Goal: Task Accomplishment & Management: Understand site structure

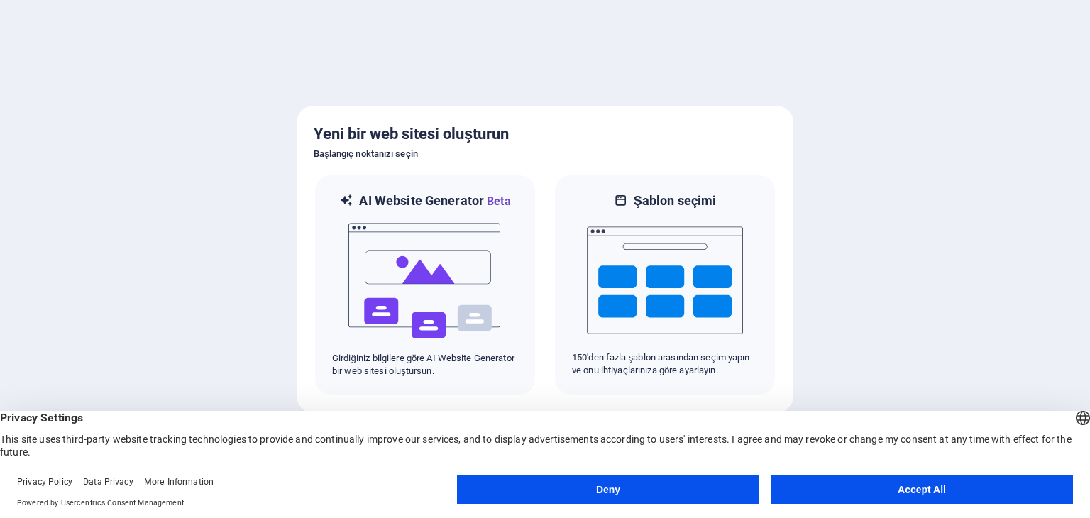
click at [877, 495] on button "Accept All" at bounding box center [922, 490] width 302 height 28
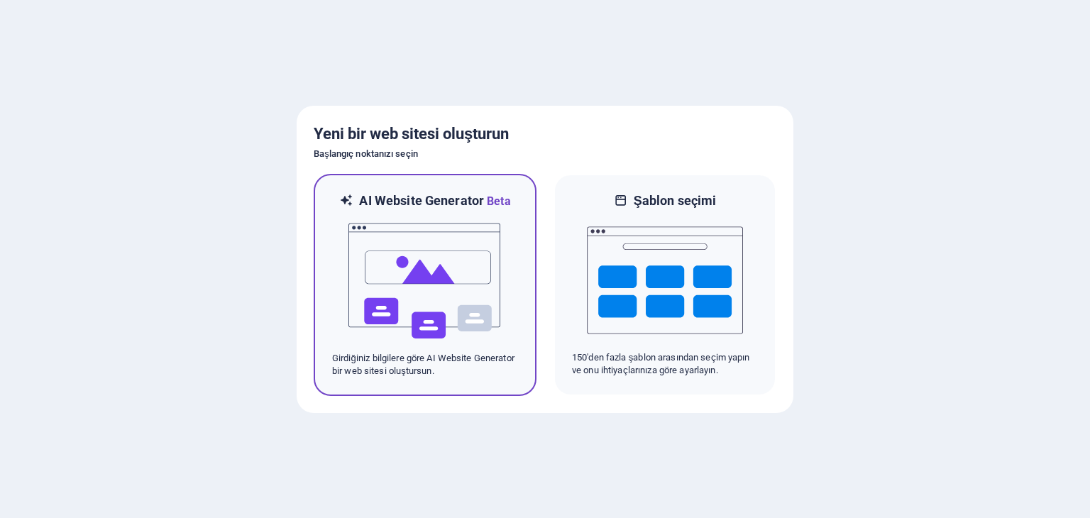
click at [439, 291] on img at bounding box center [425, 281] width 156 height 142
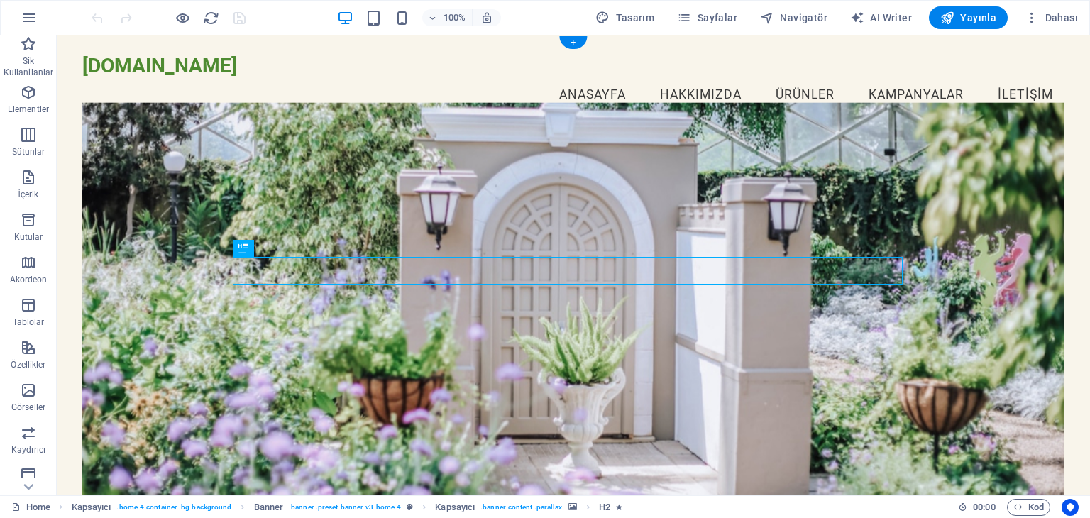
click at [399, 160] on figure at bounding box center [573, 311] width 982 height 419
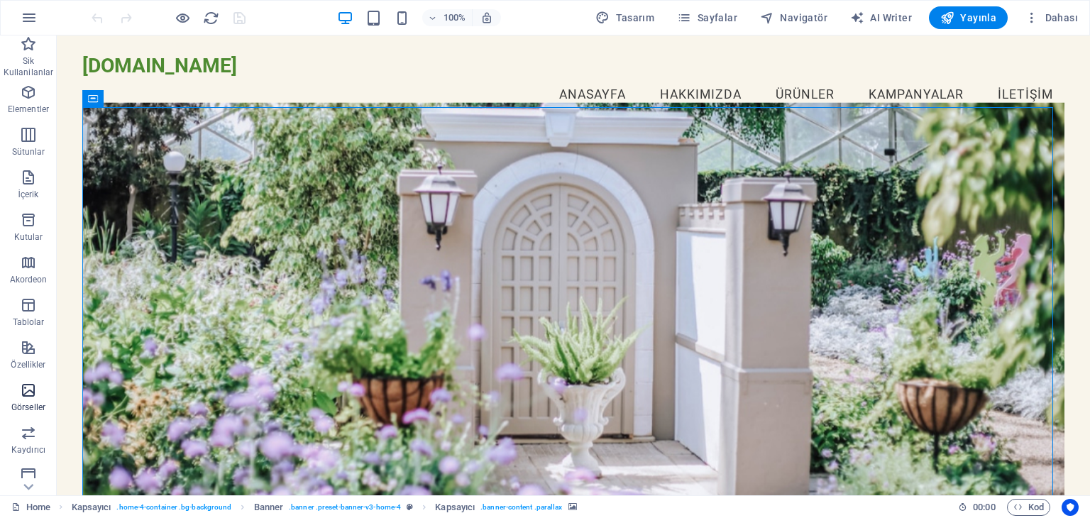
click at [28, 396] on icon "button" at bounding box center [28, 390] width 17 height 17
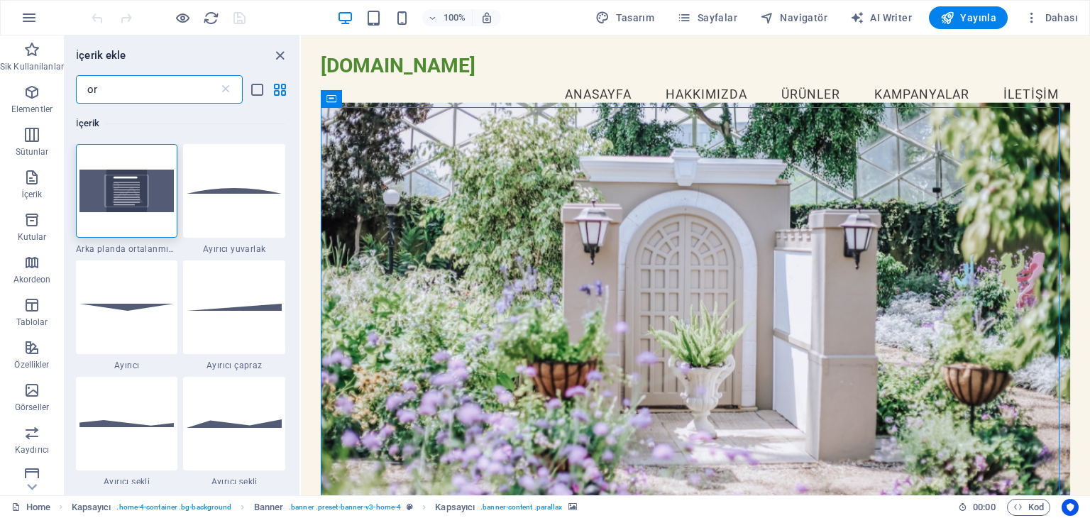
type input "o"
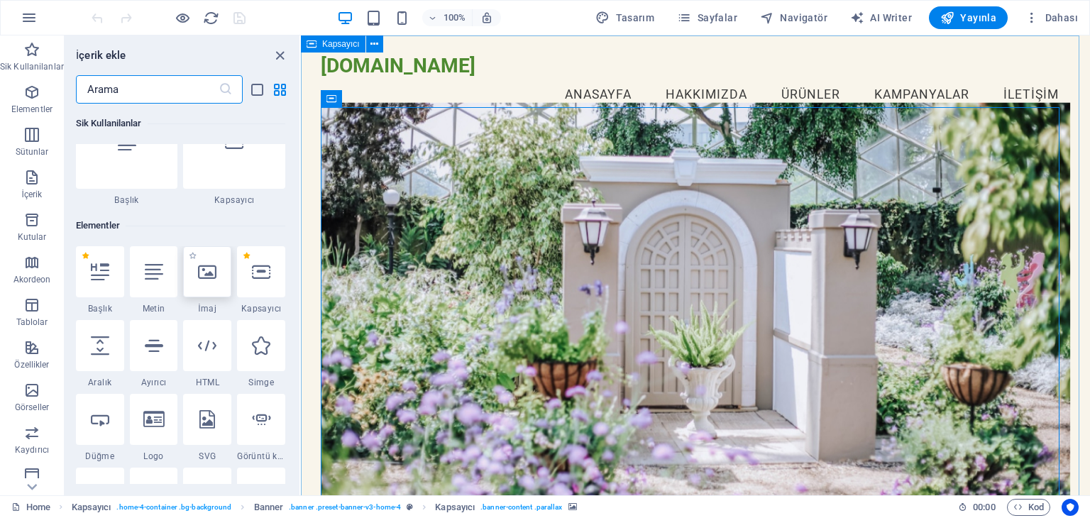
scroll to position [71, 0]
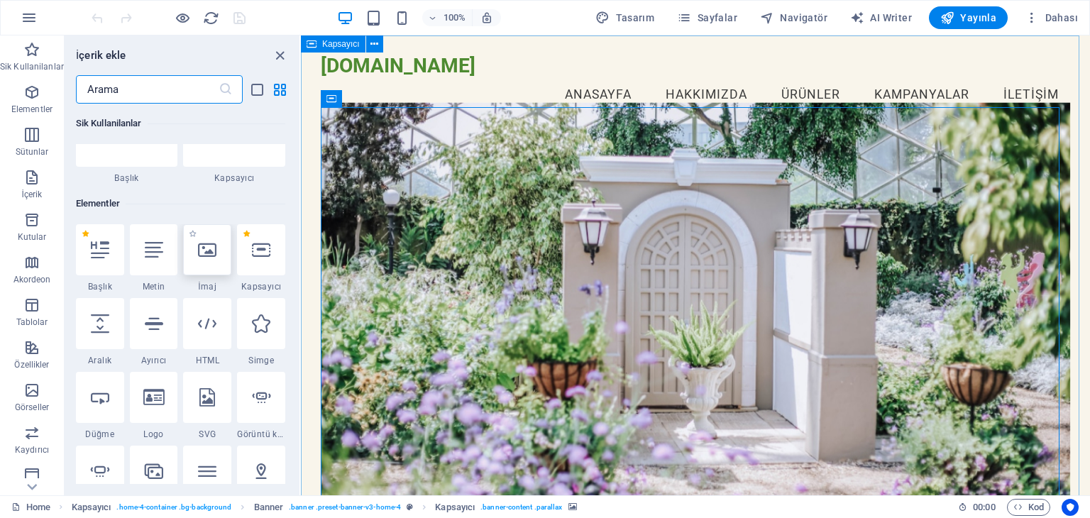
click at [207, 248] on icon at bounding box center [207, 250] width 18 height 18
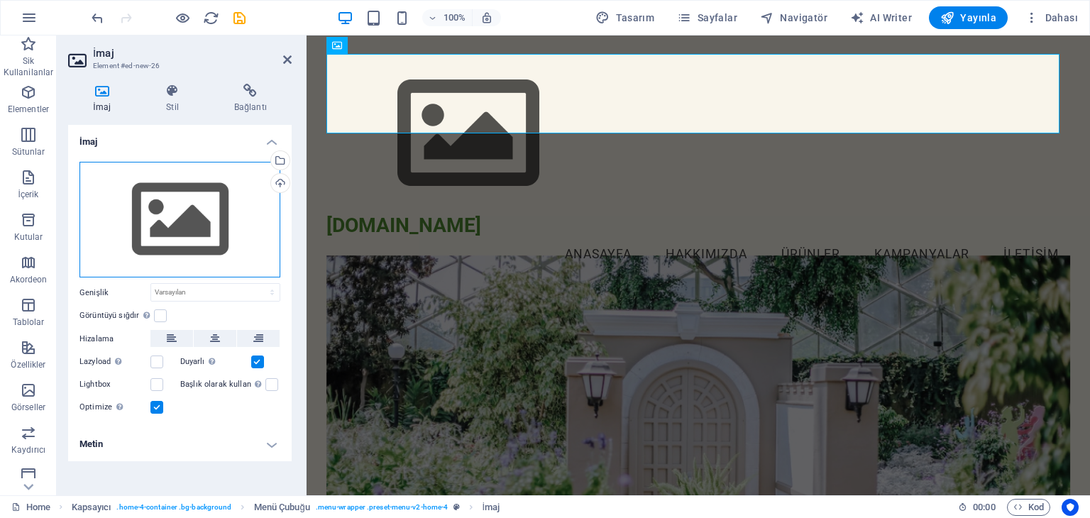
click at [196, 217] on div "Dosyaları buraya sürükleyin, dosyaları seçmek için tıklayın veya Dosyalardan ya…" at bounding box center [180, 220] width 201 height 116
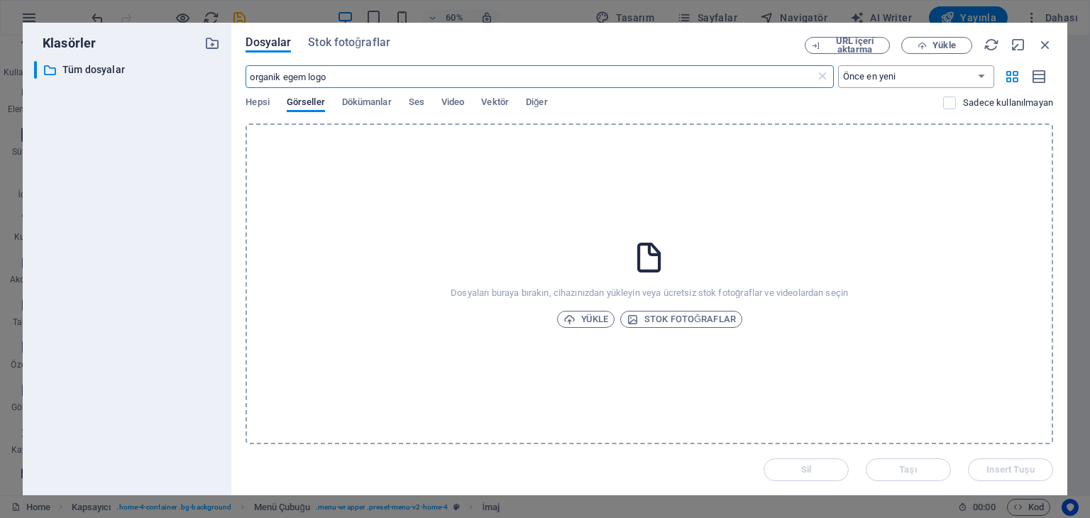
type input "organik egem logo"
click at [985, 75] on select "Önce en yeni Önce en eski Ad (A-Z) Ad (Z-A) Boyut (0-9) Boyut (9-0) Çözünürlük …" at bounding box center [916, 76] width 156 height 23
click at [116, 68] on p "Tüm dosyalar" at bounding box center [128, 70] width 132 height 16
click at [327, 37] on span "Stok fotoğraflar" at bounding box center [349, 42] width 82 height 17
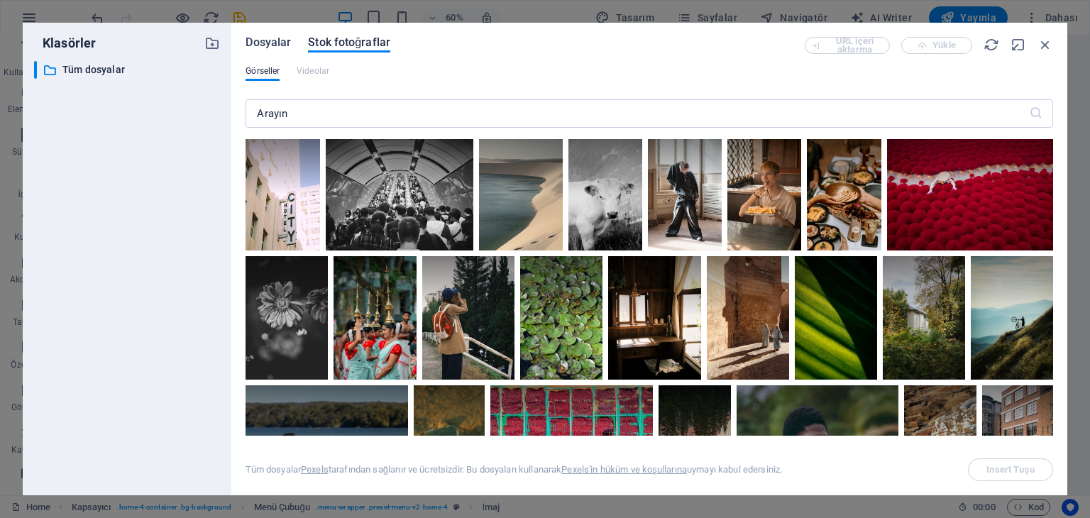
click at [280, 46] on span "Dosyalar" at bounding box center [268, 42] width 45 height 17
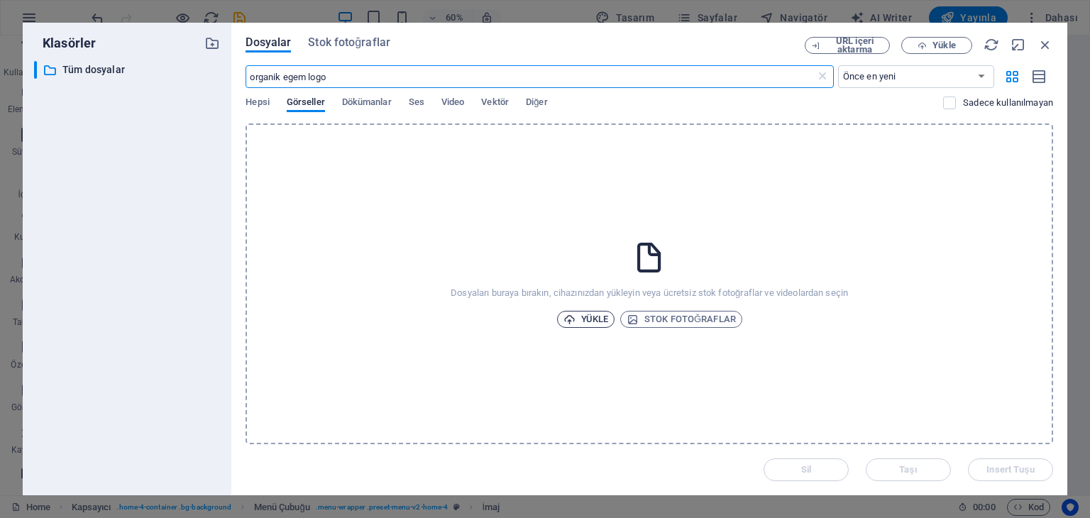
click at [579, 312] on span "Yükle" at bounding box center [586, 319] width 45 height 17
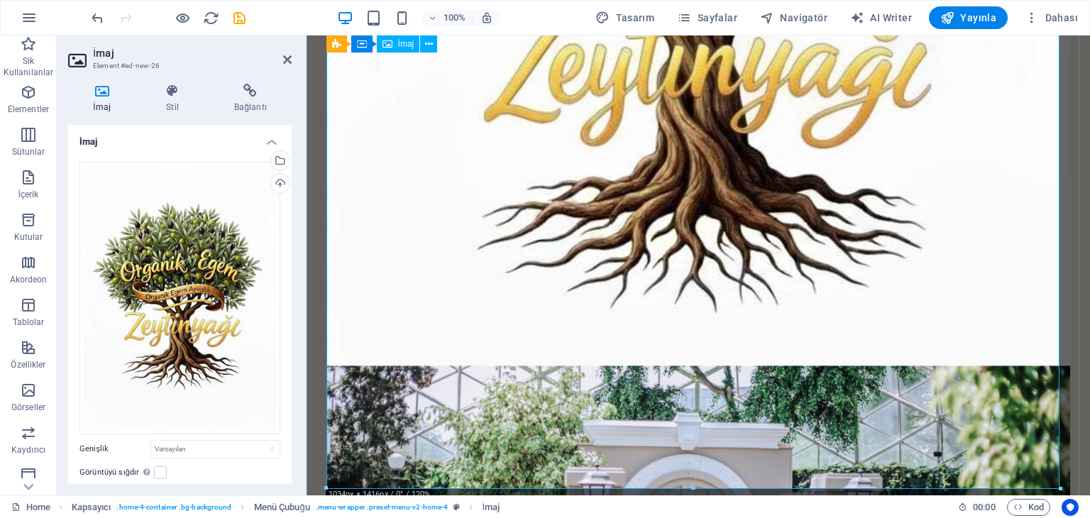
scroll to position [568, 0]
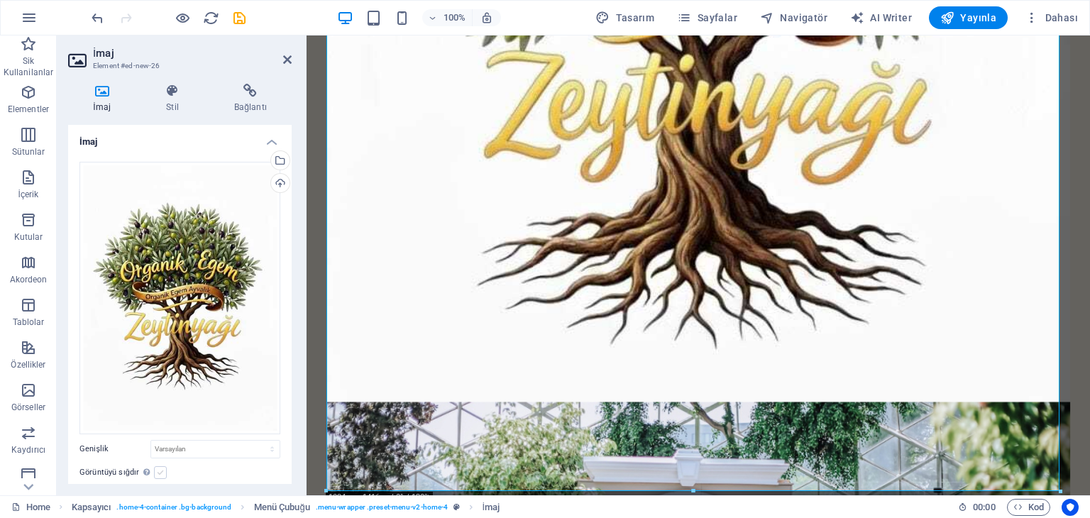
click at [155, 469] on label at bounding box center [160, 472] width 13 height 13
click at [0, 0] on input "Görüntüyü sığdır Görüntüyü otomatik olarak sabit bir genişliğe ve yüksekliğe sı…" at bounding box center [0, 0] width 0 height 0
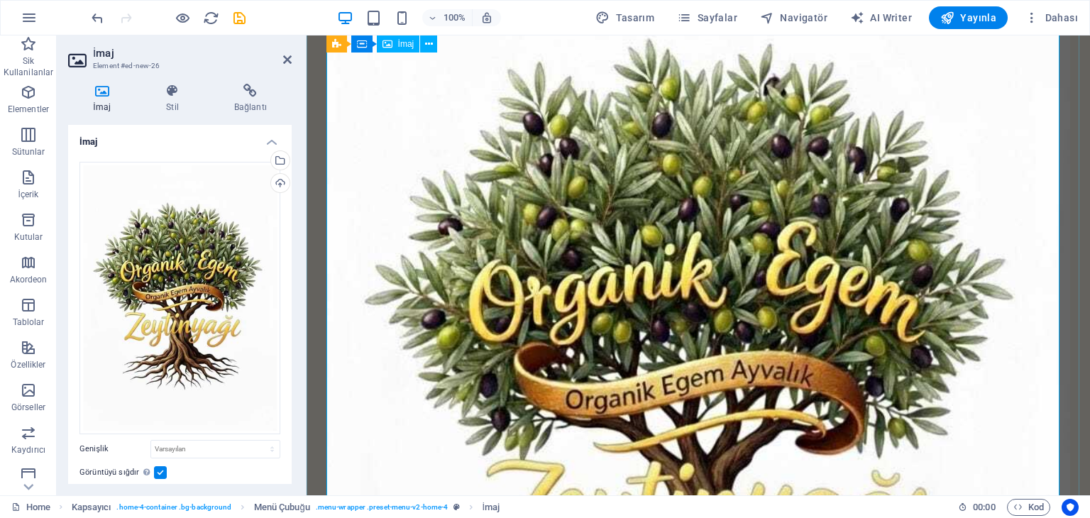
scroll to position [0, 0]
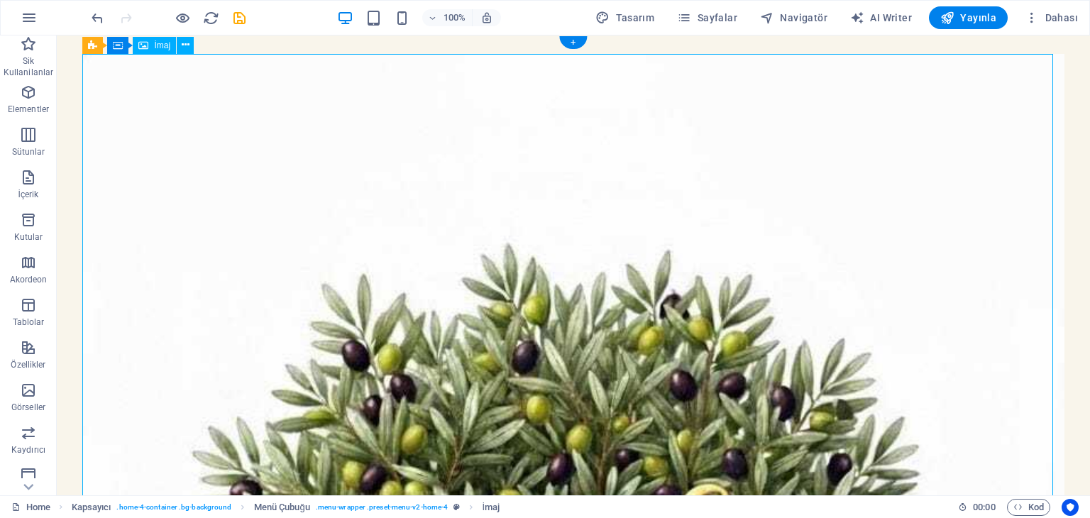
drag, startPoint x: 549, startPoint y: 56, endPoint x: 553, endPoint y: 76, distance: 20.3
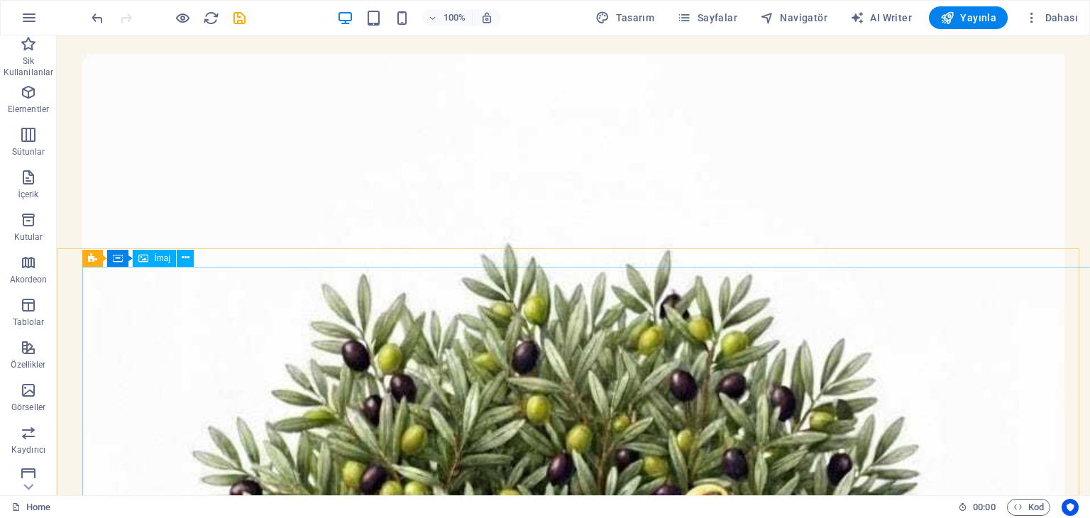
scroll to position [2243, 0]
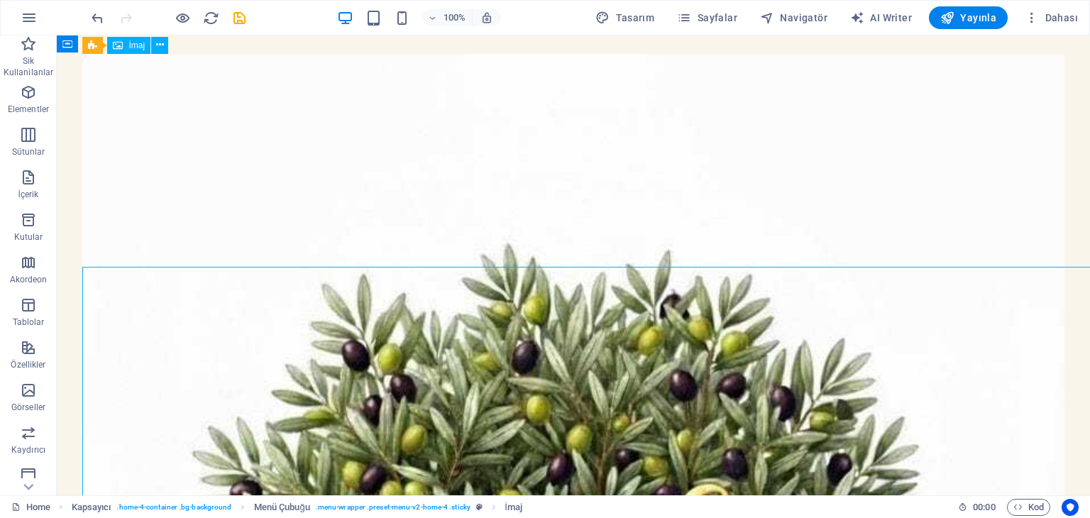
drag, startPoint x: 709, startPoint y: 344, endPoint x: 460, endPoint y: 344, distance: 249.2
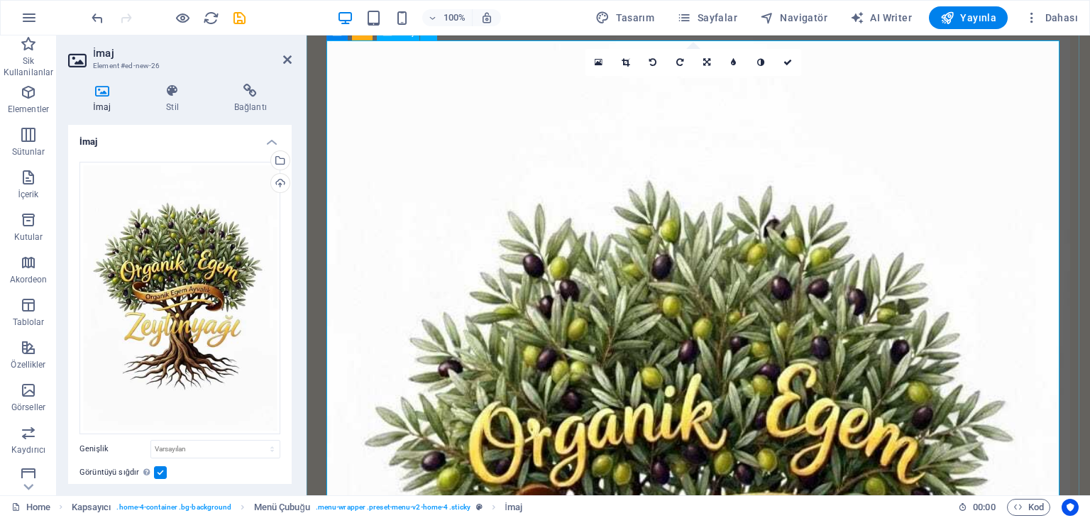
scroll to position [0, 0]
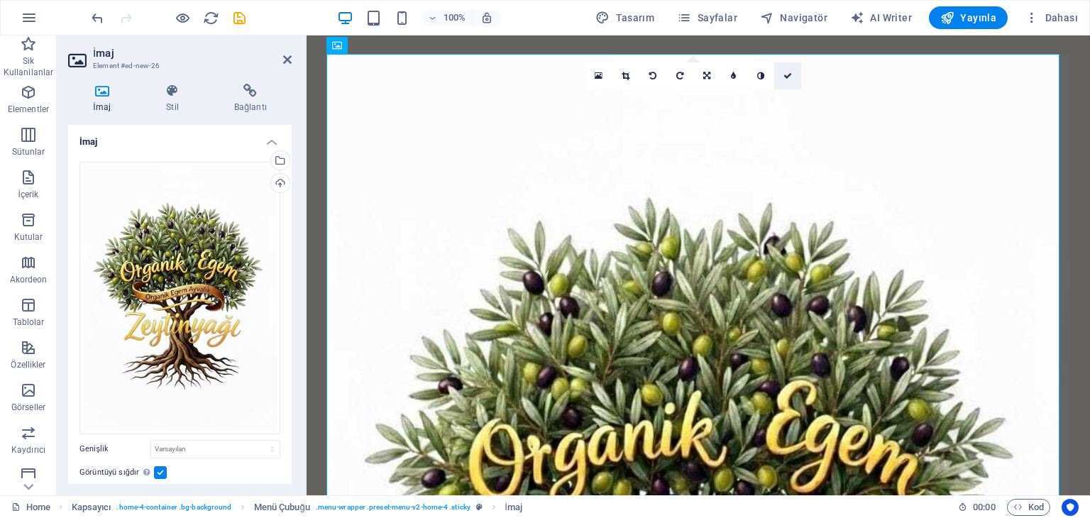
click at [792, 82] on link at bounding box center [787, 75] width 27 height 27
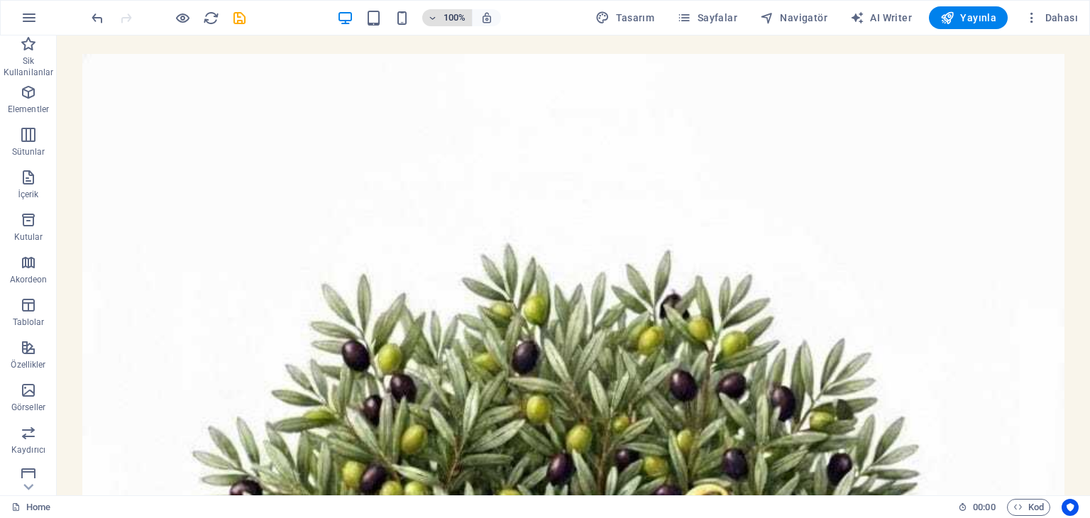
click at [437, 15] on icon "button" at bounding box center [433, 17] width 10 height 9
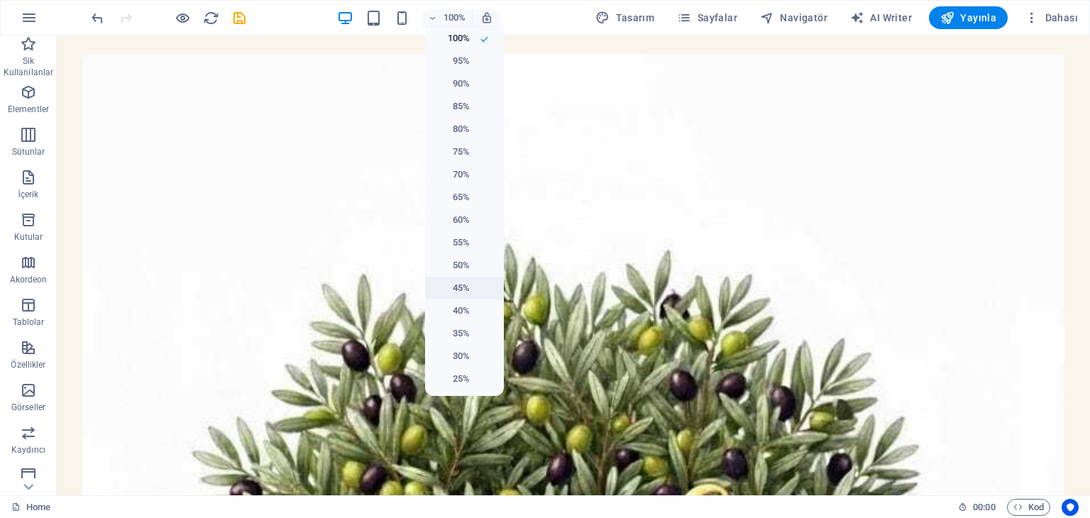
click at [460, 284] on h6 "45%" at bounding box center [452, 288] width 36 height 17
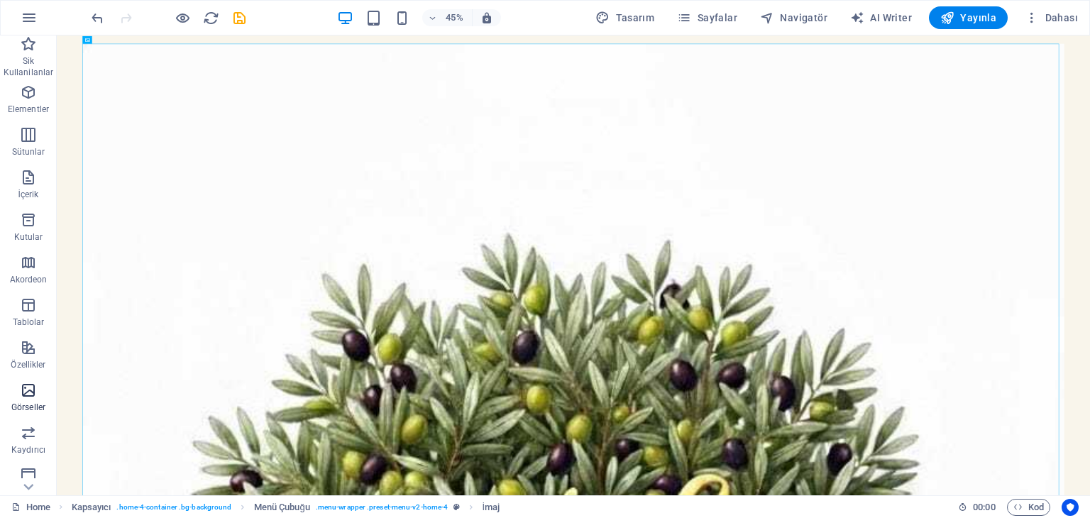
click at [31, 393] on icon "button" at bounding box center [28, 390] width 17 height 17
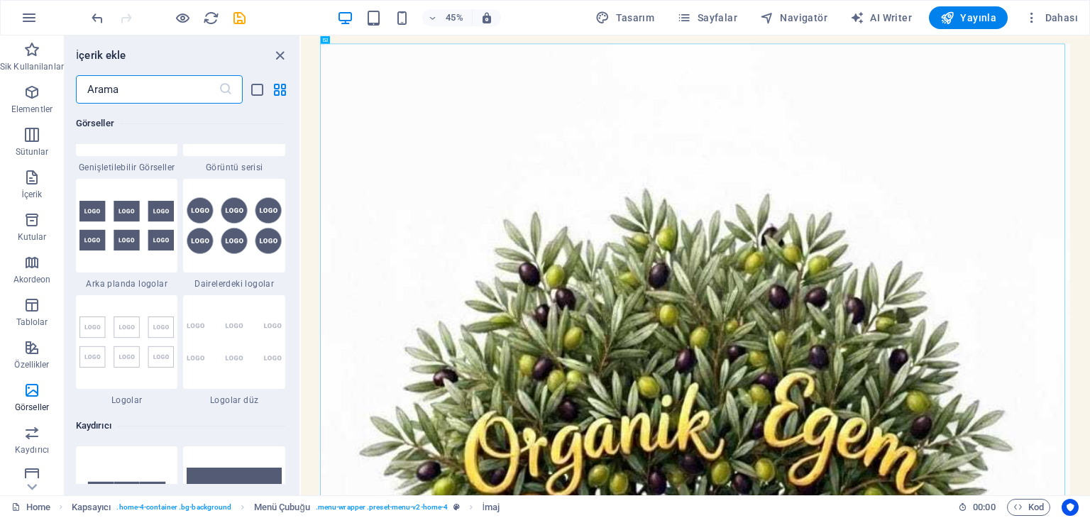
scroll to position [7766, 0]
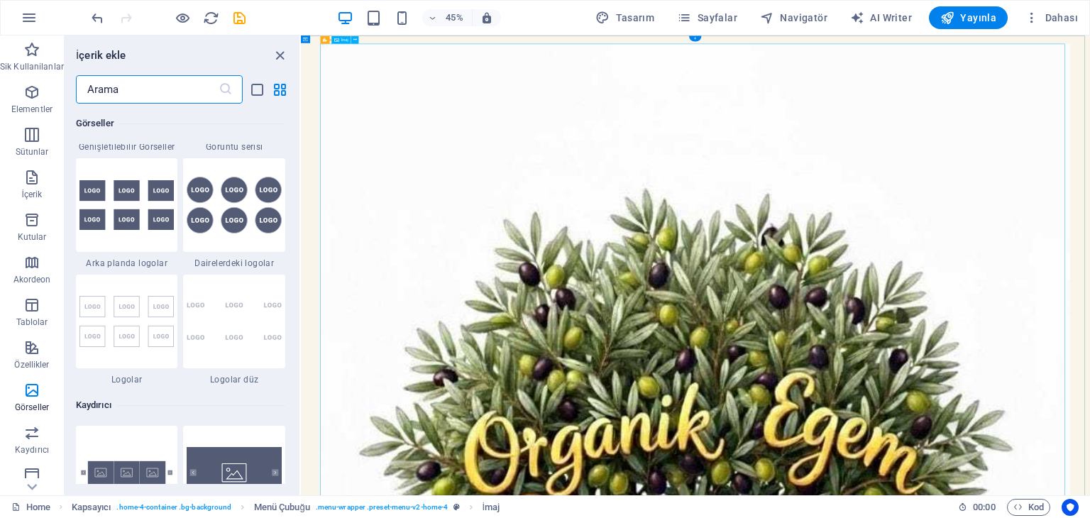
click at [284, 58] on icon "close panel" at bounding box center [280, 56] width 16 height 16
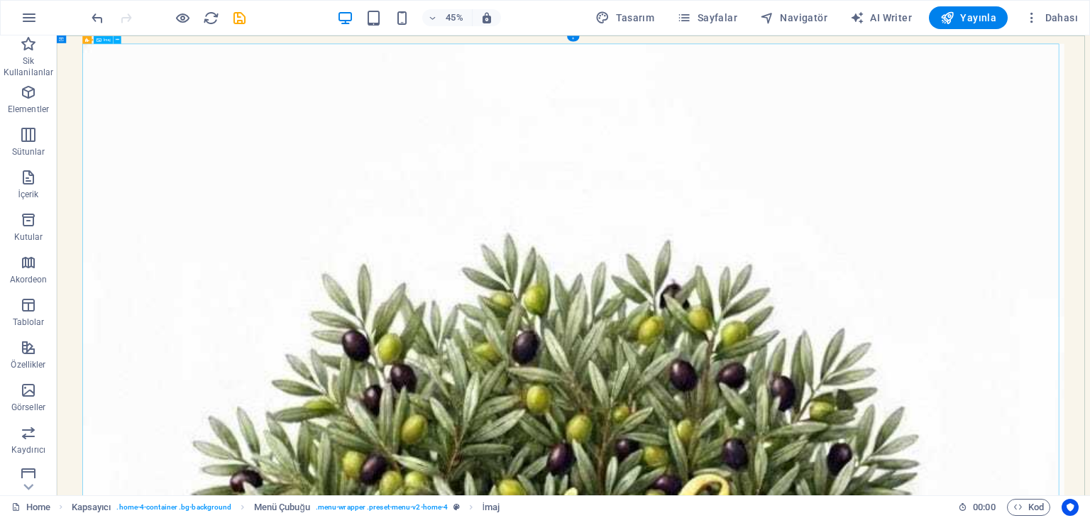
drag, startPoint x: 159, startPoint y: 76, endPoint x: 650, endPoint y: 258, distance: 523.4
drag, startPoint x: 703, startPoint y: 293, endPoint x: 1057, endPoint y: 633, distance: 491.0
drag, startPoint x: 1292, startPoint y: 742, endPoint x: 1237, endPoint y: 711, distance: 62.6
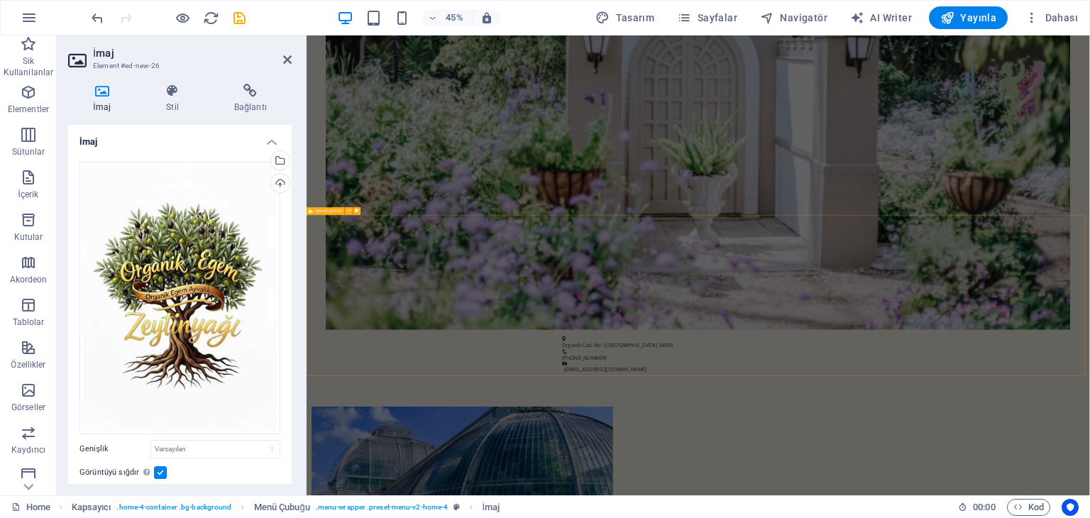
scroll to position [2847, 0]
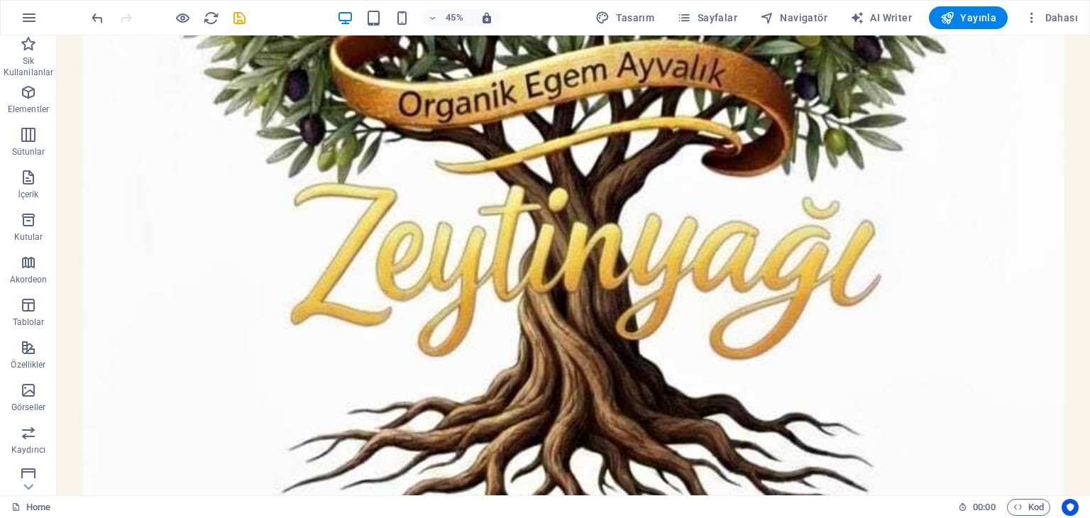
scroll to position [1428, 0]
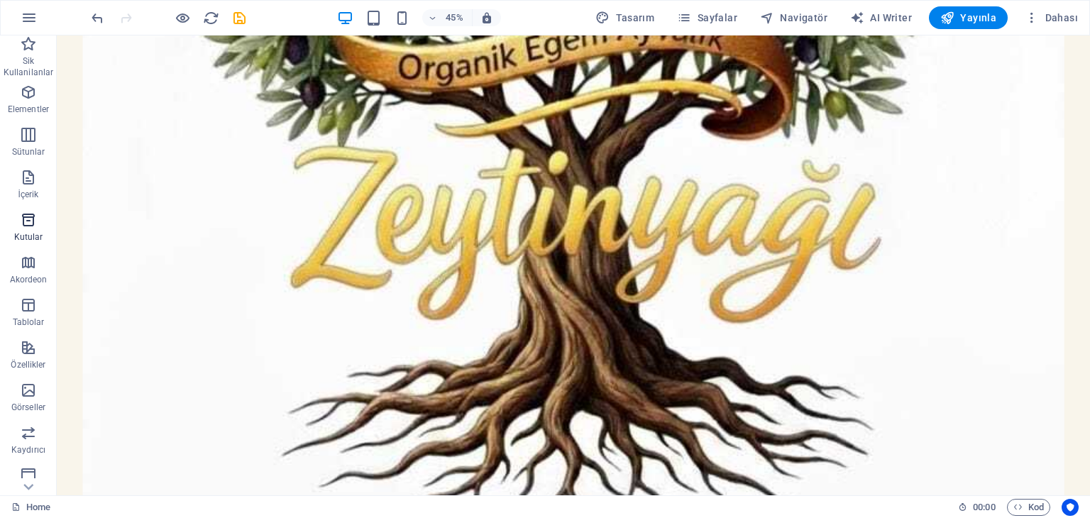
click at [26, 222] on icon "button" at bounding box center [28, 220] width 17 height 17
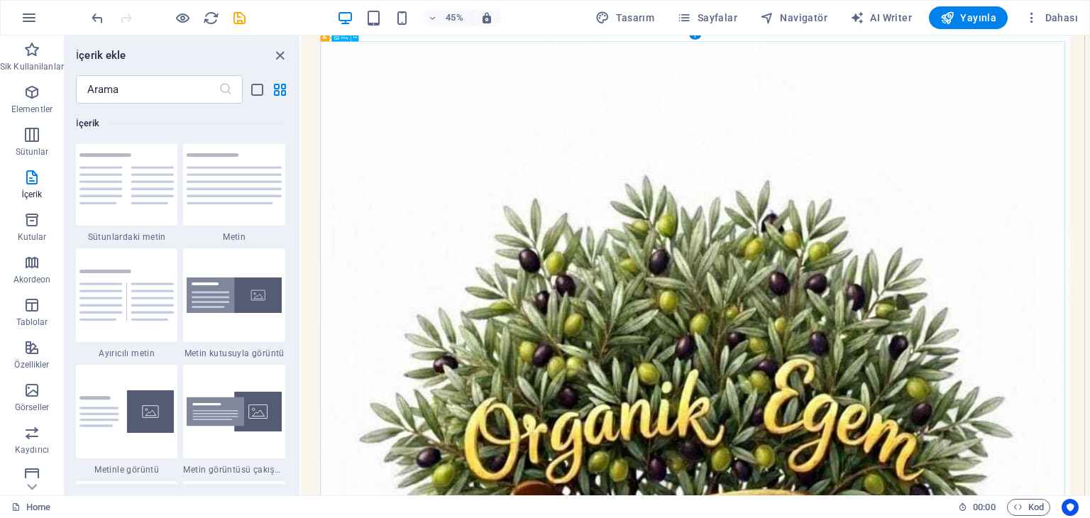
scroll to position [71, 0]
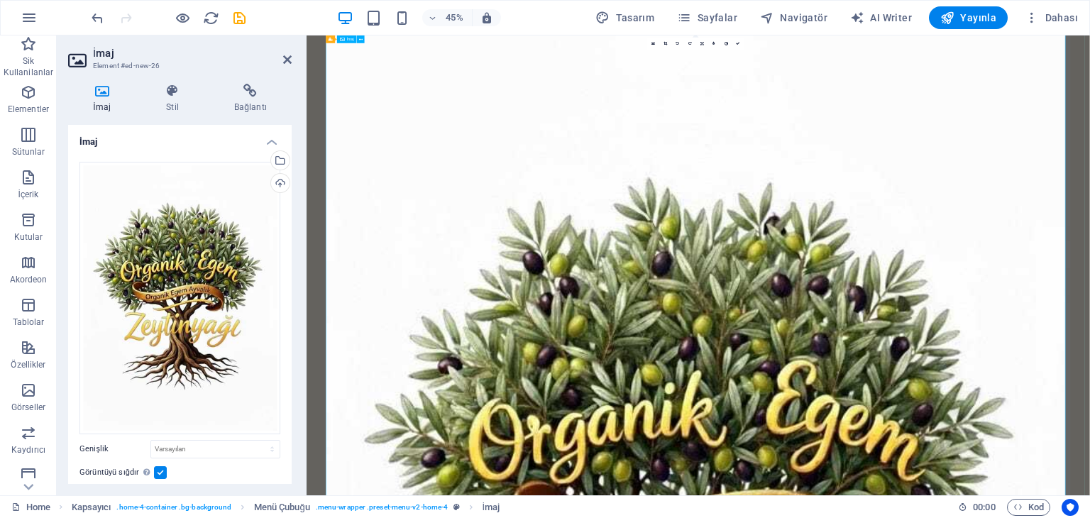
scroll to position [0, 0]
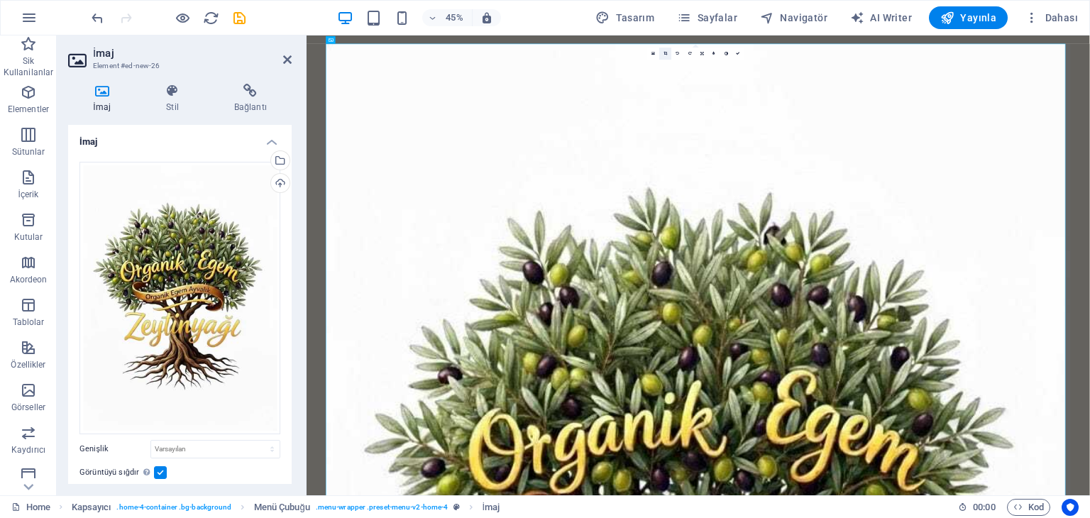
click at [667, 53] on icon at bounding box center [666, 54] width 4 height 4
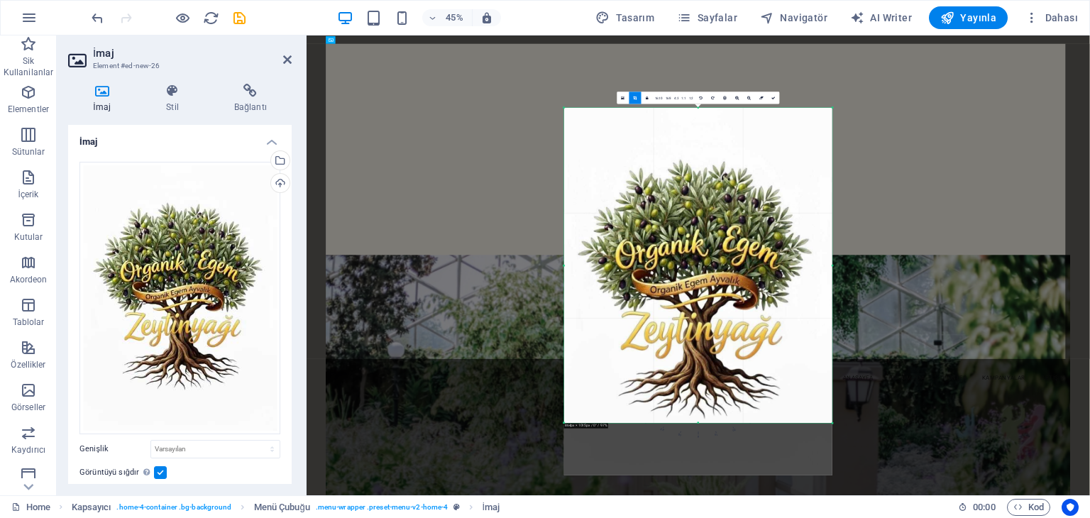
drag, startPoint x: 710, startPoint y: 449, endPoint x: 709, endPoint y: 333, distance: 116.4
click at [709, 333] on div "180 170 160 150 140 130 120 110 100 90 80 70 60 50 40 30 20 10 0 -10 -20 -30 -4…" at bounding box center [698, 265] width 268 height 315
click at [687, 111] on div at bounding box center [698, 292] width 268 height 368
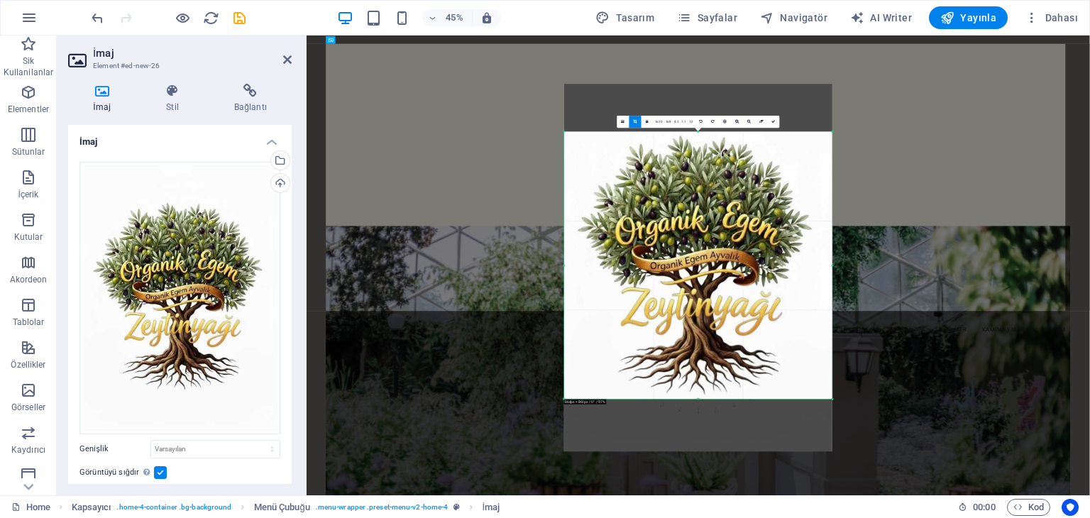
drag, startPoint x: 807, startPoint y: 107, endPoint x: 799, endPoint y: 214, distance: 106.8
click at [799, 214] on div "180 170 160 150 140 130 120 110 100 90 80 70 60 50 40 30 20 10 0 -10 -20 -30 -4…" at bounding box center [698, 266] width 268 height 268
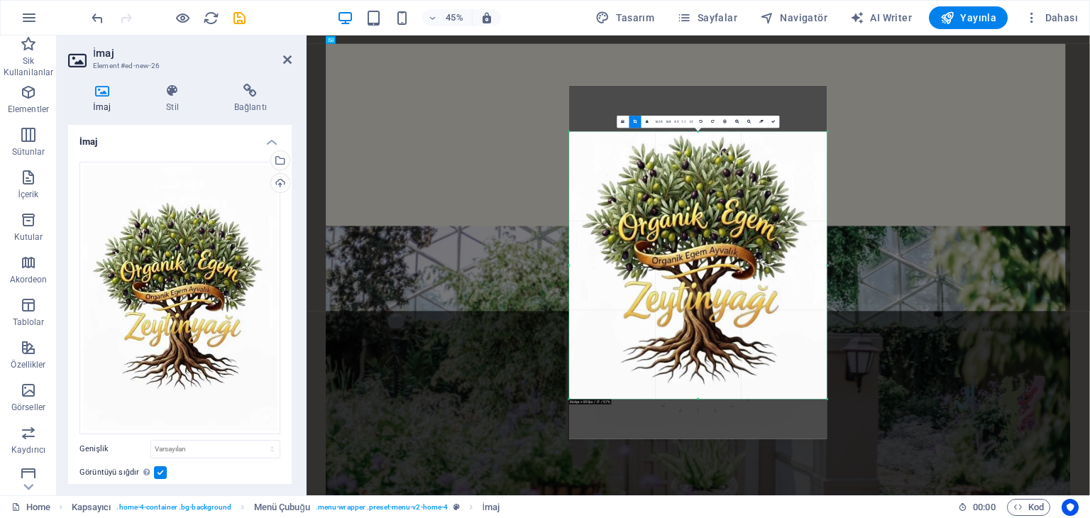
drag, startPoint x: 832, startPoint y: 240, endPoint x: 809, endPoint y: 239, distance: 23.4
click at [809, 239] on div "180 170 160 150 140 130 120 110 100 90 80 70 60 50 40 30 20 10 0 -10 -20 -30 -4…" at bounding box center [698, 266] width 258 height 268
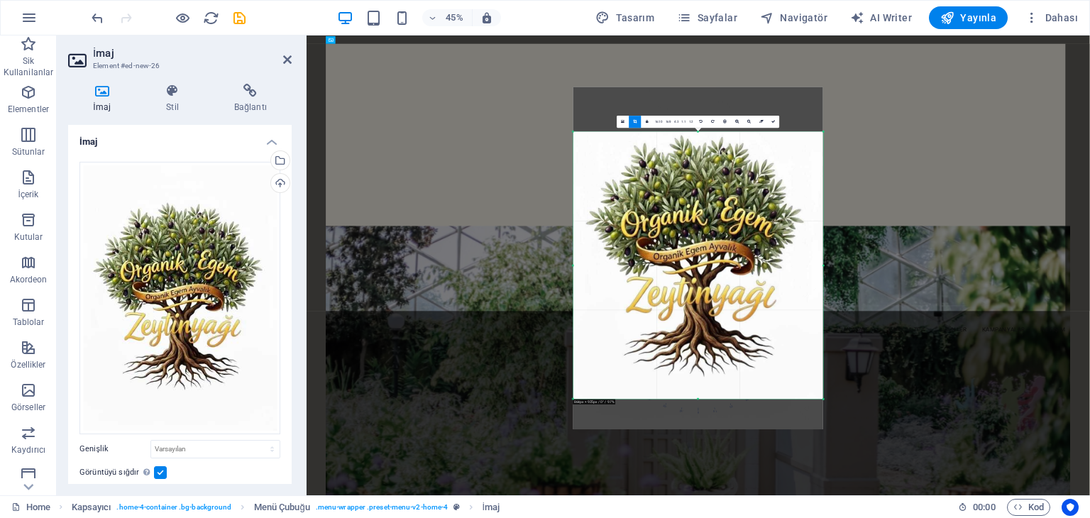
drag, startPoint x: 828, startPoint y: 221, endPoint x: 809, endPoint y: 219, distance: 18.5
click at [809, 219] on div "180 170 160 150 140 130 120 110 100 90 80 70 60 50 40 30 20 10 0 -10 -20 -30 -4…" at bounding box center [699, 266] width 250 height 268
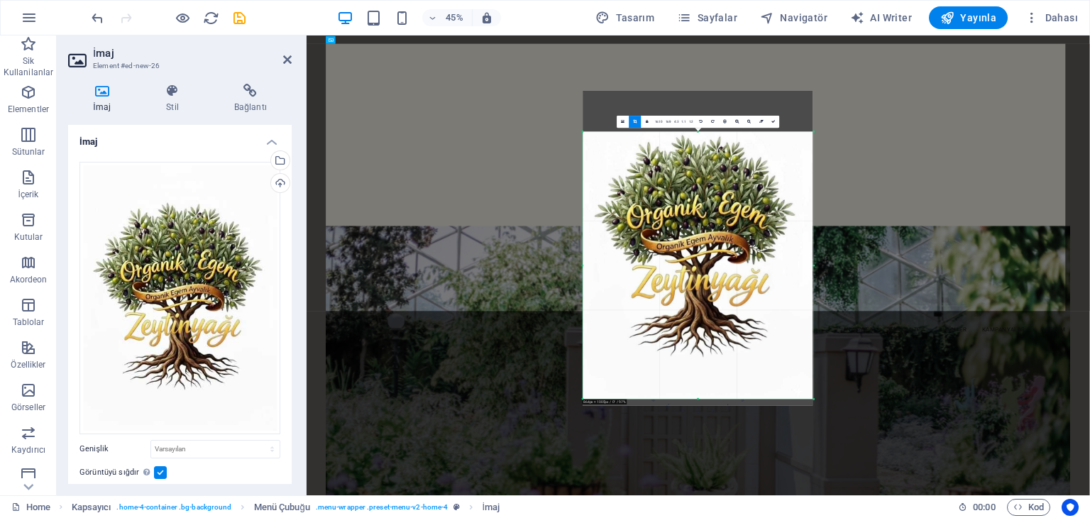
drag, startPoint x: 823, startPoint y: 230, endPoint x: 778, endPoint y: 221, distance: 45.5
click at [778, 221] on div "180 170 160 150 140 130 120 110 100 90 80 70 60 50 40 30 20 10 0 -10 -20 -30 -4…" at bounding box center [698, 266] width 231 height 268
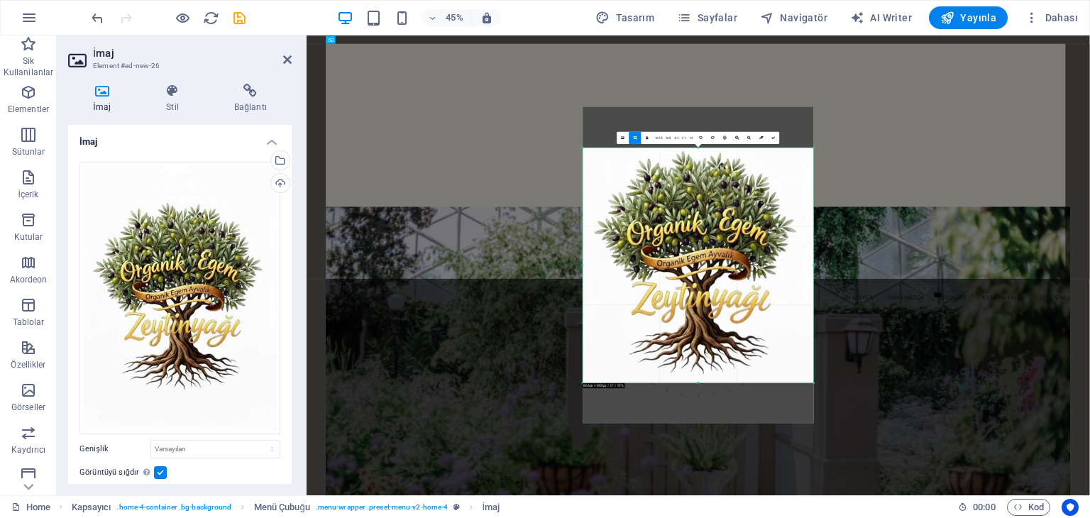
drag, startPoint x: 708, startPoint y: 399, endPoint x: 703, endPoint y: 327, distance: 71.9
click at [703, 327] on div "180 170 160 150 140 130 120 110 100 90 80 70 60 50 40 30 20 10 0 -10 -20 -30 -4…" at bounding box center [698, 265] width 231 height 235
click at [901, 268] on div "Mevcut içeriği değiştirmek için buraya sürükleyin. Yeni bir element oluşturmak …" at bounding box center [699, 265] width 784 height 460
click at [772, 138] on icon at bounding box center [774, 138] width 4 height 4
type input "722"
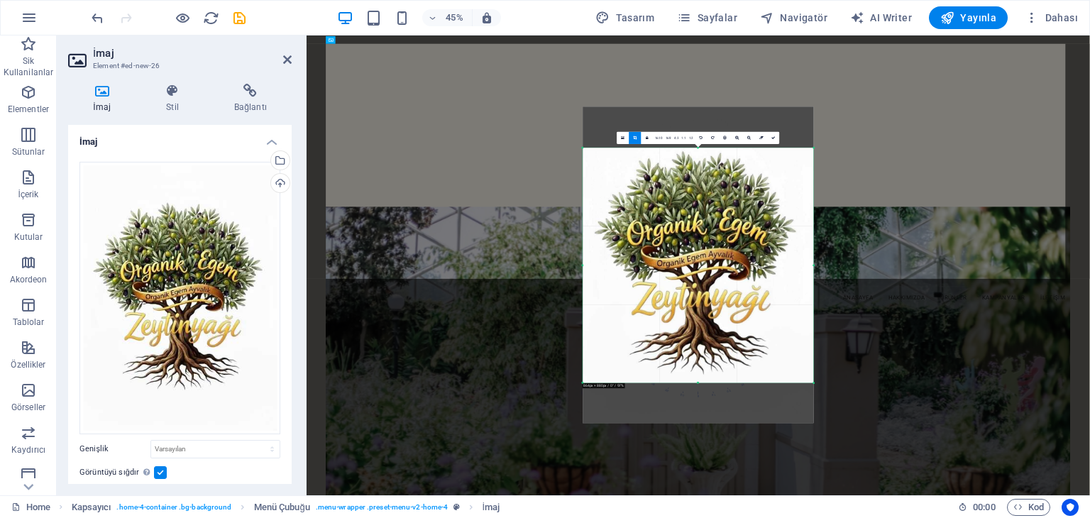
select select "px"
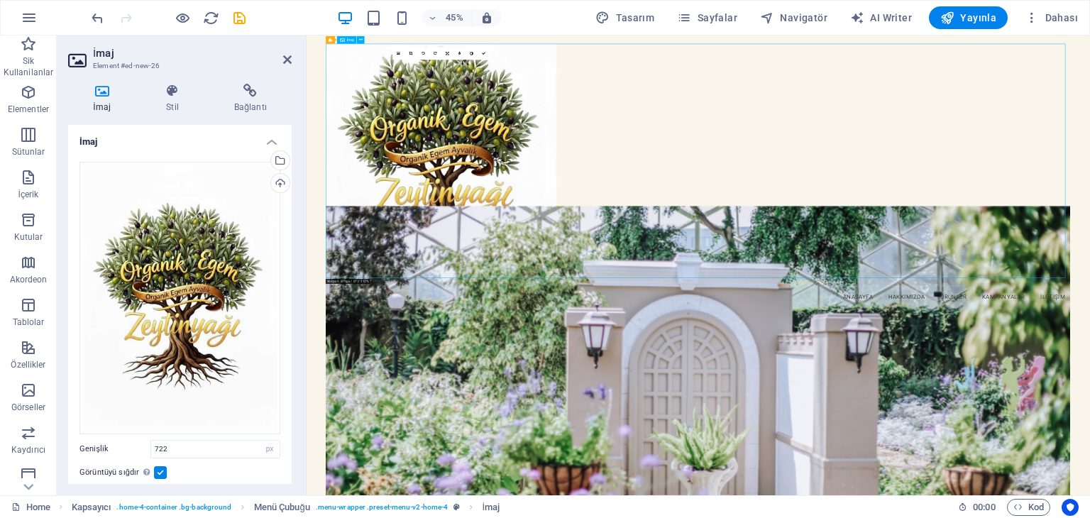
drag, startPoint x: 1991, startPoint y: 265, endPoint x: 1822, endPoint y: 277, distance: 169.3
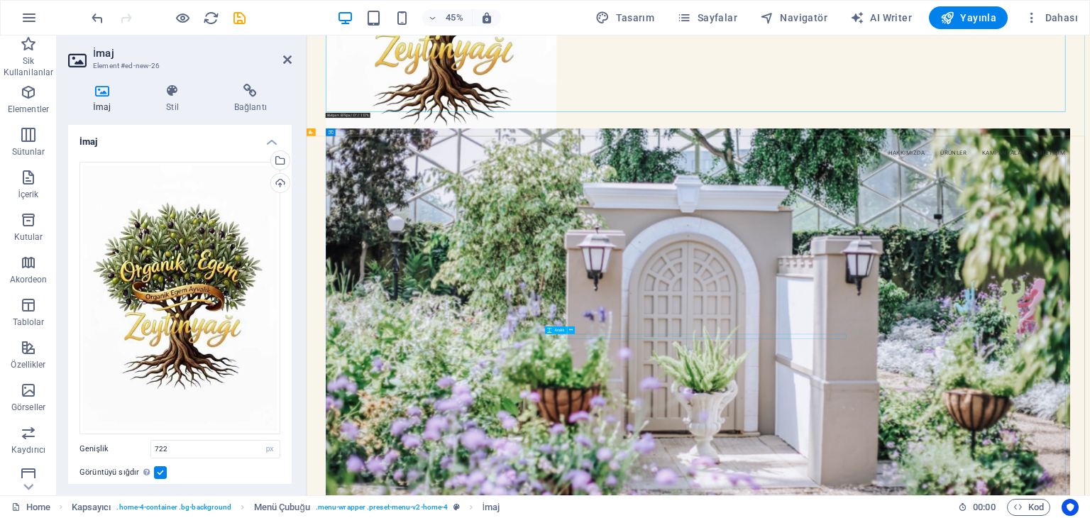
scroll to position [284, 0]
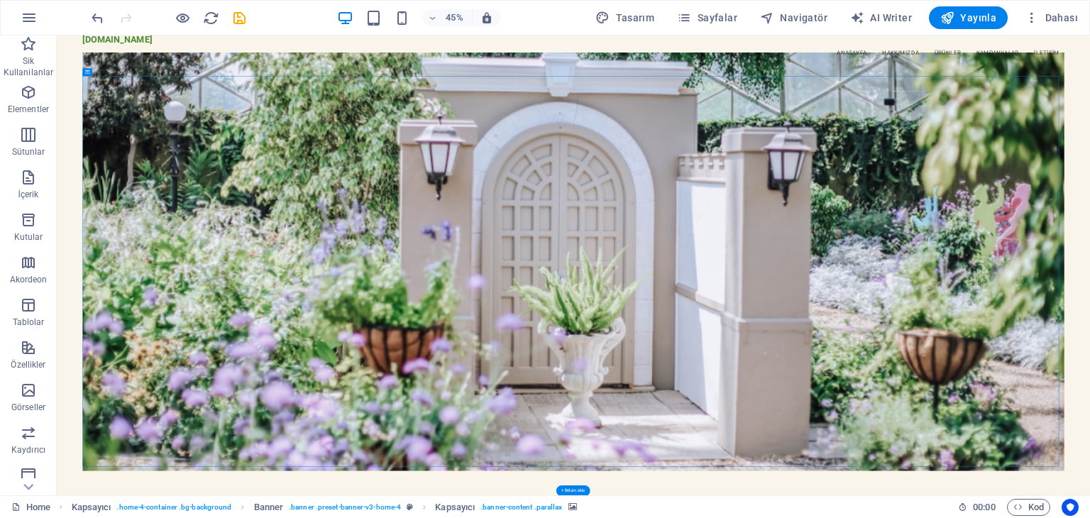
scroll to position [497, 0]
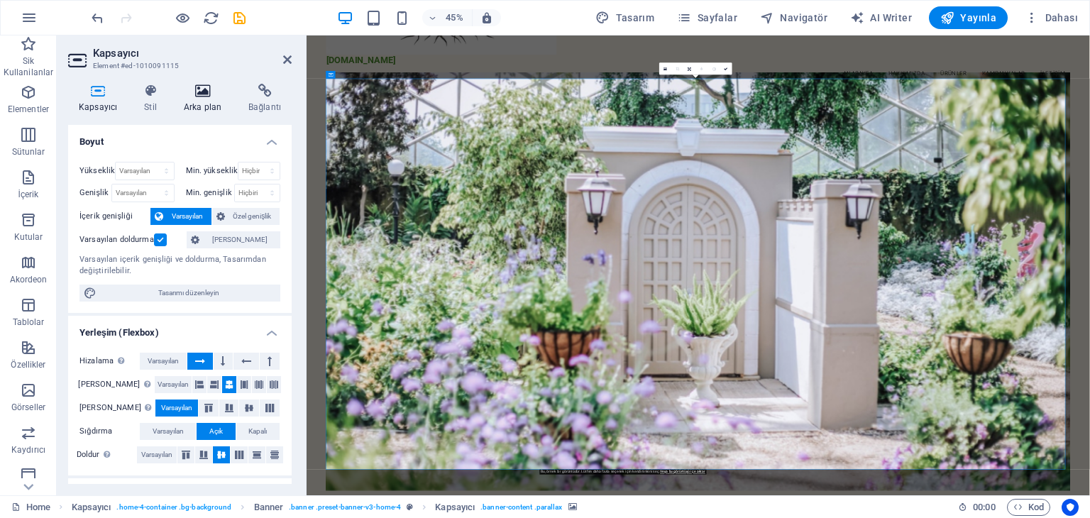
click at [212, 94] on icon at bounding box center [202, 91] width 59 height 14
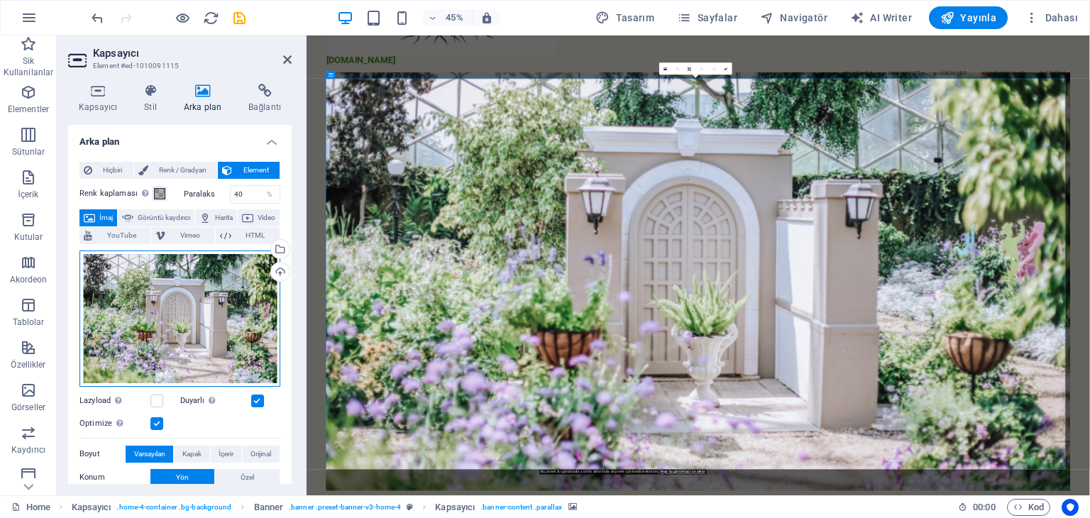
click at [204, 343] on div "Dosyaları buraya sürükleyin, dosyaları seçmek için tıklayın veya Dosyalardan ya…" at bounding box center [180, 319] width 201 height 136
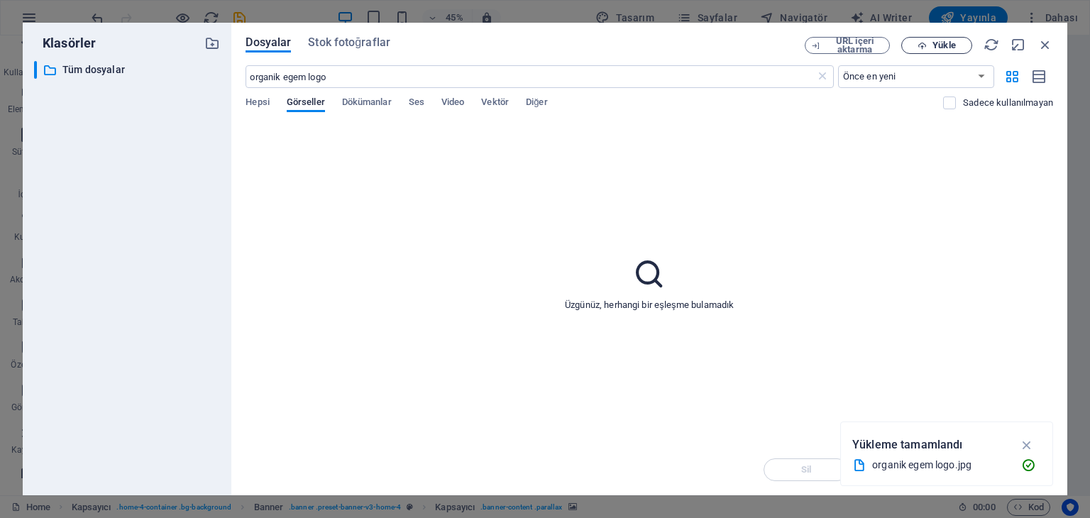
click at [921, 46] on icon "button" at bounding box center [922, 45] width 9 height 9
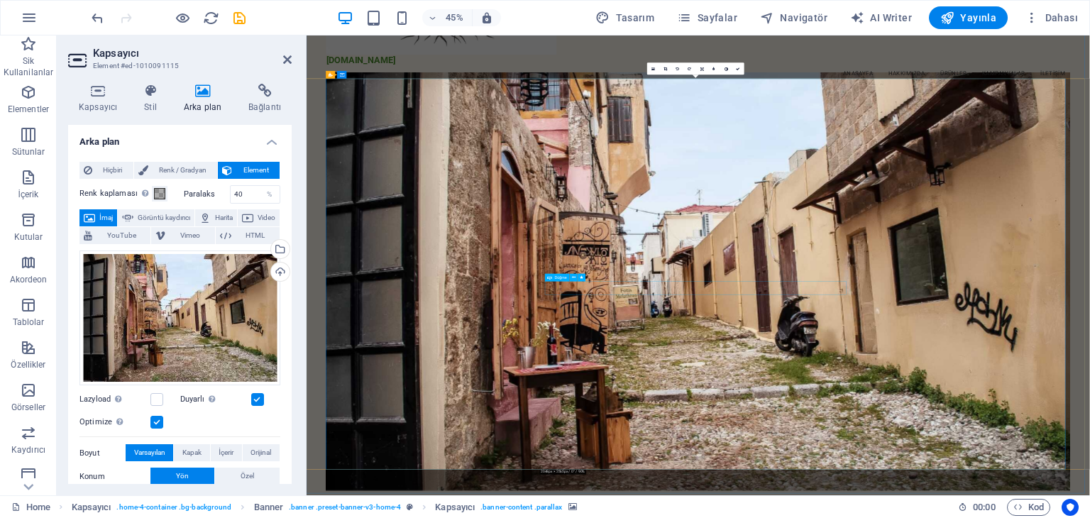
click at [285, 54] on icon at bounding box center [287, 59] width 9 height 11
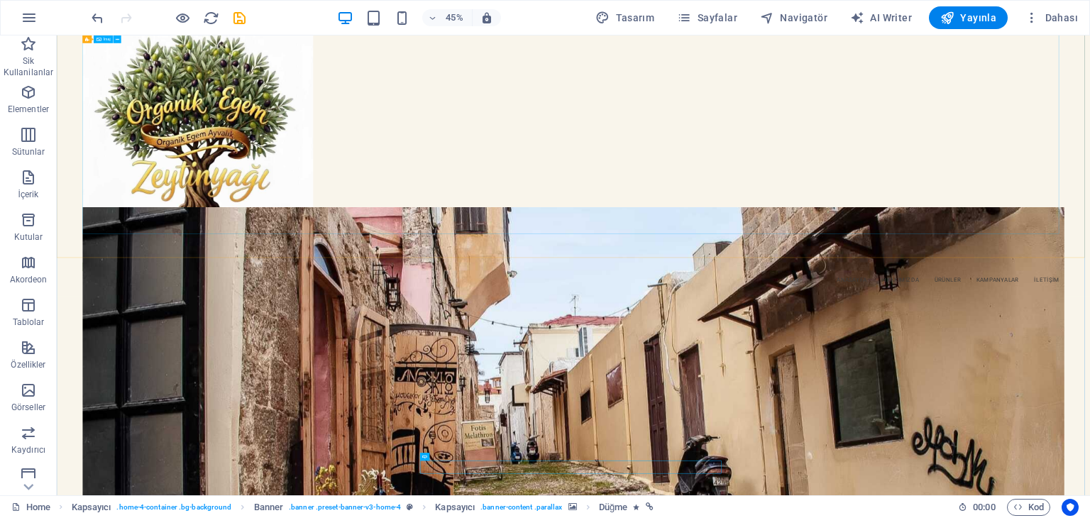
scroll to position [0, 0]
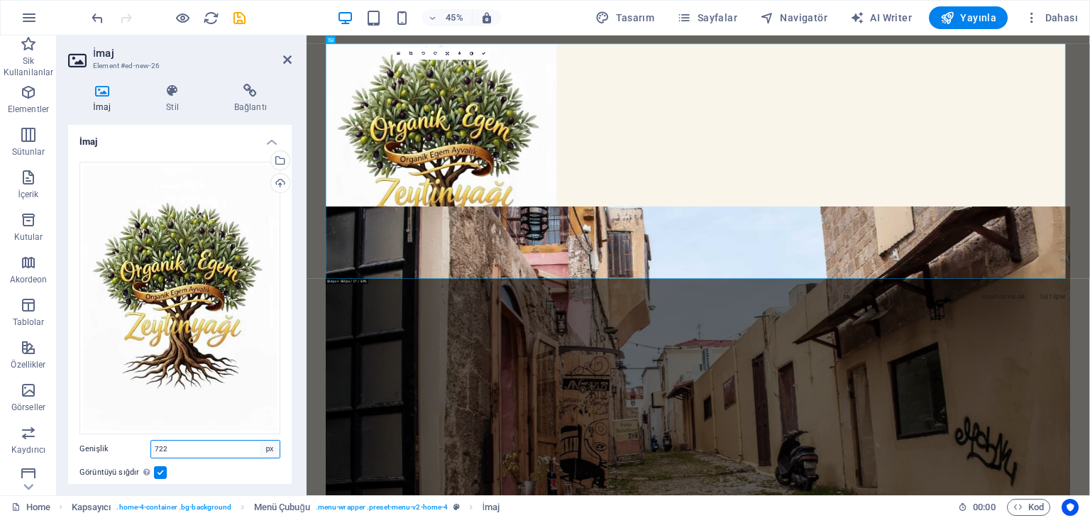
click at [273, 448] on select "Varsayılan otomatik px rem % em vh vw" at bounding box center [270, 449] width 20 height 17
select select "auto"
click at [260, 441] on select "Varsayılan otomatik px rem % em vh vw" at bounding box center [270, 449] width 20 height 17
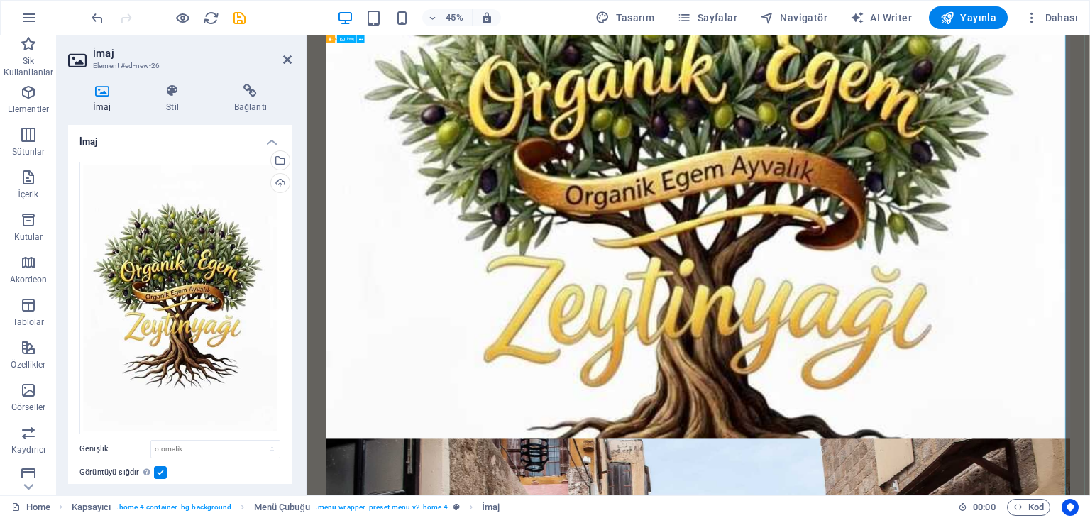
scroll to position [426, 0]
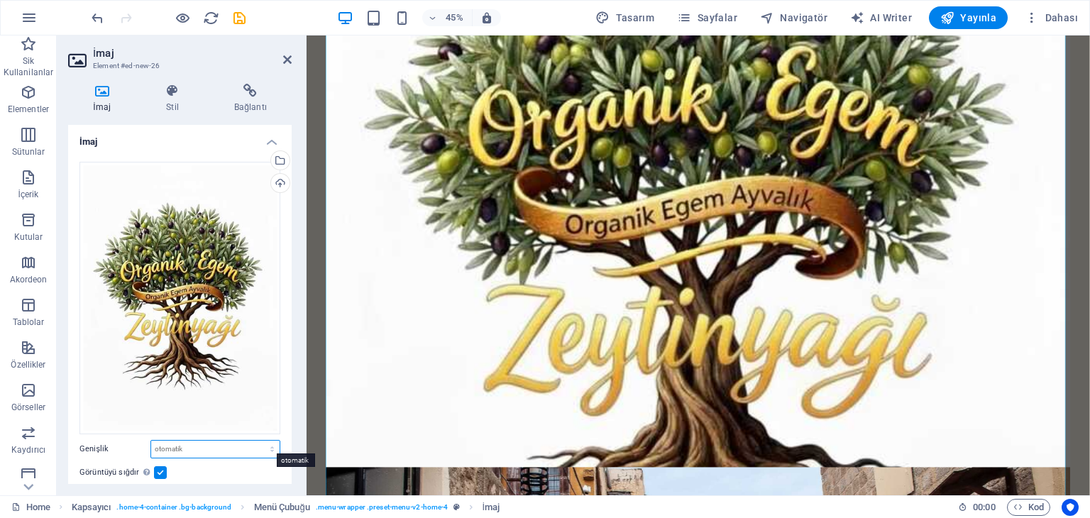
click at [258, 441] on select "Varsayılan otomatik px rem % em vh vw" at bounding box center [215, 449] width 128 height 17
select select "%"
click at [257, 441] on select "Varsayılan otomatik px rem % em vh vw" at bounding box center [215, 449] width 128 height 17
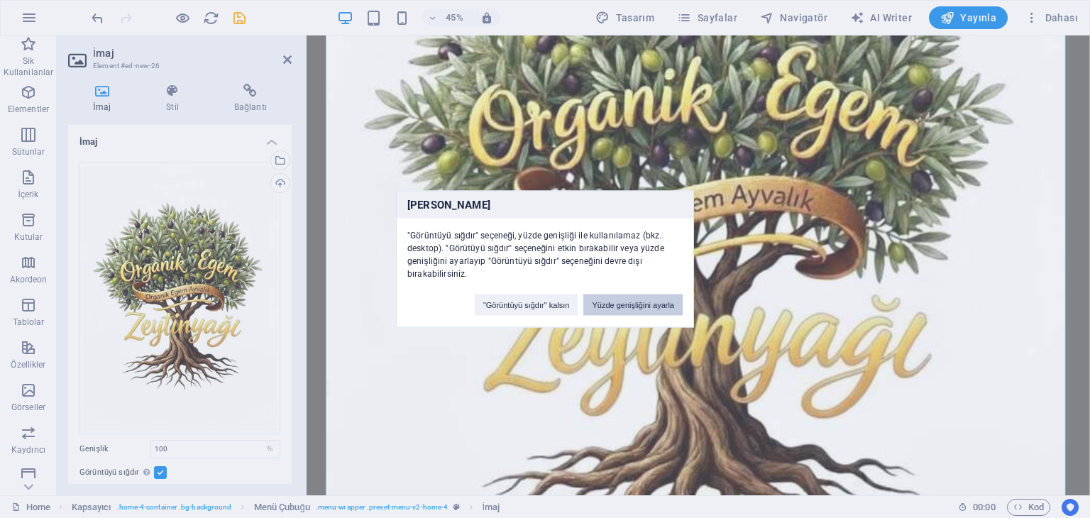
click at [643, 309] on button "Yüzde genişliğini ayarla" at bounding box center [633, 305] width 99 height 21
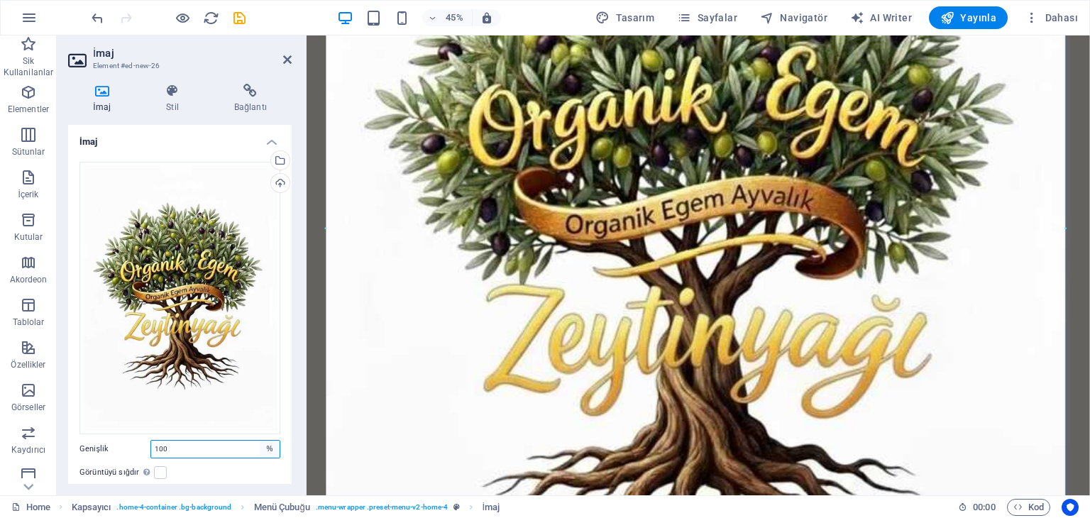
click at [266, 447] on select "Varsayılan otomatik px rem % em vh vw" at bounding box center [270, 449] width 20 height 17
click at [231, 447] on input "100" at bounding box center [215, 449] width 128 height 17
type input "1"
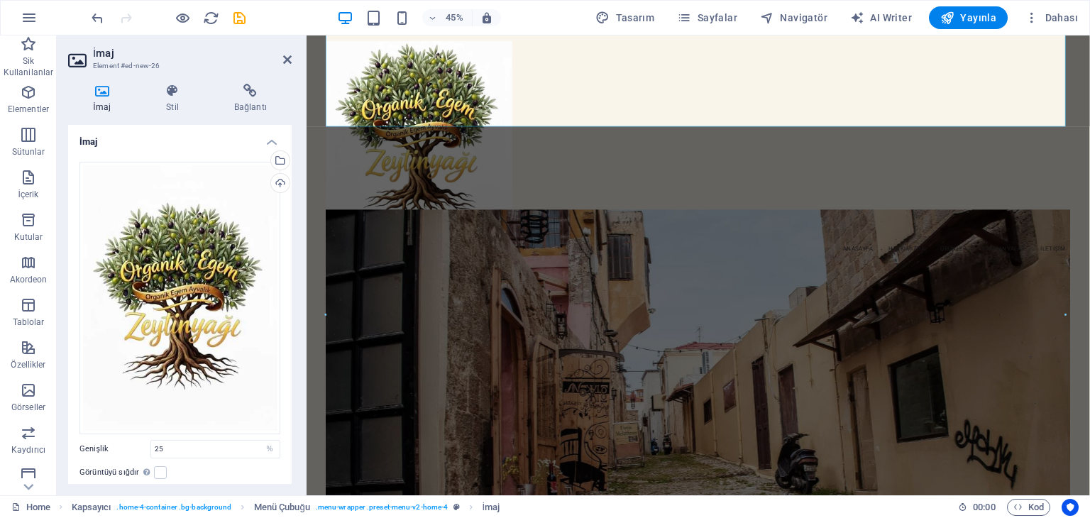
scroll to position [0, 0]
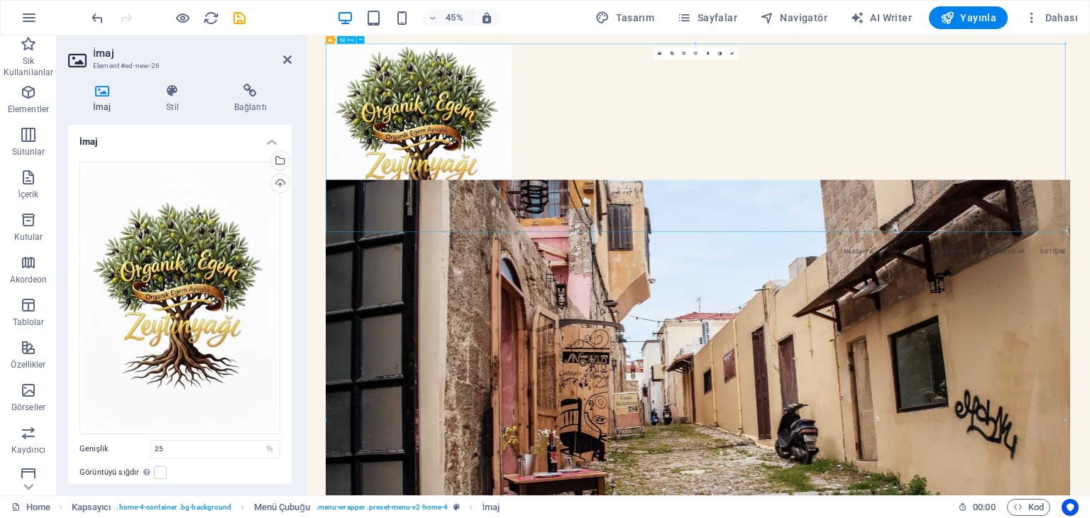
drag, startPoint x: 186, startPoint y: 444, endPoint x: 149, endPoint y: 430, distance: 39.5
click at [149, 430] on div "Dosyaları buraya sürükleyin, dosyaları seçmek için tıklayın veya Dosyalardan ya…" at bounding box center [180, 367] width 224 height 434
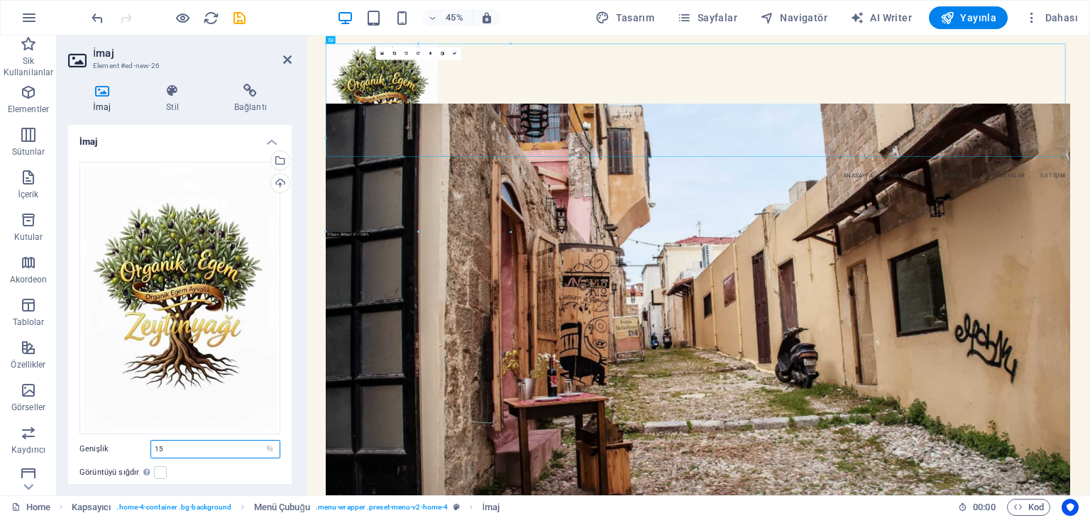
drag, startPoint x: 172, startPoint y: 444, endPoint x: 150, endPoint y: 439, distance: 21.9
click at [151, 441] on input "15" at bounding box center [215, 449] width 128 height 17
type input "20"
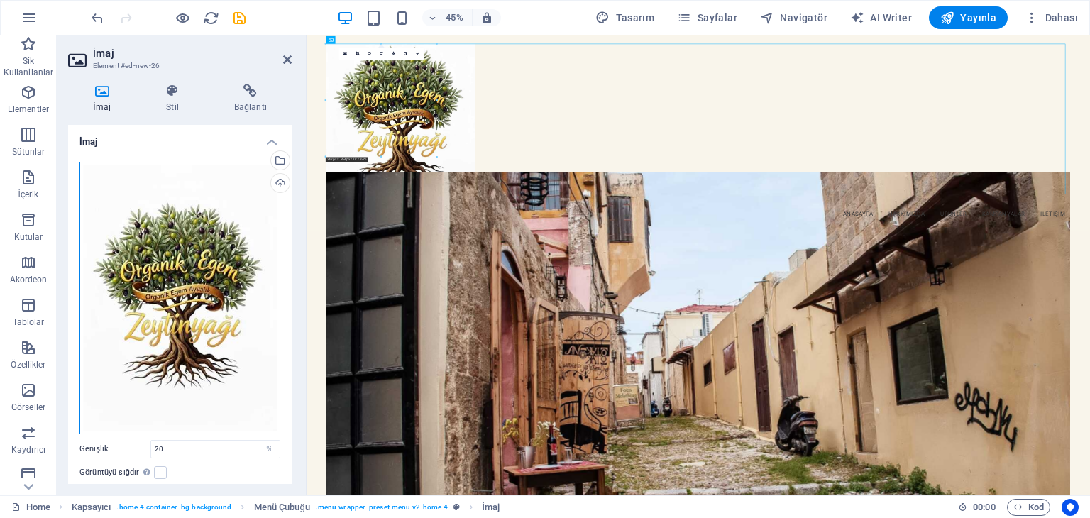
click at [275, 279] on div "Dosyaları buraya sürükleyin, dosyaları seçmek için tıklayın veya Dosyalardan ya…" at bounding box center [180, 298] width 201 height 273
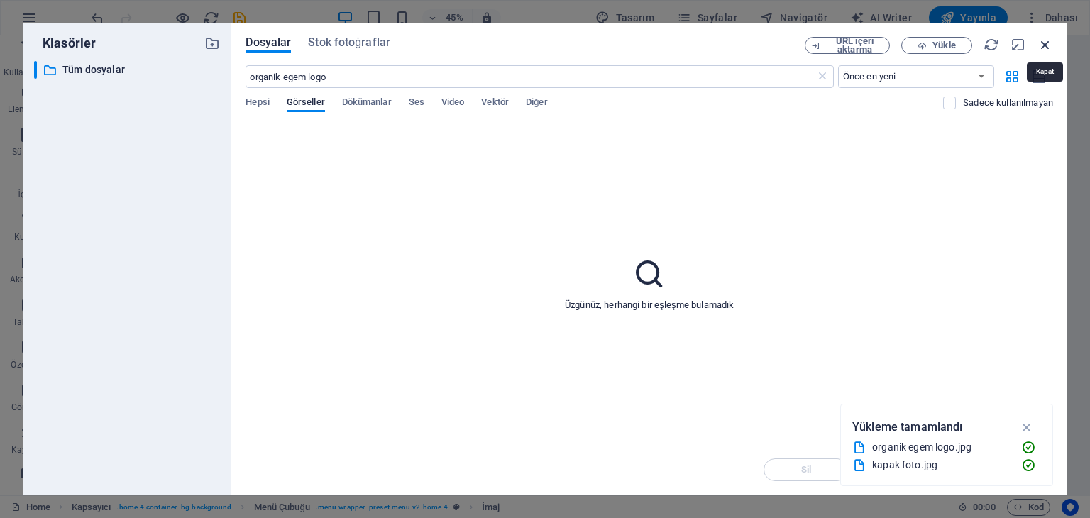
click at [1043, 44] on icon "button" at bounding box center [1046, 45] width 16 height 16
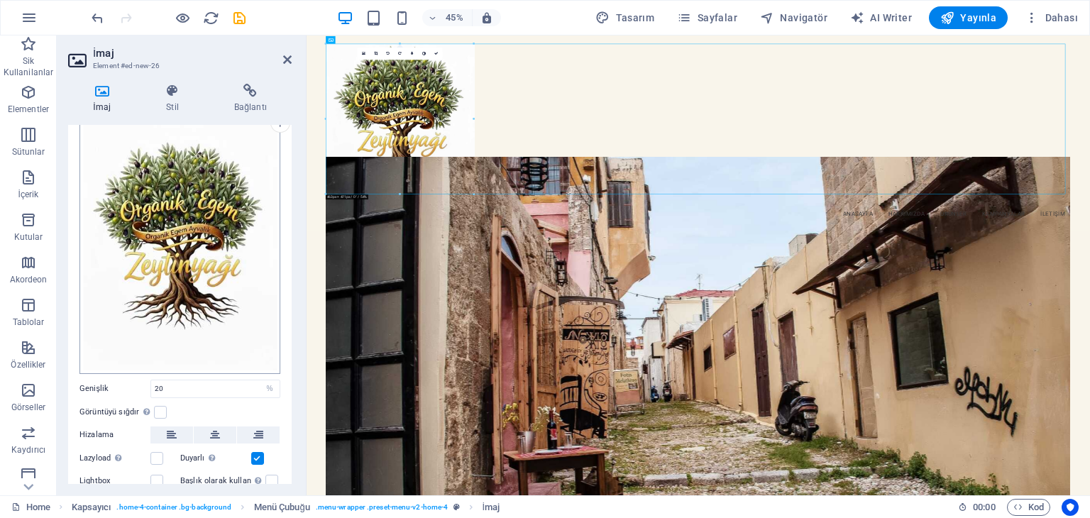
scroll to position [130, 0]
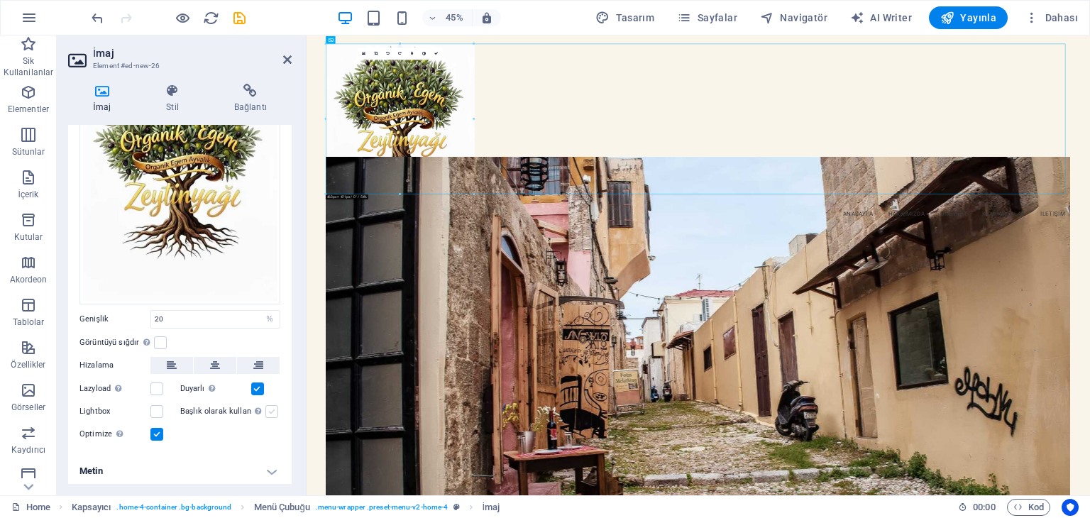
click at [270, 407] on label at bounding box center [271, 411] width 13 height 13
click at [0, 0] on input "Başlık olarak kullan Görüntü, bir H1 başlık etiketine sığdırılacak. Alternatif …" at bounding box center [0, 0] width 0 height 0
click at [202, 235] on div "Dosyaları buraya sürükleyin, dosyaları seçmek için tıklayın veya Dosyalardan ya…" at bounding box center [180, 168] width 201 height 273
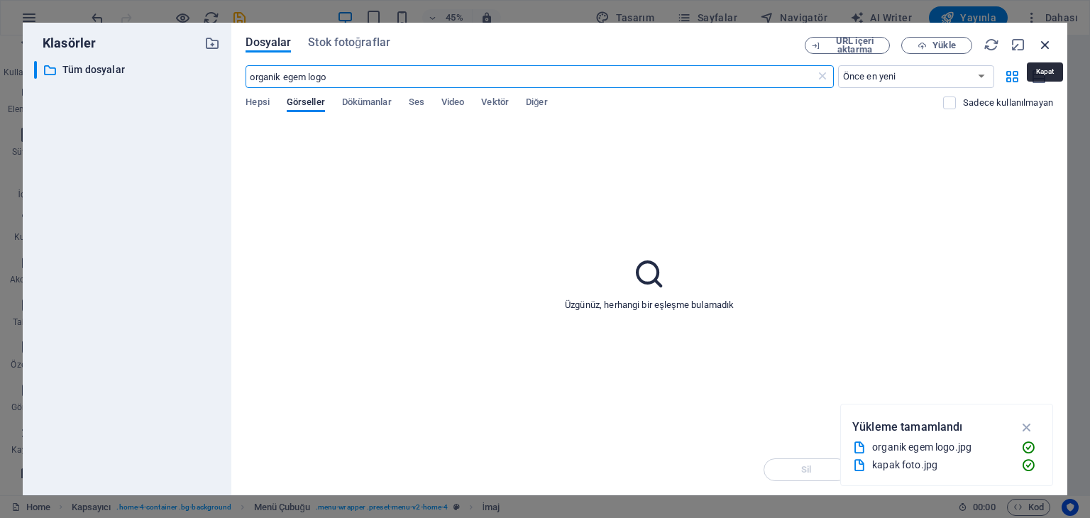
click at [1044, 49] on icon "button" at bounding box center [1046, 45] width 16 height 16
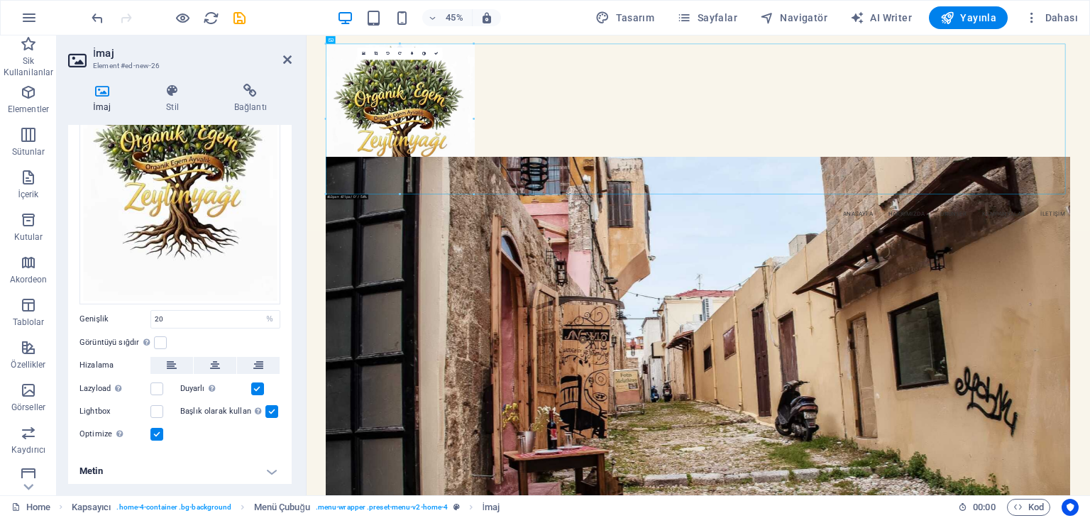
click at [193, 464] on h4 "Metin" at bounding box center [180, 471] width 224 height 34
click at [271, 467] on h4 "Metin" at bounding box center [180, 467] width 224 height 26
click at [272, 467] on h4 "Metin" at bounding box center [180, 471] width 224 height 34
click at [272, 467] on h4 "Metin" at bounding box center [180, 467] width 224 height 26
click at [214, 361] on icon at bounding box center [215, 365] width 10 height 17
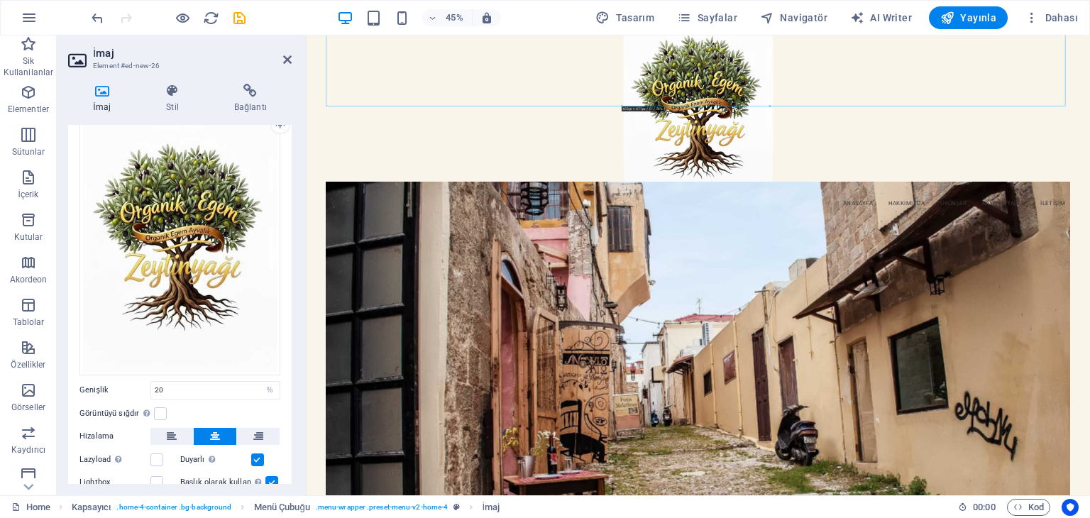
scroll to position [0, 0]
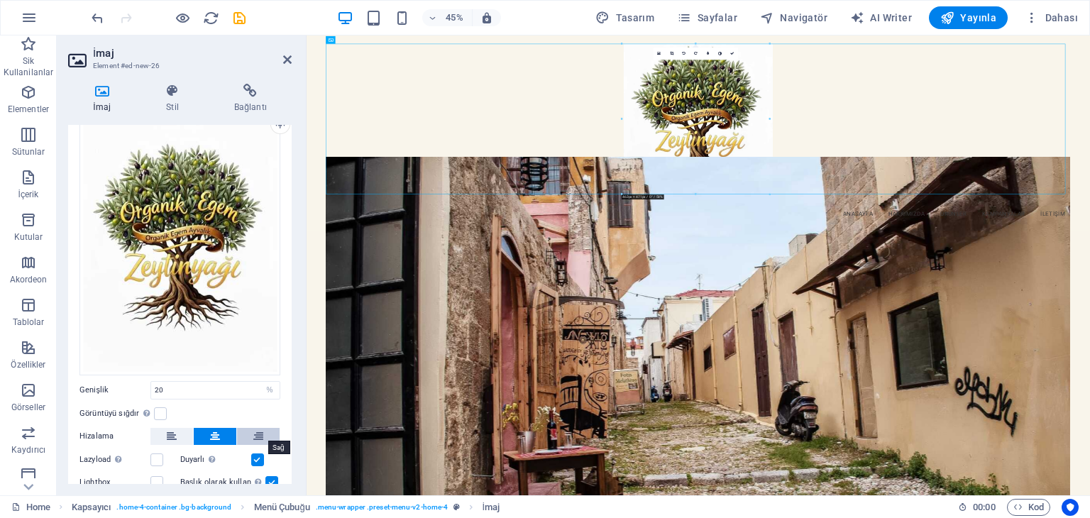
click at [260, 429] on icon at bounding box center [258, 436] width 10 height 17
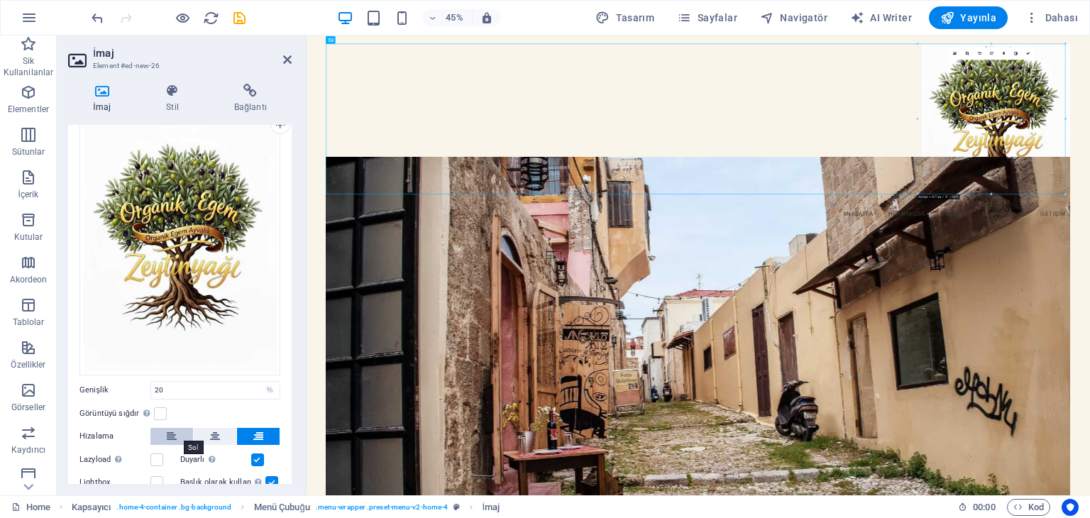
click at [173, 430] on icon at bounding box center [172, 436] width 10 height 17
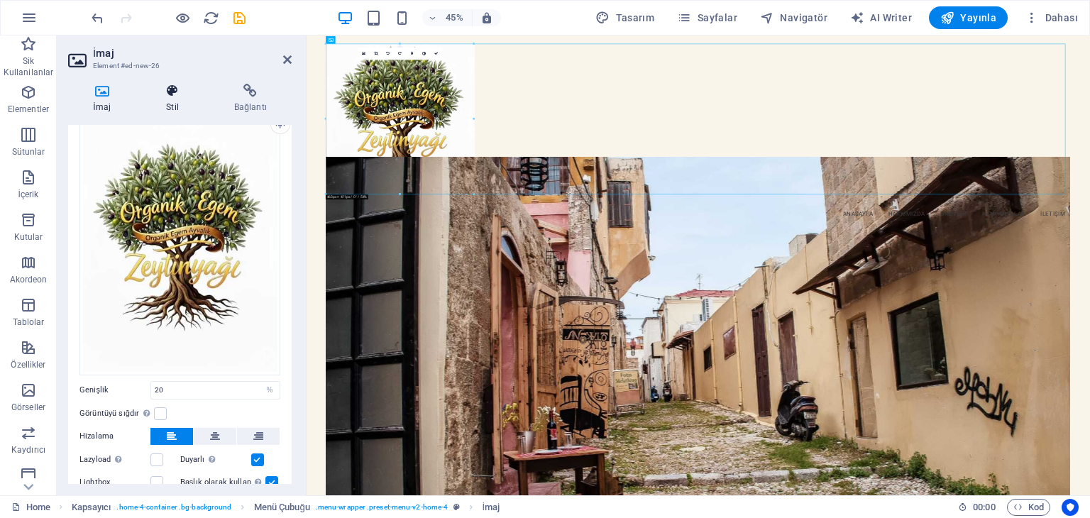
click at [175, 100] on h4 "Stil" at bounding box center [175, 99] width 68 height 30
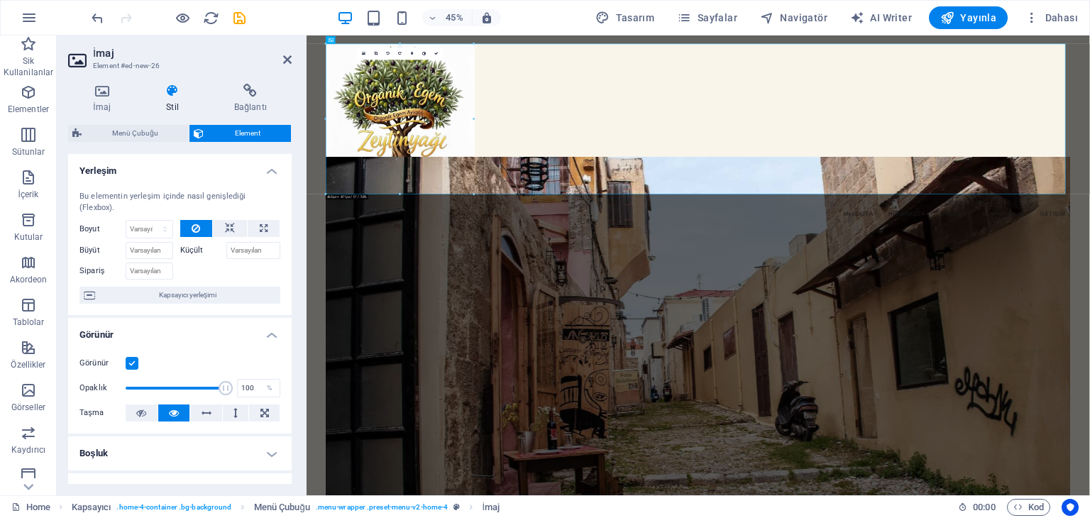
click at [190, 252] on label "Küçült" at bounding box center [203, 250] width 46 height 17
click at [226, 252] on input "Küçült" at bounding box center [253, 250] width 55 height 17
drag, startPoint x: 221, startPoint y: 387, endPoint x: 156, endPoint y: 381, distance: 65.6
click at [156, 381] on span at bounding box center [157, 388] width 14 height 14
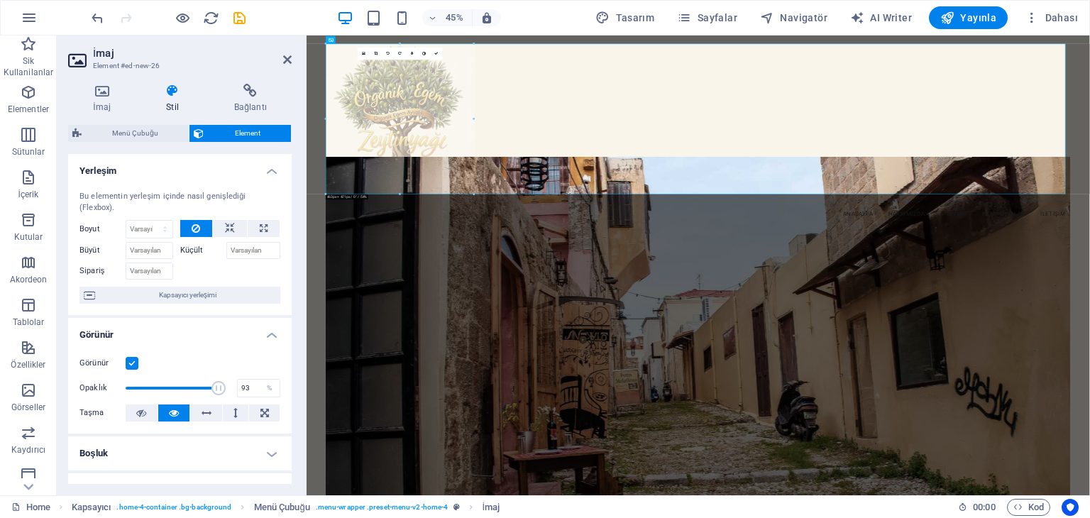
type input "100"
drag, startPoint x: 157, startPoint y: 387, endPoint x: 267, endPoint y: 385, distance: 110.0
click at [267, 385] on div "Opaklık 100 %" at bounding box center [180, 388] width 201 height 21
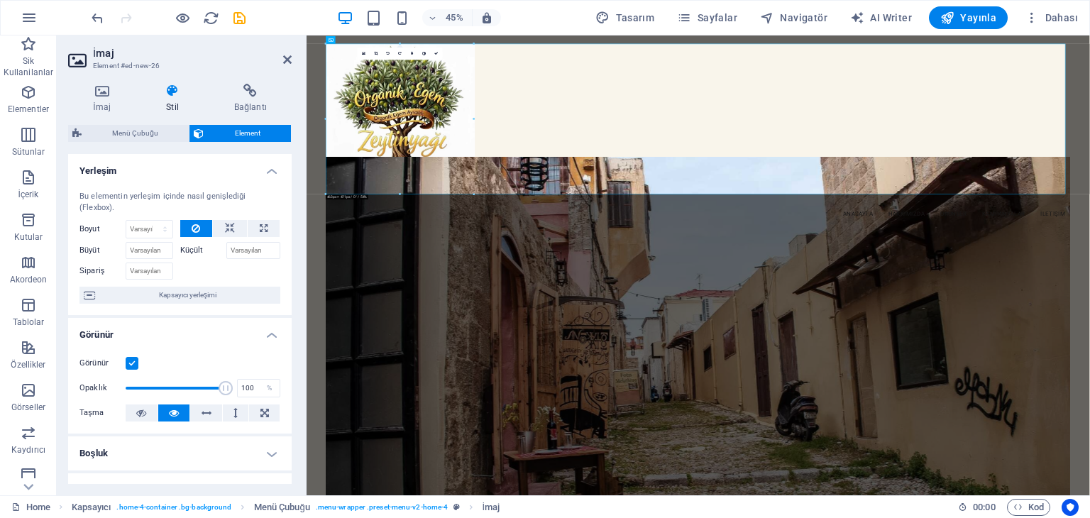
click at [267, 450] on h4 "Boşluk" at bounding box center [180, 454] width 224 height 34
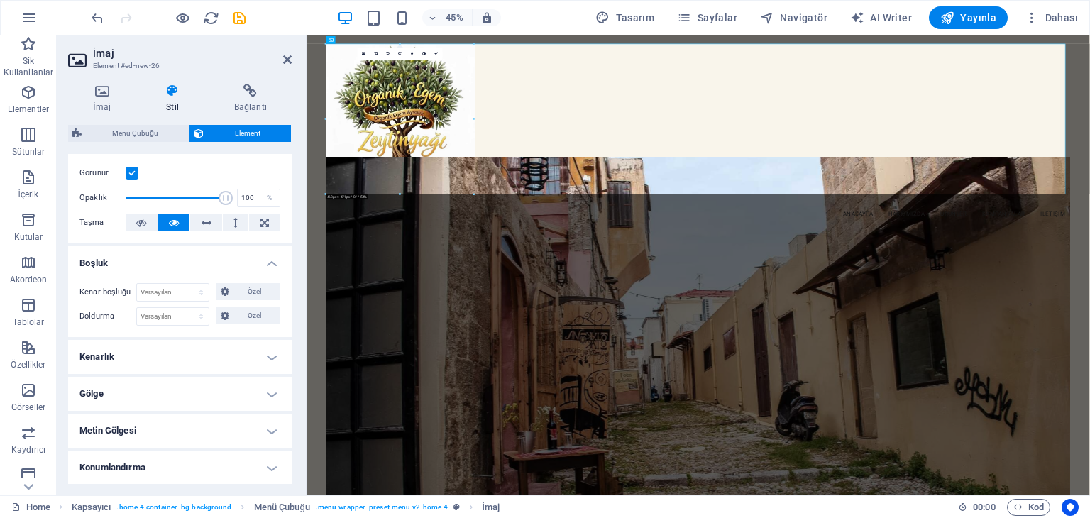
scroll to position [213, 0]
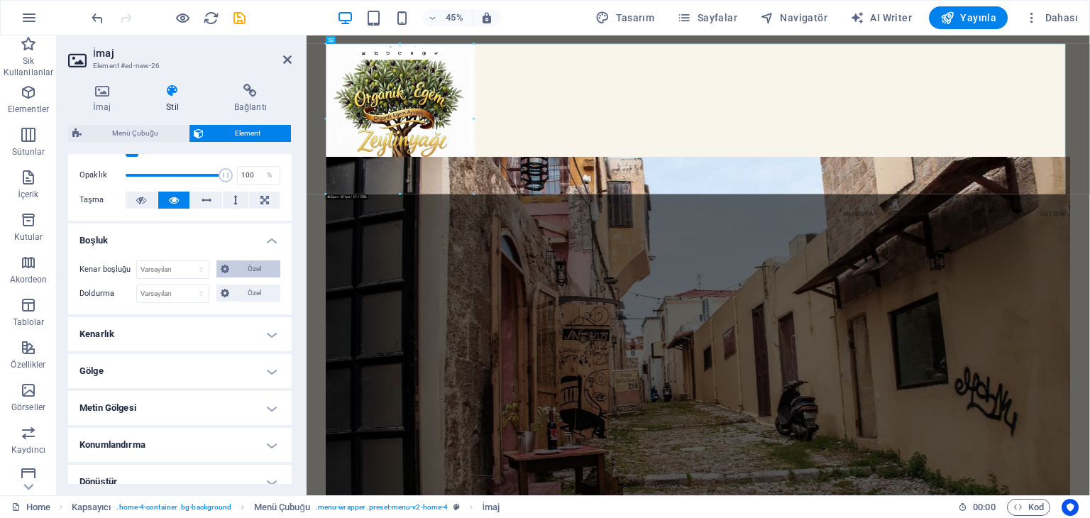
click at [231, 268] on button "Özel" at bounding box center [249, 269] width 65 height 17
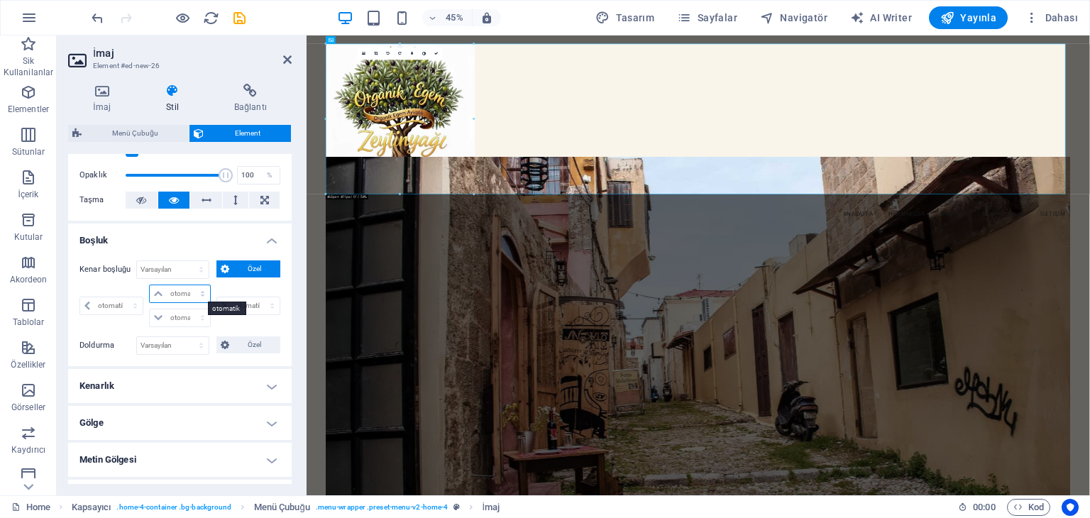
click at [200, 288] on select "otomatik px % rem vw vh" at bounding box center [180, 293] width 60 height 17
select select "%"
click at [188, 285] on select "otomatik px % rem vw vh" at bounding box center [180, 293] width 60 height 17
type input "0"
select select "px"
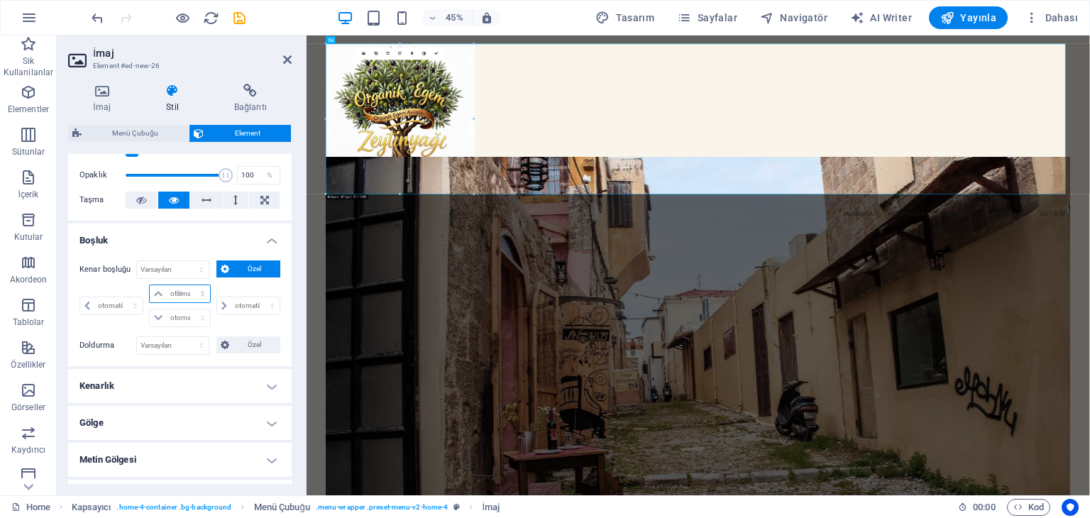
type input "100"
type input "0"
select select "px"
type input "0"
select select "px"
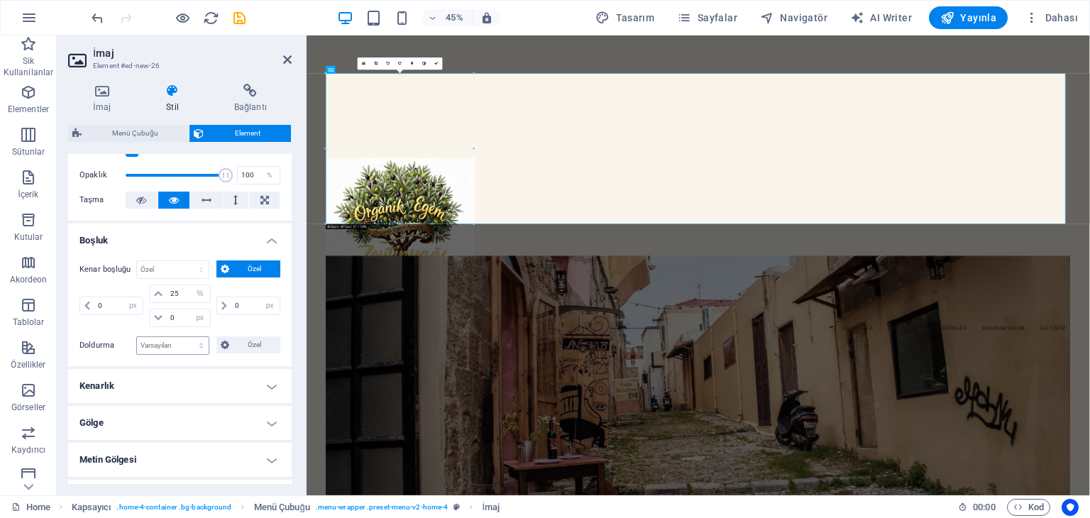
scroll to position [85, 0]
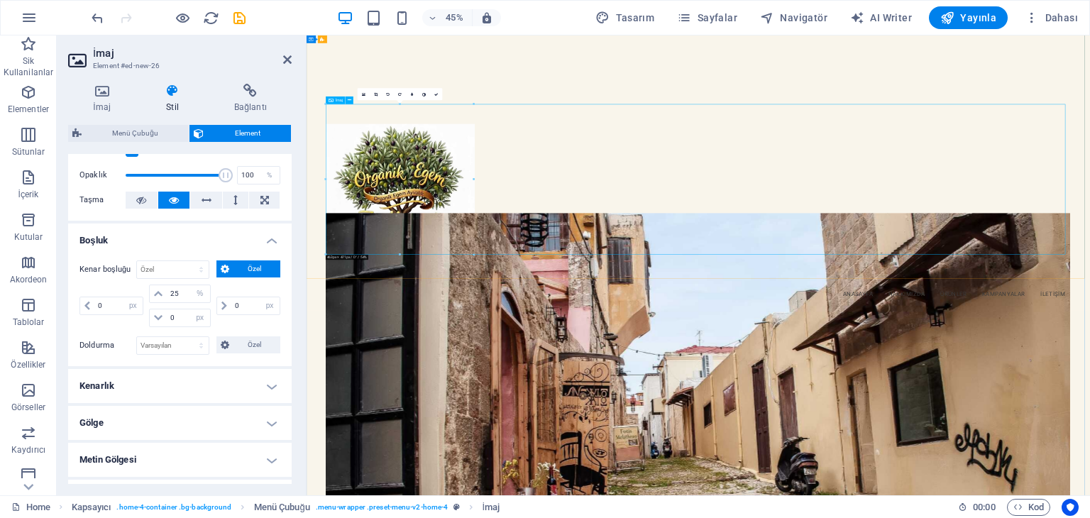
scroll to position [213, 0]
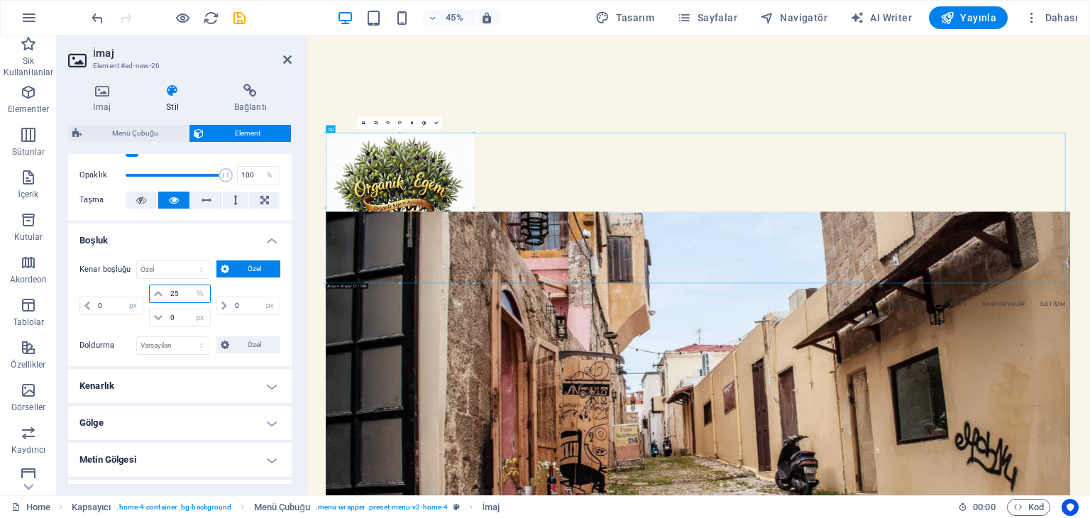
drag, startPoint x: 182, startPoint y: 289, endPoint x: 157, endPoint y: 288, distance: 24.9
click at [157, 288] on div "25 otomatik px % rem vw vh" at bounding box center [179, 294] width 61 height 18
type input "100"
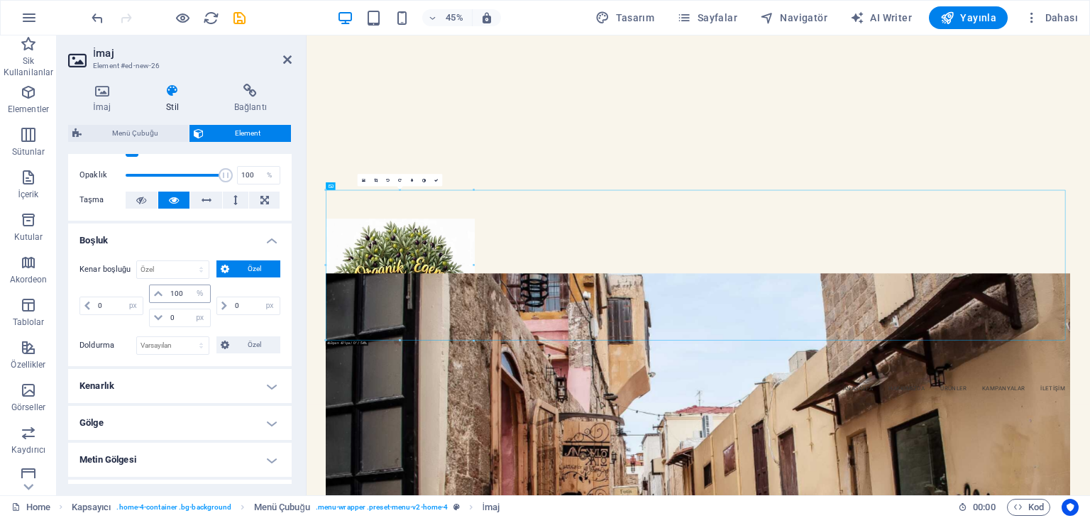
scroll to position [1318, 0]
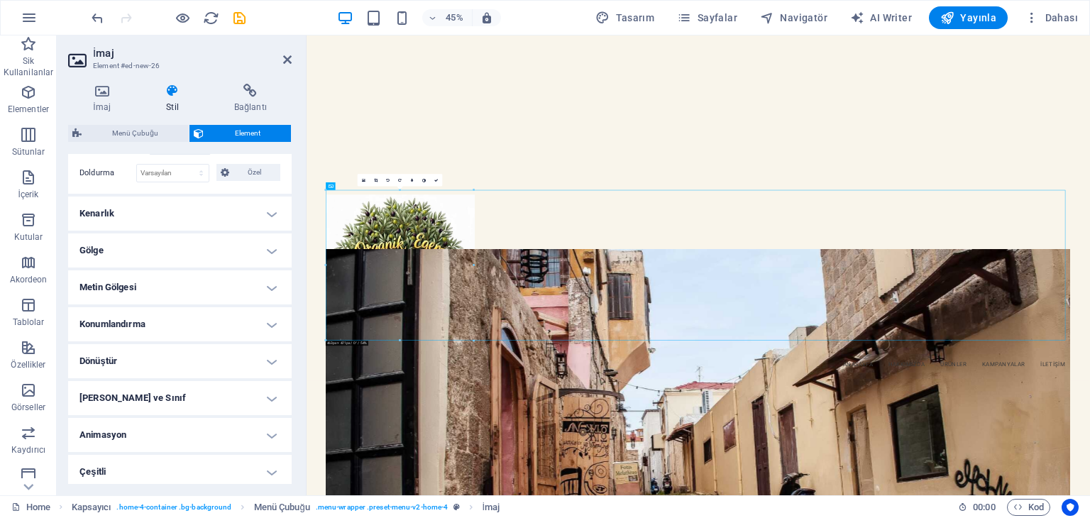
scroll to position [389, 0]
click at [226, 394] on h4 "[PERSON_NAME] ve Sınıf" at bounding box center [180, 395] width 224 height 34
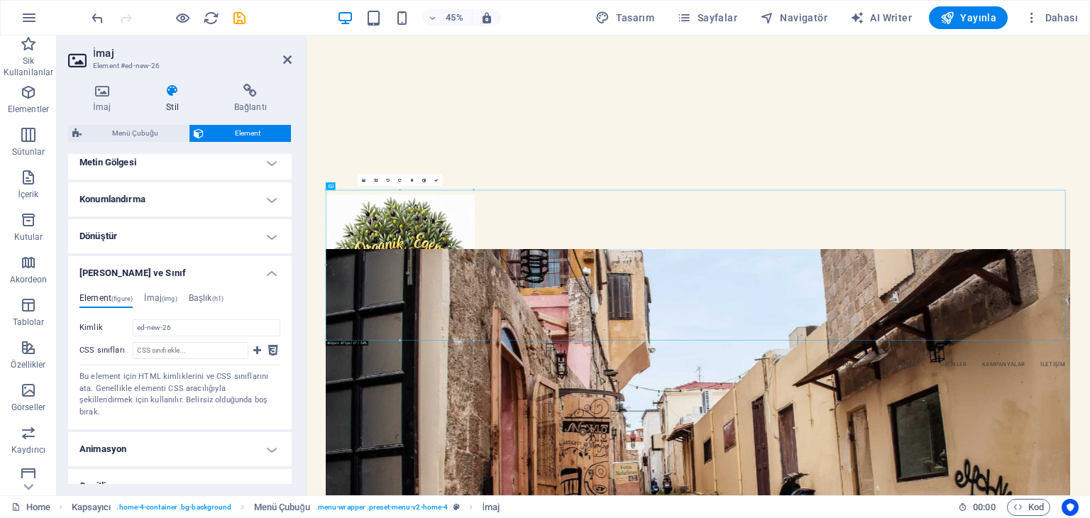
scroll to position [516, 0]
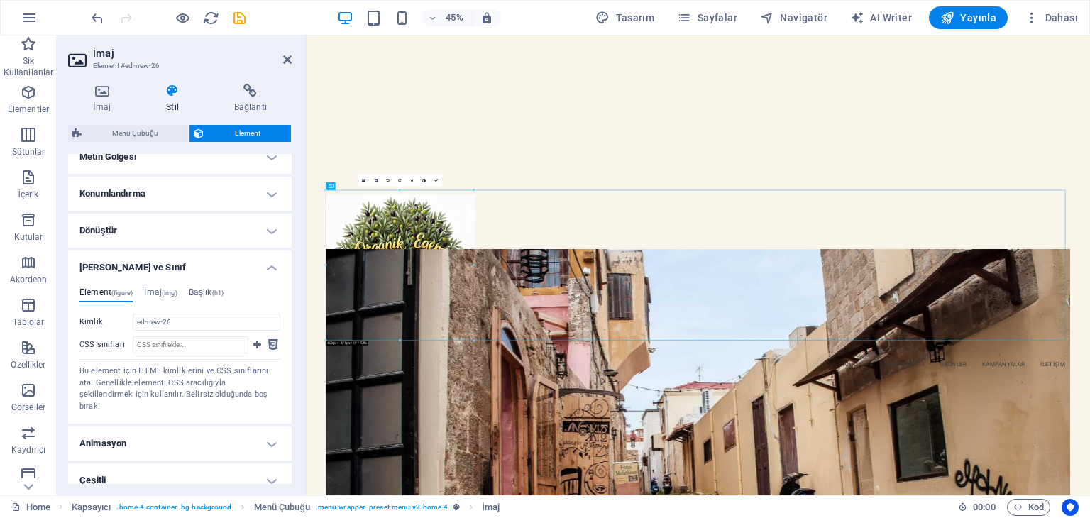
click at [264, 427] on h4 "Animasyon" at bounding box center [180, 444] width 224 height 34
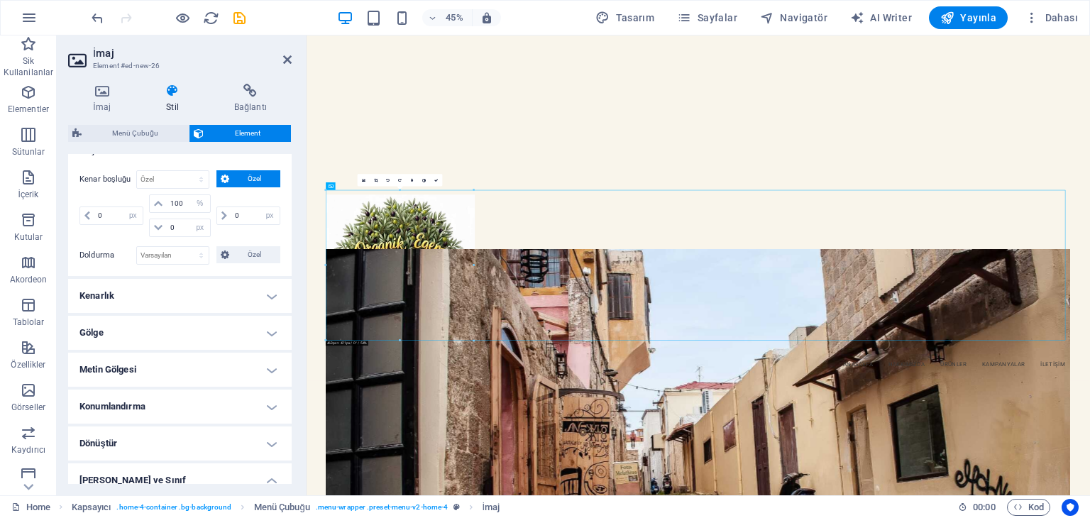
scroll to position [278, 0]
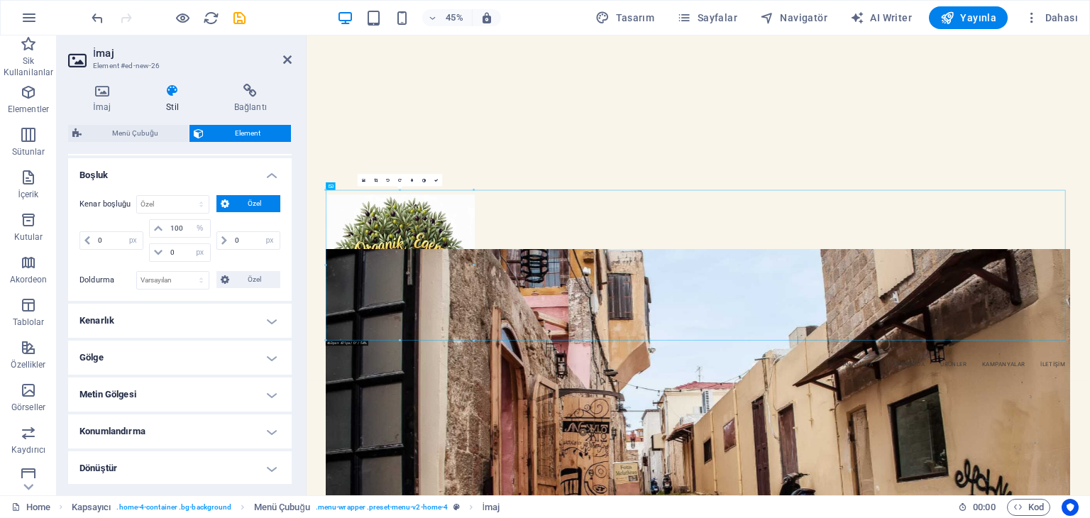
click at [272, 314] on h4 "Kenarlık" at bounding box center [180, 321] width 224 height 34
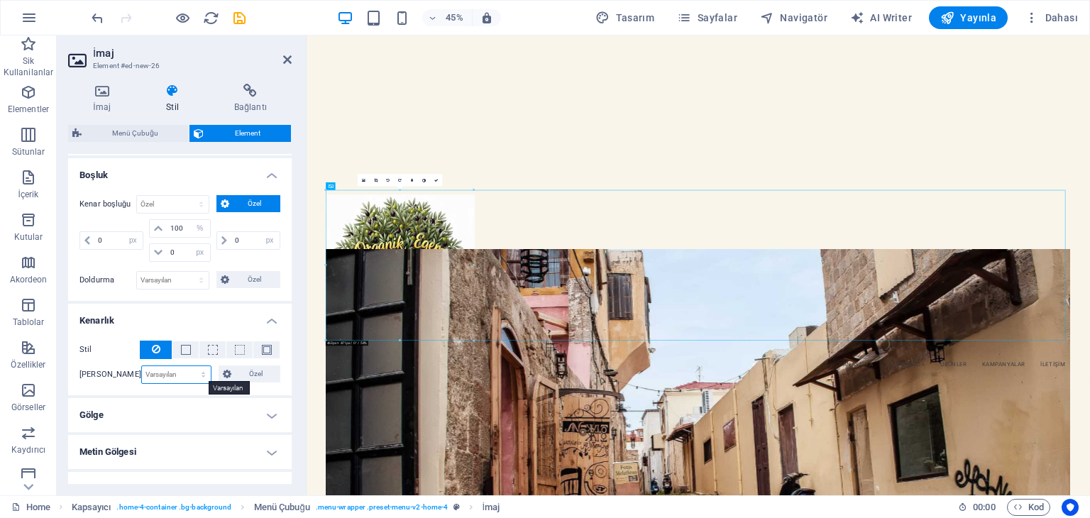
click at [197, 371] on select "Varsayılan px rem % vh vw Özel" at bounding box center [176, 374] width 69 height 17
select select "px"
click at [189, 366] on select "Varsayılan px rem % vh vw Özel" at bounding box center [176, 374] width 69 height 17
type input "0"
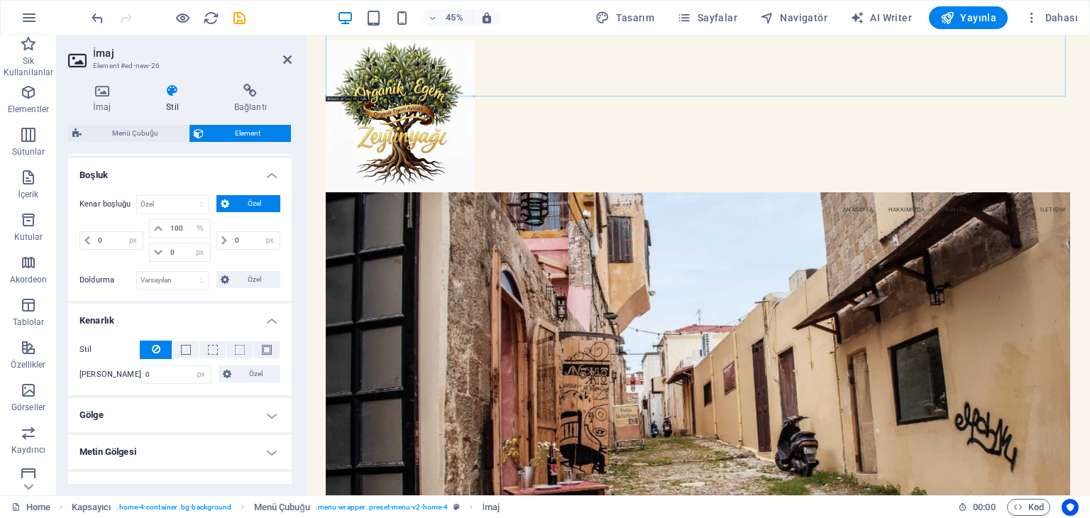
scroll to position [1531, 0]
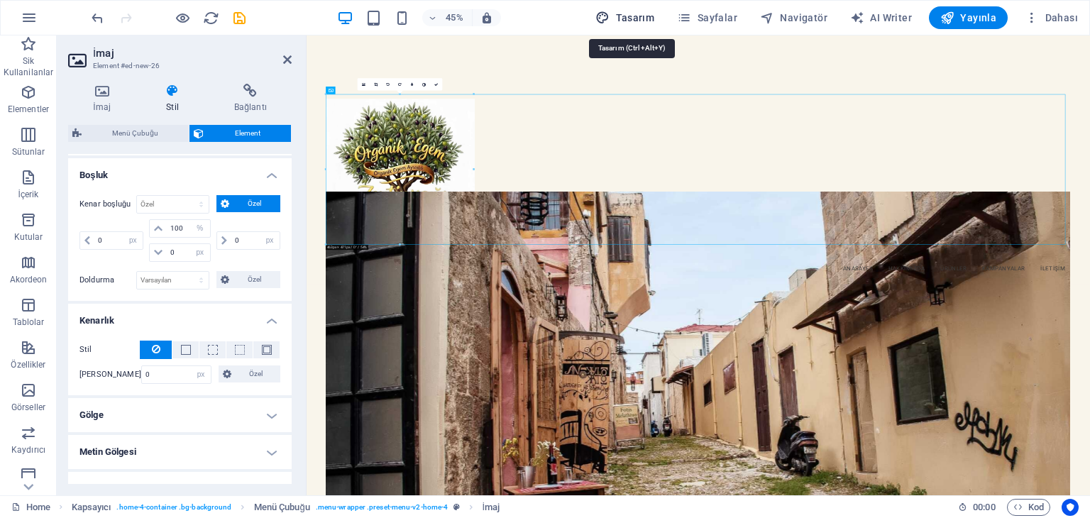
drag, startPoint x: 633, startPoint y: 16, endPoint x: 620, endPoint y: 322, distance: 306.9
click at [633, 16] on span "Tasarım" at bounding box center [625, 18] width 59 height 14
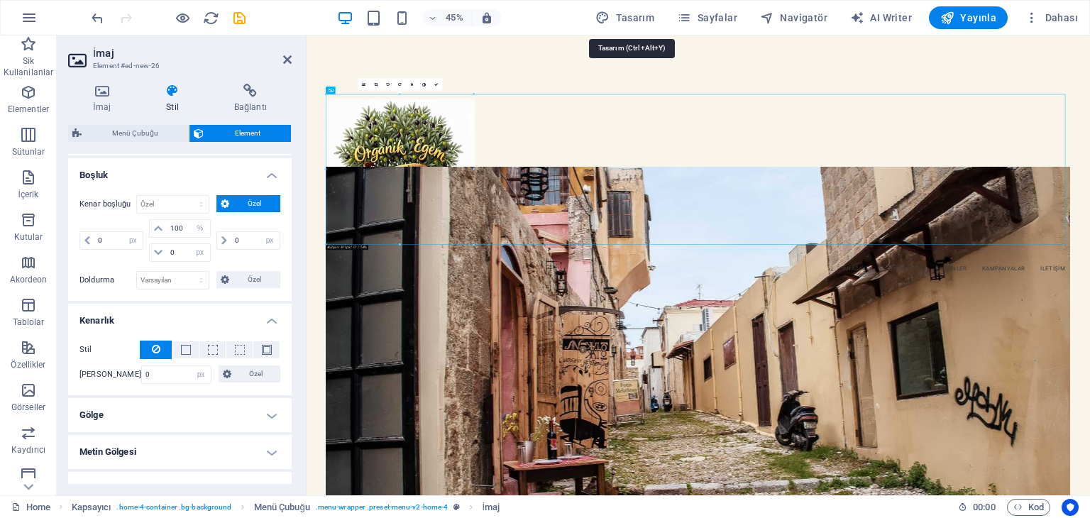
scroll to position [509, 0]
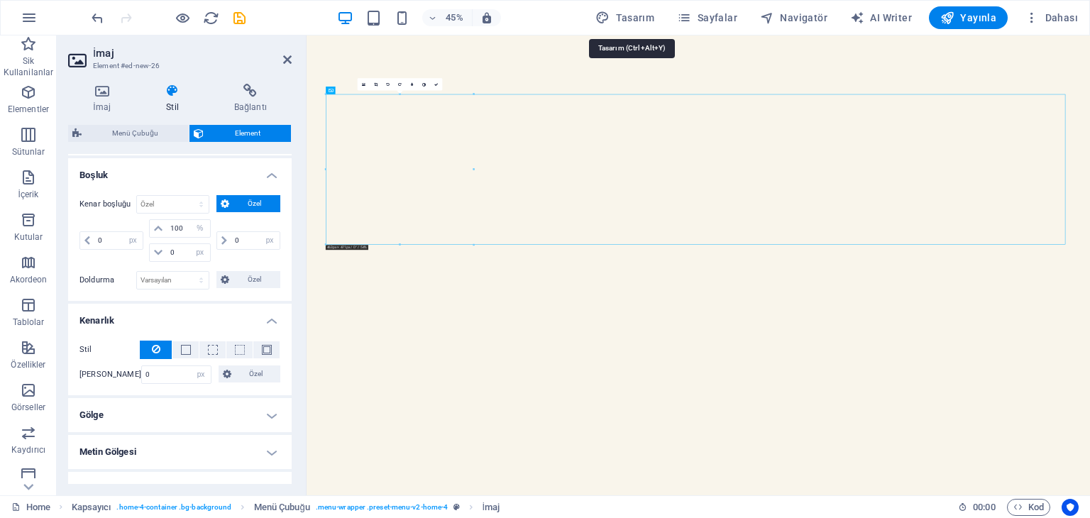
select select "px"
select select "200"
select select "px"
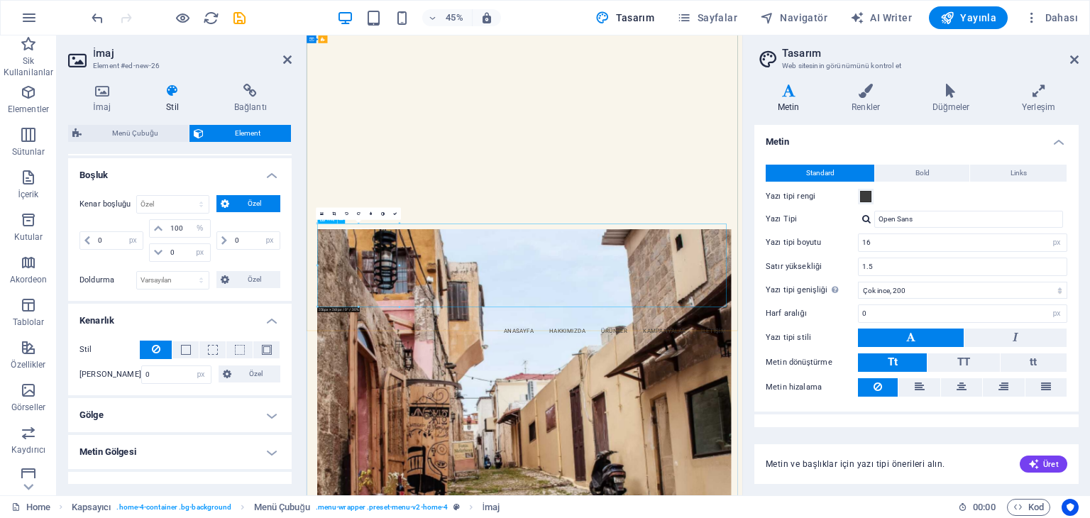
click at [1056, 287] on select "İncecik, 100 Çok ince, 200 İnce, 300 Normal, 400 Orta, 500 Yarı kalın, 600 Kalı…" at bounding box center [962, 290] width 209 height 17
select select "500"
click at [858, 282] on select "İncecik, 100 Çok ince, 200 İnce, 300 Normal, 400 Orta, 500 Yarı kalın, 600 Kalı…" at bounding box center [962, 290] width 209 height 17
click at [1046, 462] on span "Üret" at bounding box center [1044, 464] width 31 height 11
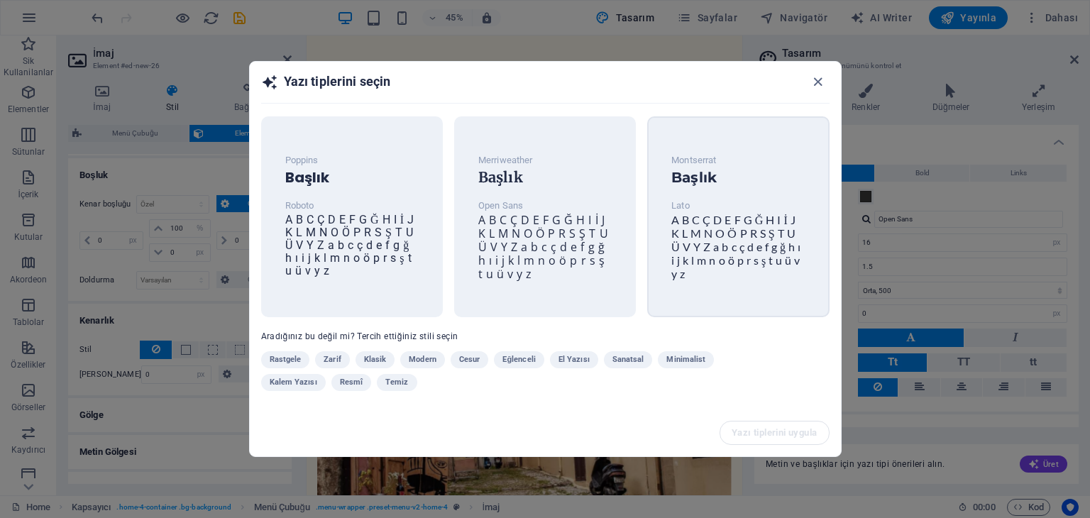
click at [715, 259] on span "A B C Ç D E F G Ğ H I İ J K L M N O Ö P R S Ş T U Ü V Y Z a b c ç d e f g ğ h ı…" at bounding box center [736, 246] width 129 height 67
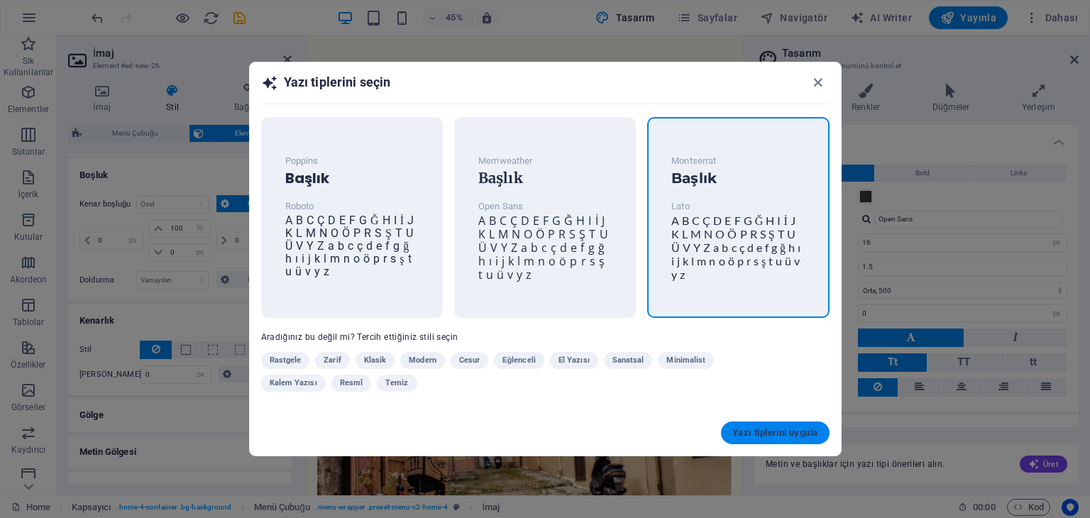
click at [741, 430] on span "Yazı tiplerini uygula" at bounding box center [775, 432] width 85 height 11
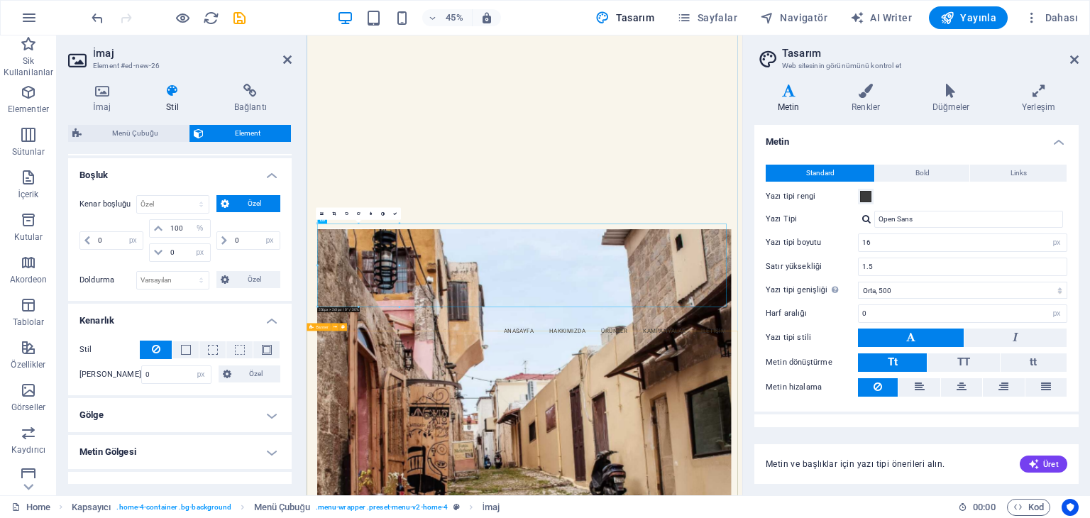
type input "Lato"
type input "1.6"
select select "400"
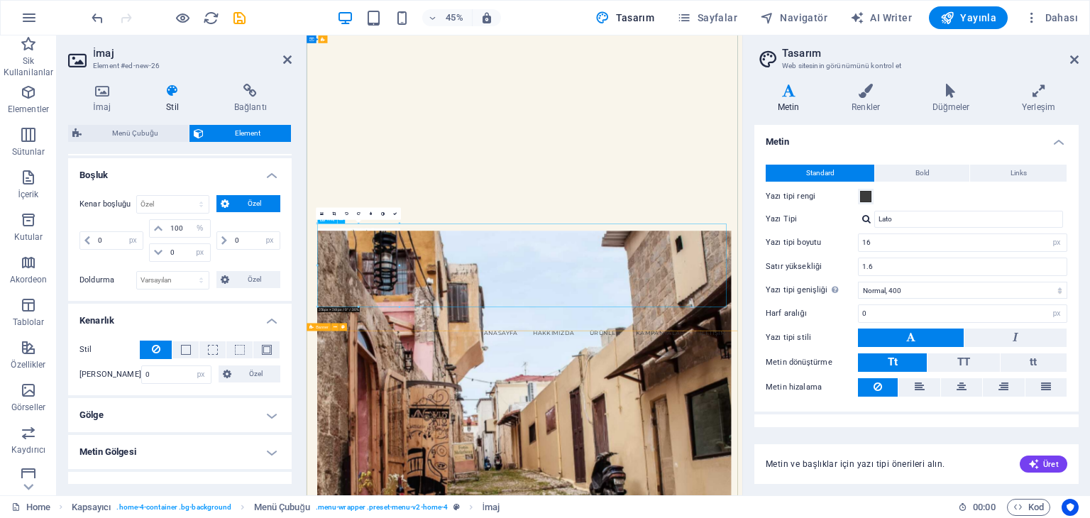
click at [767, 350] on div "organikegem.com Menu Anasayfa Hakkımızda Ürünler Kampanyalar İletişim" at bounding box center [791, 130] width 968 height 1206
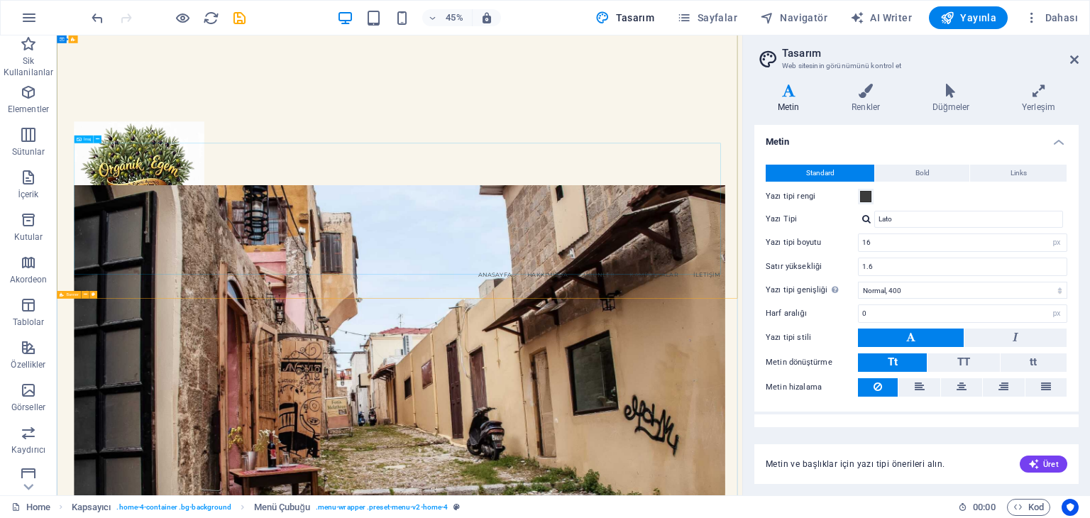
scroll to position [1278, 0]
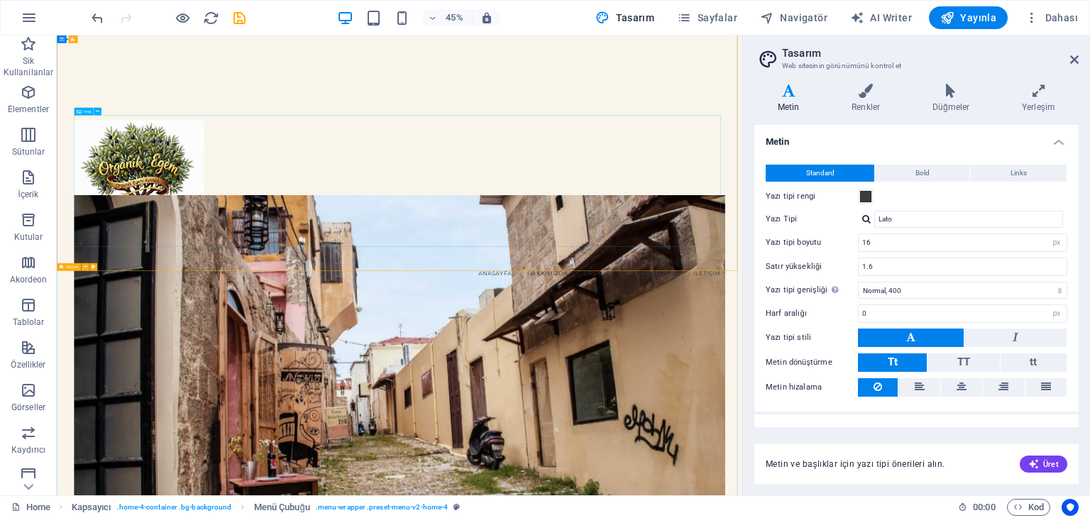
click at [576, 314] on figure at bounding box center [819, 371] width 1448 height 295
click at [640, 376] on figure at bounding box center [819, 371] width 1448 height 295
select select "px"
select select "%"
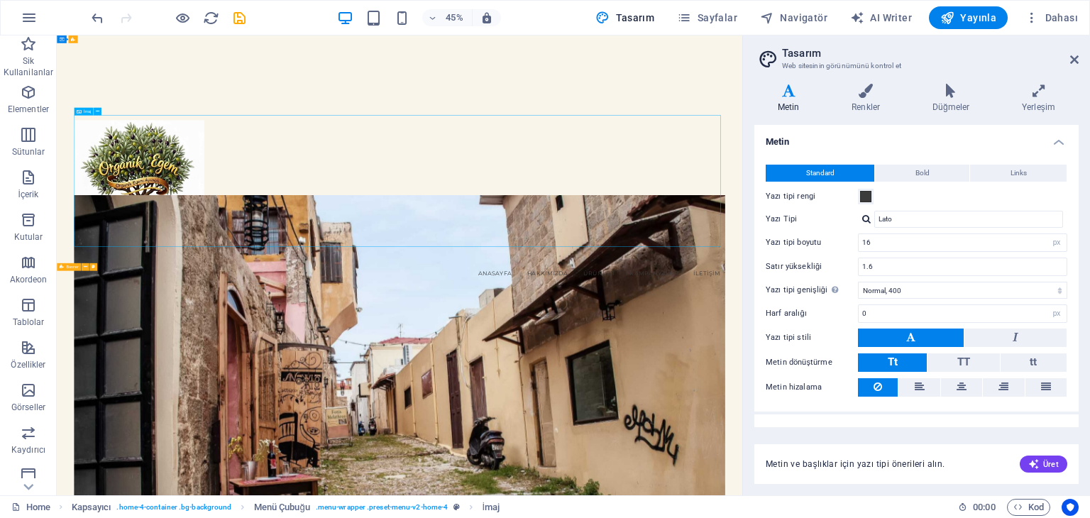
select select "px"
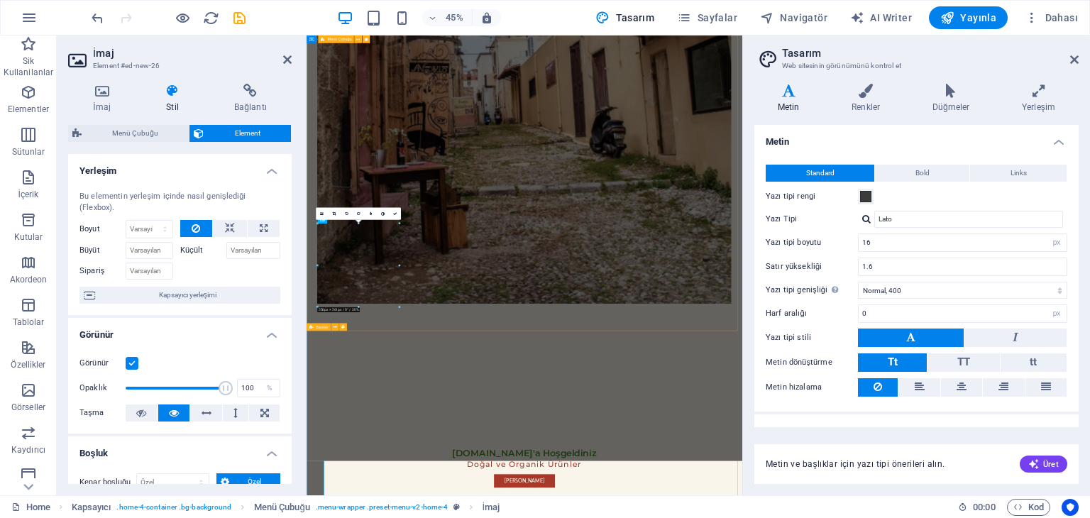
scroll to position [509, 0]
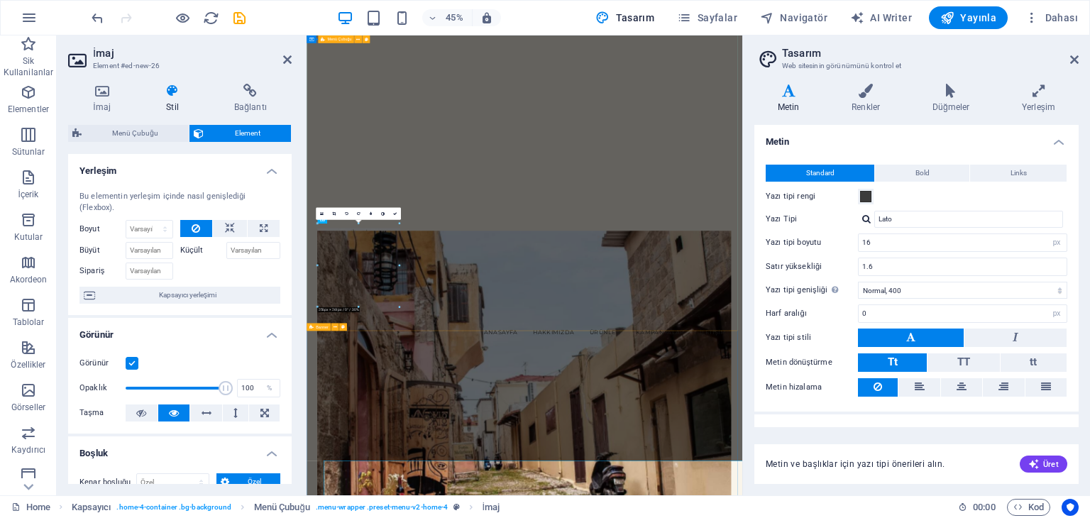
click at [334, 376] on div "organikegem.com Menu Anasayfa Hakkımızda Ürünler Kampanyalar İletişim" at bounding box center [791, 130] width 968 height 1206
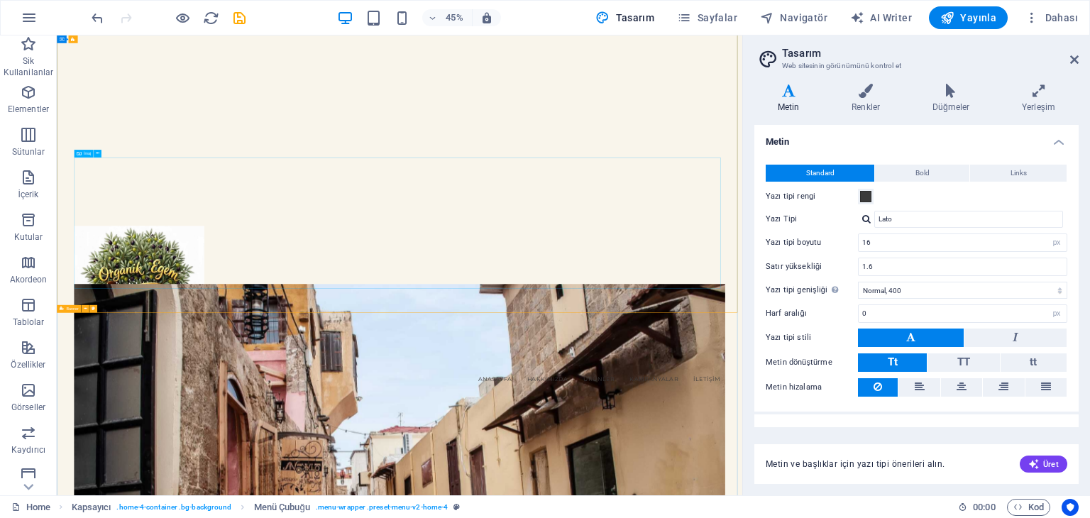
scroll to position [1219, 0]
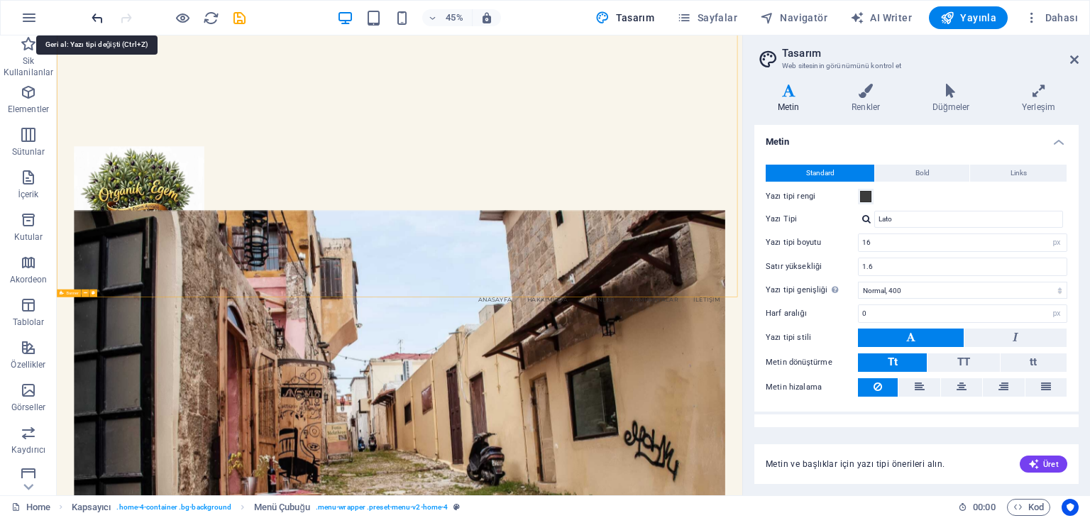
click at [94, 15] on icon "undo" at bounding box center [97, 18] width 16 height 16
click at [94, 18] on icon "undo" at bounding box center [97, 18] width 16 height 16
select select "200"
type input "Open Sans"
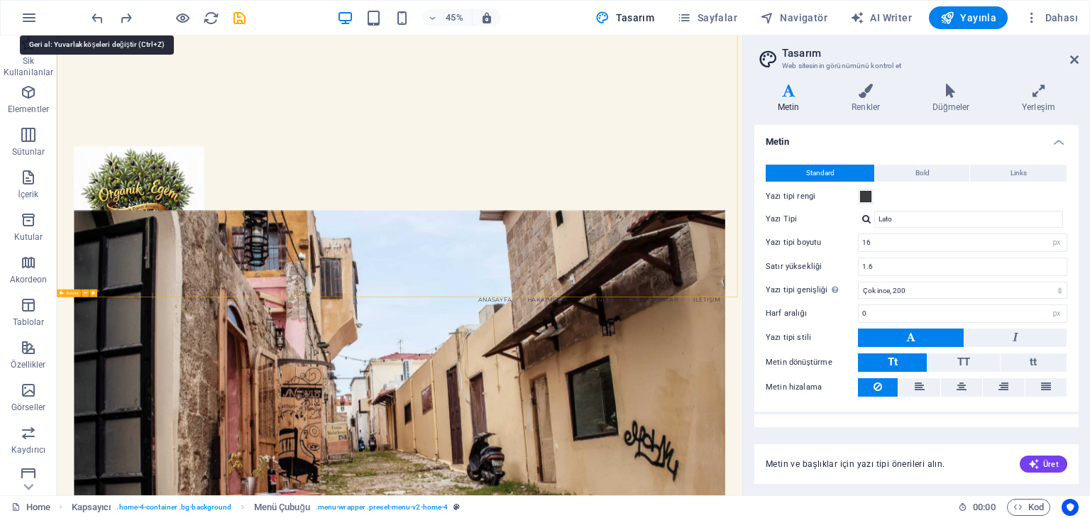
type input "1.5"
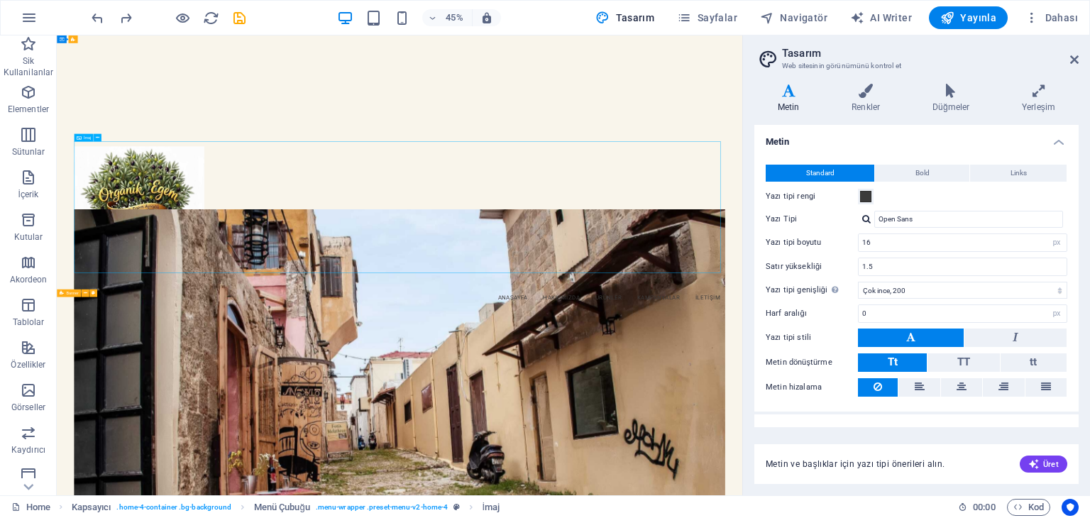
click at [958, 418] on figure at bounding box center [819, 430] width 1448 height 295
click at [952, 286] on select "İncecik, 100 Çok ince, 200 İnce, 300 Normal, 400 Orta, 500 Yarı kalın, 600 Kalı…" at bounding box center [962, 290] width 209 height 17
select select "600"
click at [858, 282] on select "İncecik, 100 Çok ince, 200 İnce, 300 Normal, 400 Orta, 500 Yarı kalın, 600 Kalı…" at bounding box center [962, 290] width 209 height 17
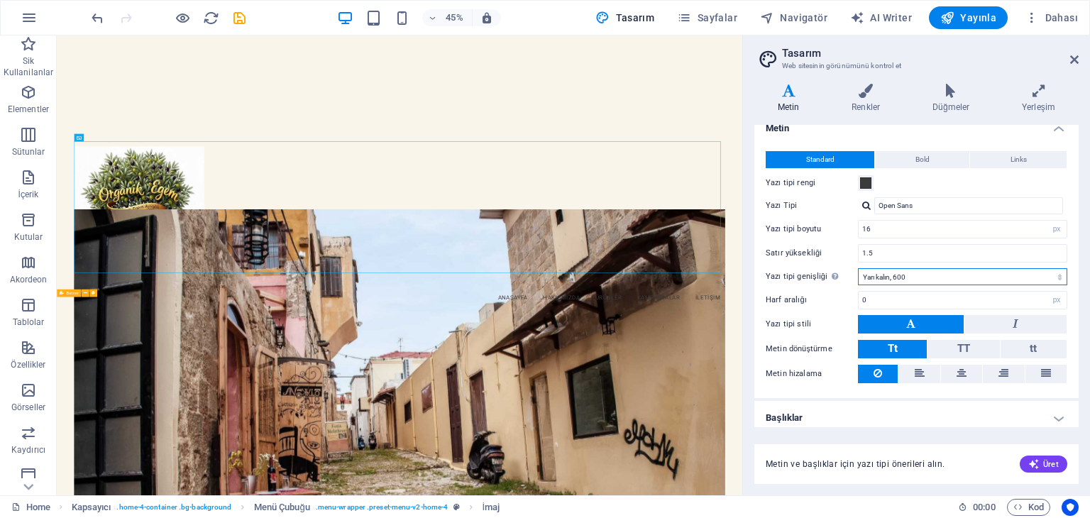
scroll to position [19, 0]
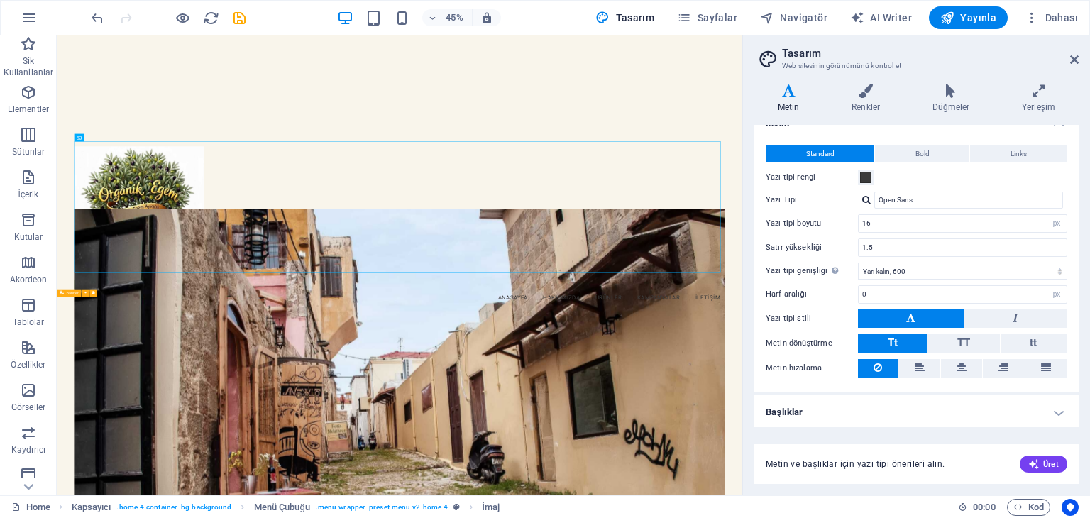
click at [915, 410] on h4 "Başlıklar" at bounding box center [917, 412] width 324 height 34
click at [1056, 408] on h4 "Başlıklar" at bounding box center [917, 408] width 324 height 26
click at [606, 383] on figure at bounding box center [819, 430] width 1448 height 295
select select "px"
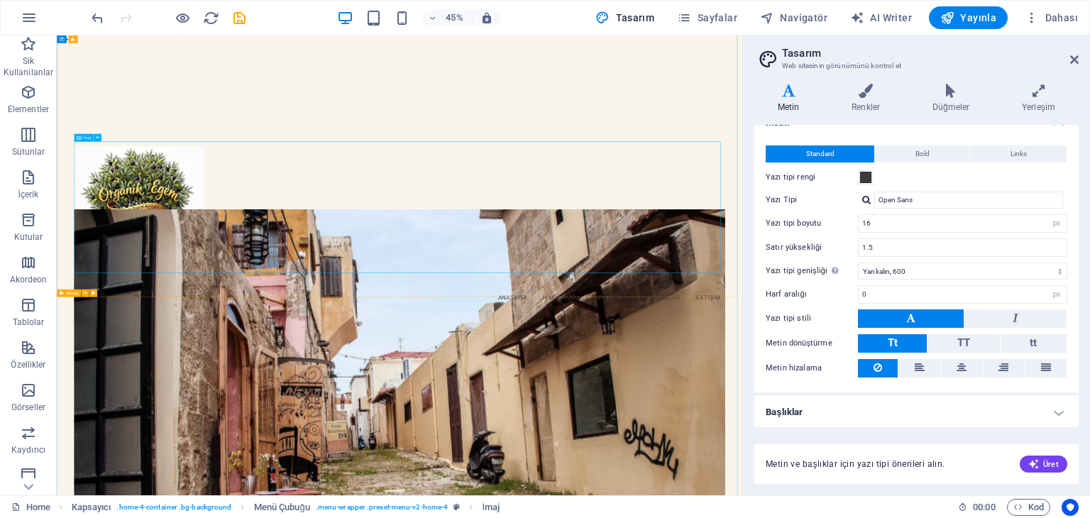
select select "%"
select select "px"
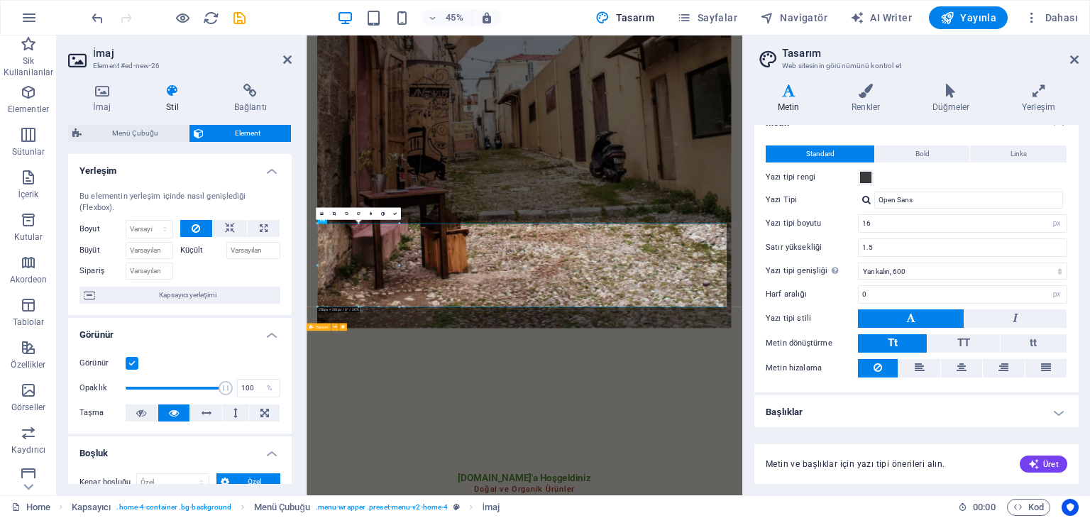
scroll to position [509, 0]
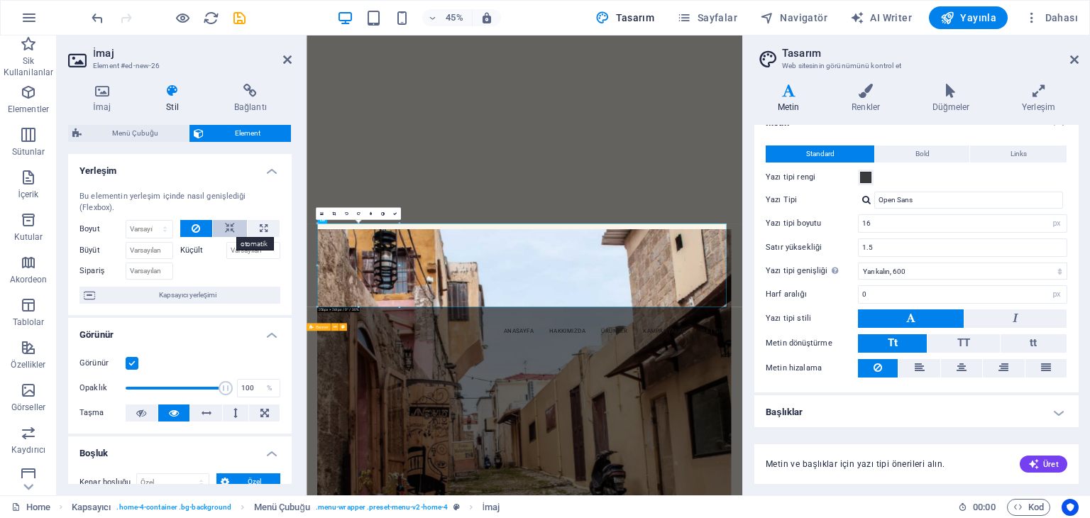
click at [229, 226] on icon at bounding box center [230, 228] width 10 height 17
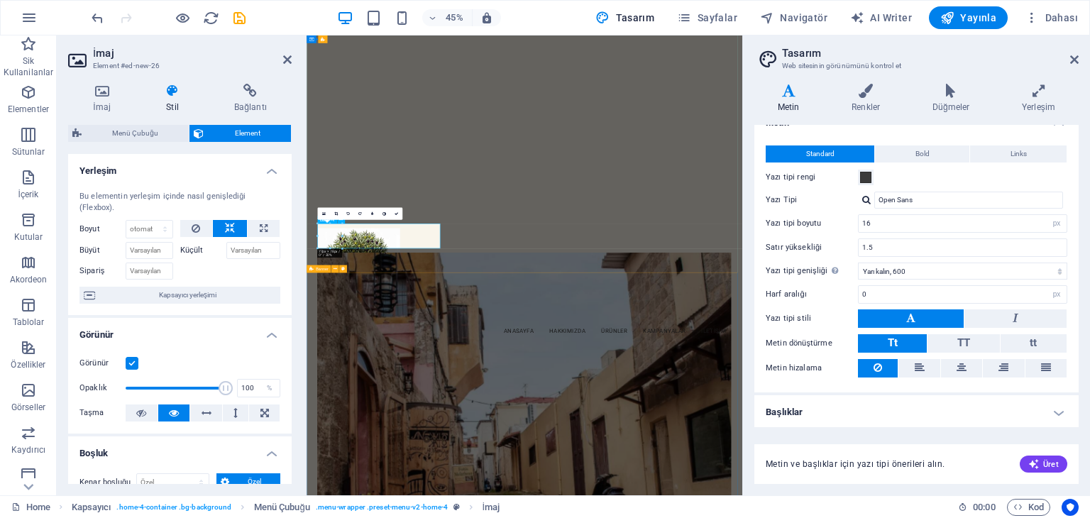
click at [263, 228] on icon at bounding box center [264, 228] width 8 height 17
type input "100"
select select "%"
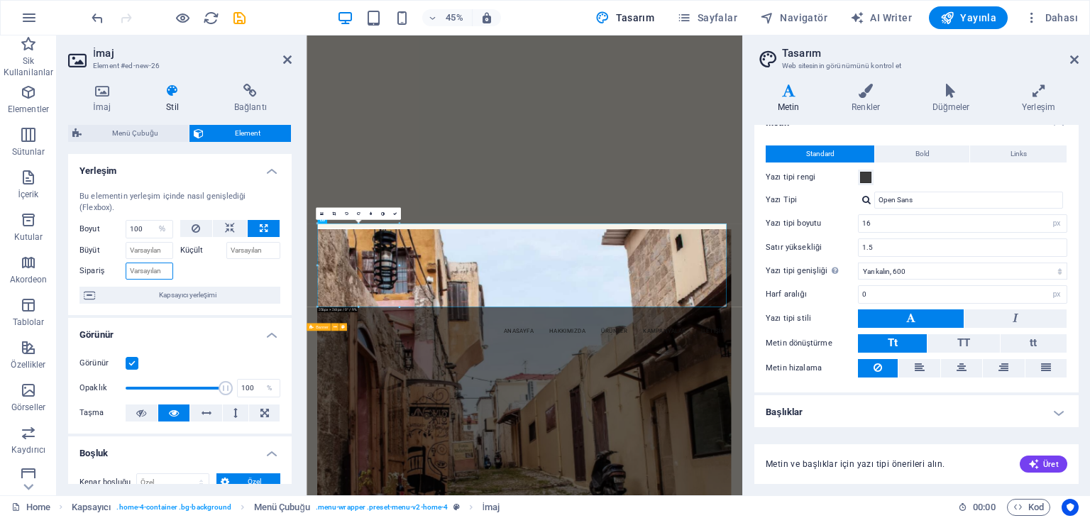
click at [153, 278] on input "Sipariş" at bounding box center [150, 271] width 48 height 17
click at [151, 265] on input "Sipariş" at bounding box center [150, 271] width 48 height 17
click at [190, 296] on span "Kapsayıcı yerleşimi" at bounding box center [187, 295] width 177 height 17
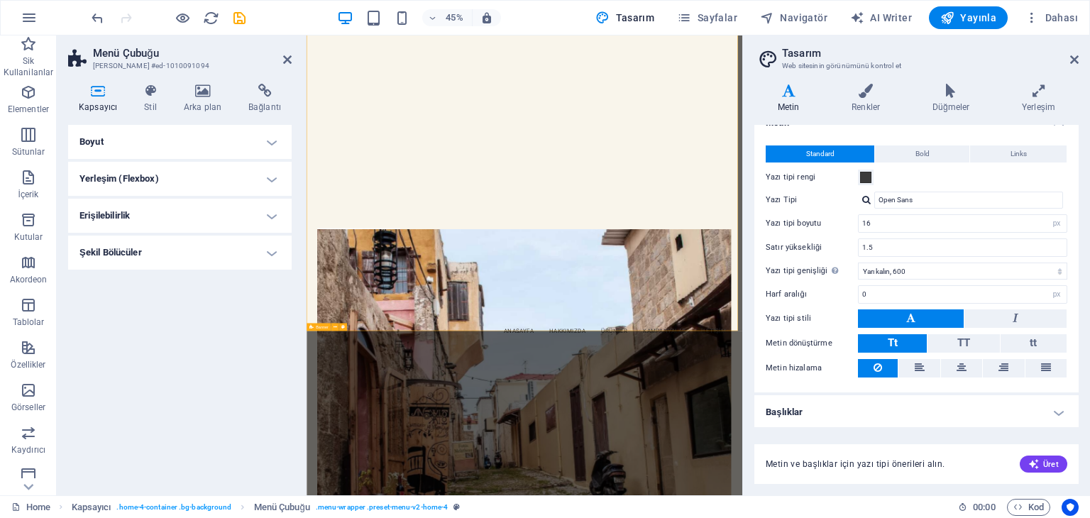
click at [270, 146] on h4 "Boyut" at bounding box center [180, 142] width 224 height 34
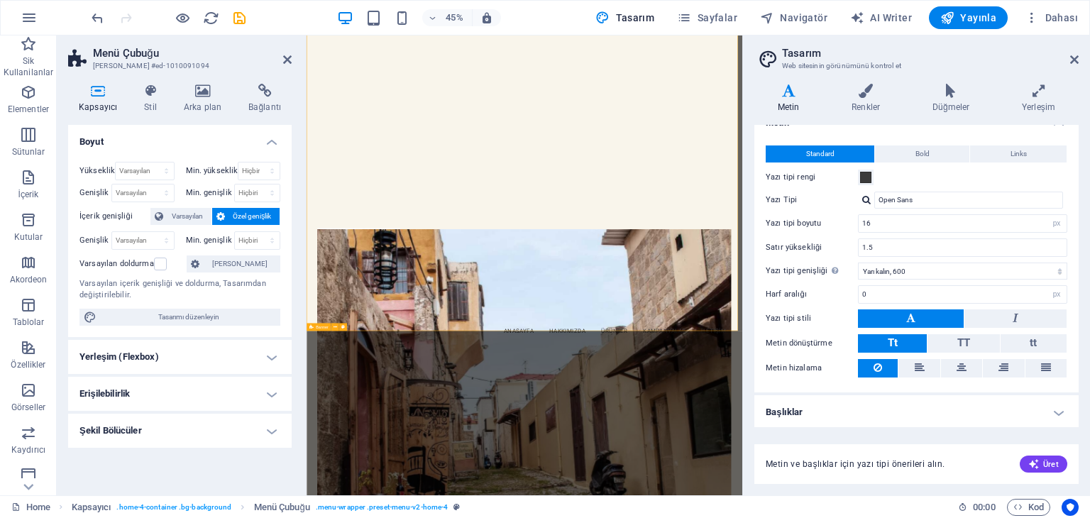
click at [273, 353] on h4 "Yerleşim (Flexbox)" at bounding box center [180, 357] width 224 height 34
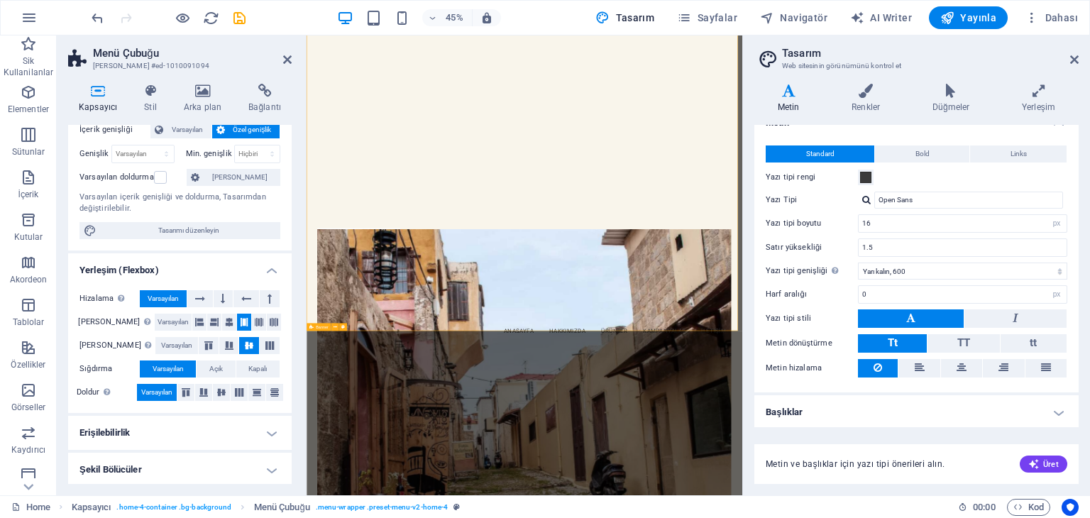
scroll to position [88, 0]
click at [174, 290] on span "Varsayılan" at bounding box center [163, 297] width 31 height 17
click at [196, 299] on icon at bounding box center [200, 297] width 10 height 17
click at [224, 297] on icon at bounding box center [223, 297] width 4 height 17
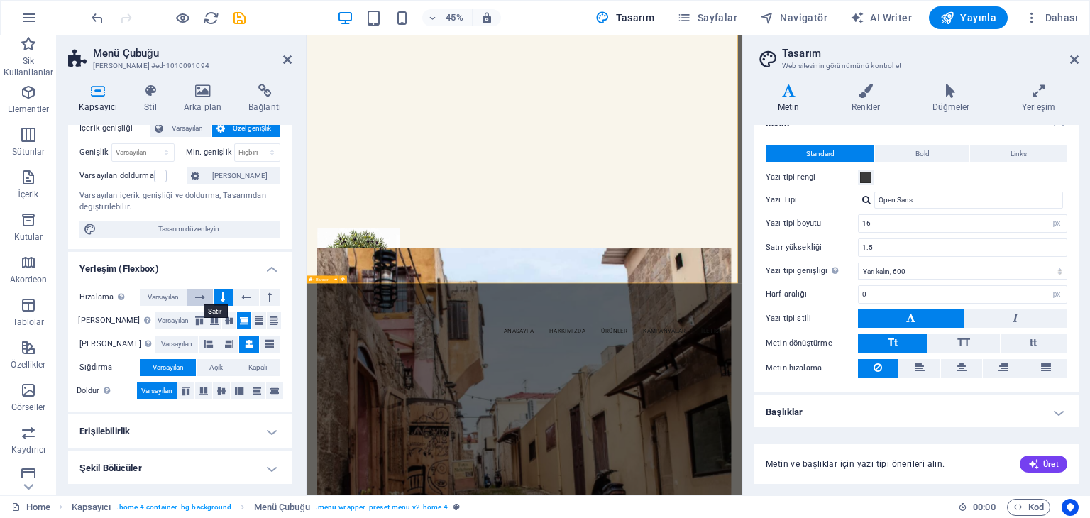
click at [204, 290] on icon at bounding box center [200, 297] width 10 height 17
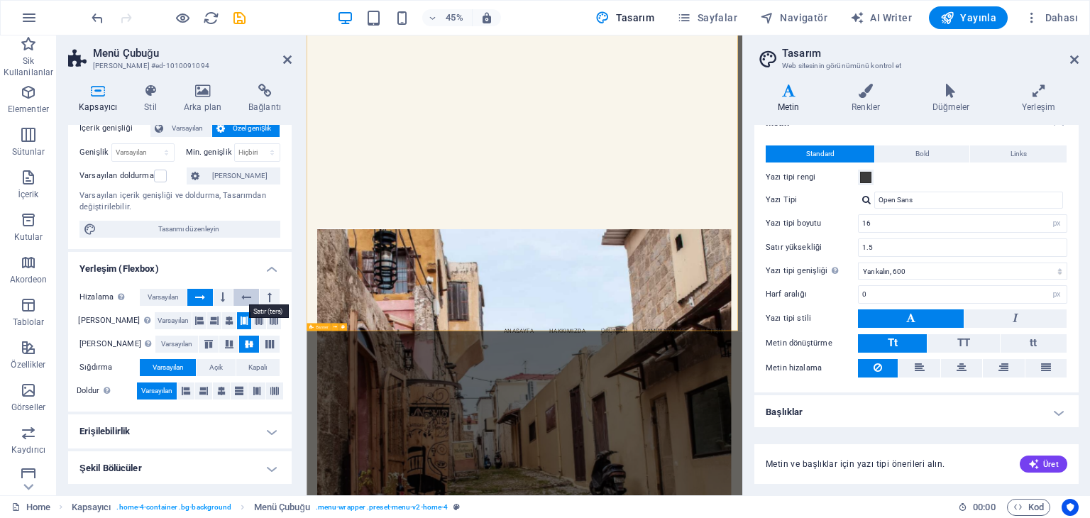
click at [249, 291] on icon at bounding box center [246, 297] width 10 height 17
click at [268, 296] on icon at bounding box center [270, 297] width 4 height 17
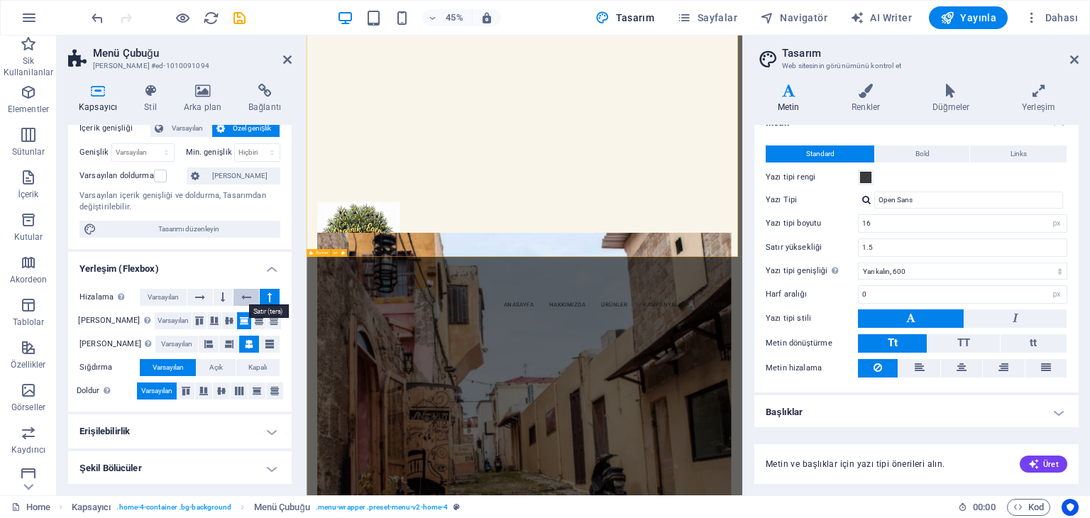
click at [249, 292] on icon at bounding box center [246, 297] width 10 height 17
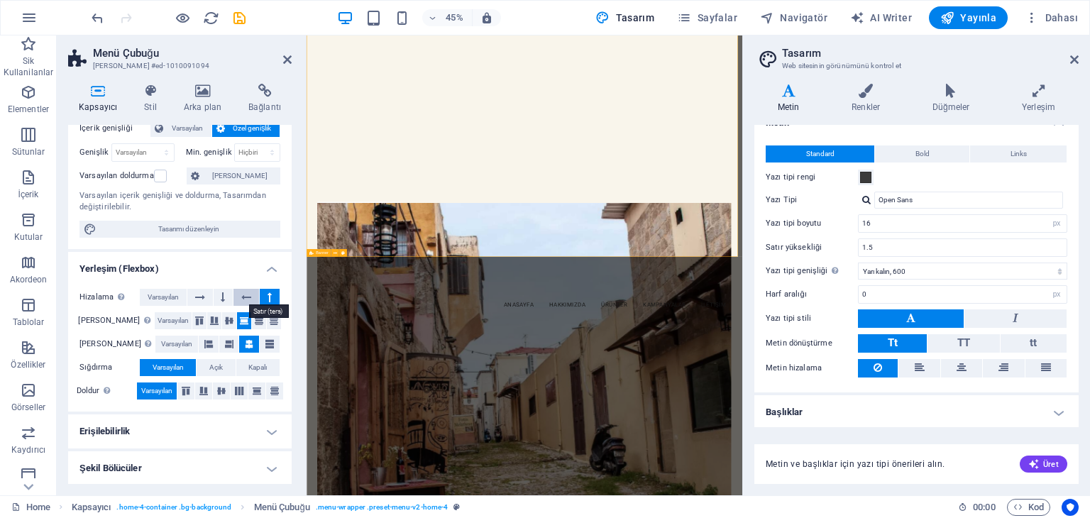
scroll to position [509, 0]
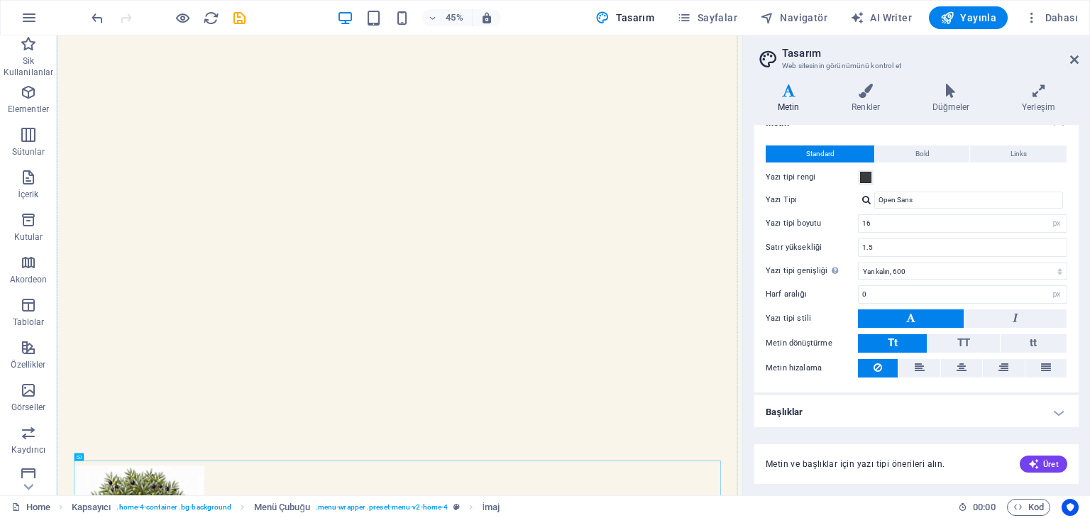
drag, startPoint x: 989, startPoint y: 515, endPoint x: 1411, endPoint y: 570, distance: 425.2
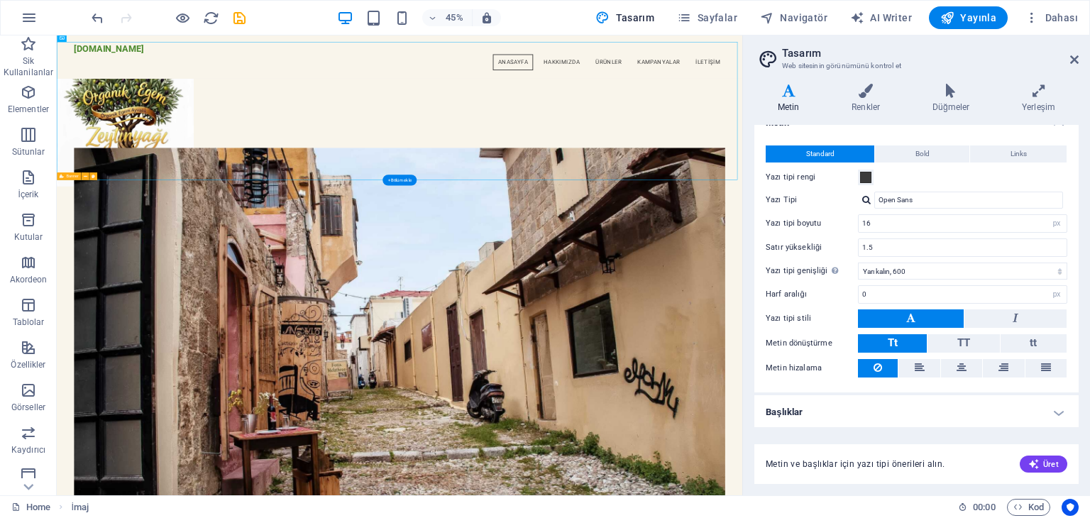
scroll to position [1156, 0]
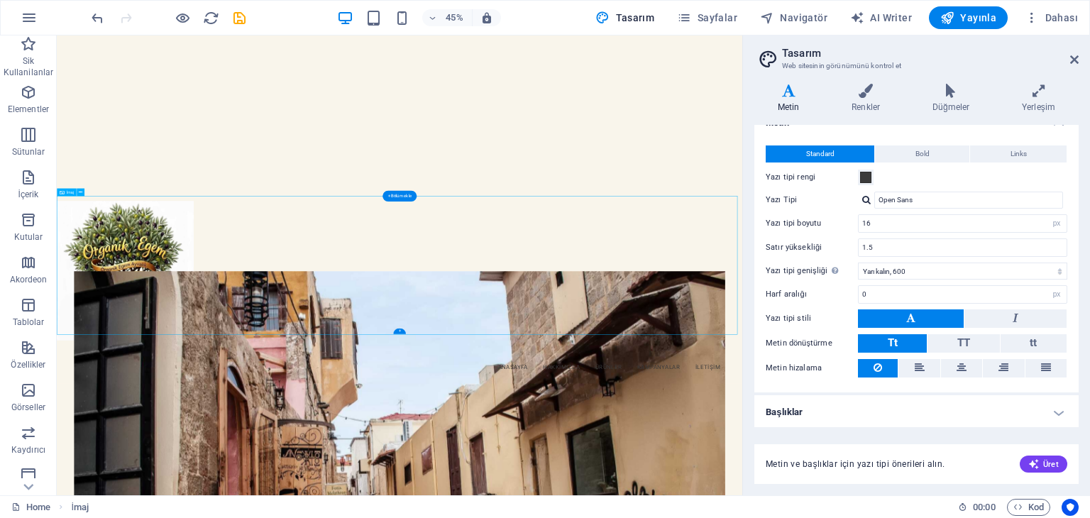
scroll to position [601, 0]
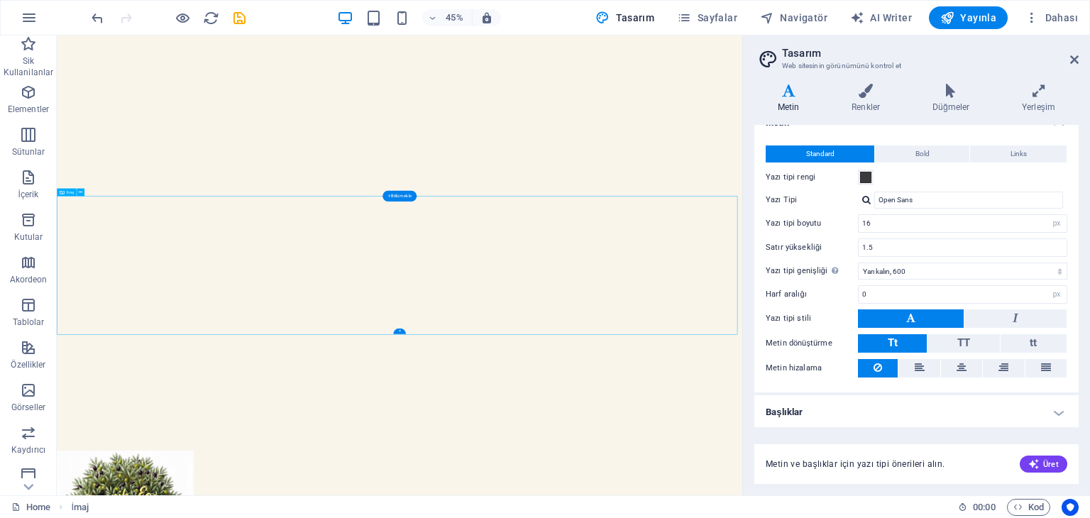
select select "px"
select select "%"
select select "px"
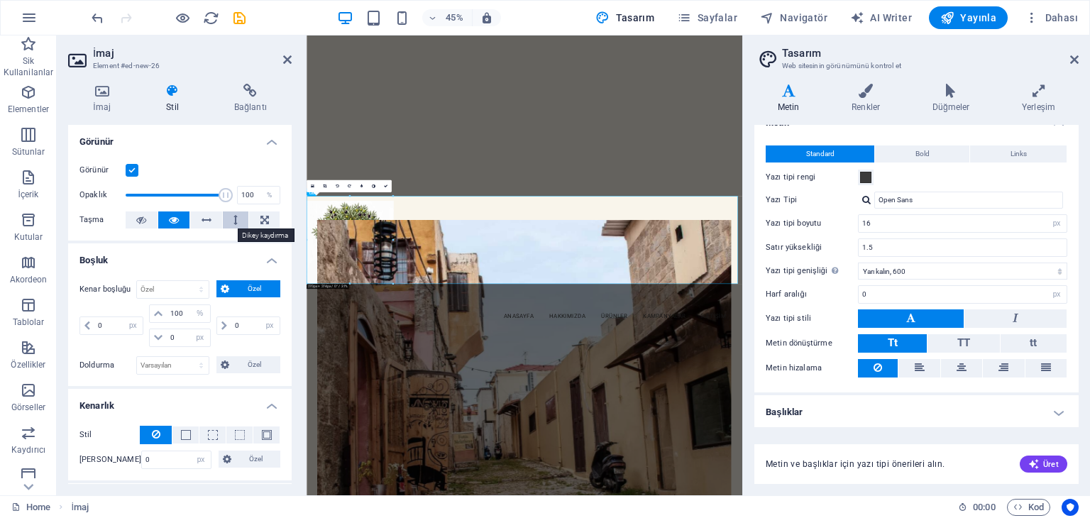
click at [235, 221] on icon at bounding box center [236, 220] width 4 height 17
click at [205, 214] on icon at bounding box center [207, 220] width 10 height 17
click at [195, 285] on select "Varsayılan otomatik px % rem vw vh Özel" at bounding box center [173, 289] width 72 height 17
select select "%"
click at [187, 281] on select "Varsayılan otomatik px % rem vw vh Özel" at bounding box center [173, 289] width 72 height 17
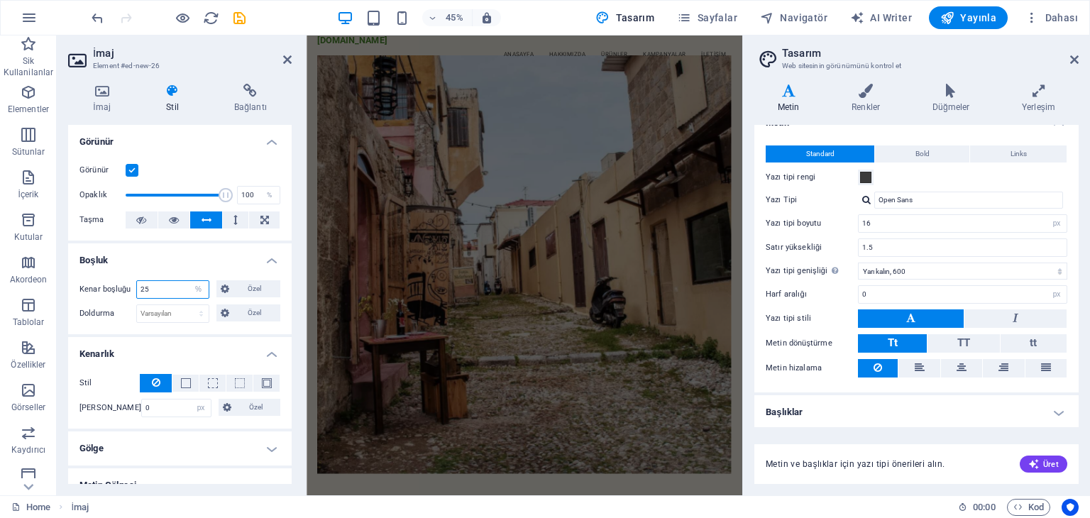
scroll to position [0, 0]
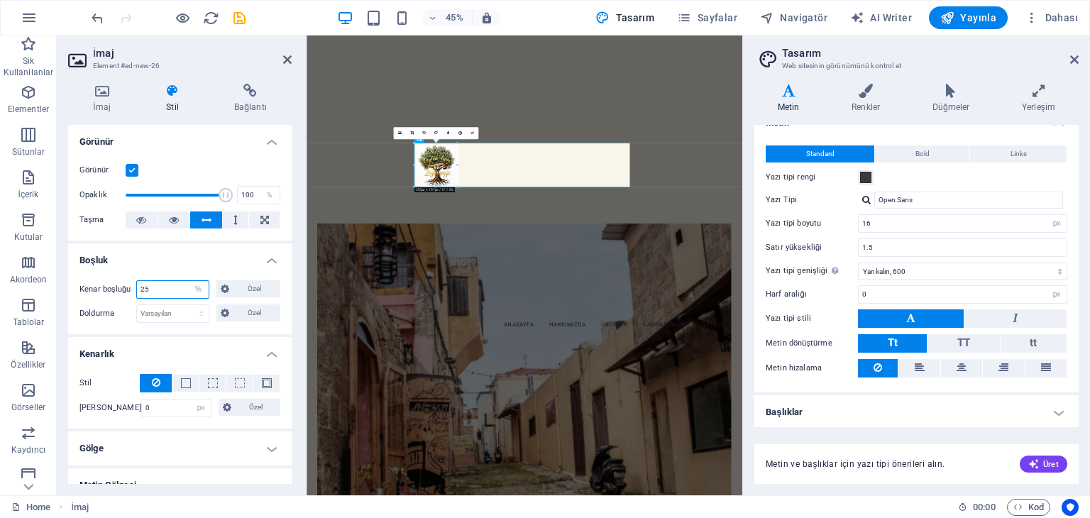
drag, startPoint x: 164, startPoint y: 286, endPoint x: 128, endPoint y: 273, distance: 37.7
click at [128, 273] on div "Kenar boşluğu 25 Varsayılan otomatik px % rem vw vh Özel Özel 25 otomatik px % …" at bounding box center [180, 301] width 224 height 65
type input "100"
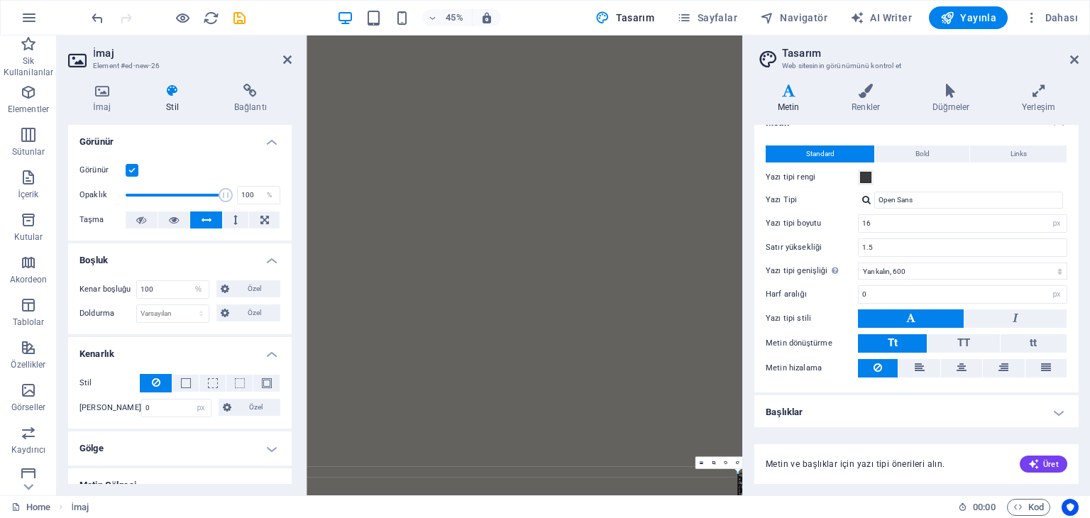
drag, startPoint x: 845, startPoint y: 481, endPoint x: 834, endPoint y: 469, distance: 16.1
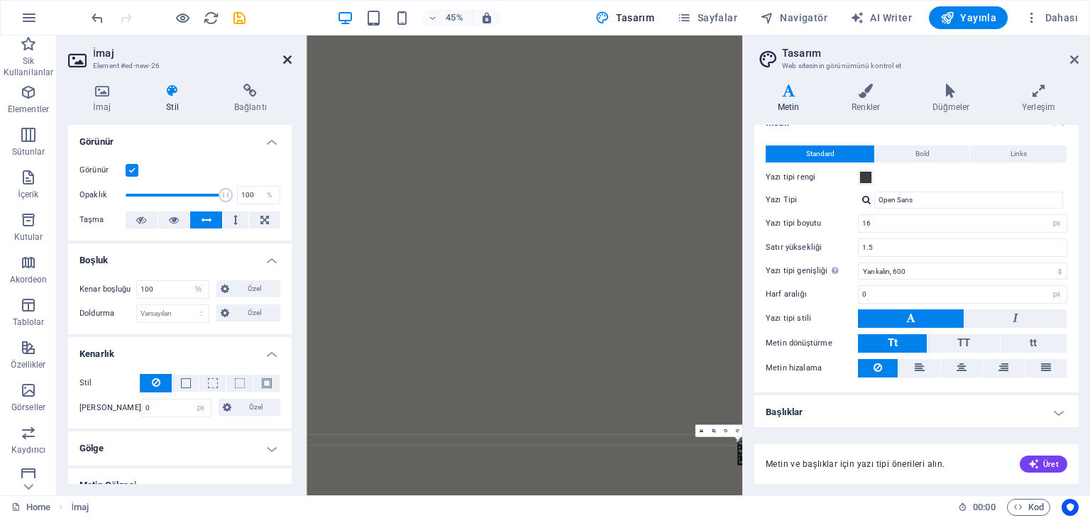
click at [290, 62] on icon at bounding box center [287, 59] width 9 height 11
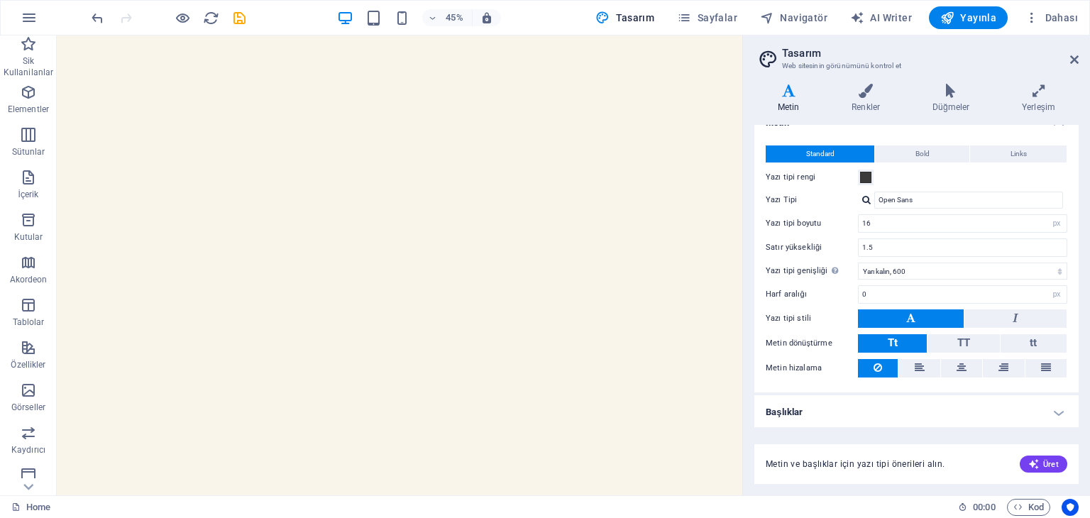
scroll to position [0, 0]
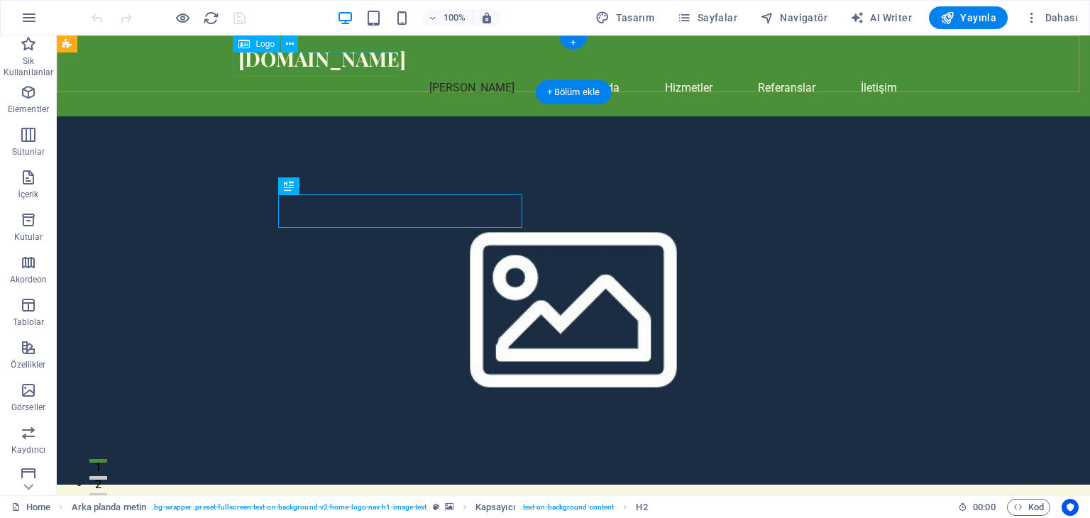
click at [256, 66] on div "[DOMAIN_NAME]" at bounding box center [574, 59] width 670 height 24
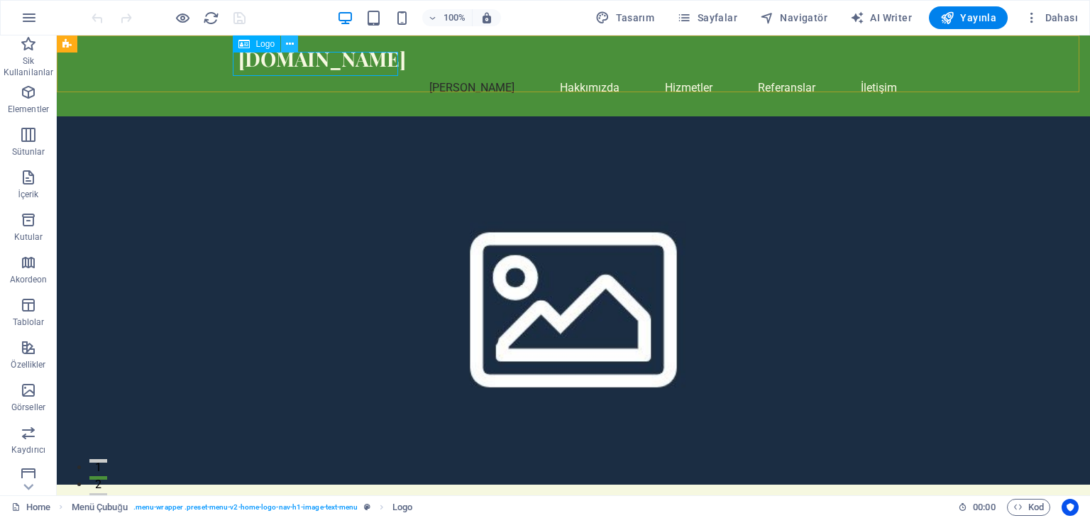
click at [292, 44] on icon at bounding box center [290, 44] width 8 height 15
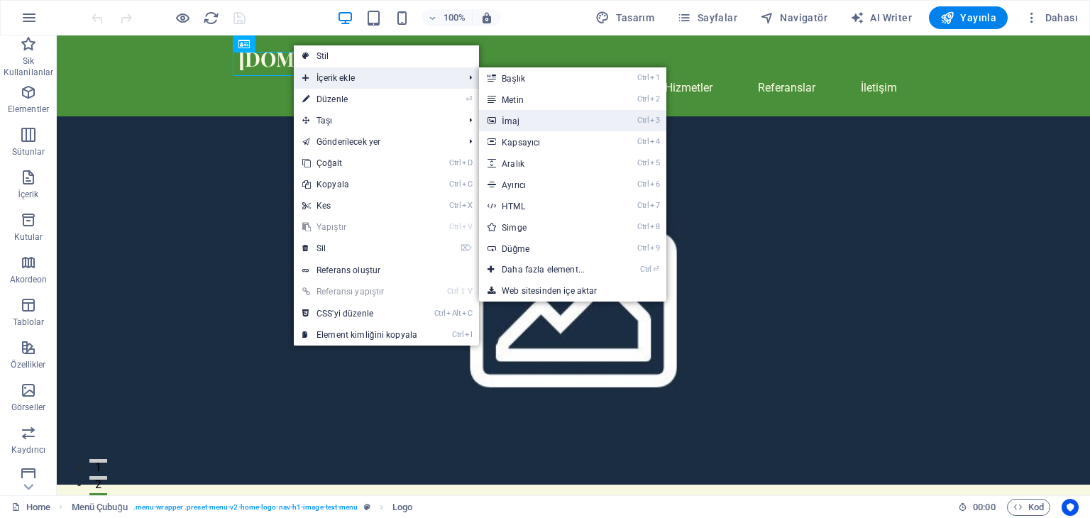
click at [504, 117] on link "Ctrl 3 İmaj" at bounding box center [546, 120] width 134 height 21
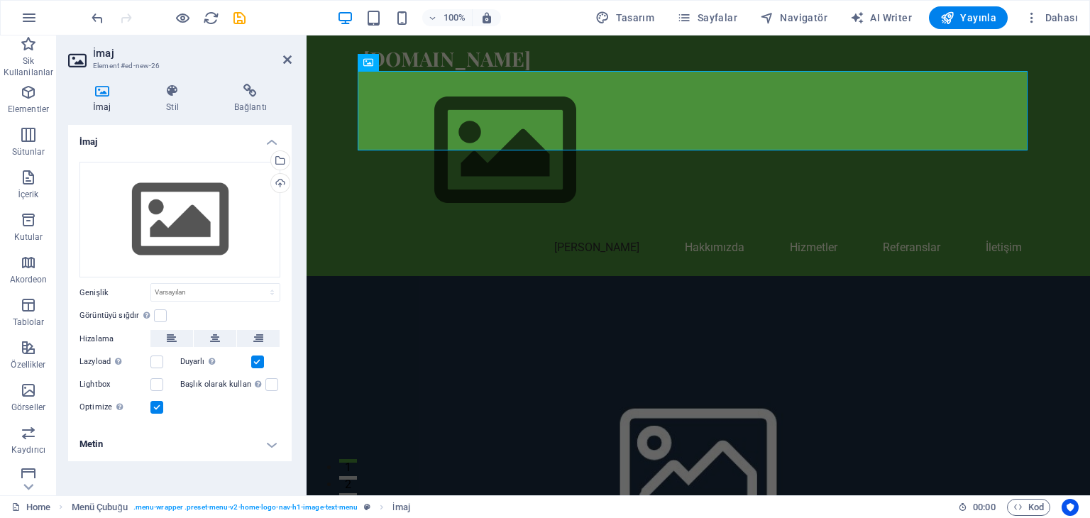
click at [105, 91] on icon at bounding box center [101, 91] width 67 height 14
click at [103, 94] on icon at bounding box center [101, 91] width 67 height 14
click at [70, 57] on icon at bounding box center [78, 60] width 21 height 23
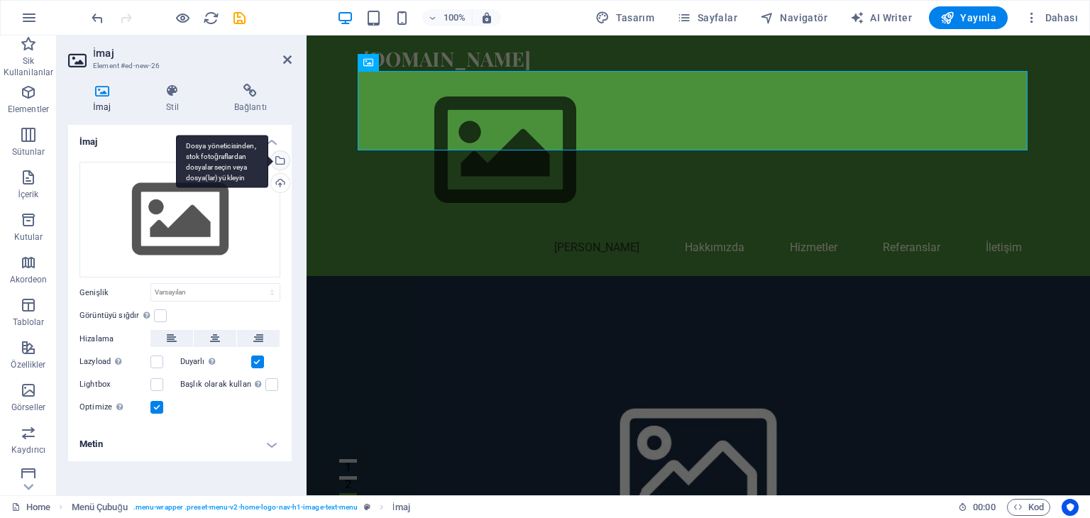
click at [280, 159] on div "Dosya yöneticisinden, stok fotoğraflardan dosyalar seçin veya dosya(lar) yükley…" at bounding box center [278, 161] width 21 height 21
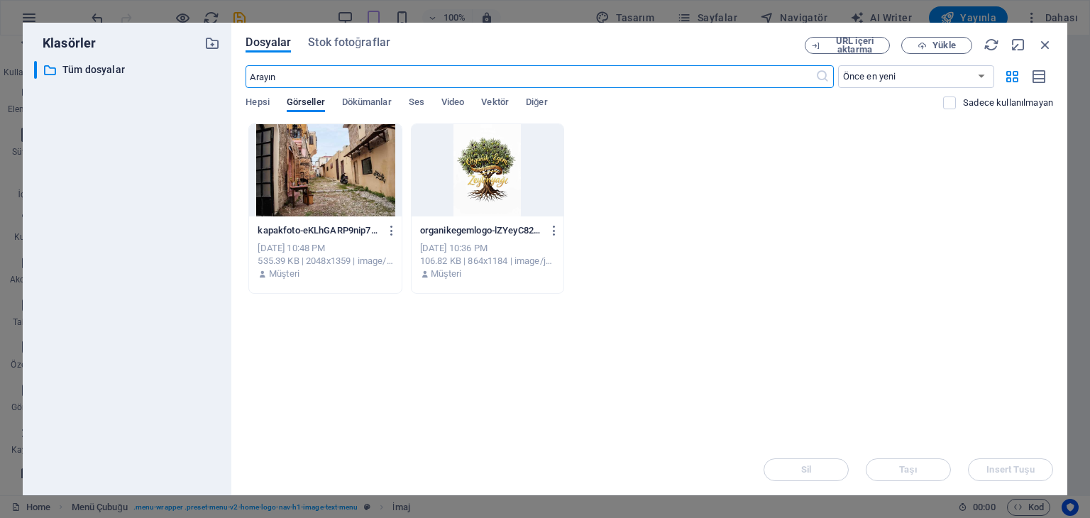
click at [496, 176] on div at bounding box center [488, 170] width 152 height 92
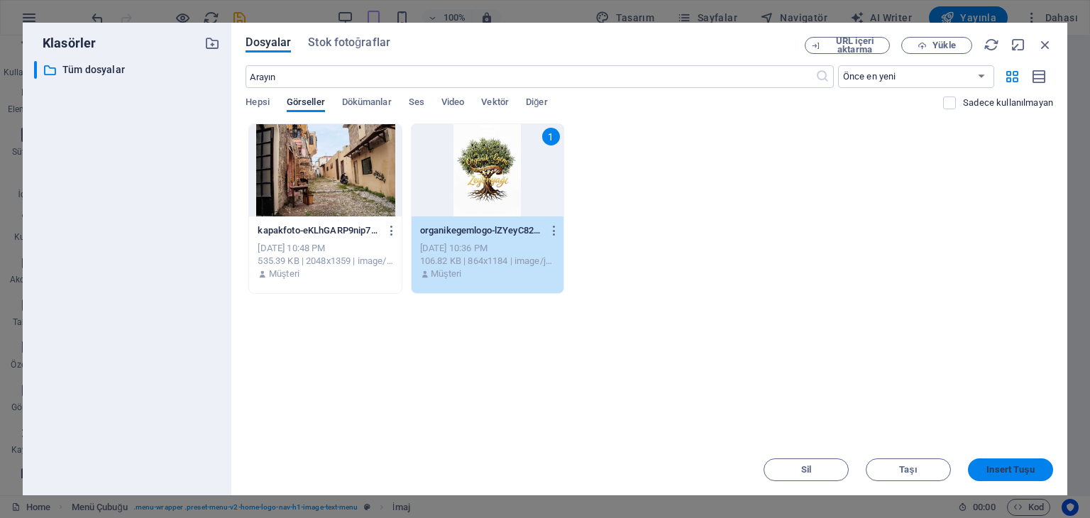
click at [1017, 469] on span "Insert Tuşu" at bounding box center [1011, 470] width 48 height 9
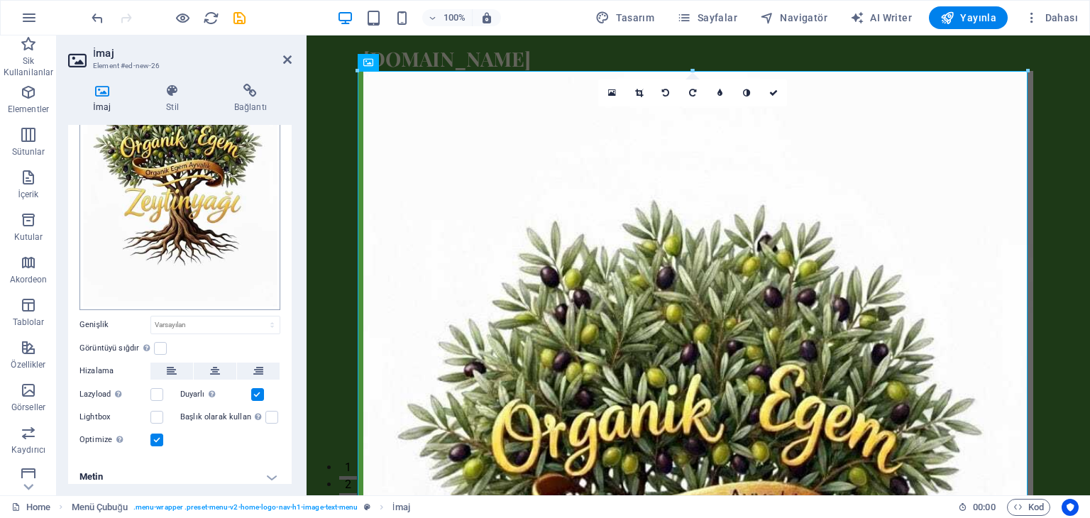
scroll to position [130, 0]
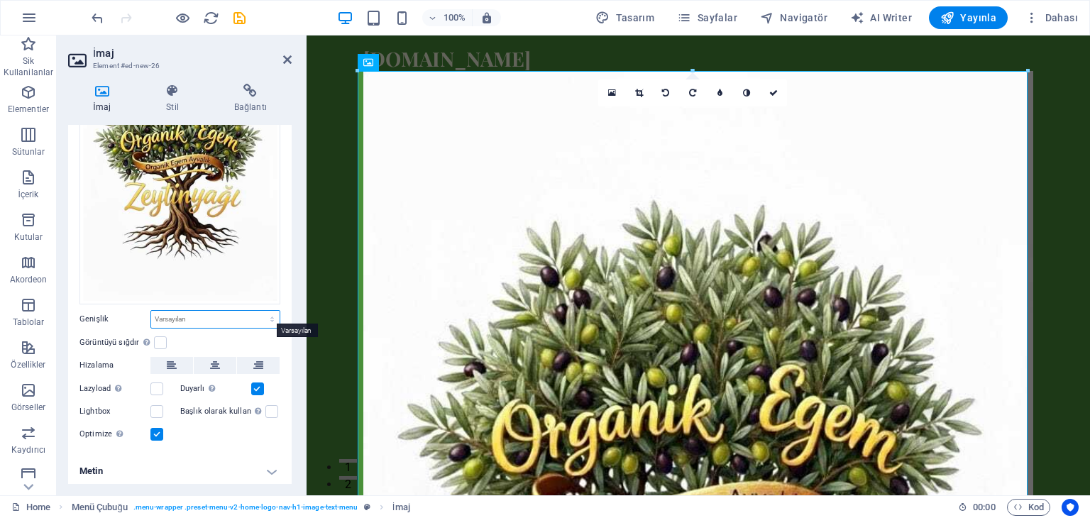
click at [195, 311] on select "Varsayılan otomatik px rem % em vh vw" at bounding box center [215, 319] width 128 height 17
select select "%"
click at [257, 311] on select "Varsayılan otomatik px rem % em vh vw" at bounding box center [215, 319] width 128 height 17
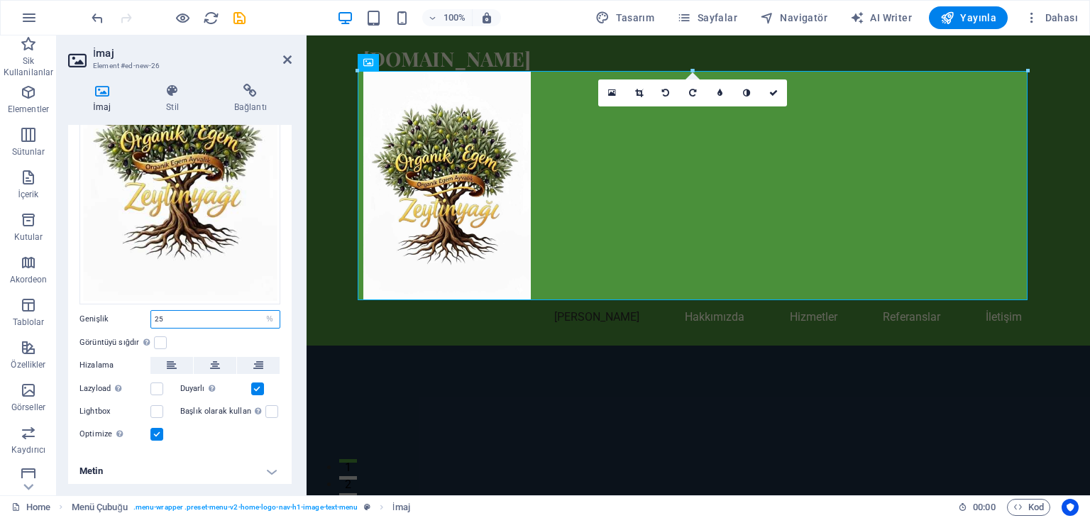
type input "25"
click at [491, 326] on nav "Ana Sayfa Hakkımızda Hizmetler Referanslar İletişim" at bounding box center [698, 317] width 670 height 34
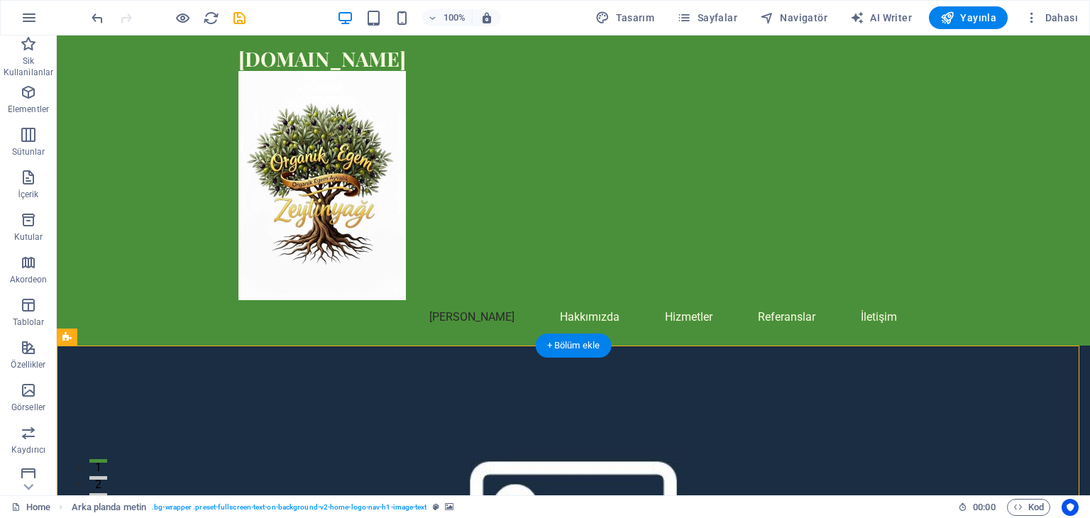
click at [669, 203] on figure at bounding box center [574, 185] width 670 height 229
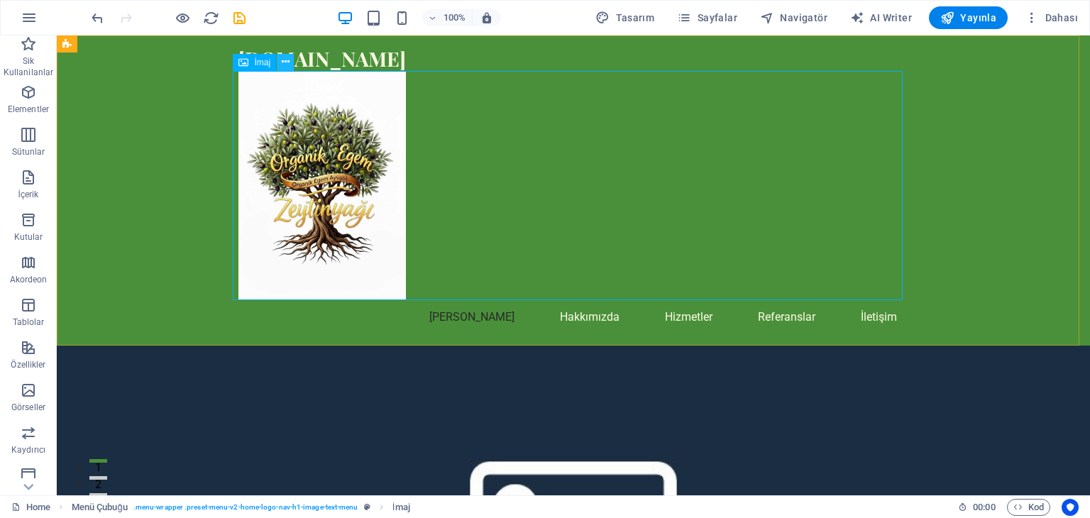
click at [288, 59] on icon at bounding box center [286, 62] width 8 height 15
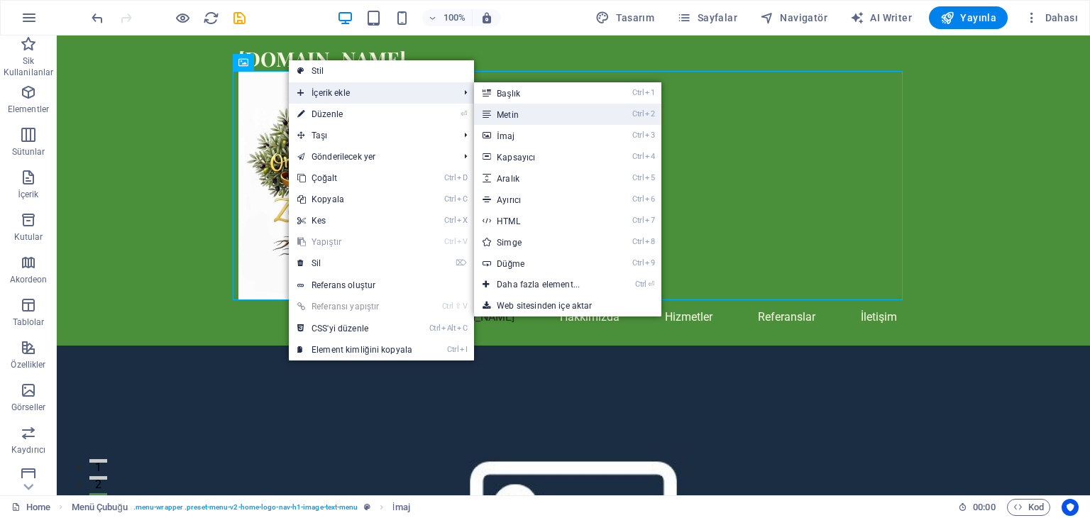
click at [508, 110] on link "Ctrl 2 Metin" at bounding box center [541, 114] width 134 height 21
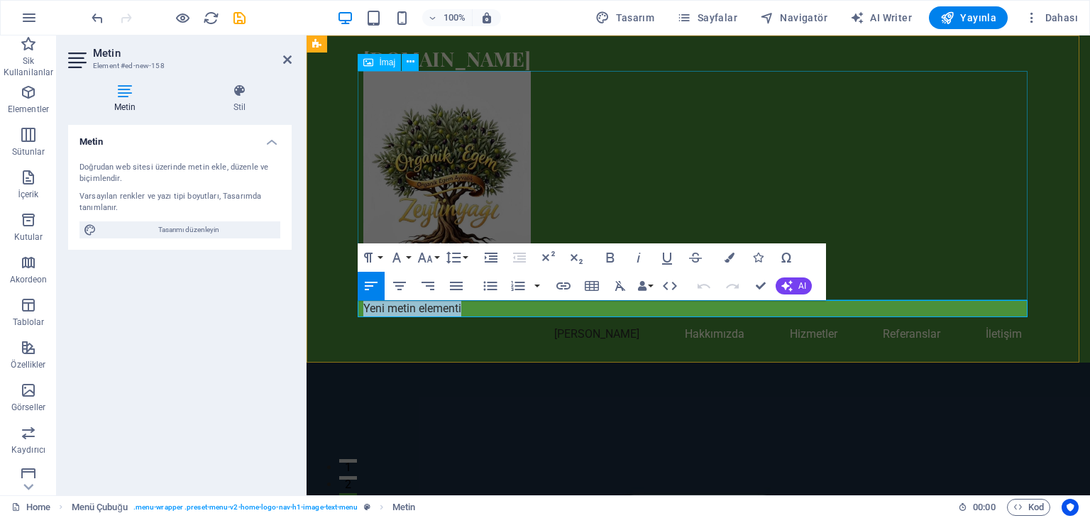
click at [653, 135] on figure at bounding box center [698, 185] width 670 height 229
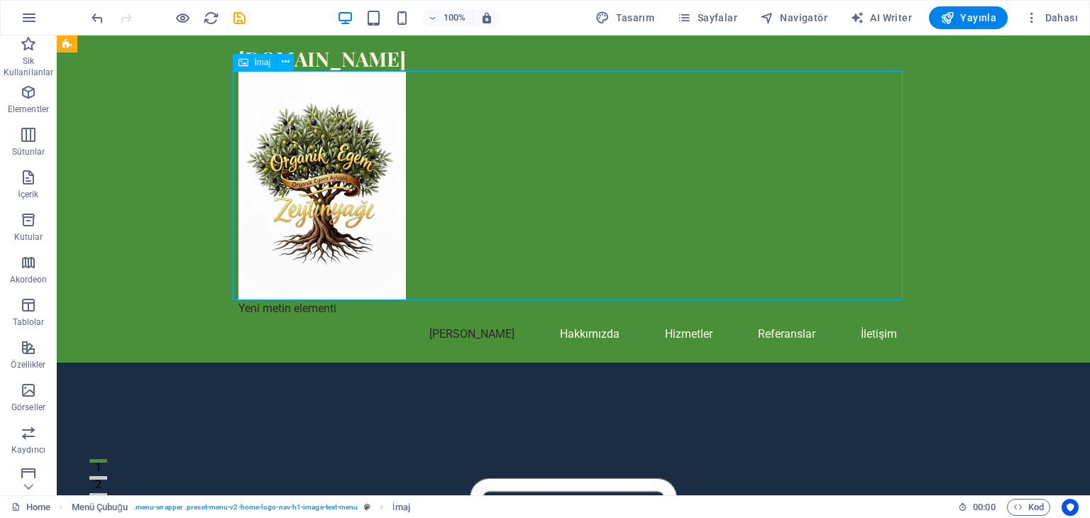
click at [562, 198] on figure at bounding box center [574, 185] width 670 height 229
click at [286, 61] on icon at bounding box center [286, 62] width 8 height 15
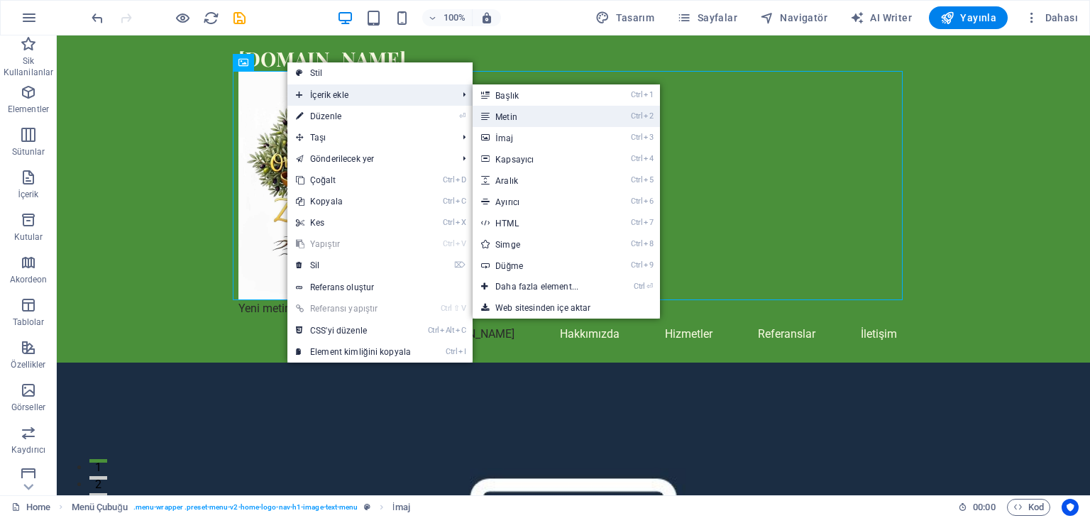
click at [530, 114] on link "Ctrl 2 Metin" at bounding box center [540, 116] width 134 height 21
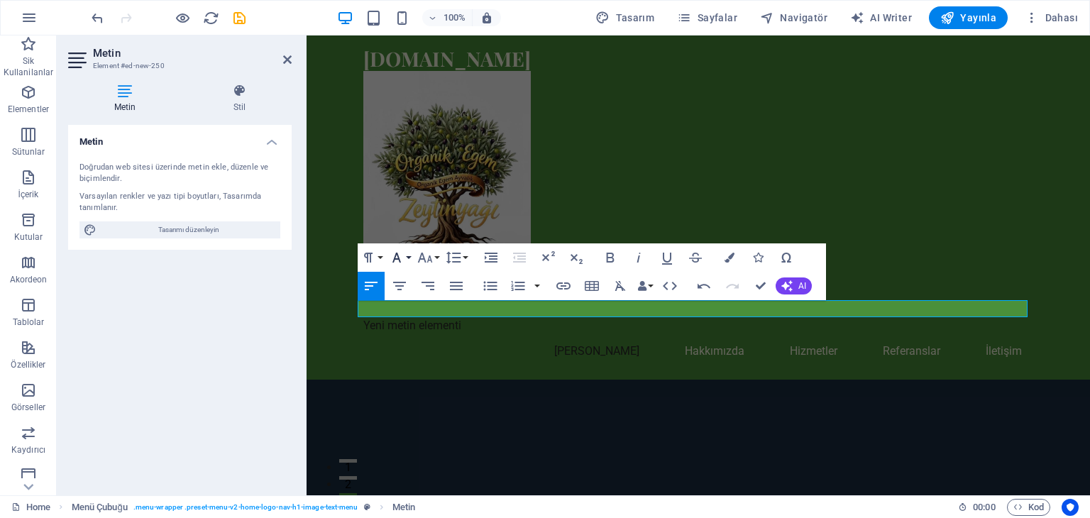
click at [400, 258] on icon "button" at bounding box center [396, 257] width 17 height 17
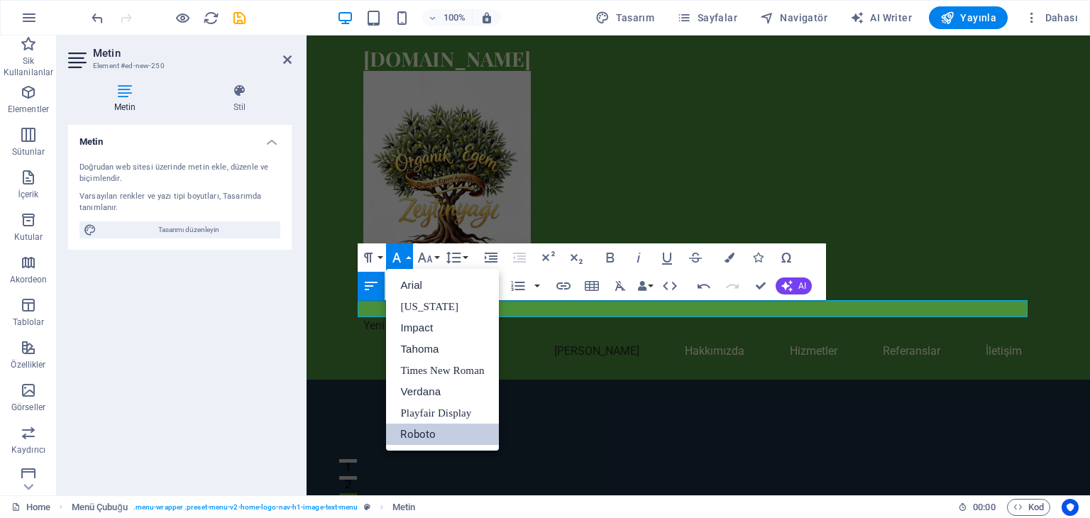
scroll to position [0, 0]
click at [440, 368] on link "Times New Roman" at bounding box center [442, 370] width 112 height 21
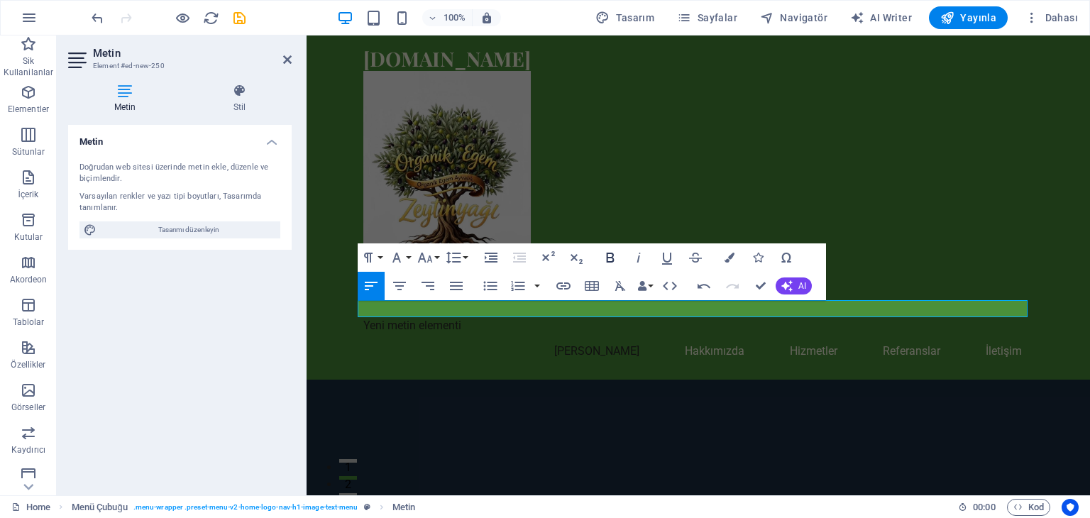
click at [615, 253] on icon "button" at bounding box center [610, 257] width 17 height 17
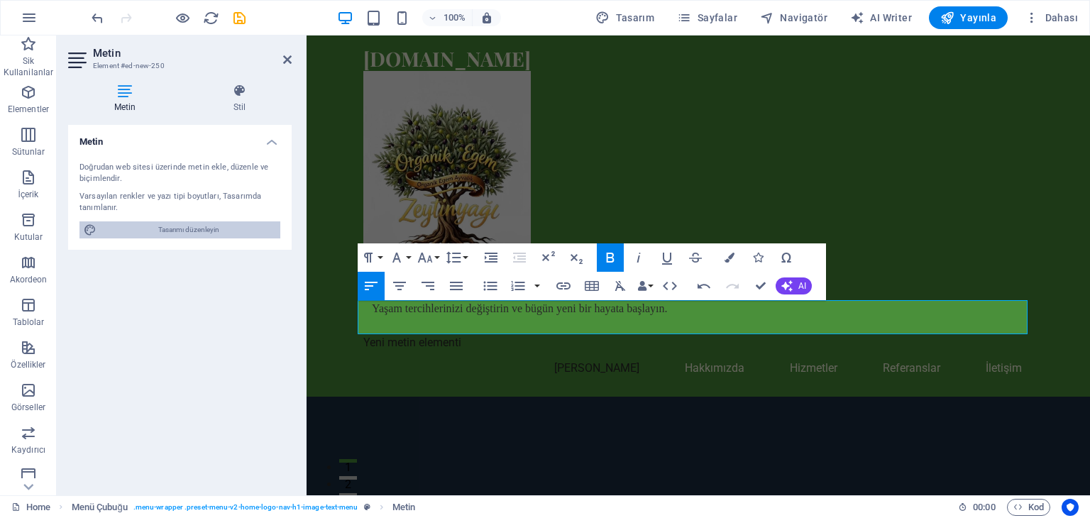
click at [185, 228] on span "Tasarımı düzenleyin" at bounding box center [188, 229] width 175 height 17
select select "px"
select select "200"
select select "px"
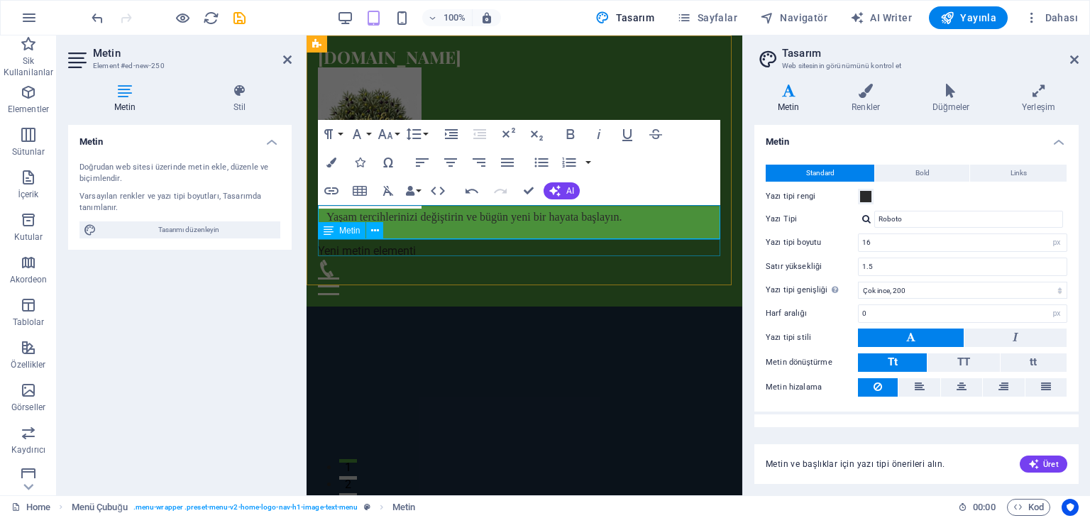
click at [562, 253] on div "Yeni metin elementi" at bounding box center [524, 251] width 413 height 17
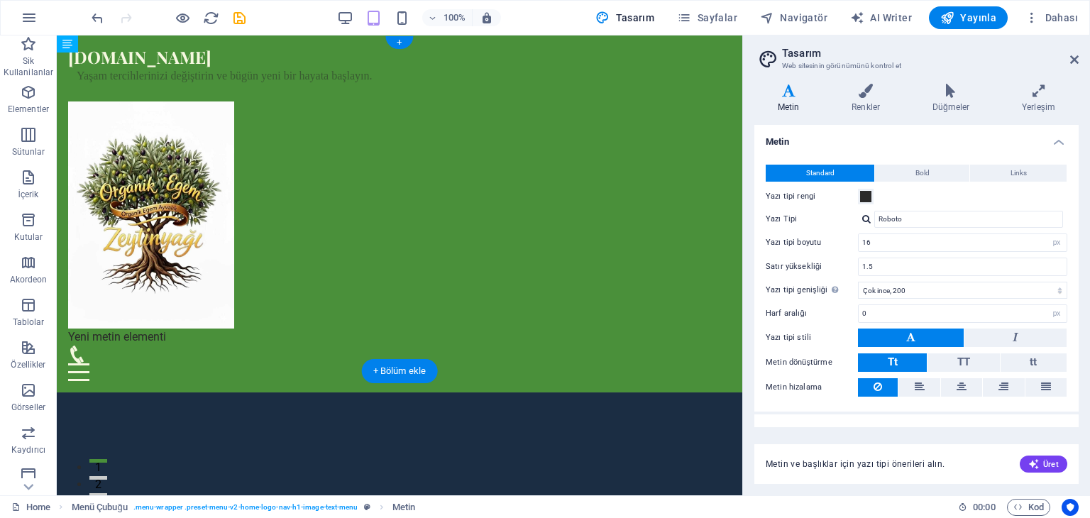
drag, startPoint x: 250, startPoint y: 297, endPoint x: 425, endPoint y: 217, distance: 192.5
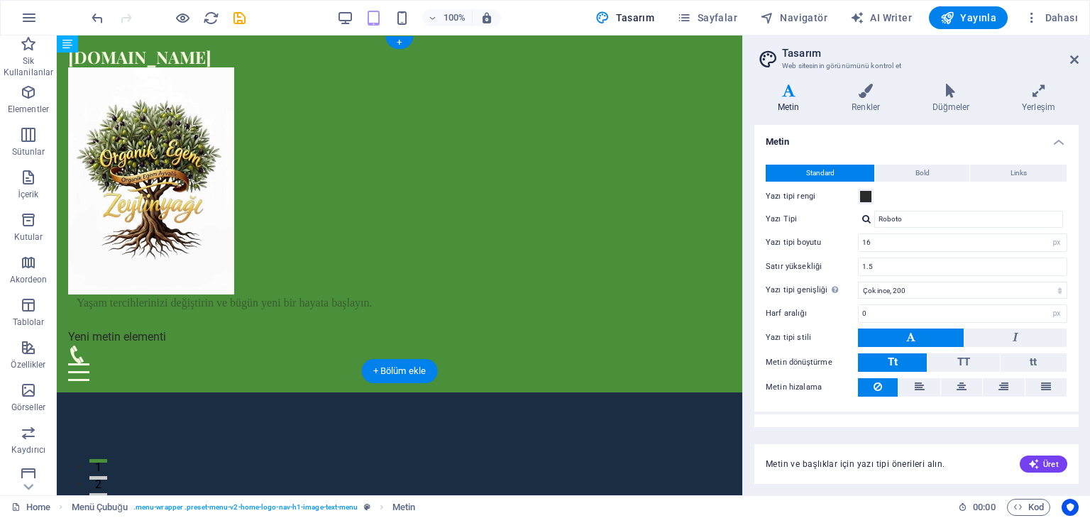
drag, startPoint x: 321, startPoint y: 77, endPoint x: 398, endPoint y: 131, distance: 93.7
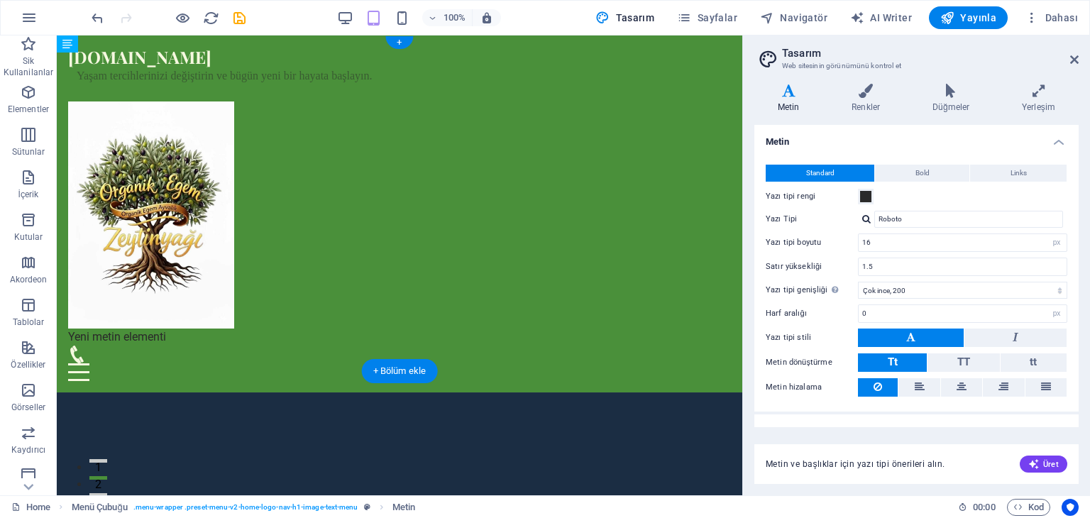
drag, startPoint x: 310, startPoint y: 302, endPoint x: 380, endPoint y: 255, distance: 85.4
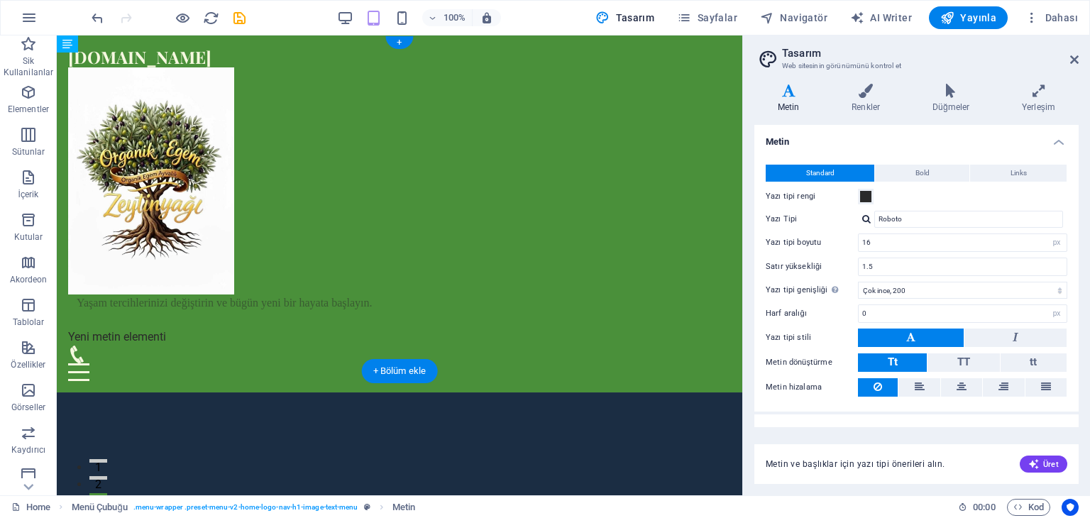
drag, startPoint x: 344, startPoint y: 88, endPoint x: 379, endPoint y: 116, distance: 44.5
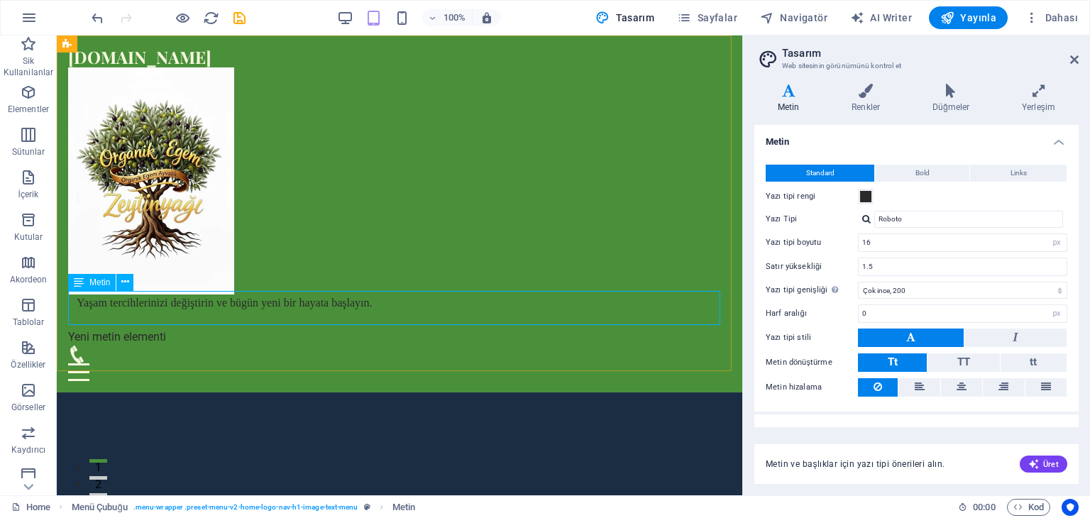
click at [80, 288] on icon at bounding box center [79, 282] width 10 height 17
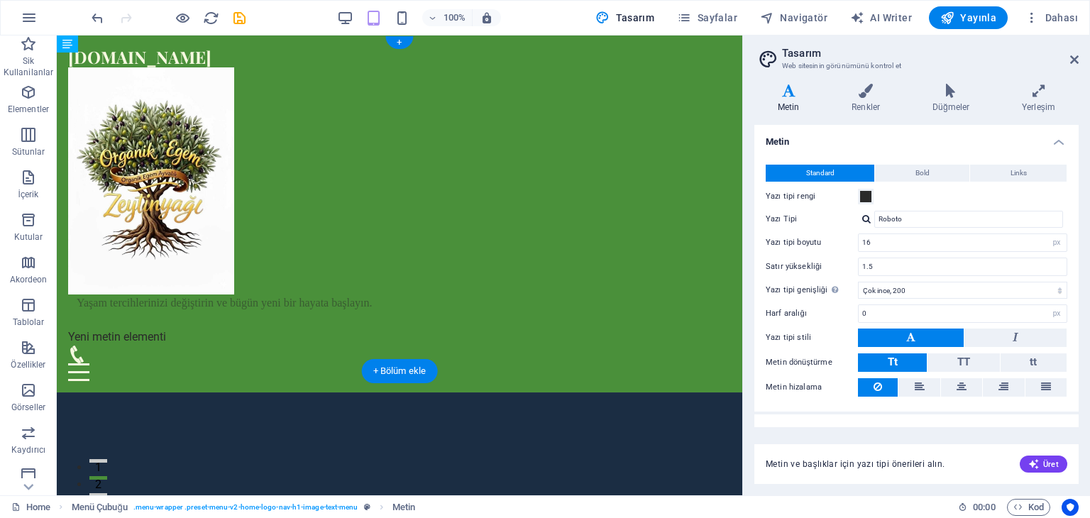
drag, startPoint x: 140, startPoint y: 315, endPoint x: 542, endPoint y: 216, distance: 413.9
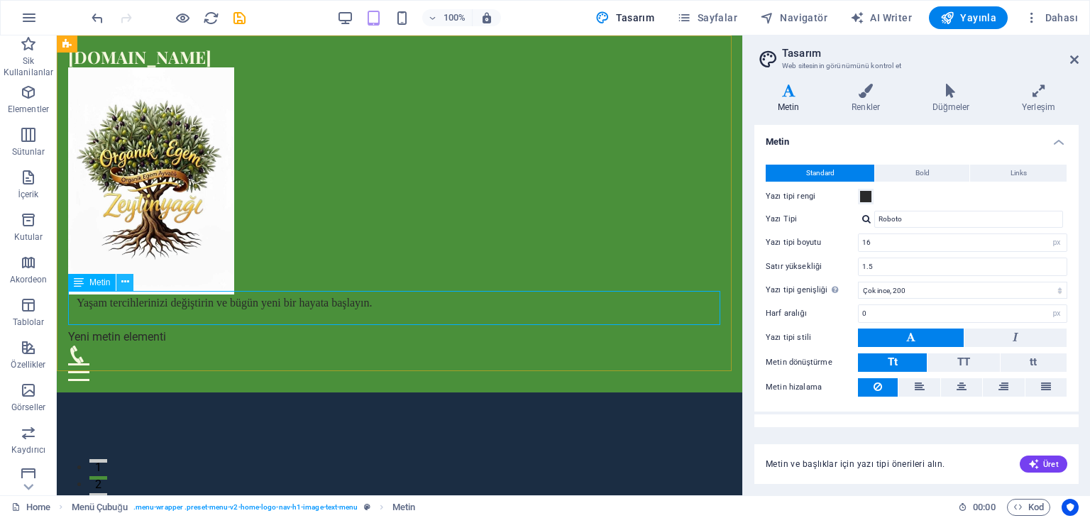
click at [124, 283] on icon at bounding box center [125, 282] width 8 height 15
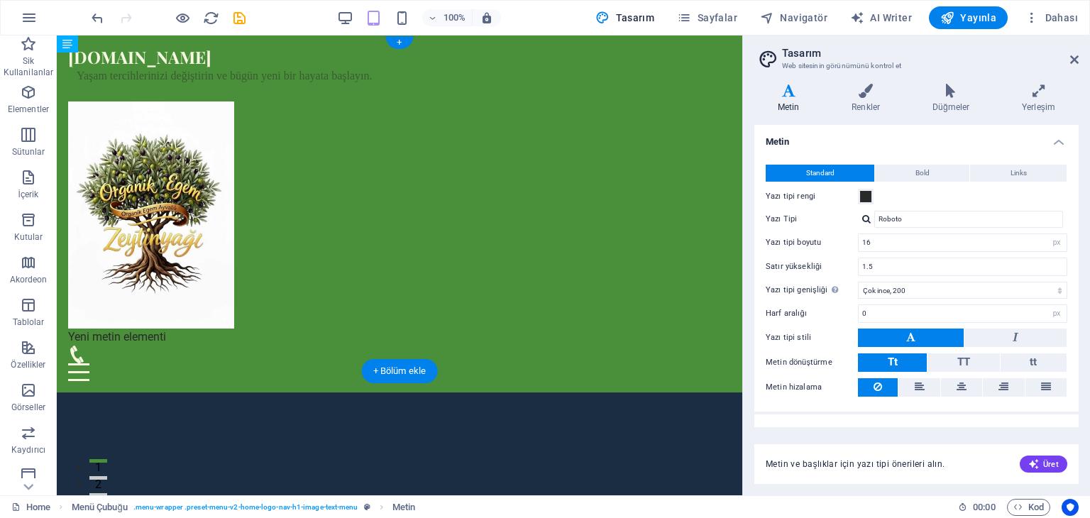
drag, startPoint x: 328, startPoint y: 294, endPoint x: 409, endPoint y: 239, distance: 98.1
click at [373, 234] on figure at bounding box center [399, 215] width 663 height 227
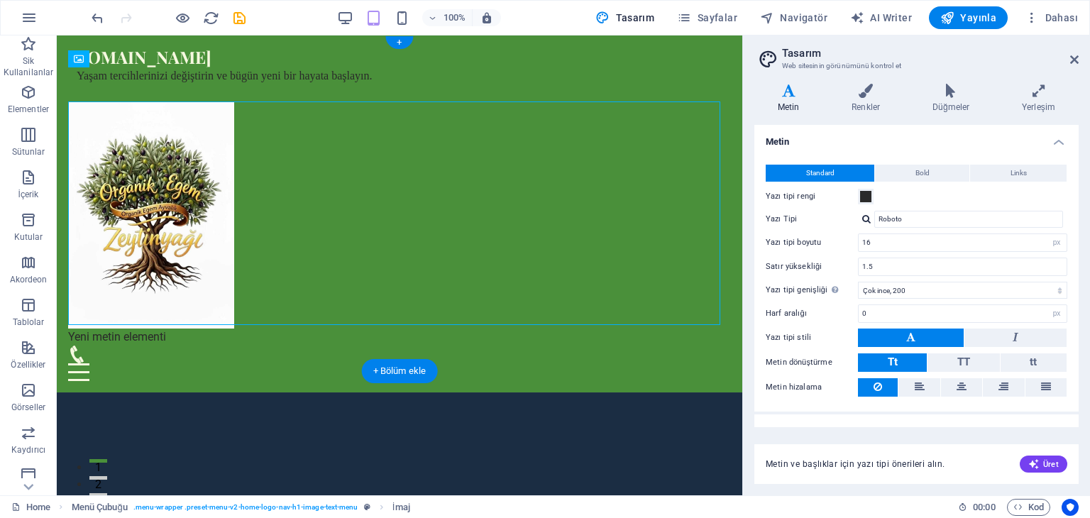
click at [310, 257] on figure at bounding box center [399, 215] width 663 height 227
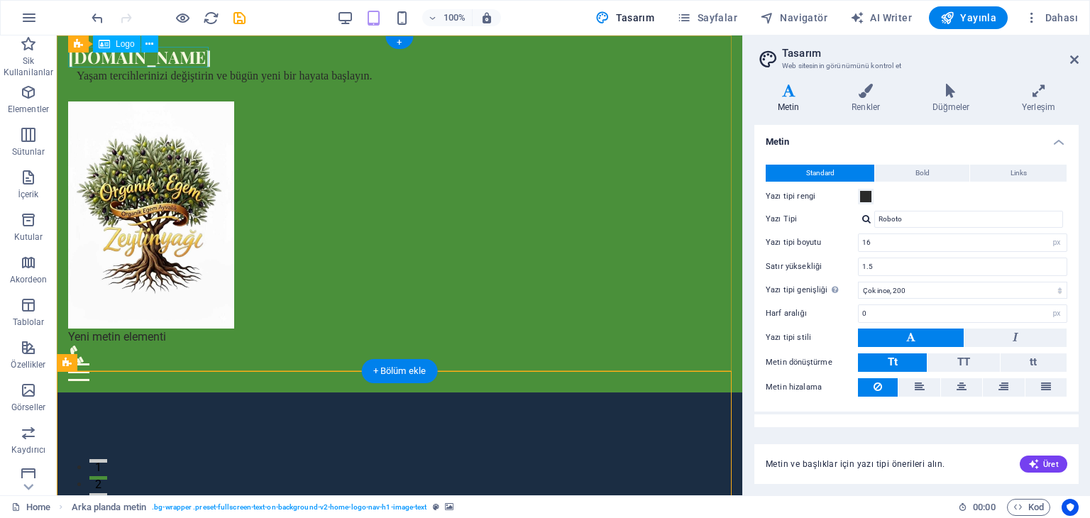
click at [180, 54] on div "[DOMAIN_NAME]" at bounding box center [399, 57] width 663 height 21
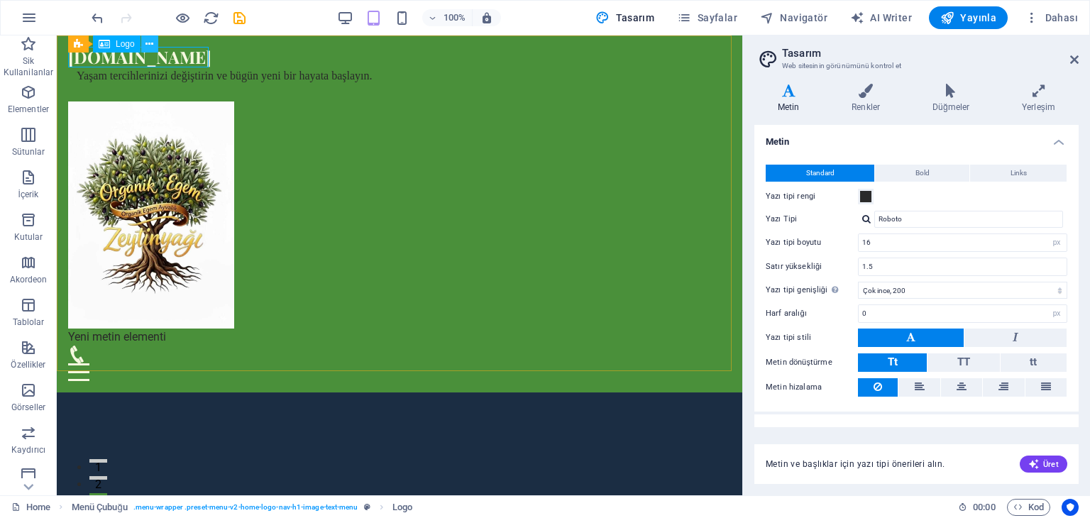
click at [148, 42] on icon at bounding box center [150, 44] width 8 height 15
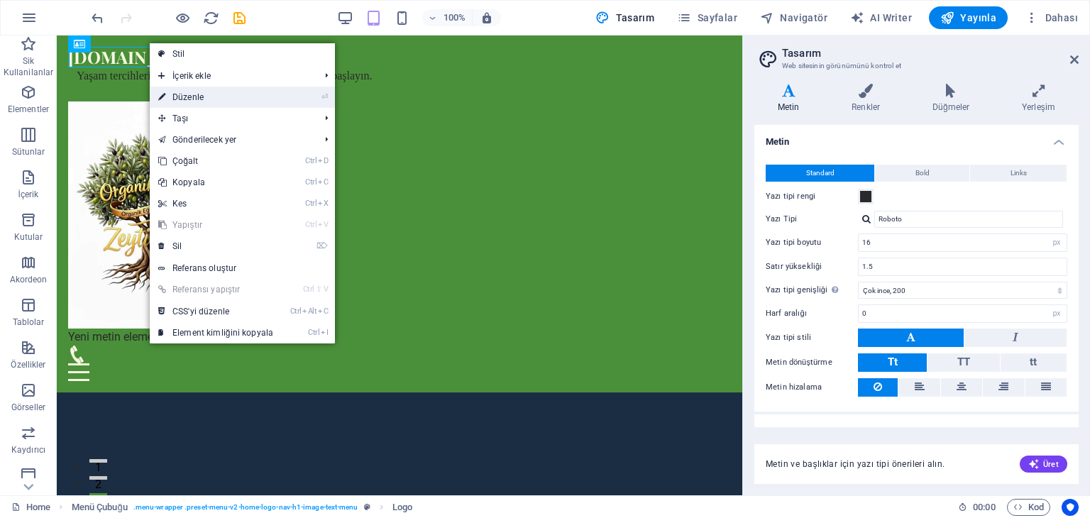
click at [190, 100] on link "⏎ Düzenle" at bounding box center [216, 97] width 132 height 21
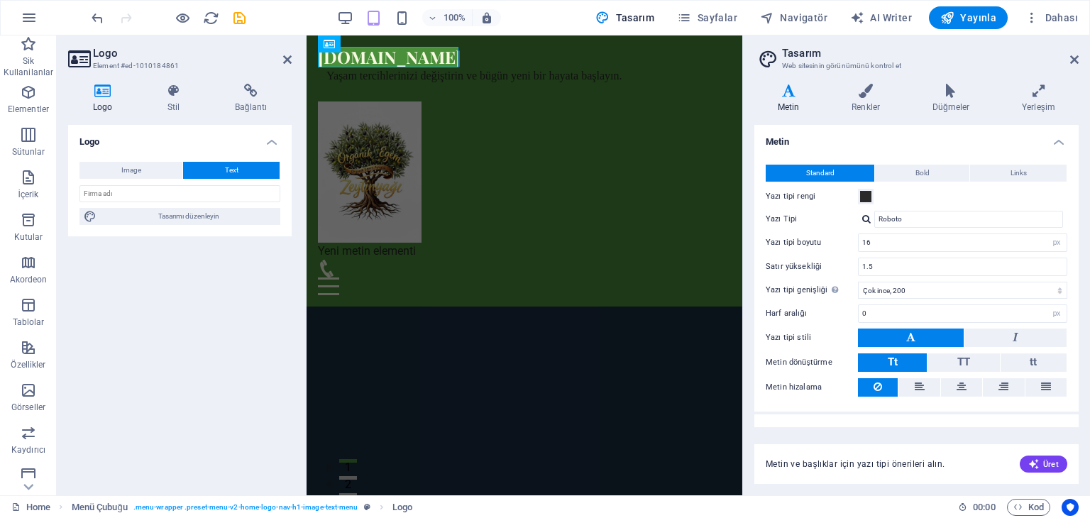
click at [231, 173] on span "Text" at bounding box center [231, 170] width 13 height 17
click at [155, 195] on input "text" at bounding box center [180, 193] width 201 height 17
click at [253, 253] on div "Logo Image Text Dosyaları buraya sürükleyin, dosyaları seçmek için tıklayın vey…" at bounding box center [180, 304] width 224 height 359
click at [486, 204] on figure at bounding box center [524, 172] width 413 height 141
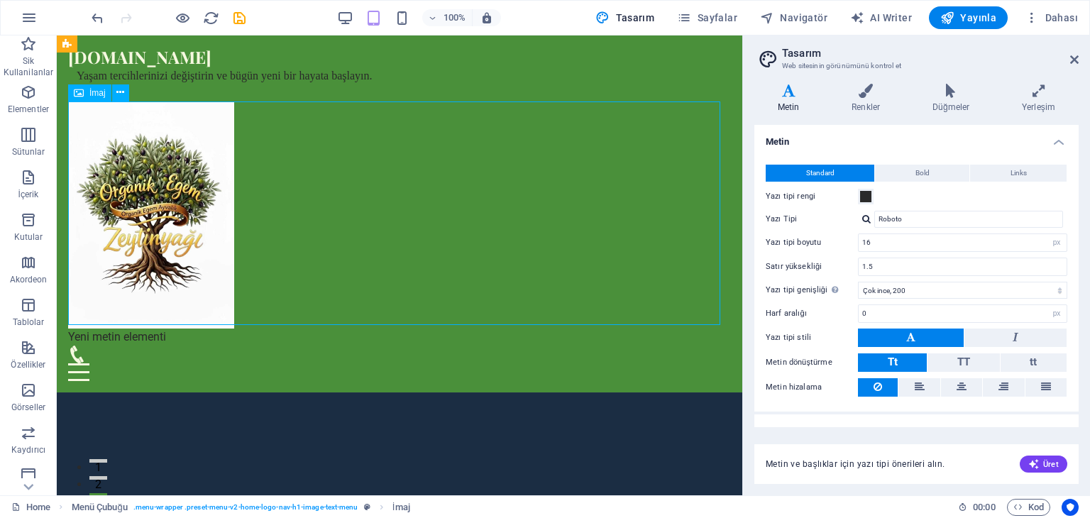
click at [460, 214] on figure at bounding box center [399, 215] width 663 height 227
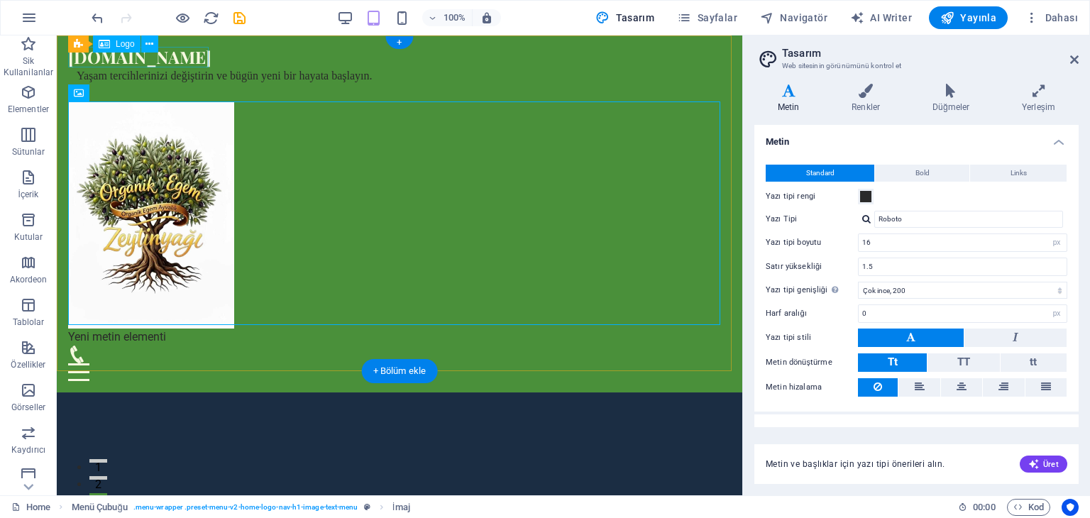
click at [188, 53] on div "[DOMAIN_NAME]" at bounding box center [399, 57] width 663 height 21
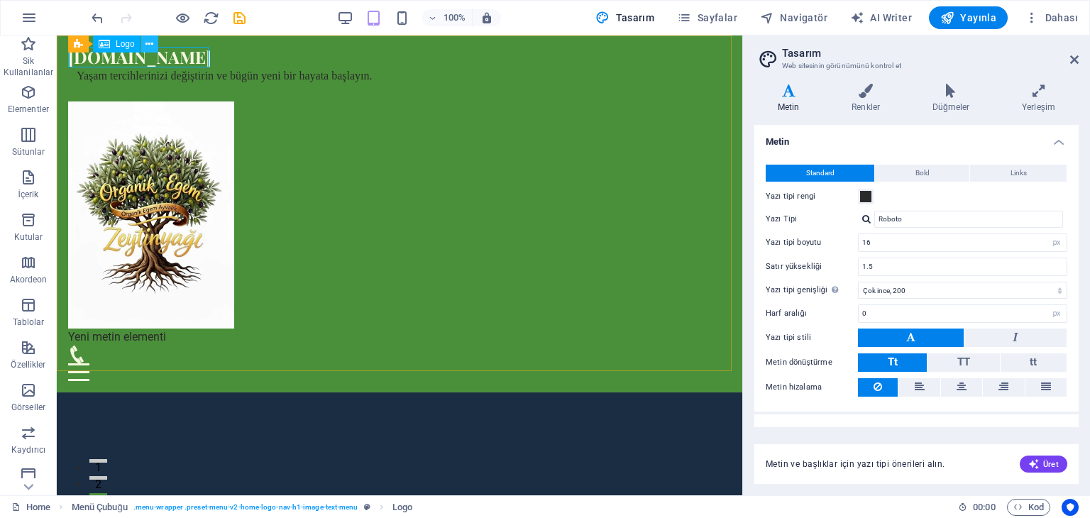
click at [150, 43] on icon at bounding box center [150, 44] width 8 height 15
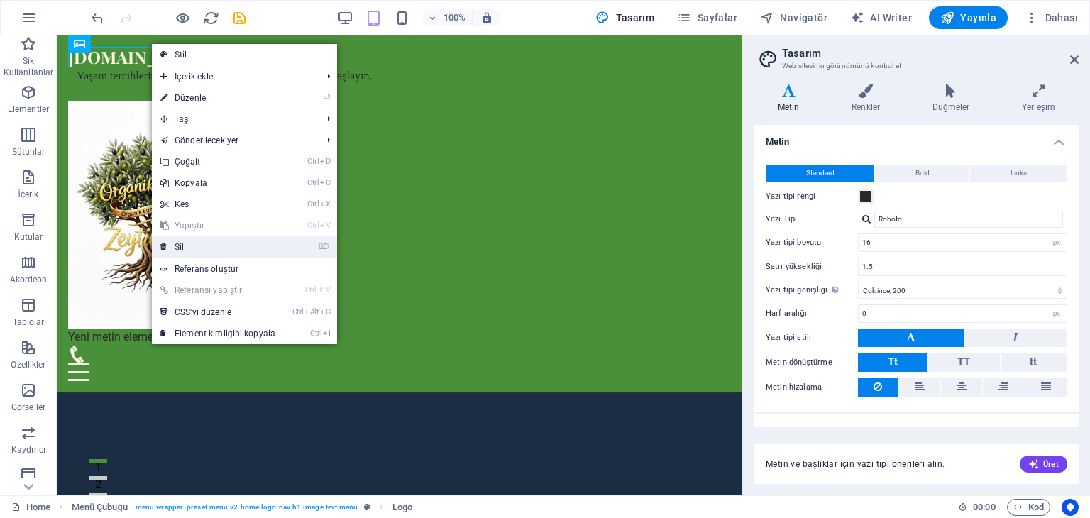
click at [199, 242] on link "⌦ Sil" at bounding box center [218, 246] width 132 height 21
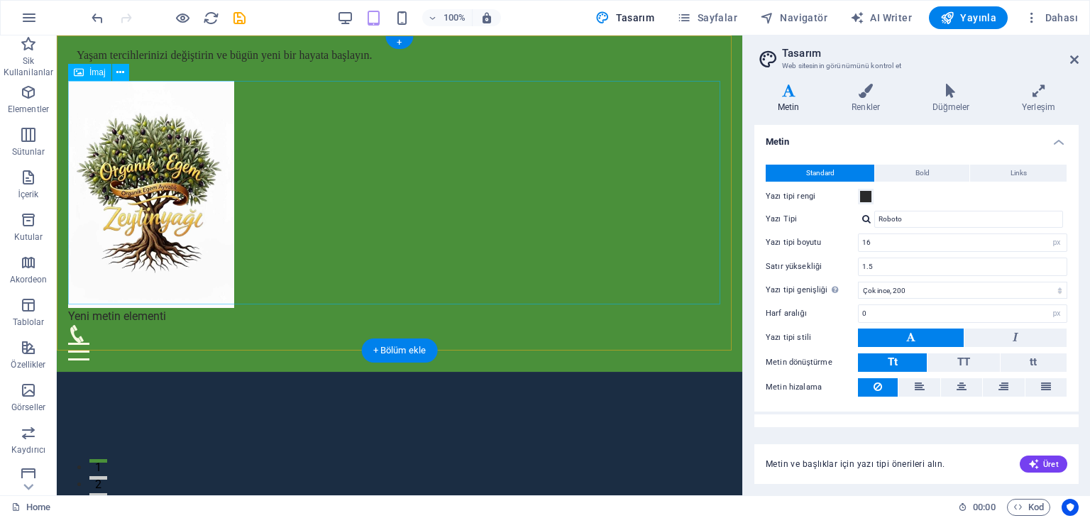
click at [347, 245] on figure at bounding box center [399, 194] width 663 height 227
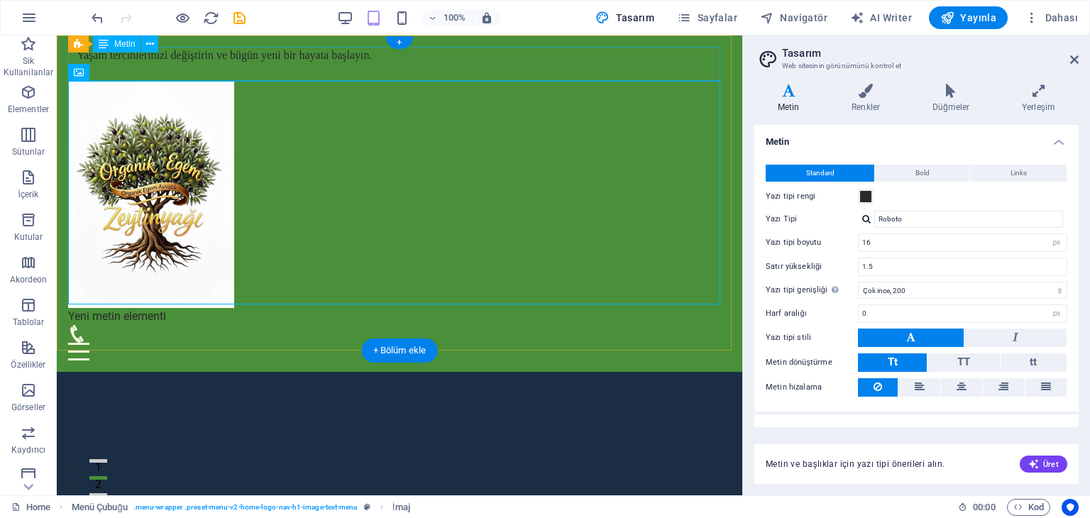
click at [258, 52] on div "Yaşam tercihlerinizi değiştirin ve bügün yeni bir hayata başlayın." at bounding box center [399, 64] width 663 height 34
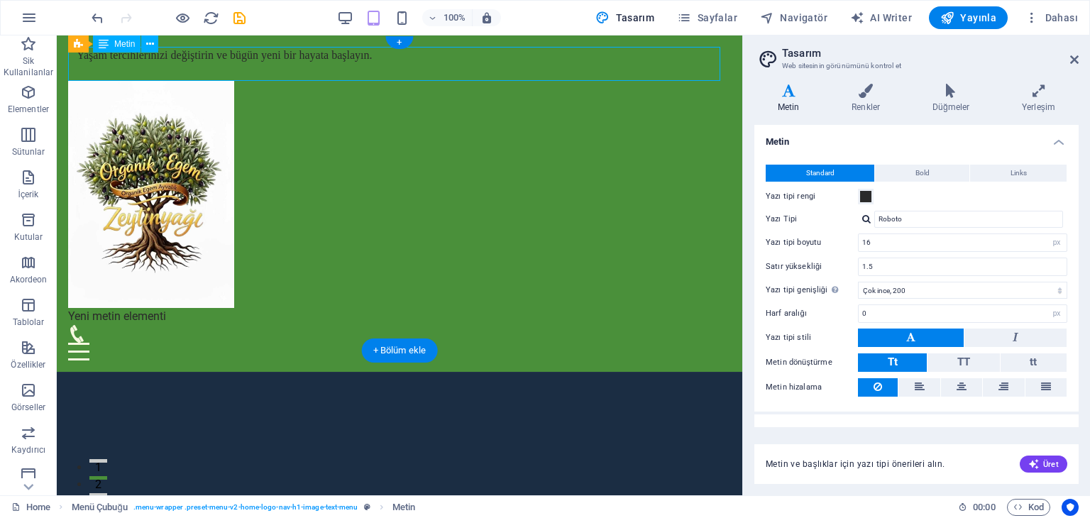
click at [258, 57] on div "Yaşam tercihlerinizi değiştirin ve bügün yeni bir hayata başlayın." at bounding box center [399, 64] width 663 height 34
click at [148, 46] on icon at bounding box center [150, 44] width 8 height 15
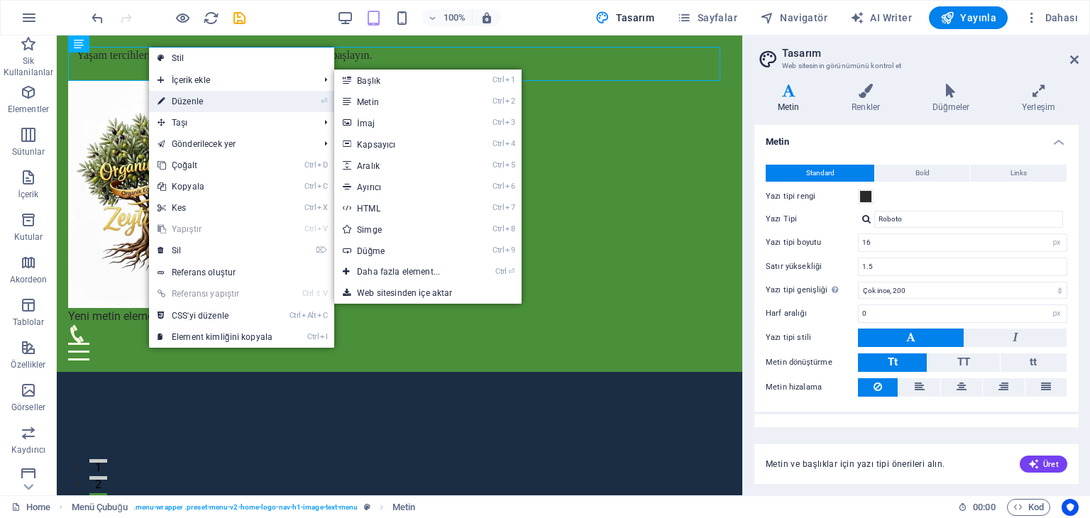
click at [180, 99] on link "⏎ Düzenle" at bounding box center [215, 101] width 132 height 21
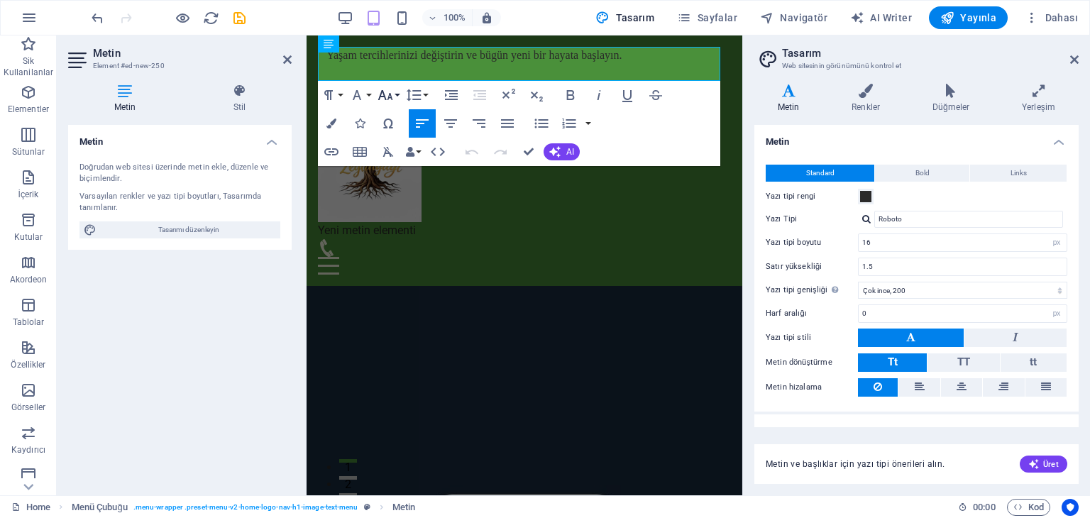
click at [387, 94] on icon "button" at bounding box center [385, 95] width 17 height 17
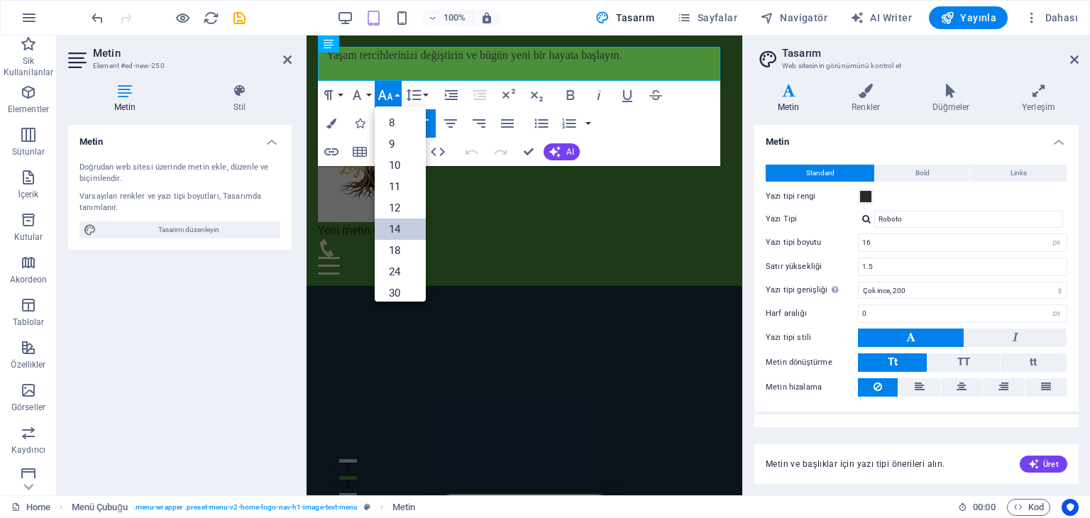
click at [403, 237] on link "14" at bounding box center [400, 229] width 51 height 21
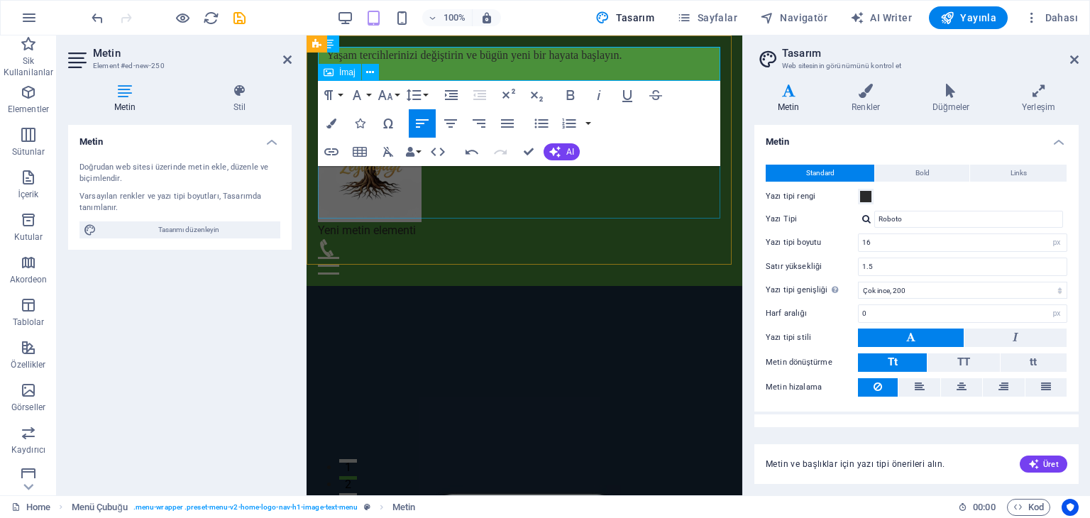
click at [481, 185] on figure at bounding box center [524, 151] width 413 height 141
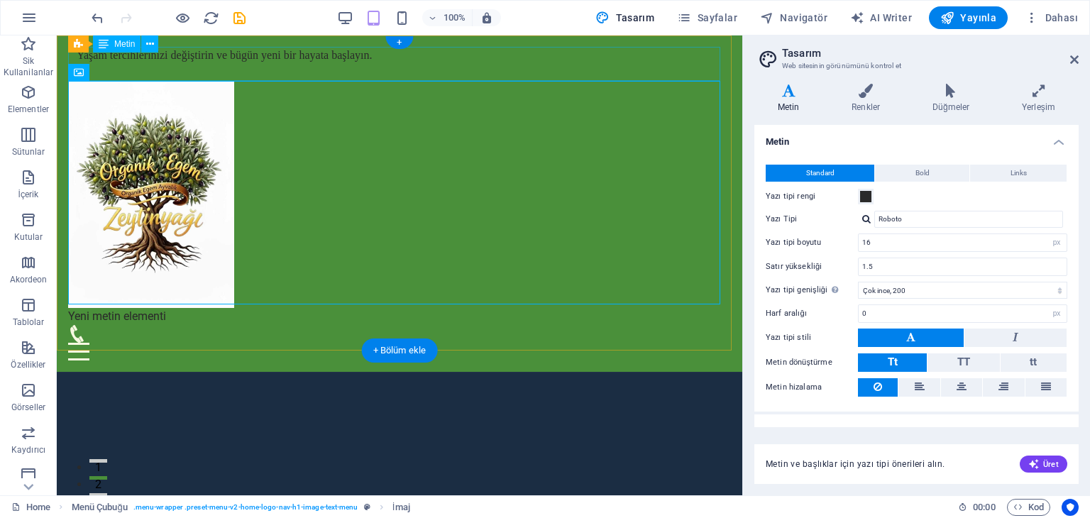
click at [237, 55] on div "Yaşam tercihlerinizi değiştirin ve bügün yeni bir hayata başlayın." at bounding box center [399, 64] width 663 height 34
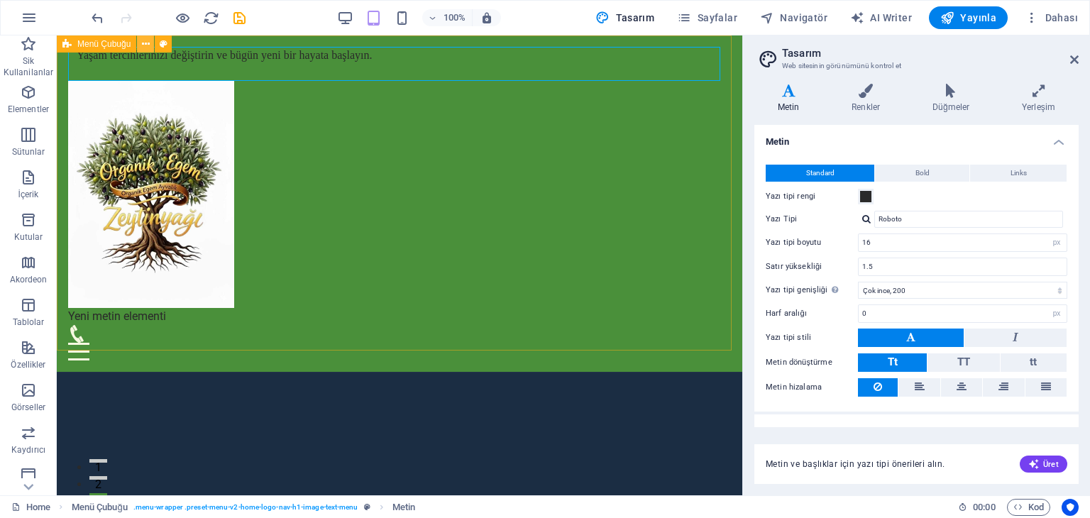
click at [148, 43] on icon at bounding box center [146, 44] width 8 height 15
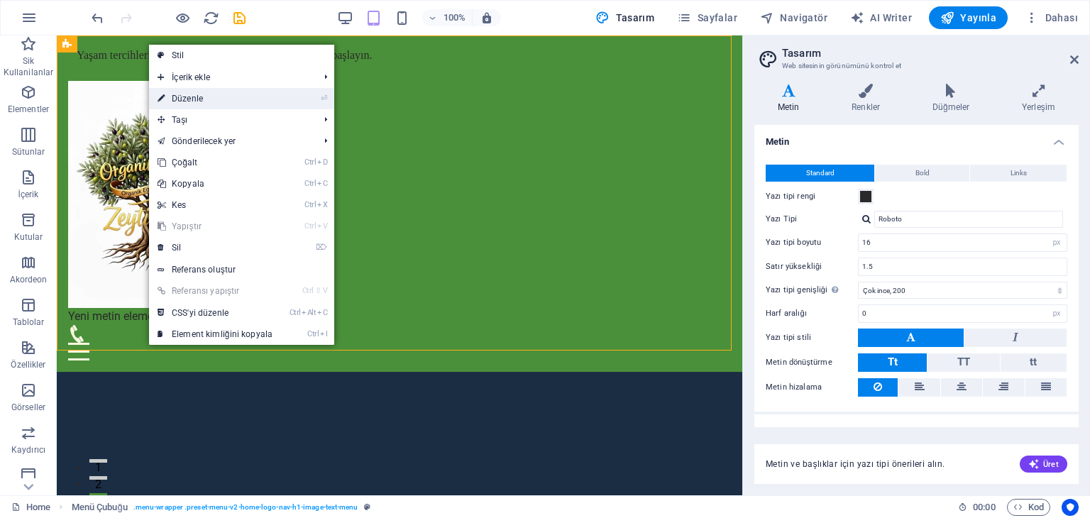
click at [182, 94] on link "⏎ Düzenle" at bounding box center [215, 98] width 132 height 21
select select "header"
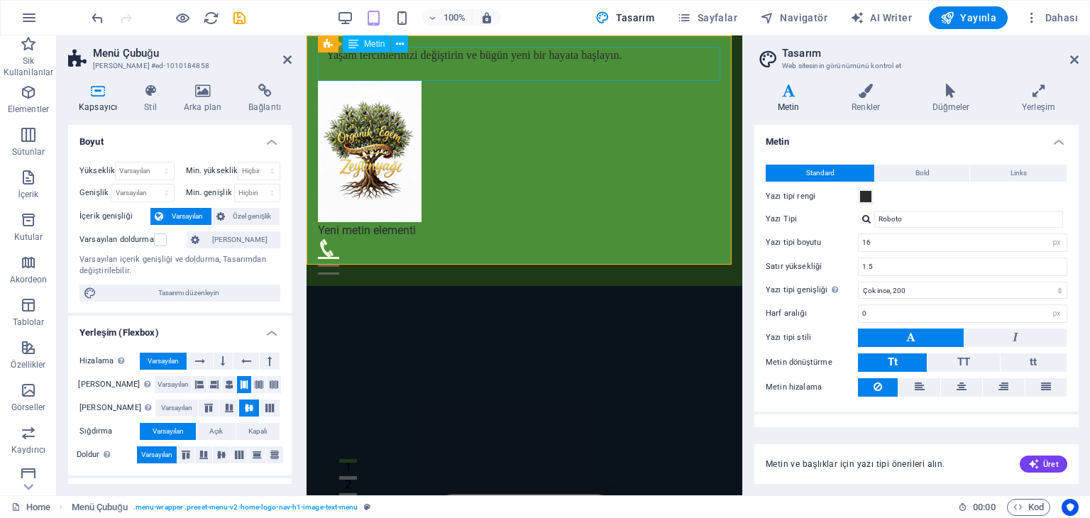
click at [494, 53] on div "Yaşam tercihlerinizi değiştirin ve bügün yeni bir hayata başlayın." at bounding box center [524, 64] width 413 height 34
click at [497, 58] on div "Yaşam tercihlerinizi değiştirin ve bügün yeni bir hayata başlayın." at bounding box center [524, 64] width 413 height 34
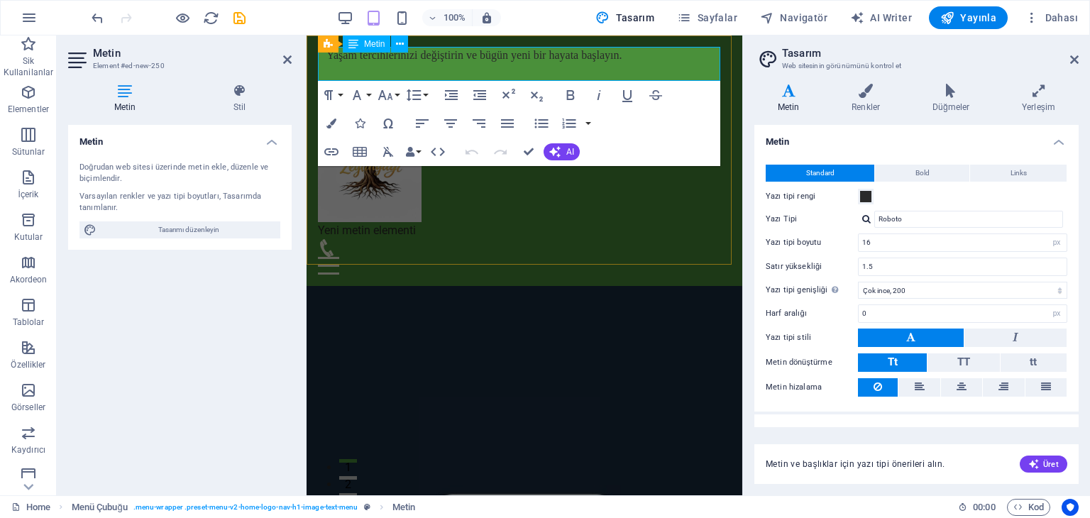
click at [497, 58] on strong "Yaşam tercihlerinizi değiştirin ve bügün yeni bir hayata başlayın." at bounding box center [475, 55] width 296 height 12
click at [498, 55] on strong "Yaşam tercihlerinizi değiştirin ve bügün yeni bir hayata başlayın." at bounding box center [475, 55] width 296 height 12
click at [629, 58] on p "Yaşam tercihlerinizi değiştirin ve bugün yeni bir hayata başlayın." at bounding box center [524, 55] width 413 height 17
click at [388, 91] on icon "button" at bounding box center [385, 95] width 17 height 17
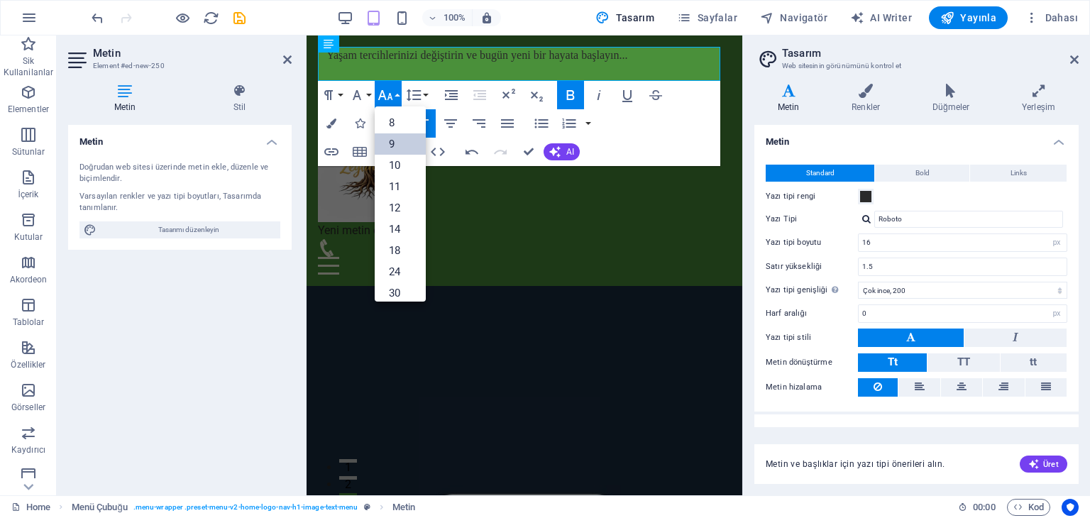
click at [396, 141] on link "9" at bounding box center [400, 143] width 51 height 21
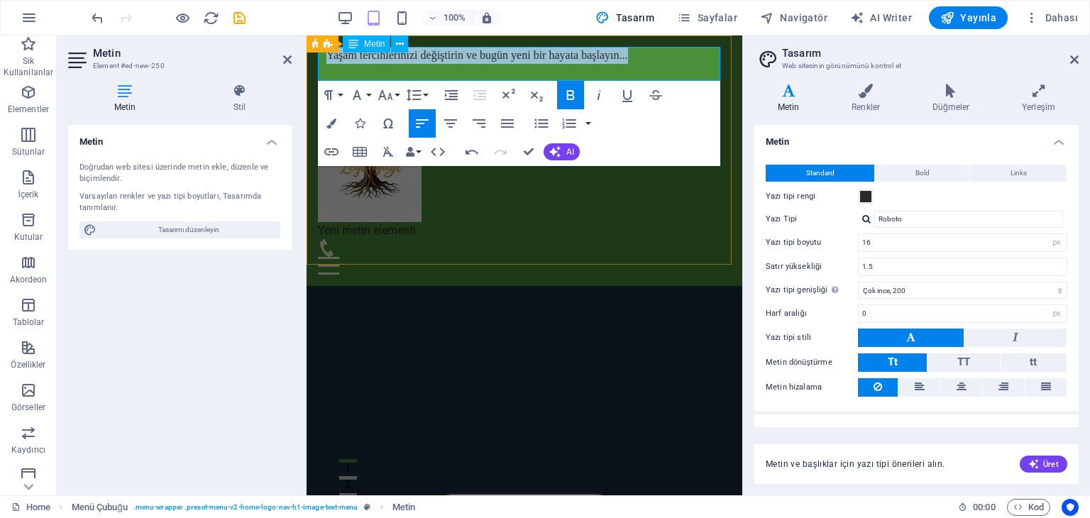
drag, startPoint x: 631, startPoint y: 56, endPoint x: 327, endPoint y: 59, distance: 304.6
click at [327, 59] on p "Yaşam tercihlerinizi değiştirin ve bugün yeni bir hayata başlayın... ​" at bounding box center [524, 55] width 413 height 17
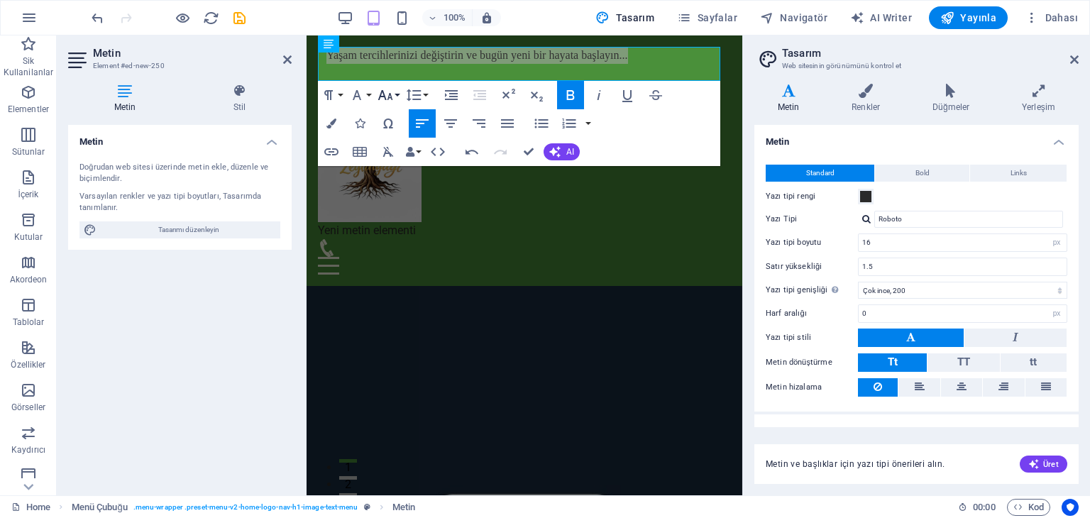
click at [386, 93] on icon "button" at bounding box center [385, 95] width 17 height 17
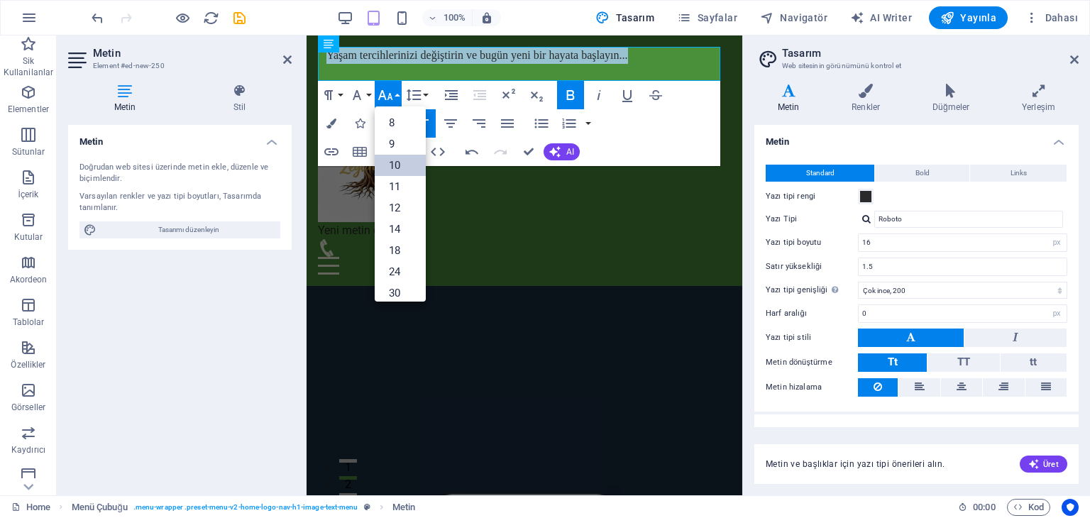
click at [398, 160] on link "10" at bounding box center [400, 165] width 51 height 21
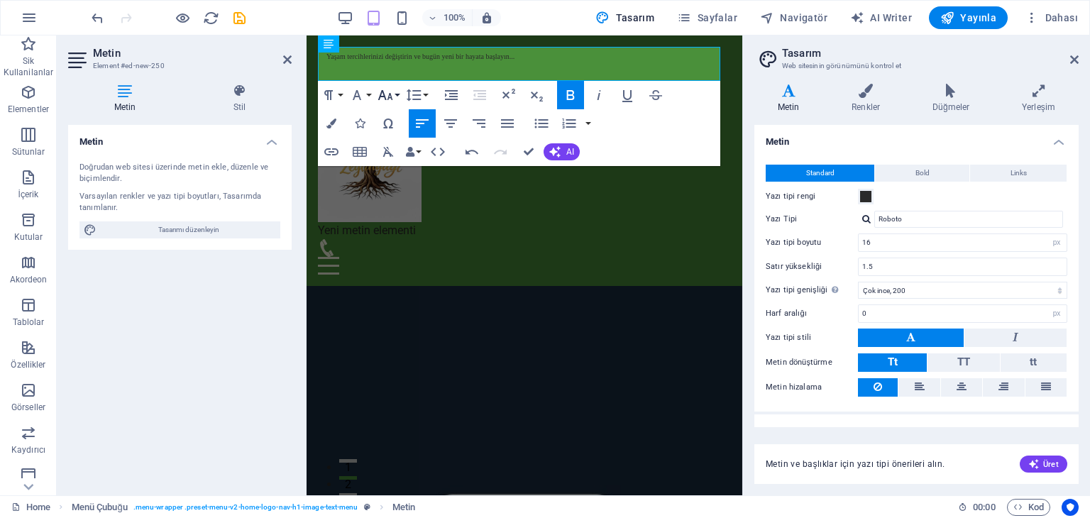
click at [393, 91] on icon "button" at bounding box center [385, 95] width 17 height 17
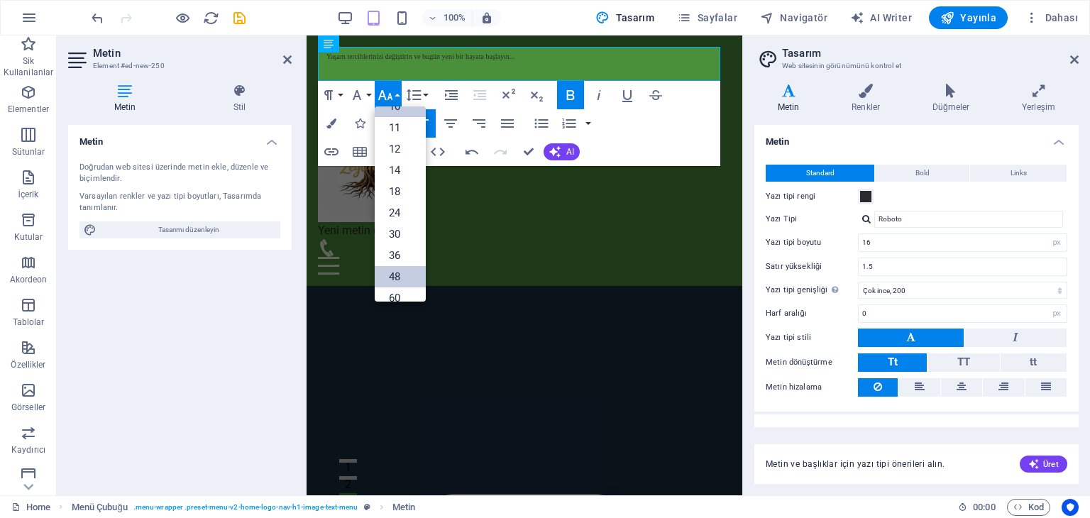
click at [400, 272] on link "48" at bounding box center [400, 276] width 51 height 21
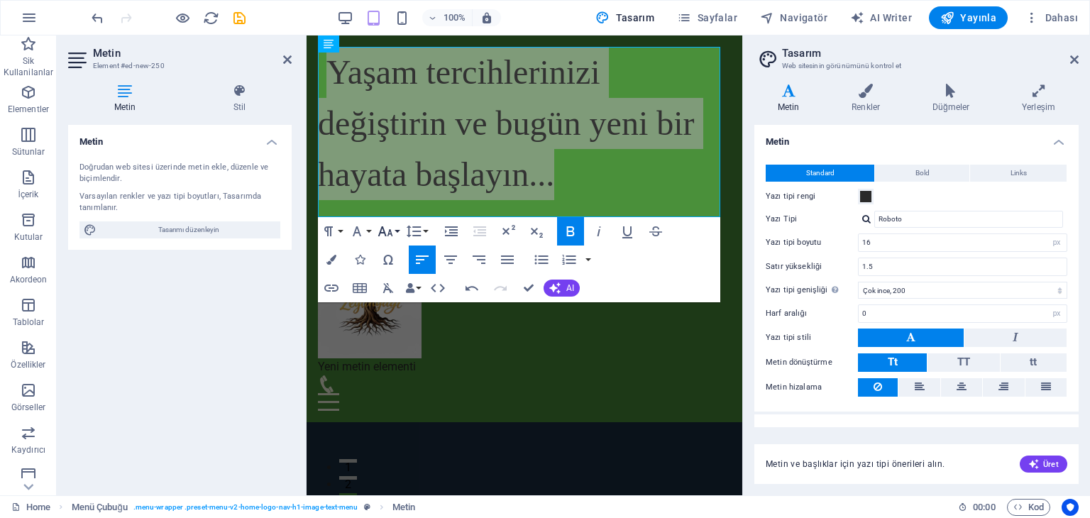
click at [397, 231] on button "Font Size" at bounding box center [388, 231] width 27 height 28
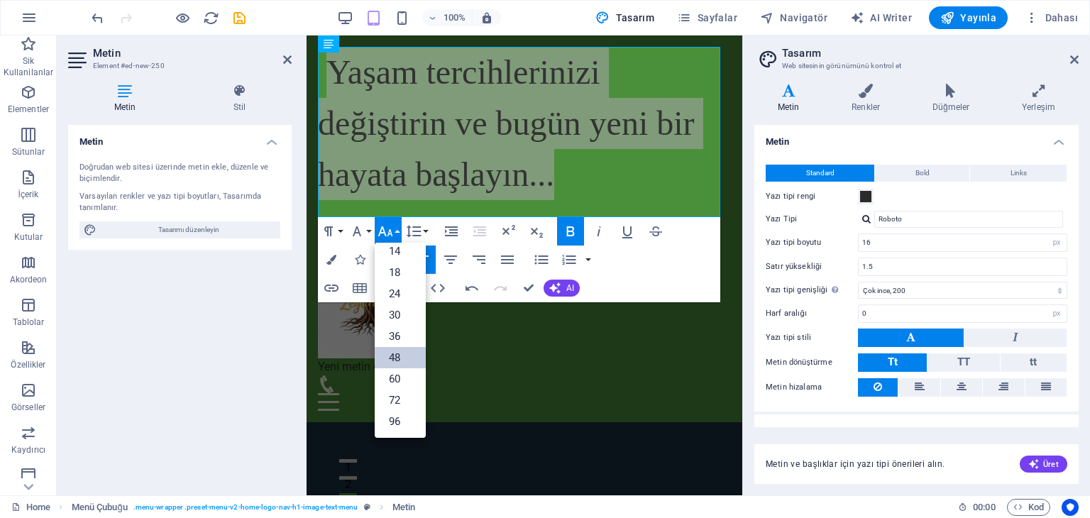
scroll to position [114, 0]
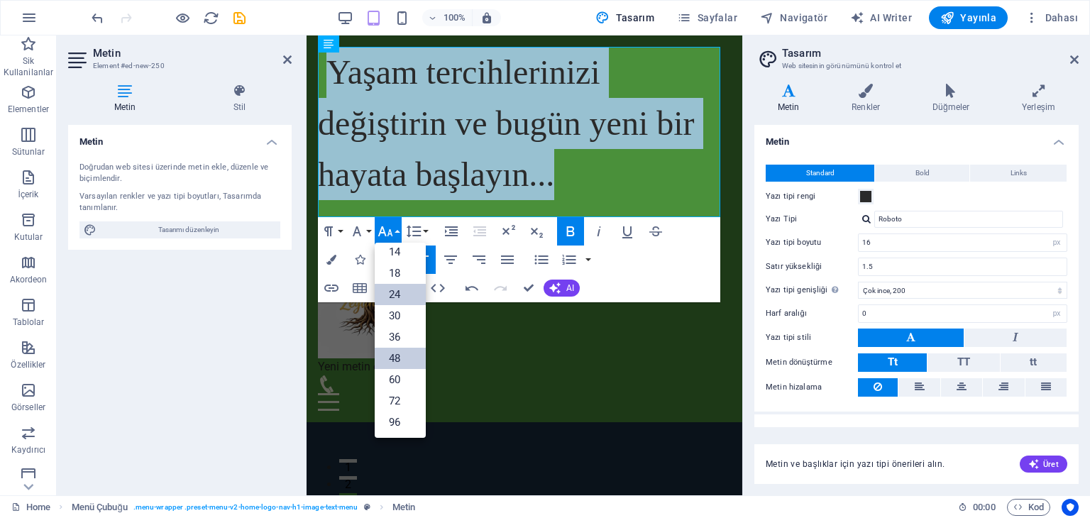
click at [400, 290] on link "24" at bounding box center [400, 294] width 51 height 21
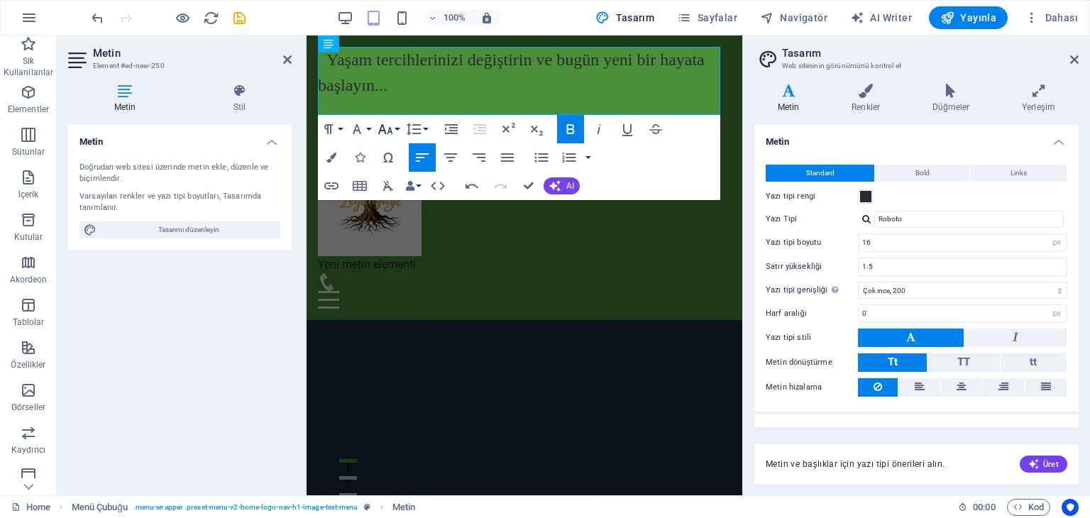
click at [390, 133] on icon "button" at bounding box center [385, 129] width 17 height 17
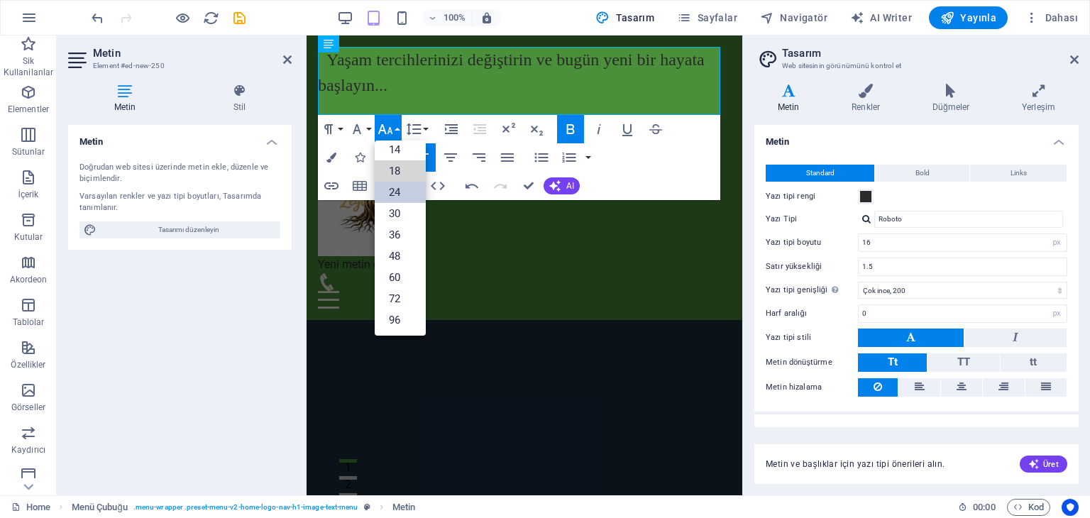
click at [390, 166] on link "18" at bounding box center [400, 170] width 51 height 21
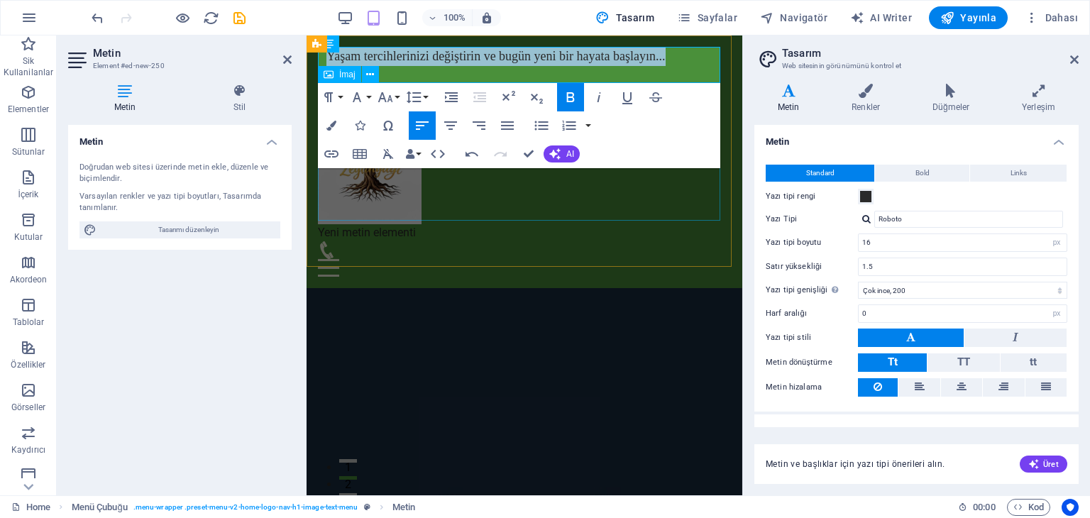
click at [511, 182] on figure at bounding box center [524, 153] width 413 height 141
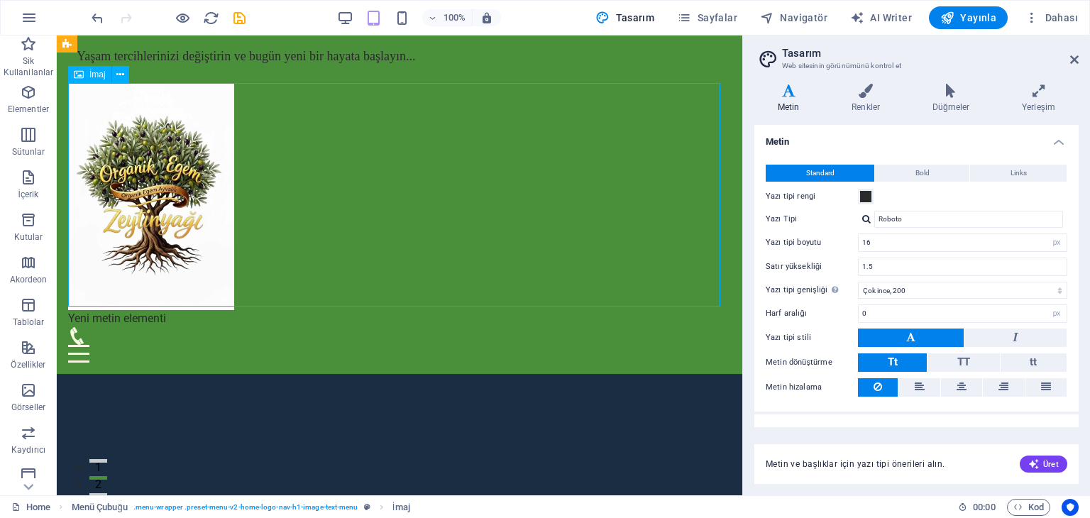
click at [425, 198] on figure at bounding box center [399, 196] width 663 height 227
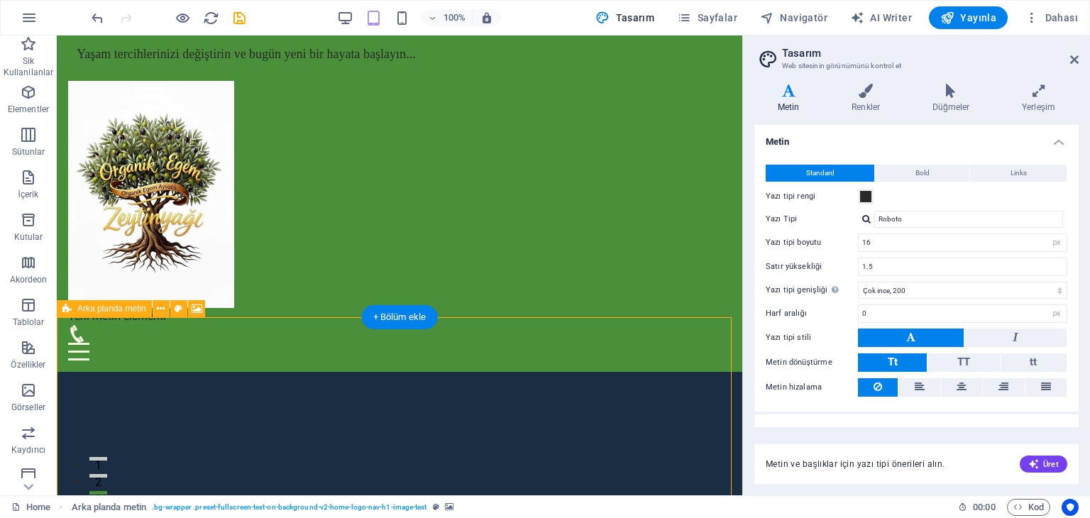
scroll to position [0, 0]
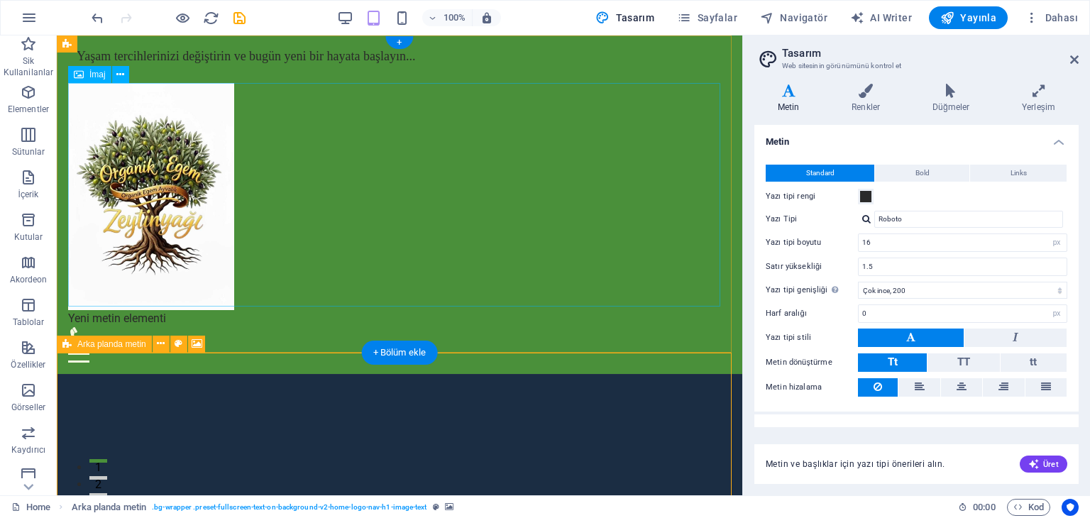
click at [457, 228] on figure at bounding box center [399, 196] width 663 height 227
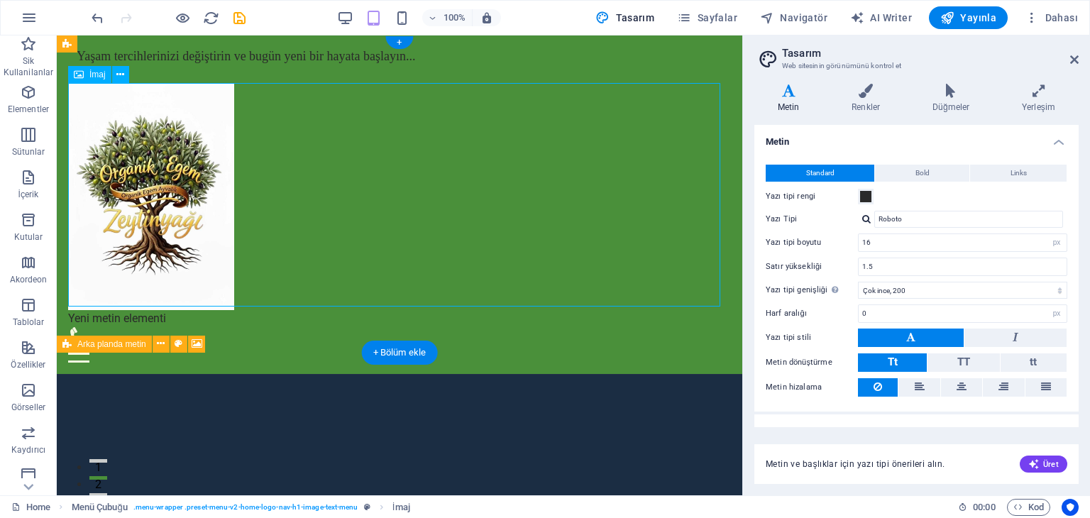
click at [455, 171] on figure at bounding box center [399, 196] width 663 height 227
select select "%"
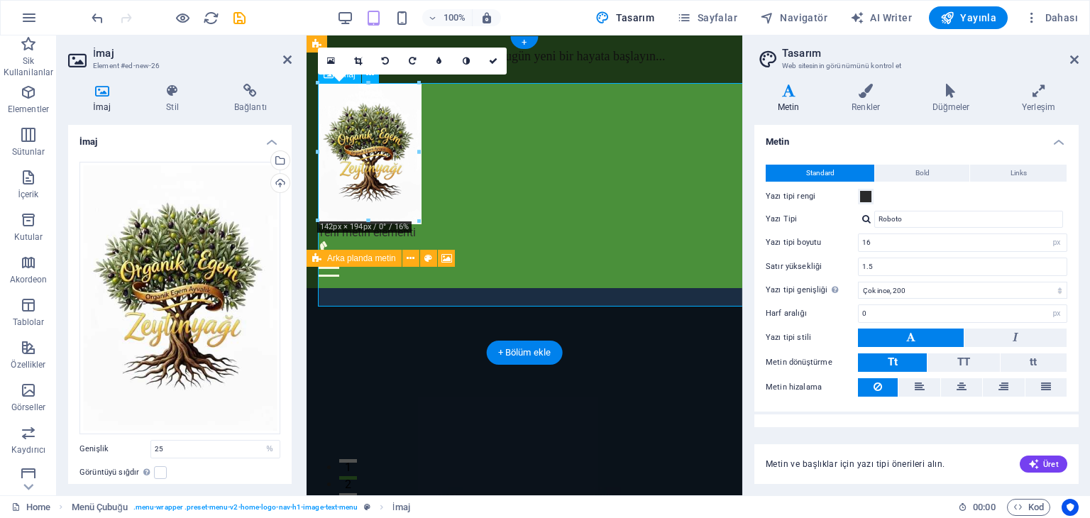
click at [455, 171] on figure at bounding box center [524, 153] width 413 height 141
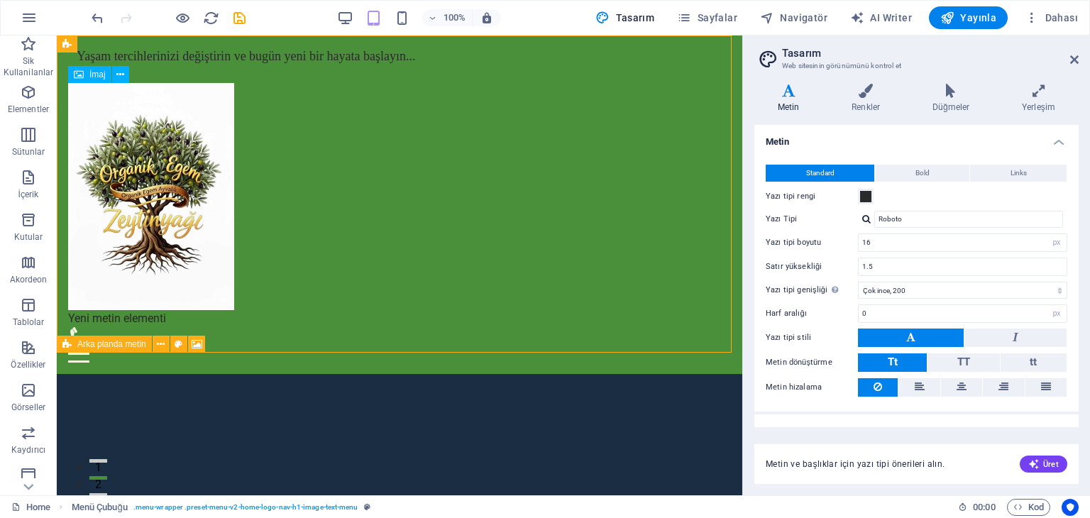
drag, startPoint x: 471, startPoint y: 126, endPoint x: 700, endPoint y: 130, distance: 229.3
click at [700, 130] on div "Yaşam tercihlerinizi değiştirin ve bugün yeni bir hayata başlayın... Yeni metin…" at bounding box center [400, 204] width 686 height 339
click at [545, 248] on figure at bounding box center [399, 196] width 663 height 227
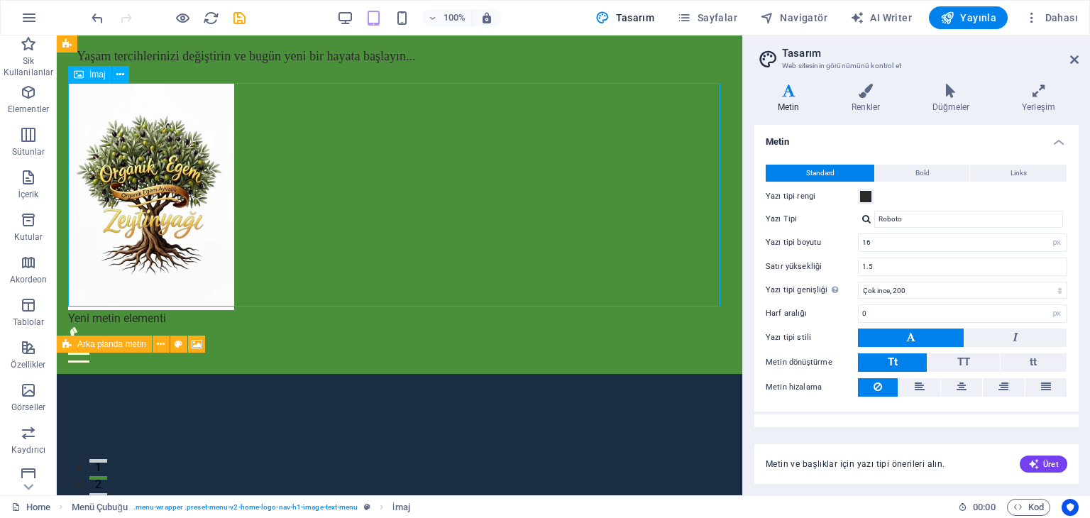
click at [545, 247] on figure at bounding box center [399, 196] width 663 height 227
select select "%"
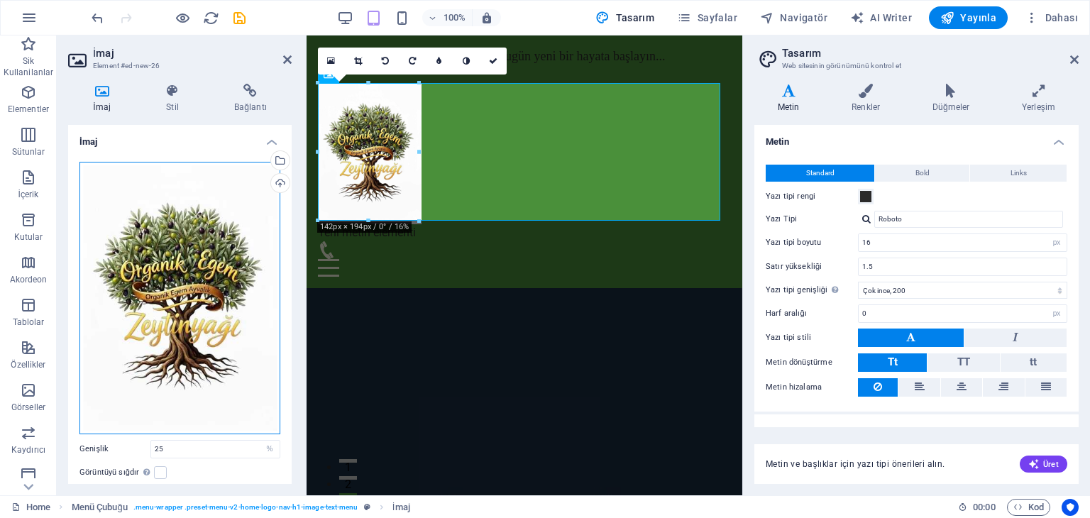
click at [232, 275] on div "Dosyaları buraya sürükleyin, dosyaları seçmek için tıklayın veya Dosyalardan ya…" at bounding box center [180, 298] width 201 height 273
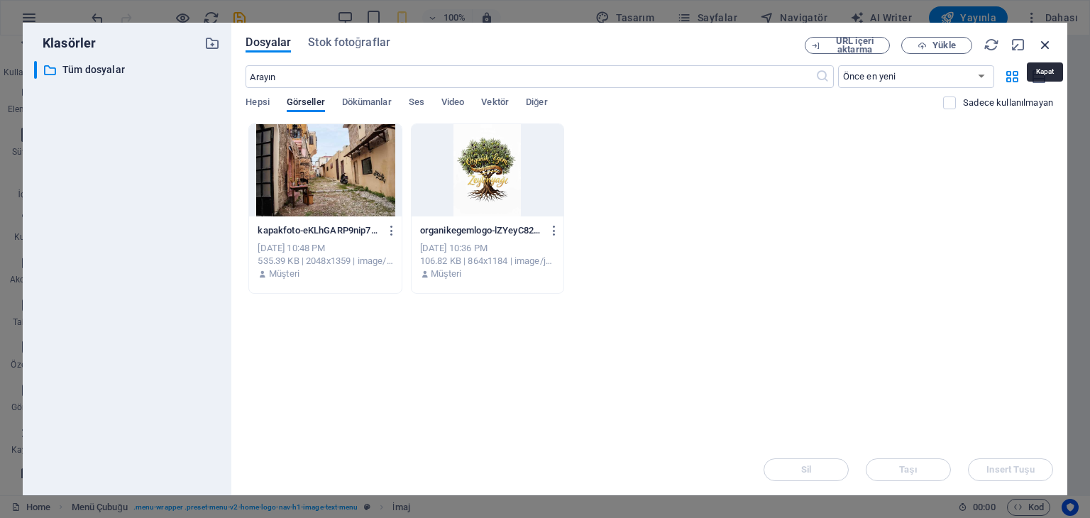
click at [1043, 46] on icon "button" at bounding box center [1046, 45] width 16 height 16
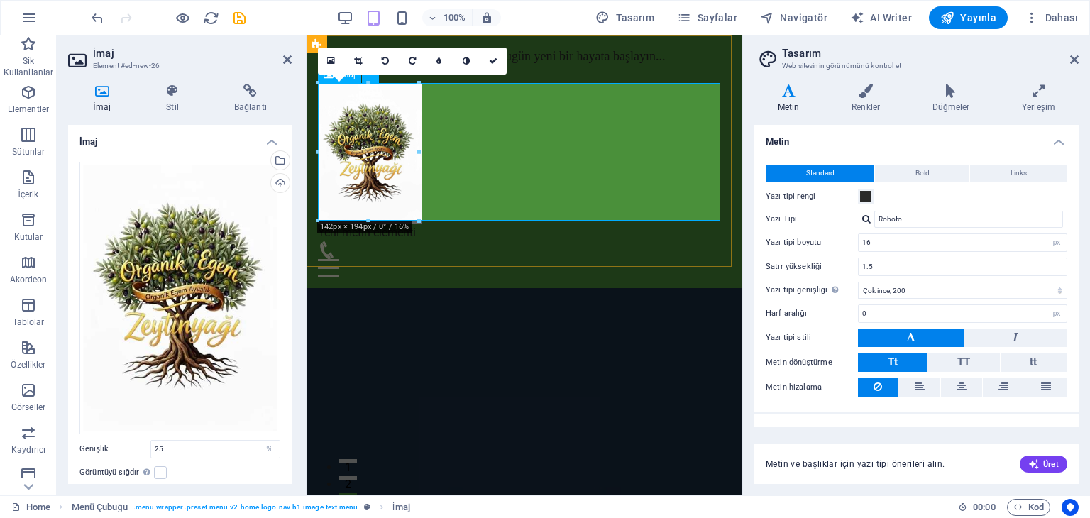
click at [406, 143] on figure at bounding box center [524, 153] width 413 height 141
click at [530, 150] on figure at bounding box center [524, 153] width 413 height 141
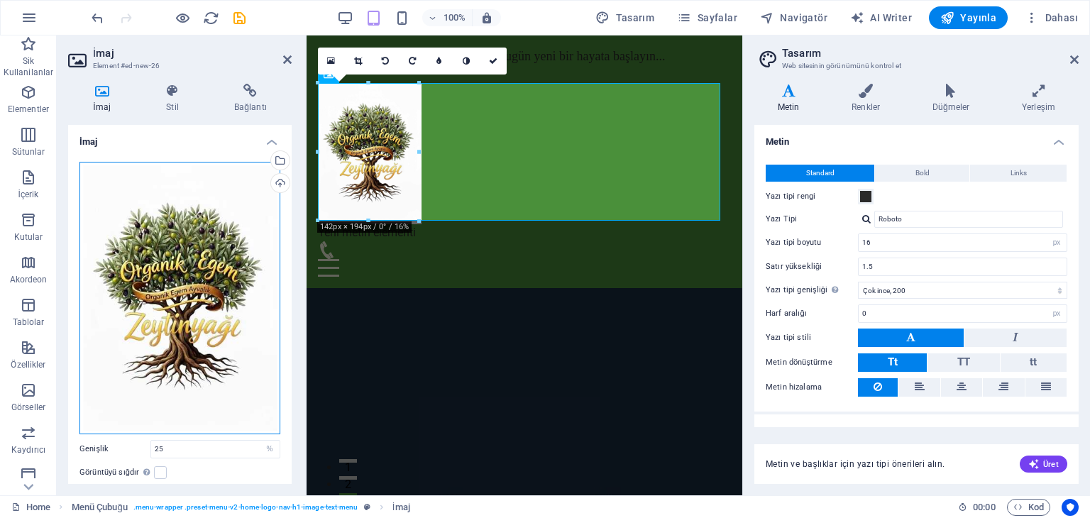
click at [208, 300] on div "Dosyaları buraya sürükleyin, dosyaları seçmek için tıklayın veya Dosyalardan ya…" at bounding box center [180, 298] width 201 height 273
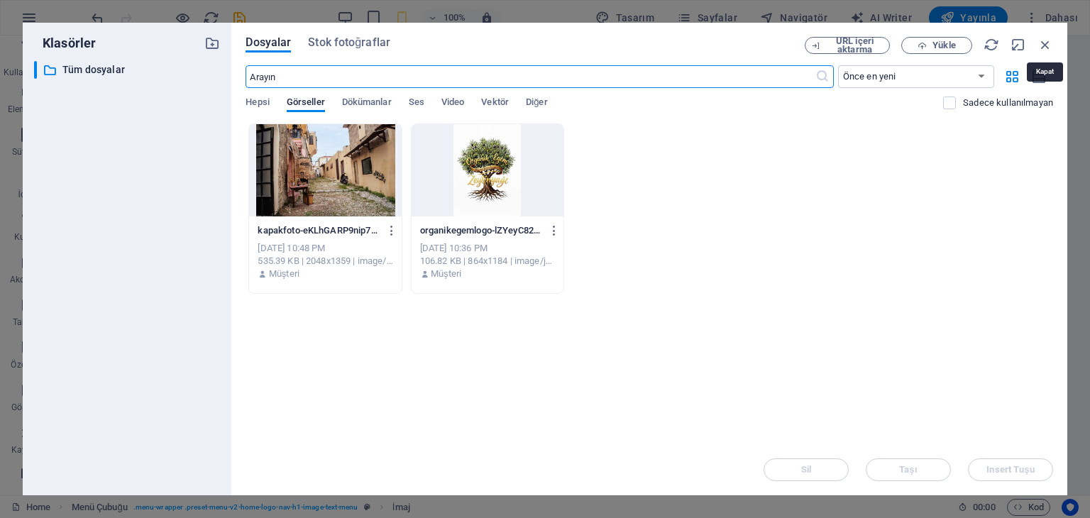
click at [1044, 45] on icon "button" at bounding box center [1046, 45] width 16 height 16
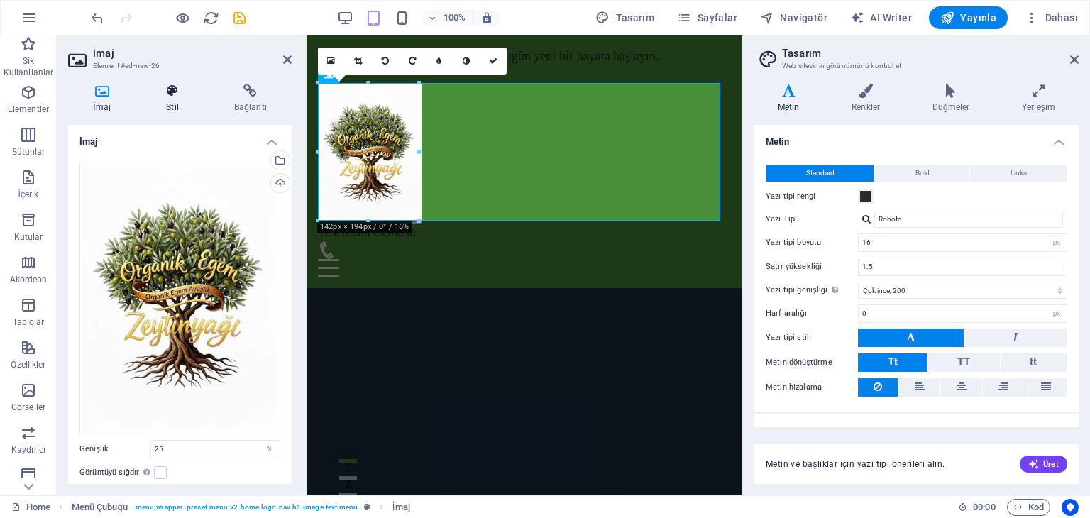
click at [165, 89] on icon at bounding box center [172, 91] width 62 height 14
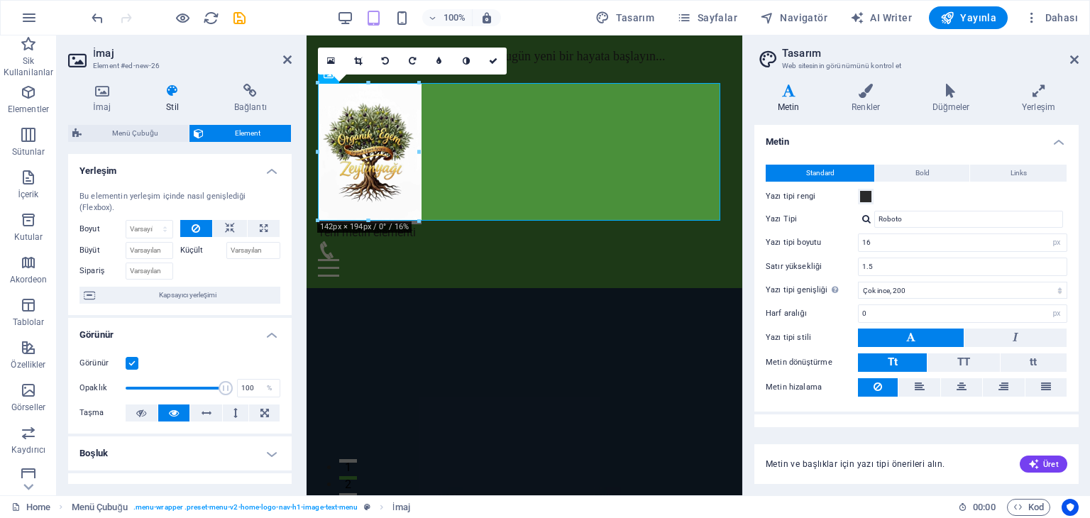
click at [188, 250] on label "Küçült" at bounding box center [203, 250] width 46 height 17
click at [231, 246] on input "Küçült" at bounding box center [253, 250] width 55 height 17
click at [152, 270] on input "Sipariş" at bounding box center [150, 271] width 48 height 17
click at [150, 294] on span "Kapsayıcı yerleşimi" at bounding box center [187, 295] width 177 height 17
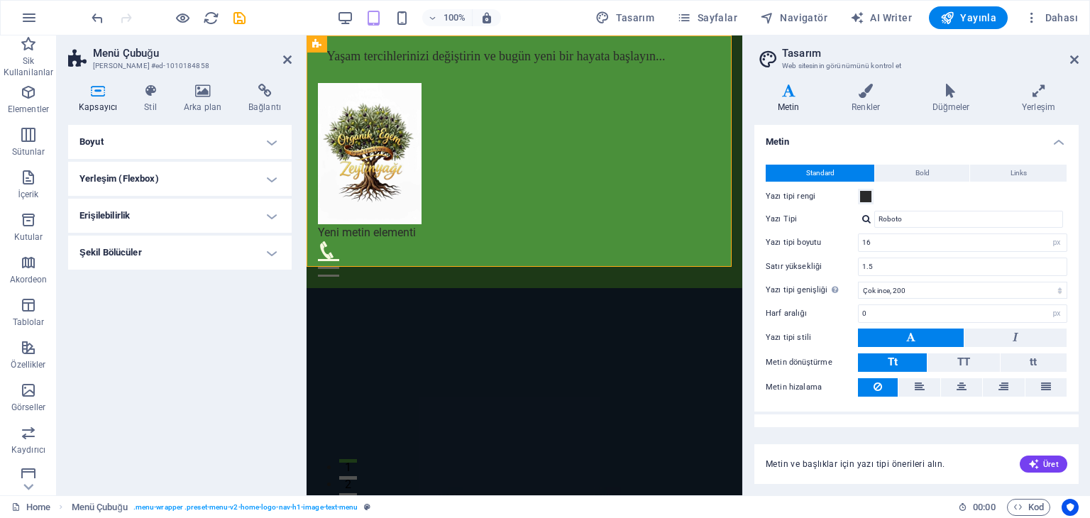
click at [269, 136] on h4 "Boyut" at bounding box center [180, 142] width 224 height 34
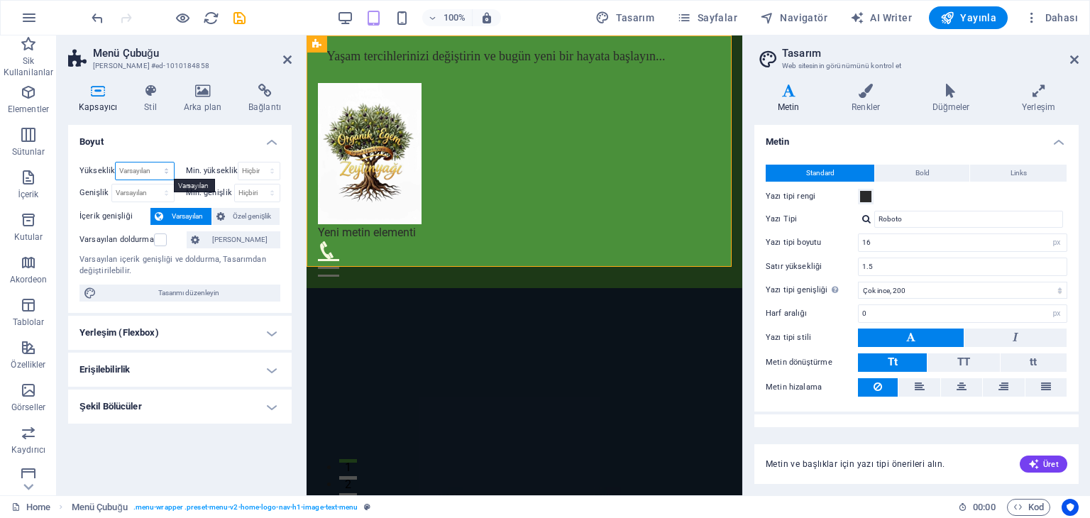
click at [150, 171] on select "Varsayılan px rem % vh vw" at bounding box center [145, 171] width 58 height 17
select select "%"
click at [153, 163] on select "Varsayılan px rem % vh vw" at bounding box center [145, 171] width 58 height 17
type input "25"
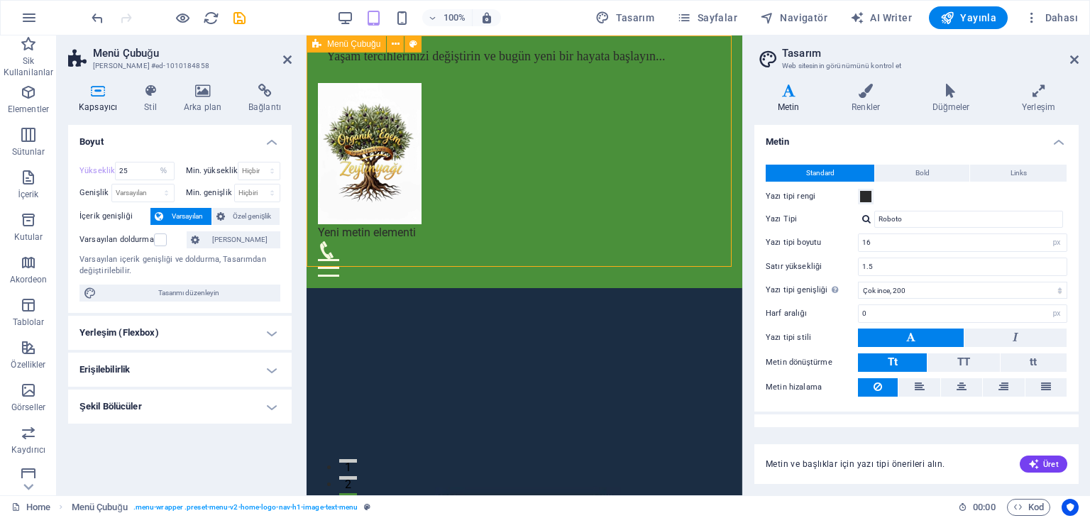
drag, startPoint x: 721, startPoint y: 134, endPoint x: 706, endPoint y: 148, distance: 19.6
click at [706, 148] on div "Yaşam tercihlerinizi değiştirin ve bugün yeni bir hayata başlayın... Yeni metin…" at bounding box center [525, 161] width 436 height 253
click at [716, 99] on figure at bounding box center [524, 153] width 413 height 141
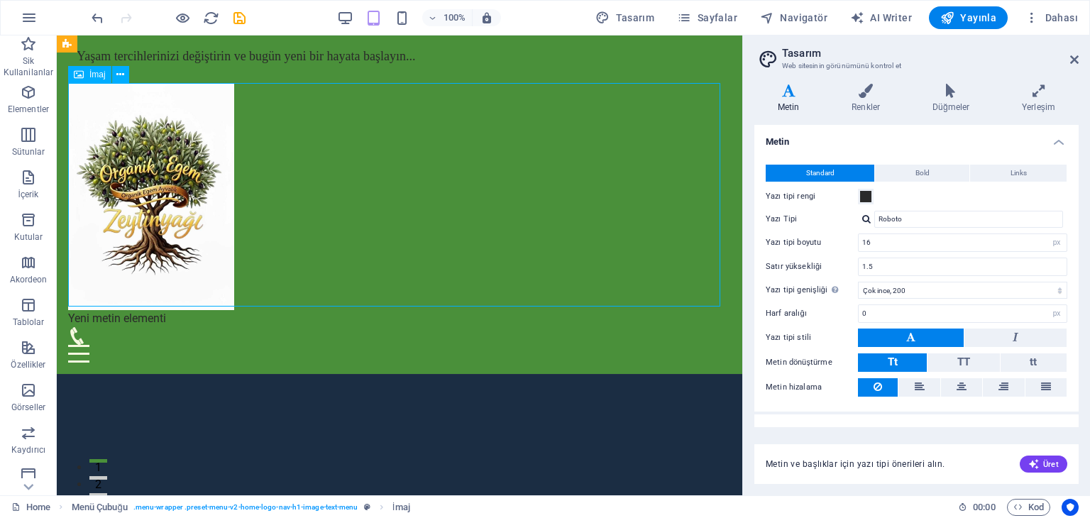
drag, startPoint x: 469, startPoint y: 124, endPoint x: 670, endPoint y: 138, distance: 202.1
click at [670, 138] on figure at bounding box center [399, 196] width 663 height 227
drag, startPoint x: 715, startPoint y: 156, endPoint x: 691, endPoint y: 171, distance: 27.8
click at [691, 171] on figure at bounding box center [399, 196] width 663 height 227
click at [718, 260] on figure at bounding box center [399, 196] width 663 height 227
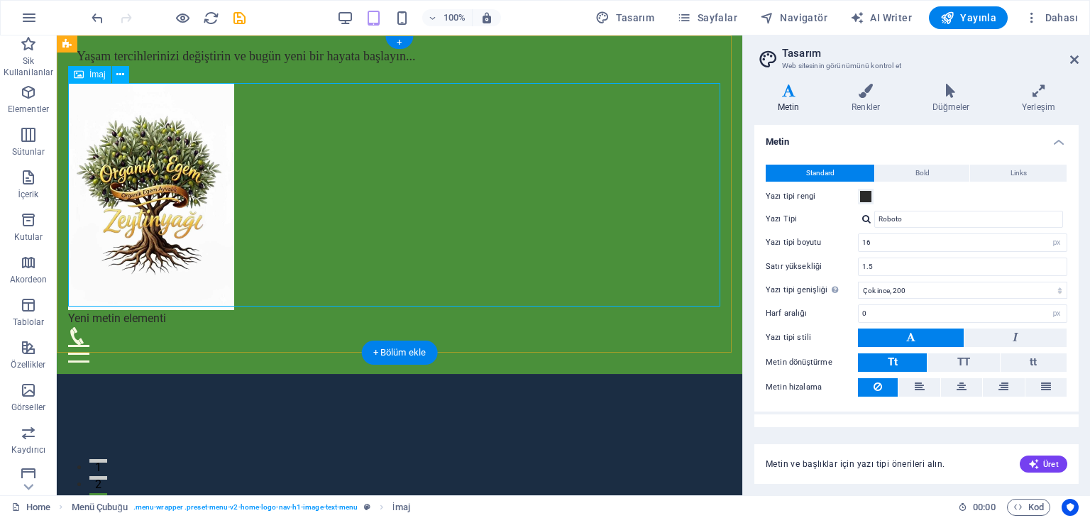
click at [449, 219] on figure at bounding box center [399, 196] width 663 height 227
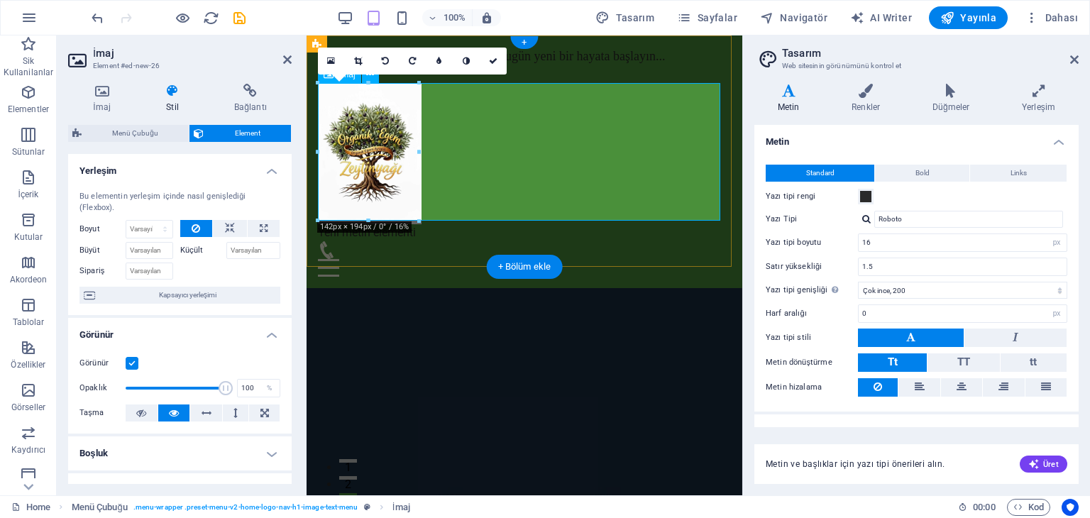
click at [486, 166] on figure at bounding box center [524, 153] width 413 height 141
click at [149, 192] on div "Bu elementin yerleşim içinde nasıl genişlediği (Flexbox)." at bounding box center [180, 202] width 201 height 23
click at [217, 195] on div "Bu elementin yerleşim içinde nasıl genişlediği (Flexbox)." at bounding box center [180, 202] width 201 height 23
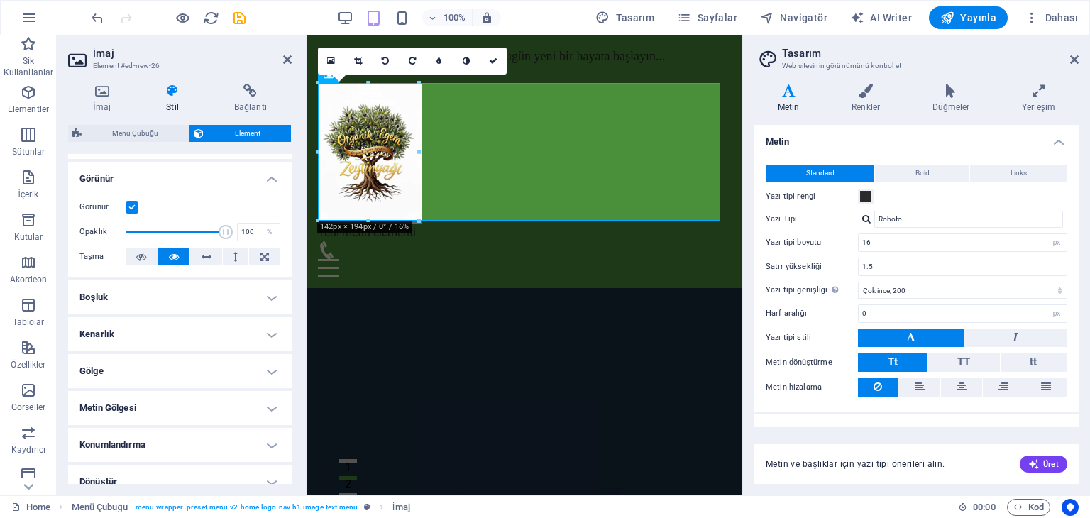
scroll to position [213, 0]
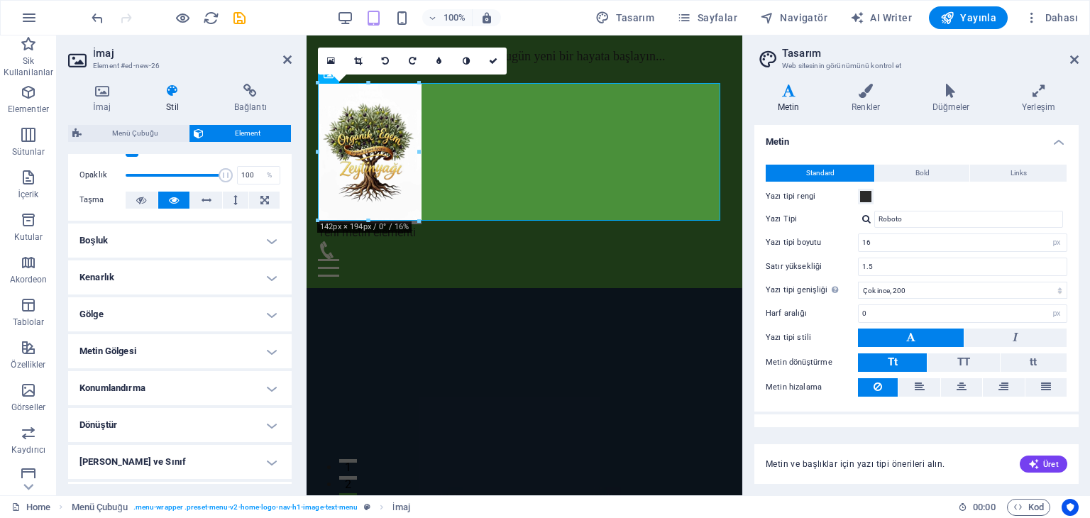
click at [269, 239] on h4 "Boşluk" at bounding box center [180, 241] width 224 height 34
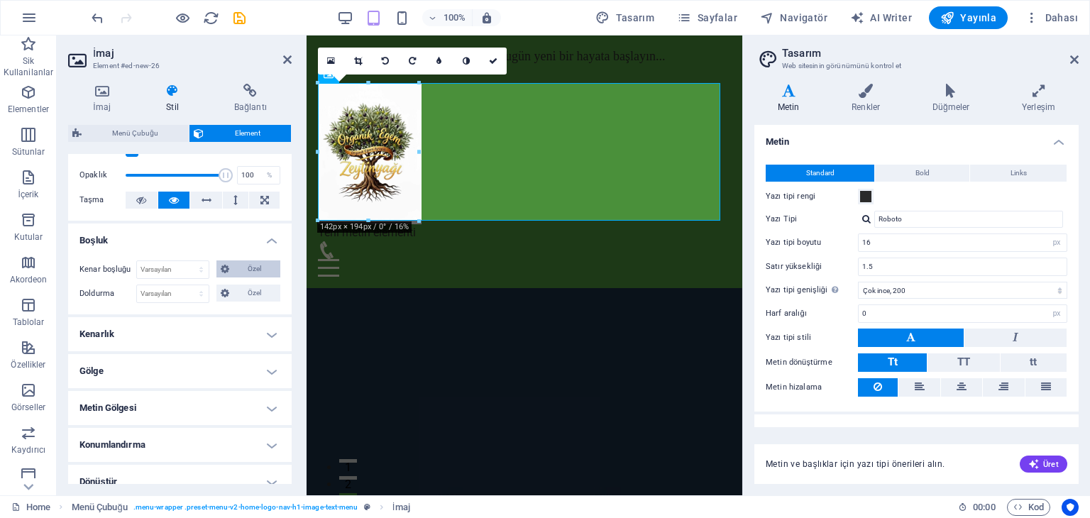
click at [234, 265] on span "Özel" at bounding box center [255, 269] width 43 height 17
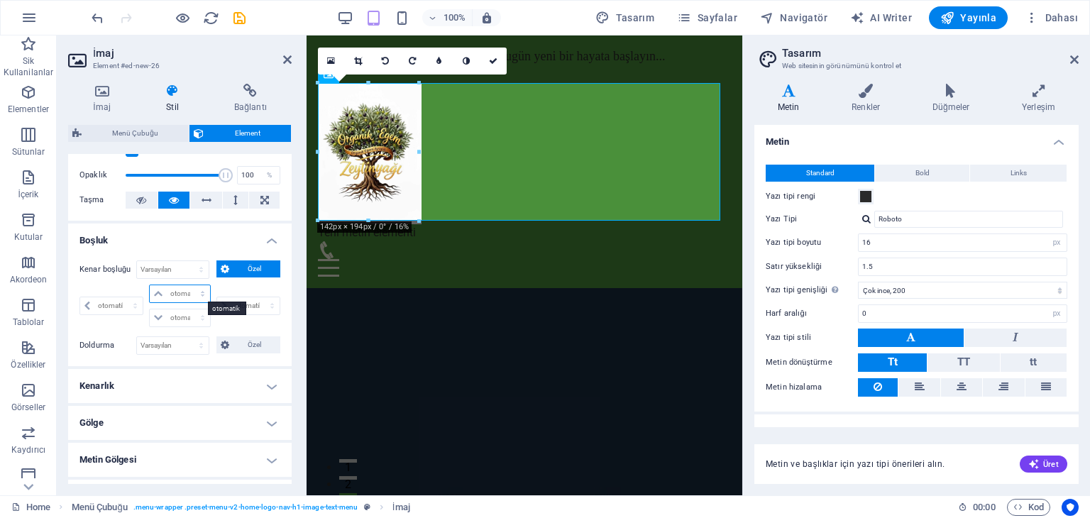
click at [200, 294] on select "otomatik px % rem vw vh" at bounding box center [180, 293] width 60 height 17
select select "%"
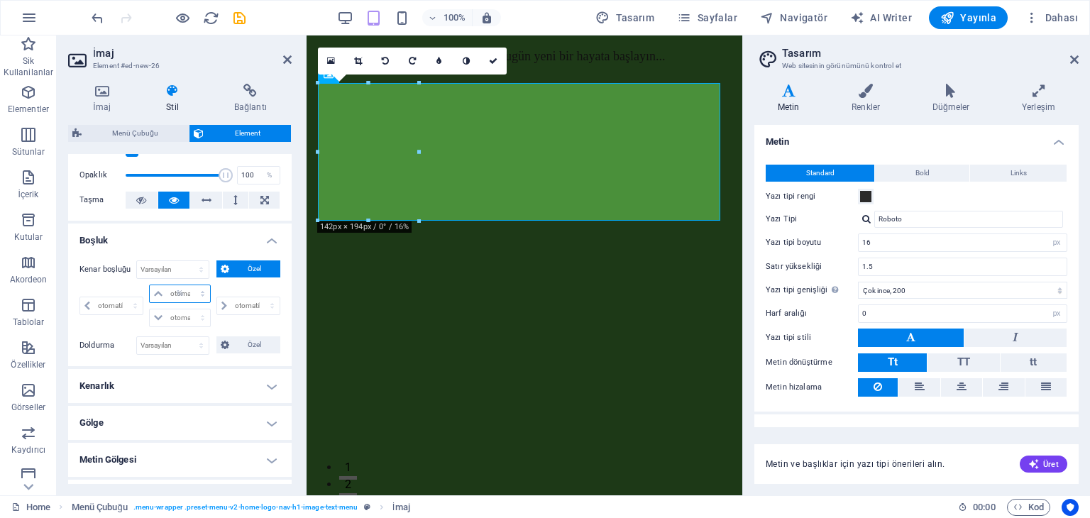
click at [188, 285] on select "otomatik px % rem vw vh" at bounding box center [180, 293] width 60 height 17
type input "0"
select select "px"
type input "100"
type input "0"
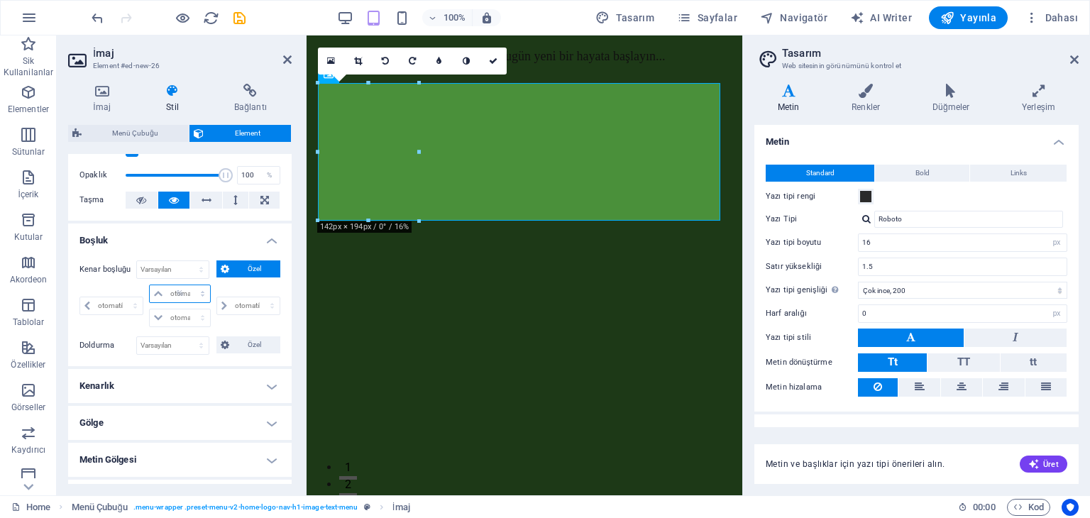
select select "px"
type input "0"
select select "px"
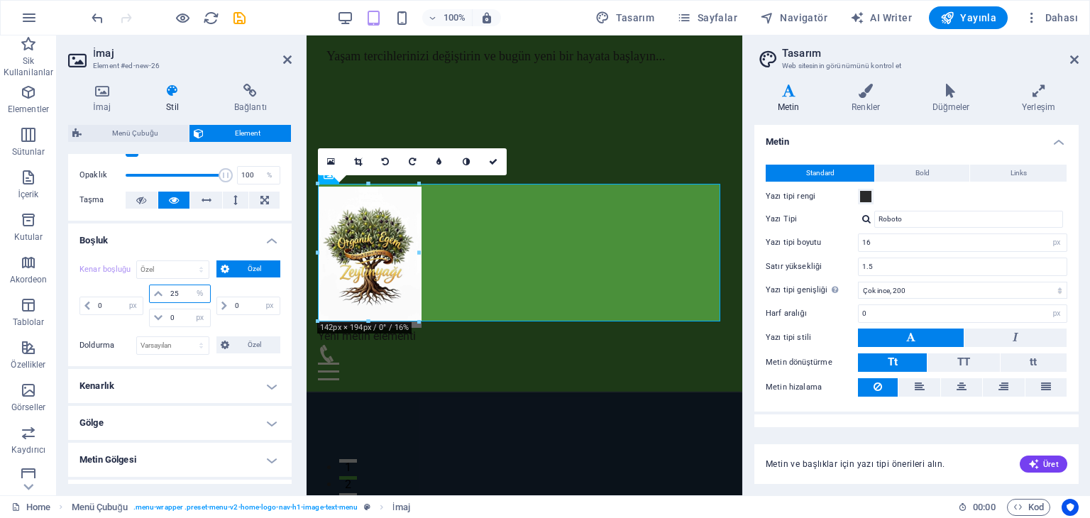
type input "25"
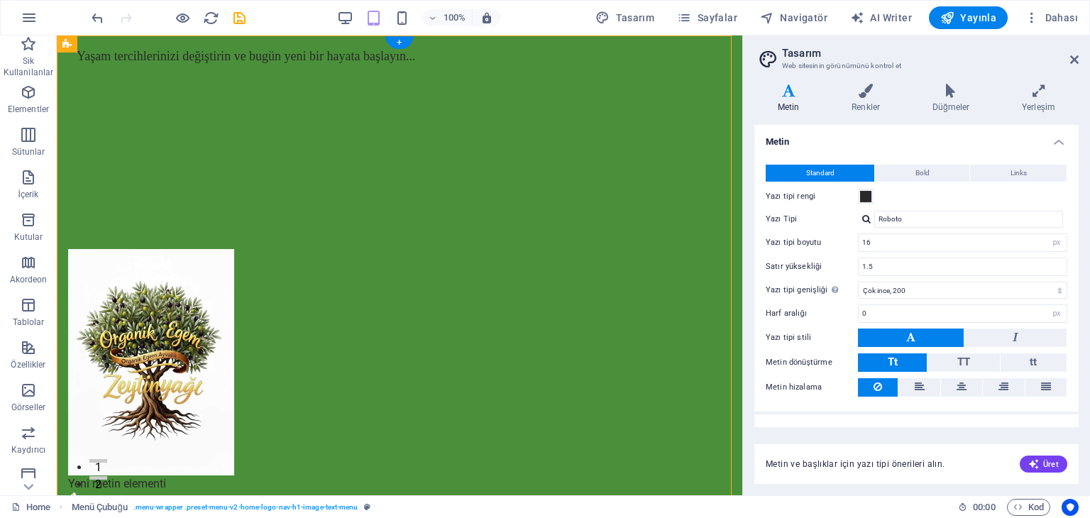
drag, startPoint x: 471, startPoint y: 243, endPoint x: 710, endPoint y: 249, distance: 239.3
click at [710, 249] on div "Yaşam tercihlerinizi değiştirin ve bugün yeni bir hayata başlayın... Yeni metin…" at bounding box center [400, 287] width 686 height 504
click at [284, 370] on figure at bounding box center [399, 362] width 663 height 227
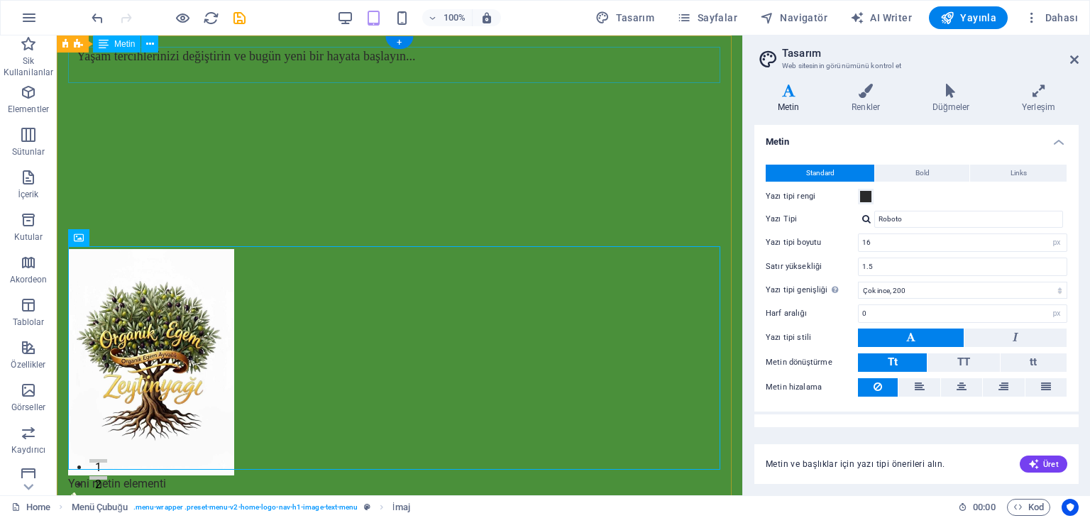
click at [315, 60] on div "Yaşam tercihlerinizi değiştirin ve bugün yeni bir hayata başlayın..." at bounding box center [399, 65] width 663 height 36
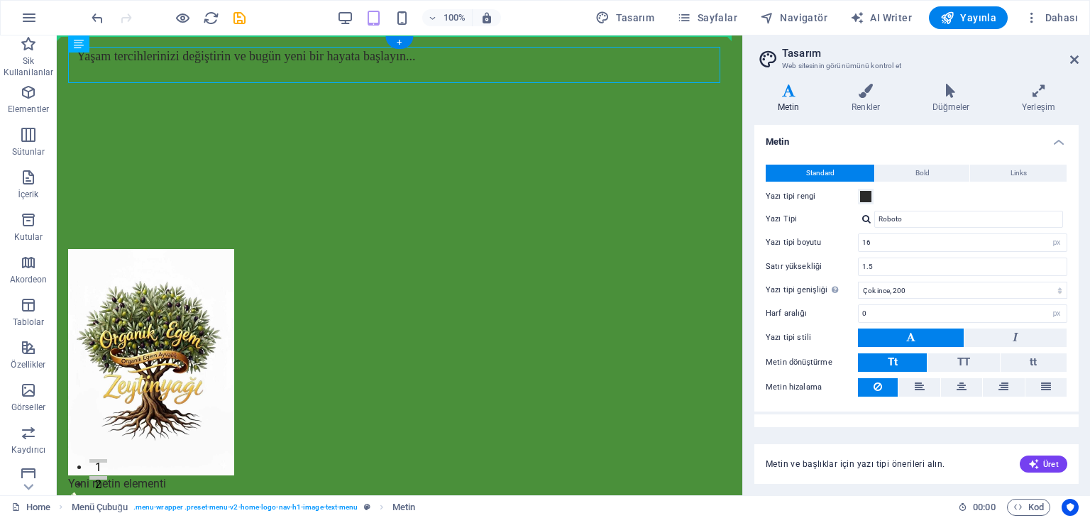
drag, startPoint x: 317, startPoint y: 60, endPoint x: 341, endPoint y: 103, distance: 49.3
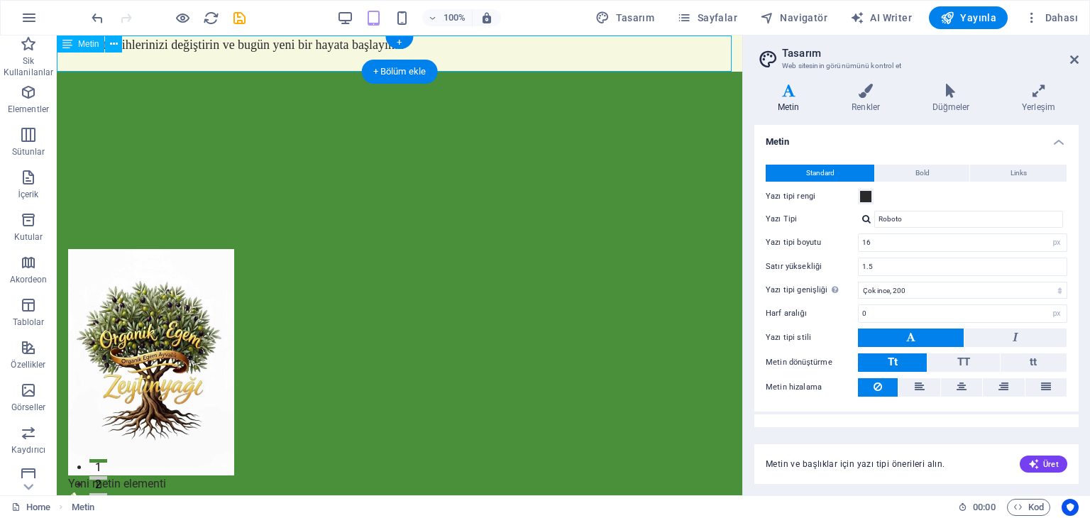
click at [332, 62] on div "Yaşam tercihlerinizi değiştirin ve bugün yeni bir hayata başlayın..." at bounding box center [400, 53] width 686 height 36
click at [311, 48] on div "Yaşam tercihlerinizi değiştirin ve bugün yeni bir hayata başlayın..." at bounding box center [400, 53] width 686 height 36
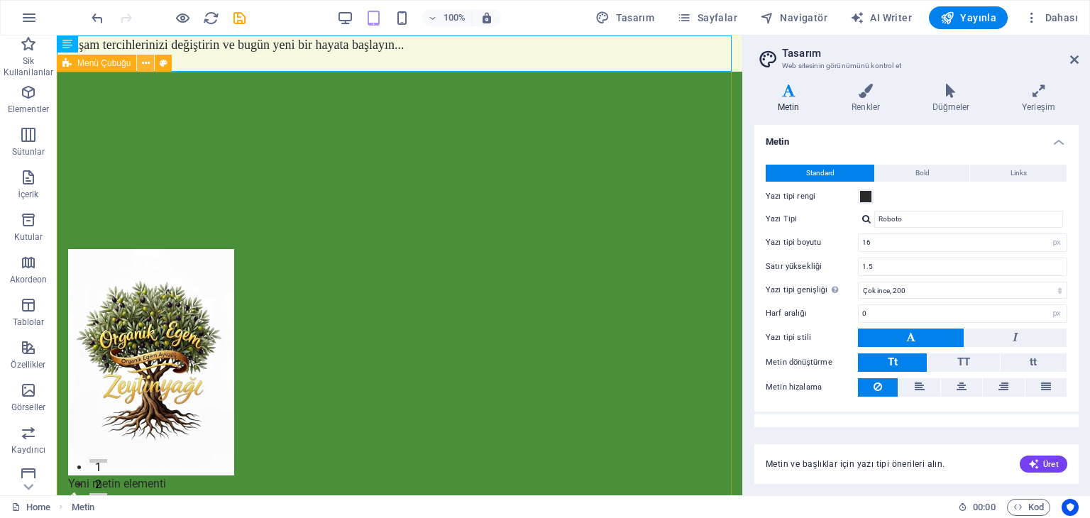
click at [148, 62] on icon at bounding box center [146, 63] width 8 height 15
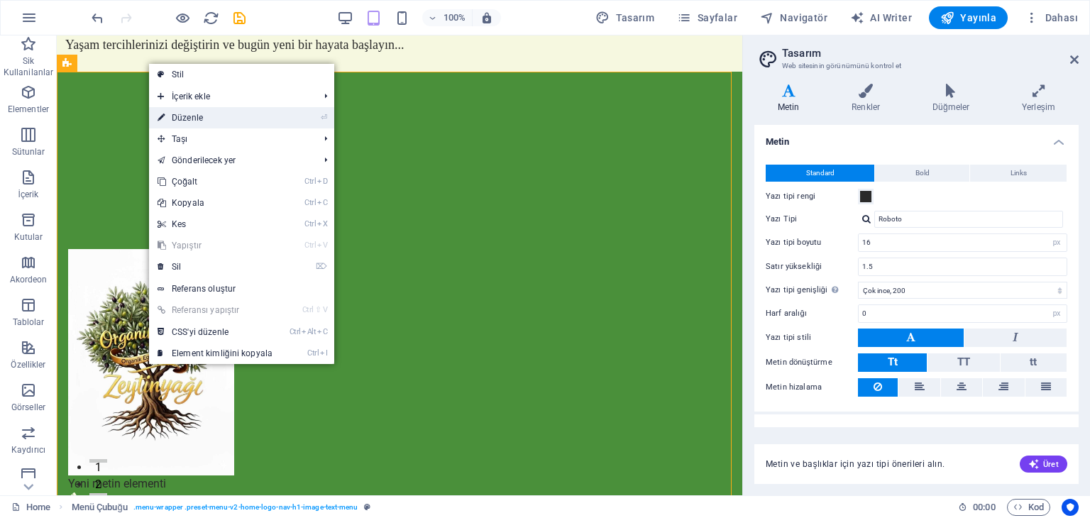
click at [190, 120] on link "⏎ Düzenle" at bounding box center [215, 117] width 132 height 21
select select "%"
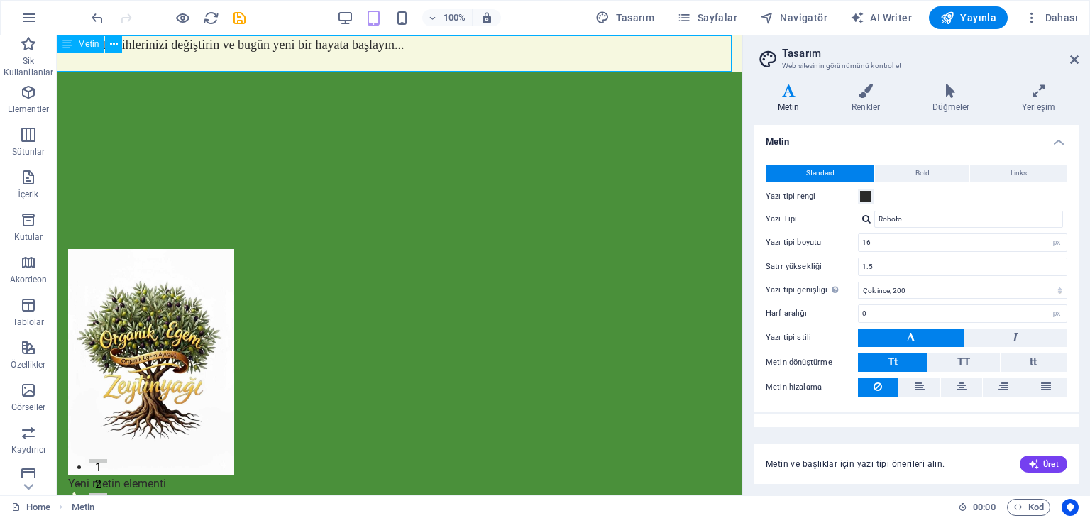
drag, startPoint x: 415, startPoint y: 40, endPoint x: 613, endPoint y: 60, distance: 199.8
click at [615, 60] on div "Yaşam tercihlerinizi değiştirin ve bugün yeni bir hayata başlayın..." at bounding box center [400, 53] width 686 height 36
drag, startPoint x: 410, startPoint y: 49, endPoint x: 316, endPoint y: 48, distance: 94.4
click at [316, 48] on div "Yaşam tercihlerinizi değiştirin ve bugün yeni bir hayata başlayın..." at bounding box center [400, 53] width 686 height 36
click at [163, 43] on div "Yaşam tercihlerinizi değiştirin ve bugün yeni bir hayata başlayın..." at bounding box center [400, 53] width 686 height 36
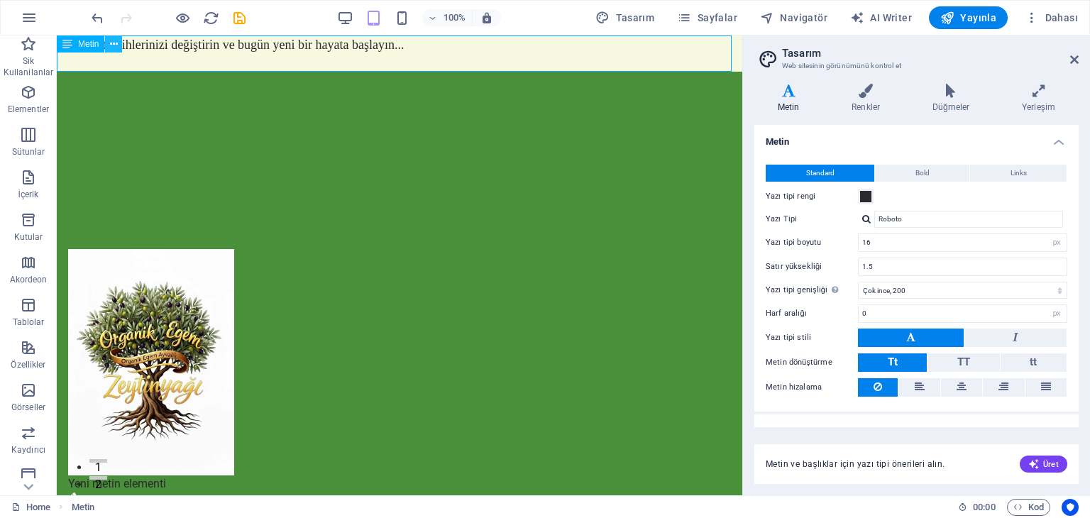
click at [119, 42] on button at bounding box center [113, 43] width 17 height 17
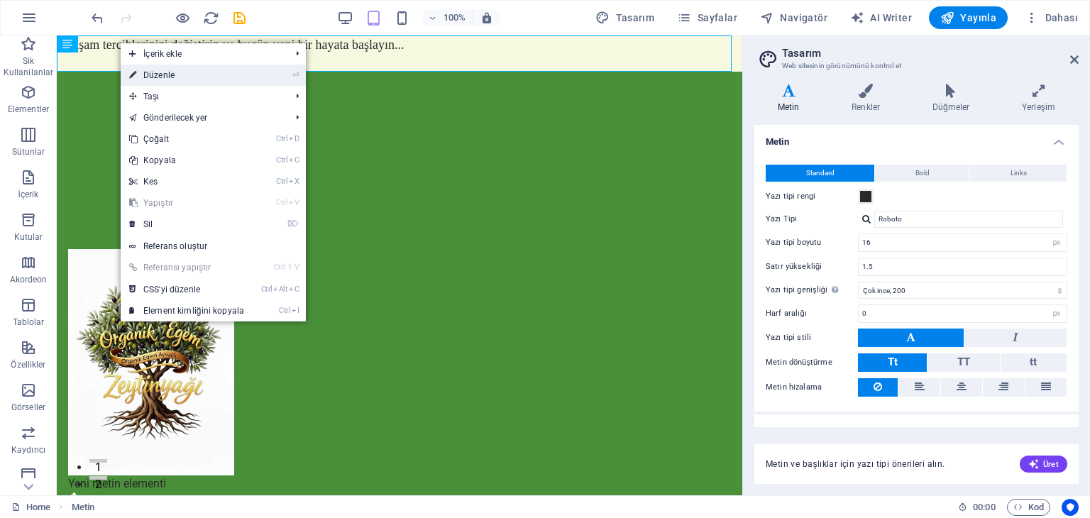
click at [158, 69] on link "⏎ Düzenle" at bounding box center [187, 75] width 132 height 21
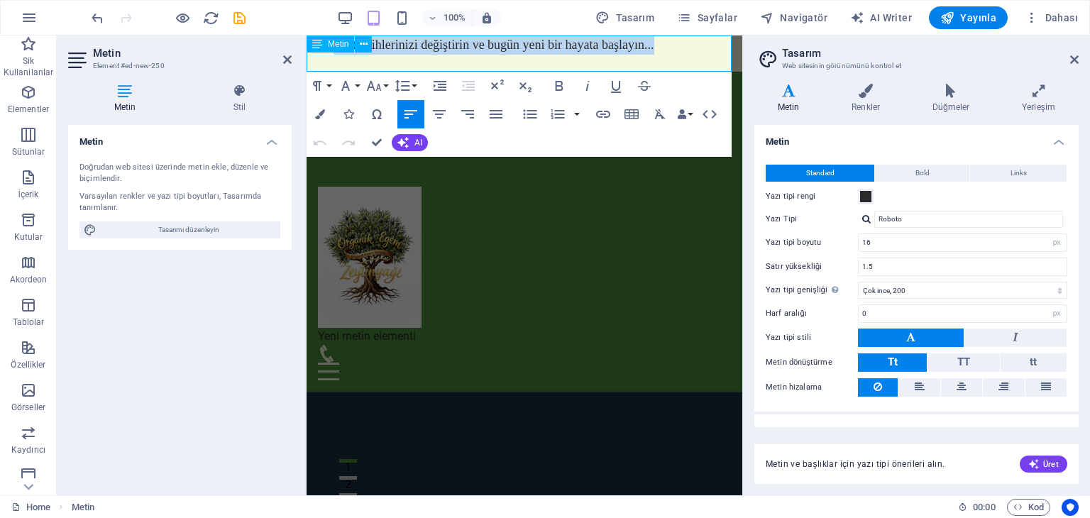
drag, startPoint x: 654, startPoint y: 47, endPoint x: 637, endPoint y: 87, distance: 43.9
click at [332, 53] on p "Yaşam tercihlerinizi değiştirin ve bugün yeni bir hayata başlayın..." at bounding box center [525, 44] width 436 height 19
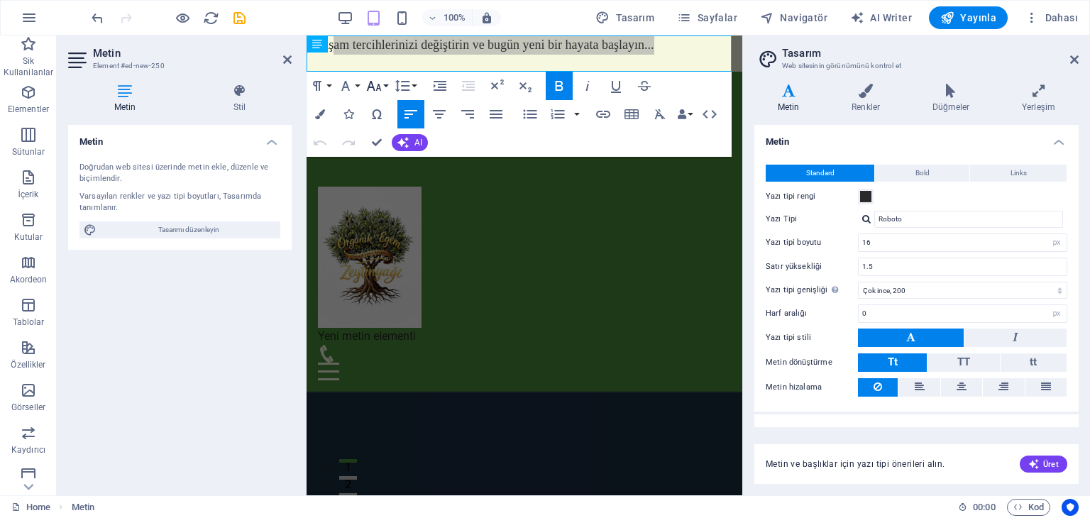
click at [372, 84] on icon "button" at bounding box center [374, 86] width 15 height 10
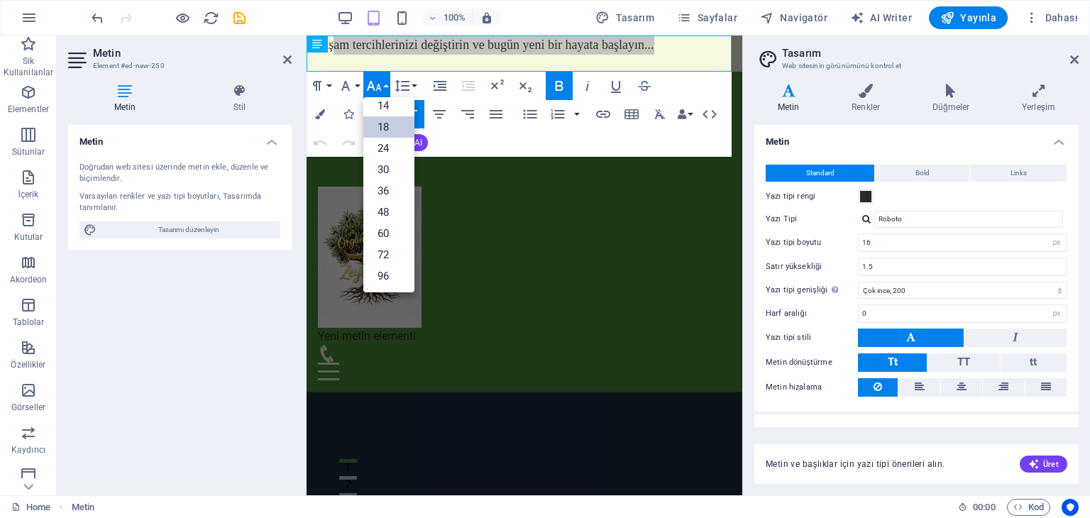
scroll to position [114, 0]
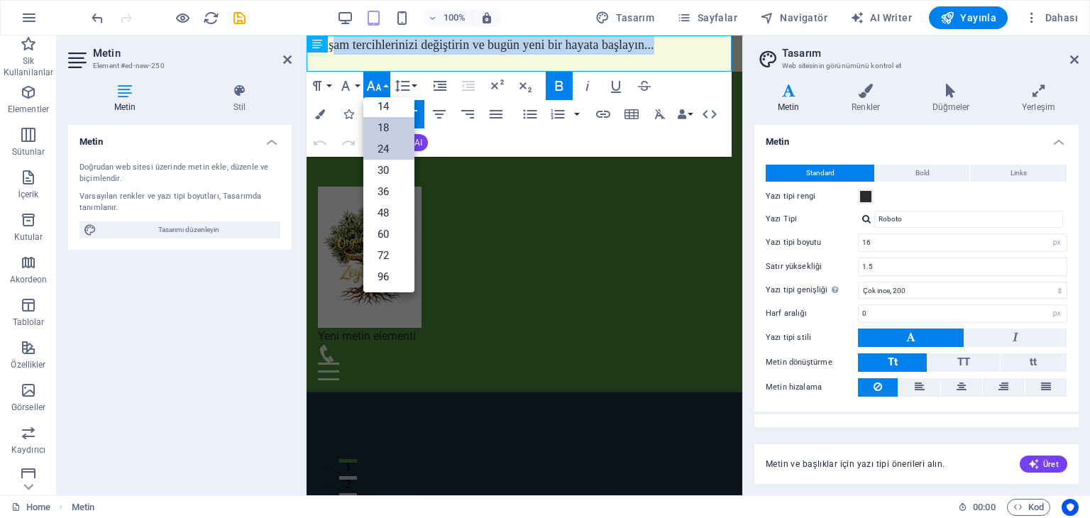
click at [389, 146] on link "24" at bounding box center [388, 148] width 51 height 21
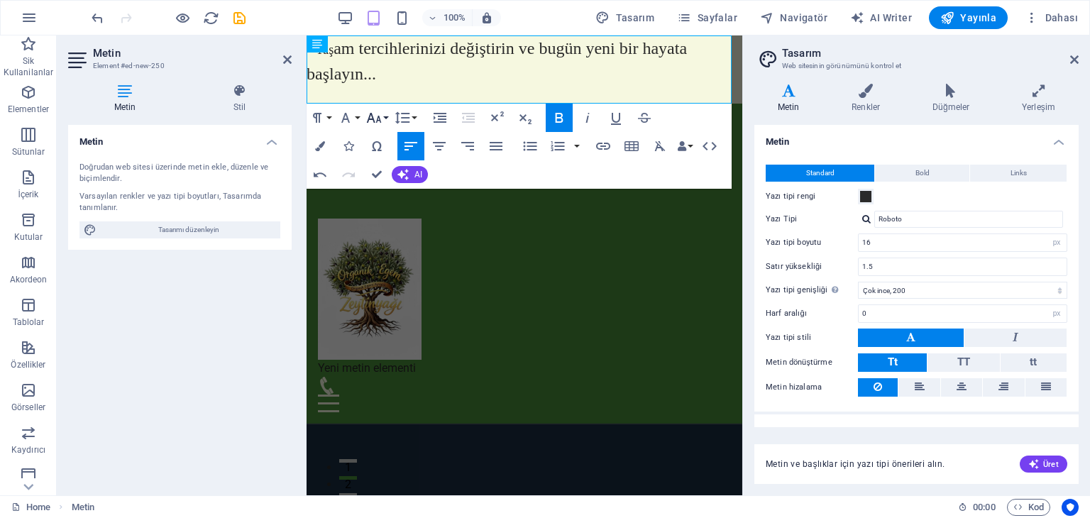
click at [376, 116] on icon "button" at bounding box center [374, 117] width 17 height 17
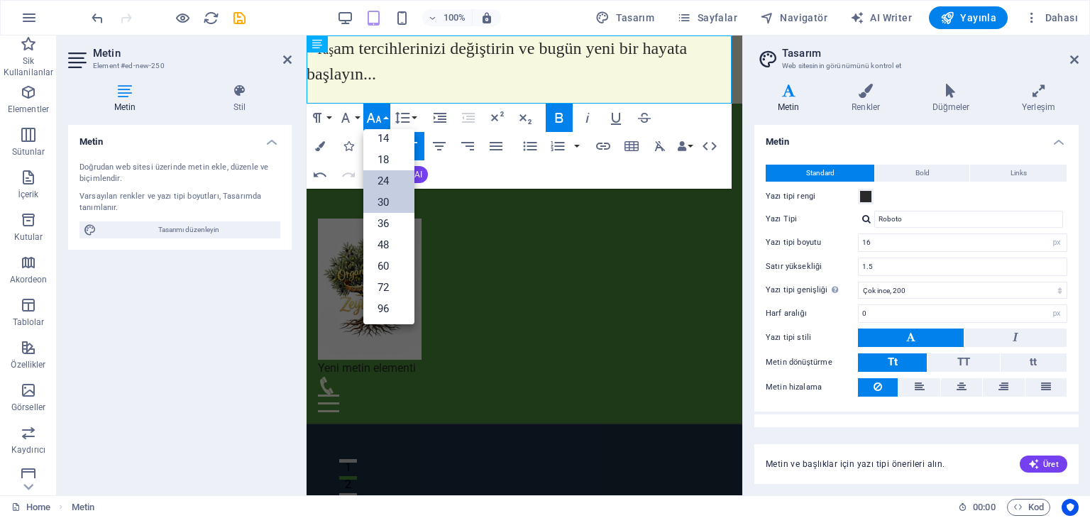
click at [385, 199] on link "30" at bounding box center [388, 202] width 51 height 21
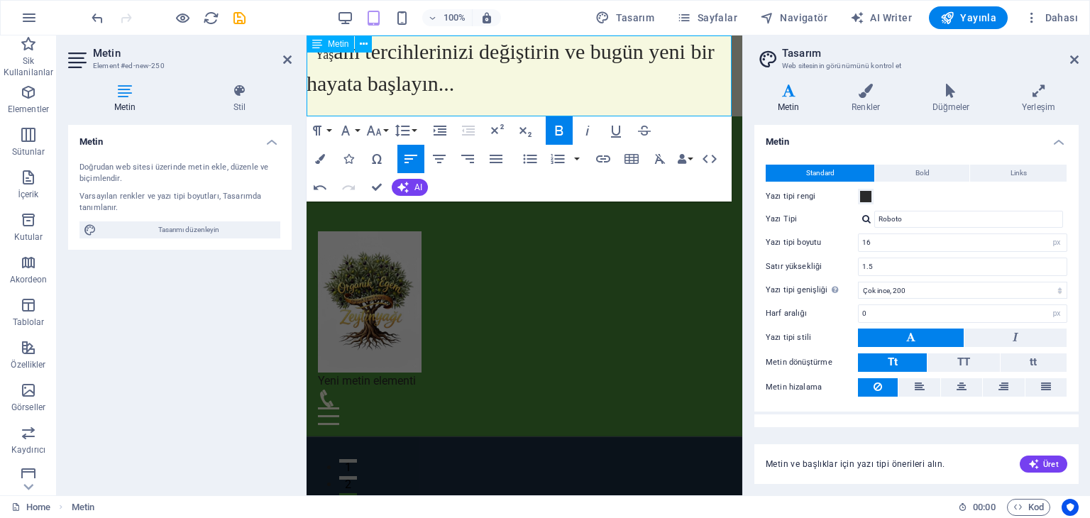
click at [310, 83] on span "am tercihlerinizi değiştirin ve bugün yeni bir hayata başlayın..." at bounding box center [511, 67] width 408 height 55
click at [310, 86] on span "am tercihlerinizi değiştirin ve bugün yeni bir hayata başlayın..." at bounding box center [511, 67] width 408 height 55
click at [722, 50] on p "Yaş am tercihlerinizi değiştirin ve bugün yeni bir hayata başlayın..." at bounding box center [525, 67] width 436 height 64
click at [321, 89] on span "am tercihlerinizi değiştirin ve bugün yeni bir hayata başlayın..." at bounding box center [496, 67] width 379 height 55
drag, startPoint x: 334, startPoint y: 59, endPoint x: 316, endPoint y: 58, distance: 17.8
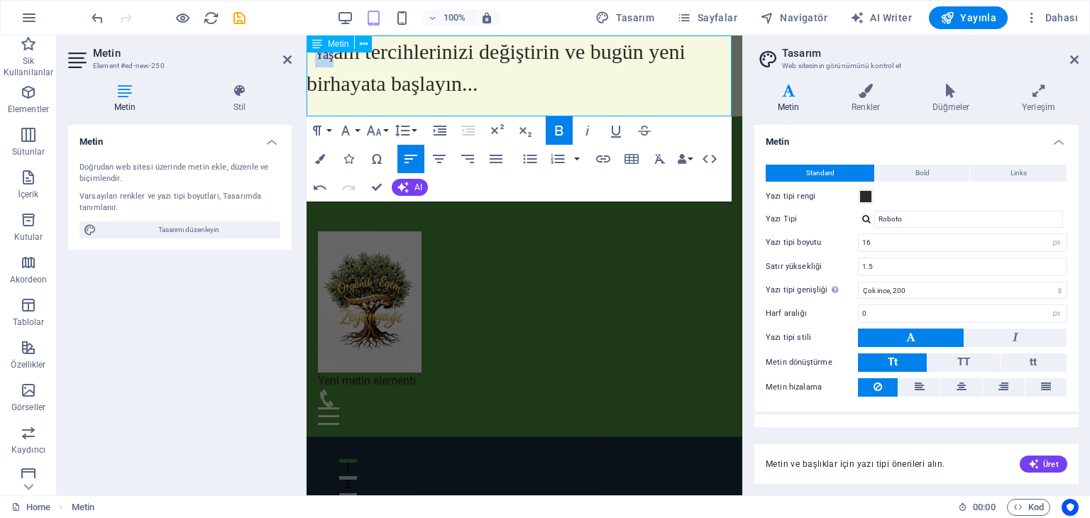
click at [316, 58] on strong "Yaş am tercihlerinizi değiştirin ve bugün yeni bir hayata başlayın..." at bounding box center [496, 71] width 379 height 44
click at [368, 43] on button at bounding box center [363, 43] width 17 height 17
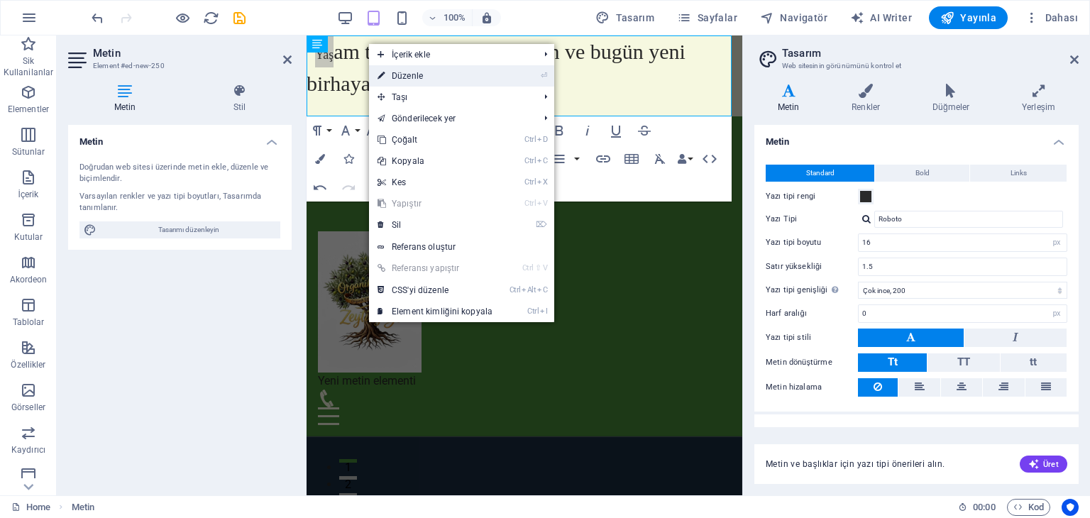
click at [404, 77] on link "⏎ Düzenle" at bounding box center [435, 75] width 132 height 21
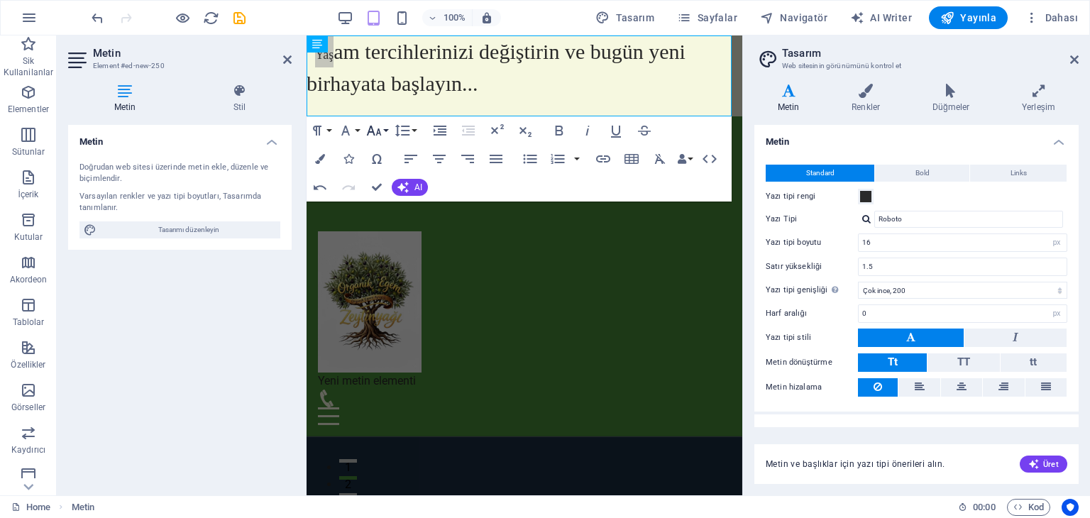
click at [375, 128] on icon "button" at bounding box center [374, 130] width 17 height 17
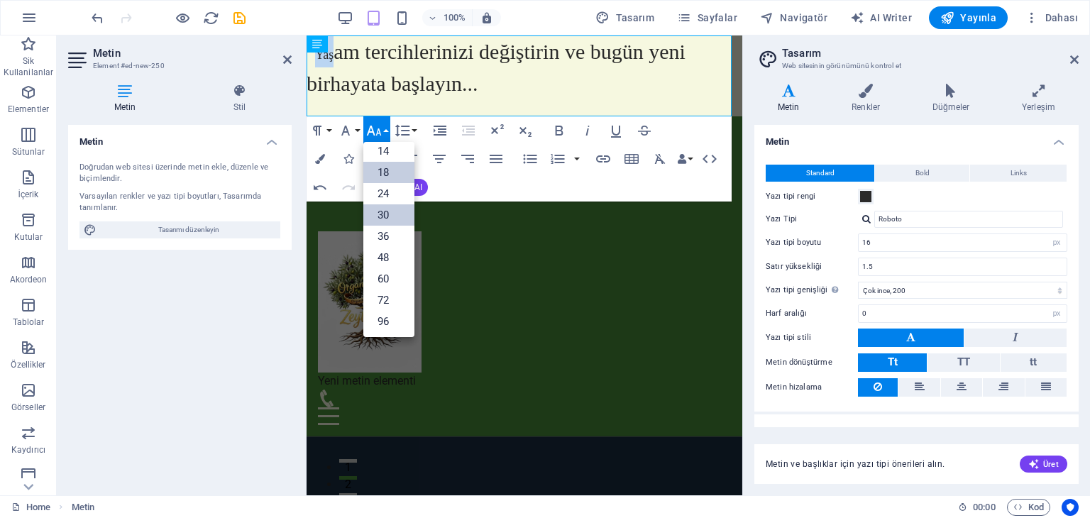
click at [387, 211] on link "30" at bounding box center [388, 214] width 51 height 21
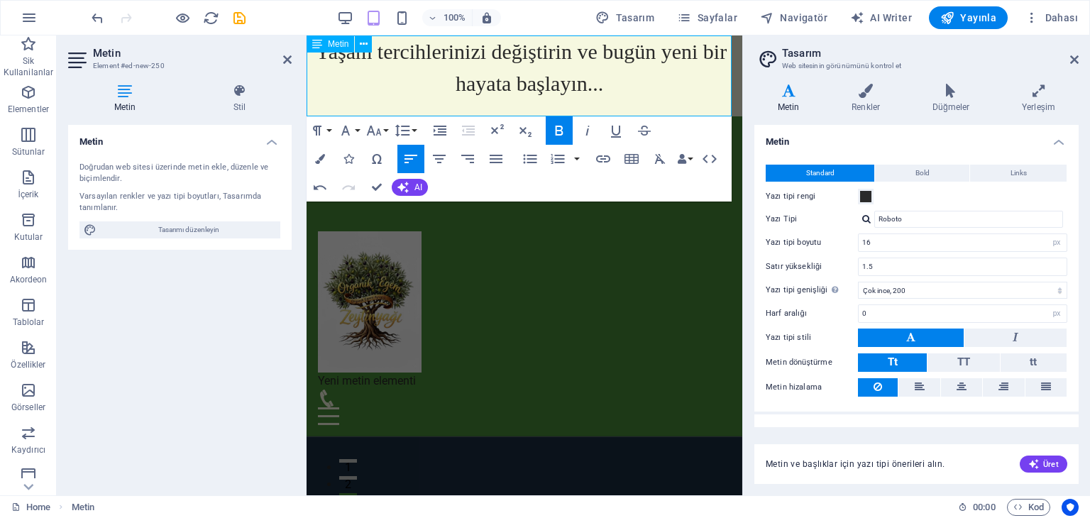
click at [390, 86] on span "Yaşam tercihlerinizi değiştirin ve bugün yeni bir hayata başlayın..." at bounding box center [520, 67] width 426 height 55
click at [408, 94] on p "Yaşam tercihlerinizi değiştirin ve bugün yeni bir hayata başlayın..." at bounding box center [525, 67] width 436 height 64
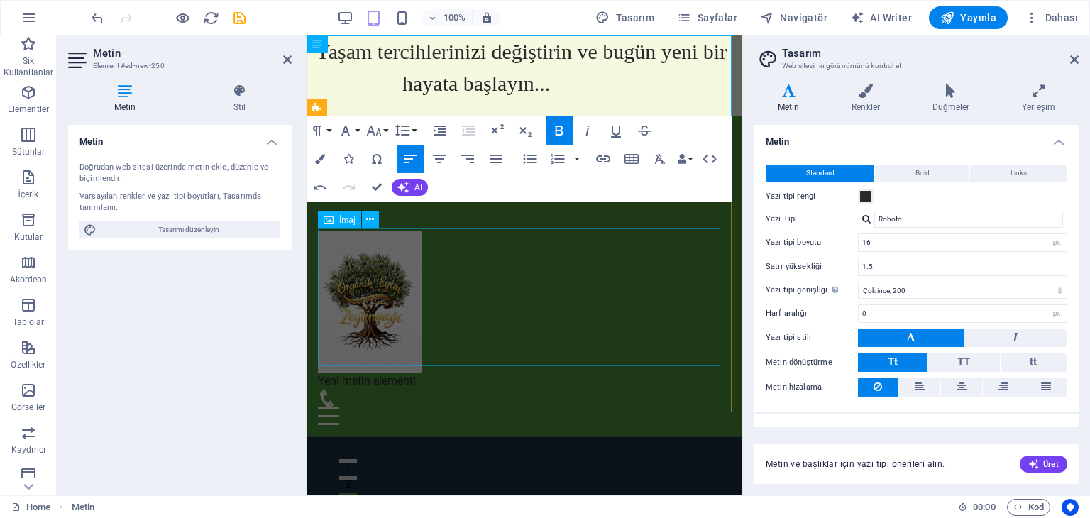
click at [579, 278] on figure at bounding box center [524, 301] width 413 height 141
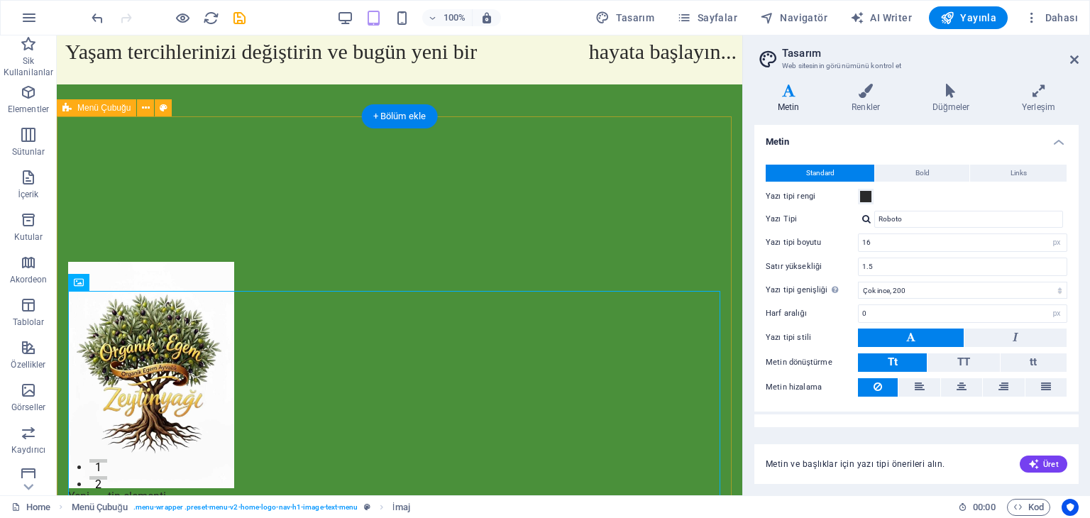
click at [450, 218] on div "Yeni metin elementi Ana Sayfa Hakkımızda Hizmetler Referanslar İletişim" at bounding box center [400, 318] width 686 height 468
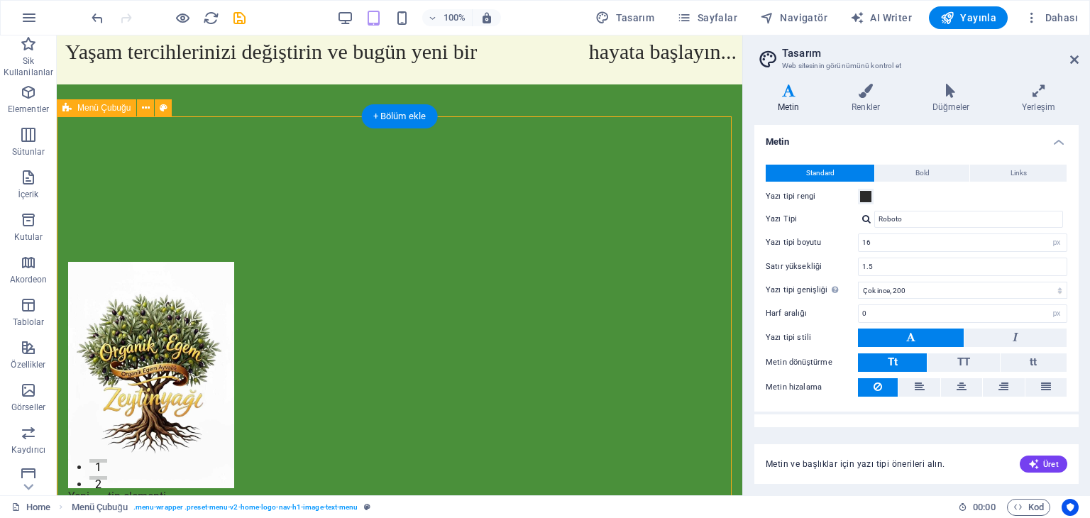
click at [450, 218] on div "Yeni metin elementi Ana Sayfa Hakkımızda Hizmetler Referanslar İletişim" at bounding box center [400, 318] width 686 height 468
click at [494, 55] on div "Yaşam tercihlerinizi değiştirin ve bugün yeni bir hayata başlayın..." at bounding box center [400, 59] width 686 height 49
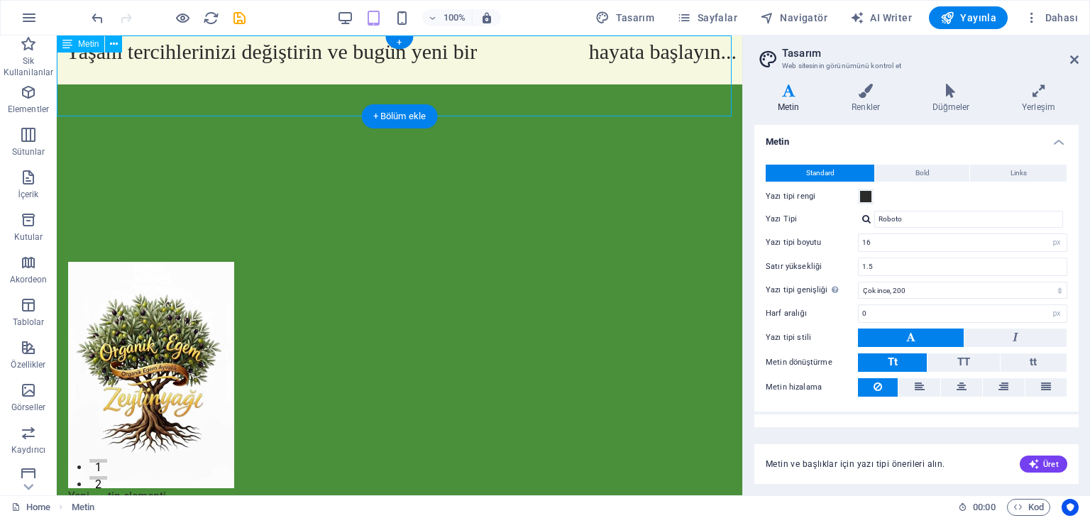
click at [460, 55] on div "Yaşam tercihlerinizi değiştirin ve bugün yeni bir hayata başlayın..." at bounding box center [400, 59] width 686 height 49
click at [114, 43] on icon at bounding box center [114, 44] width 8 height 15
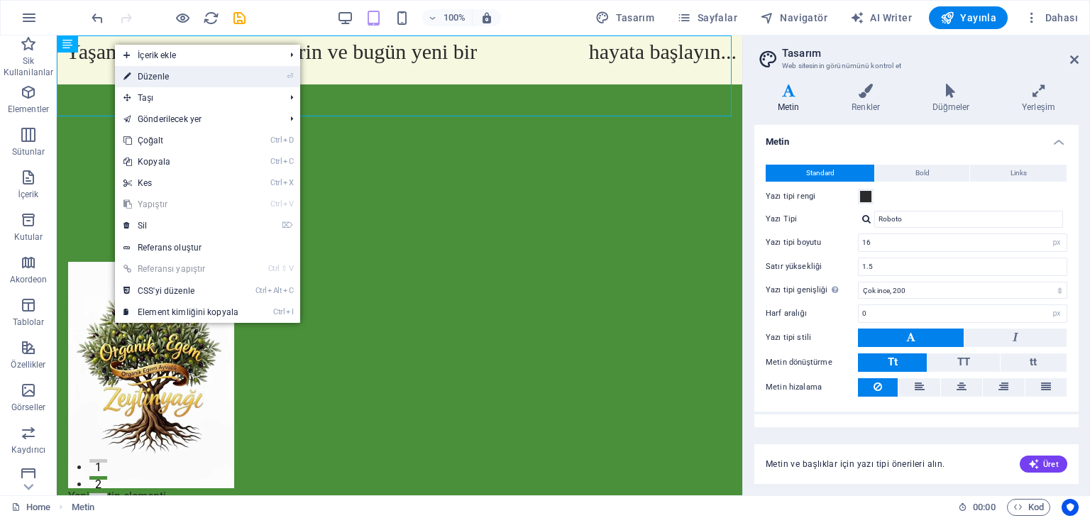
click at [150, 77] on link "⏎ Düzenle" at bounding box center [181, 76] width 132 height 21
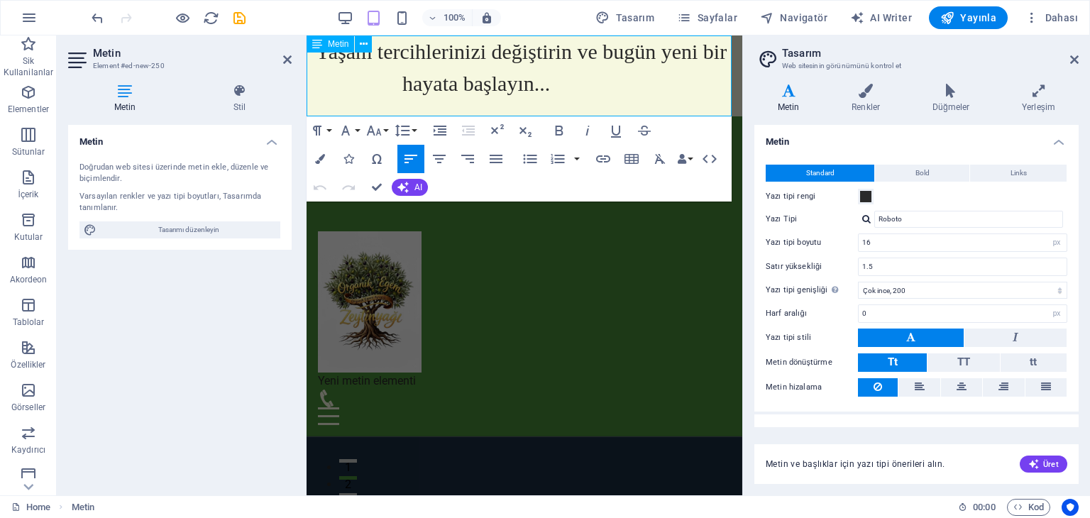
click at [537, 97] on p "Yaşam tercihlerinizi değiştirin ve bugün yeni bir hayata başlayın..." at bounding box center [525, 67] width 436 height 64
click at [290, 63] on icon at bounding box center [287, 59] width 9 height 11
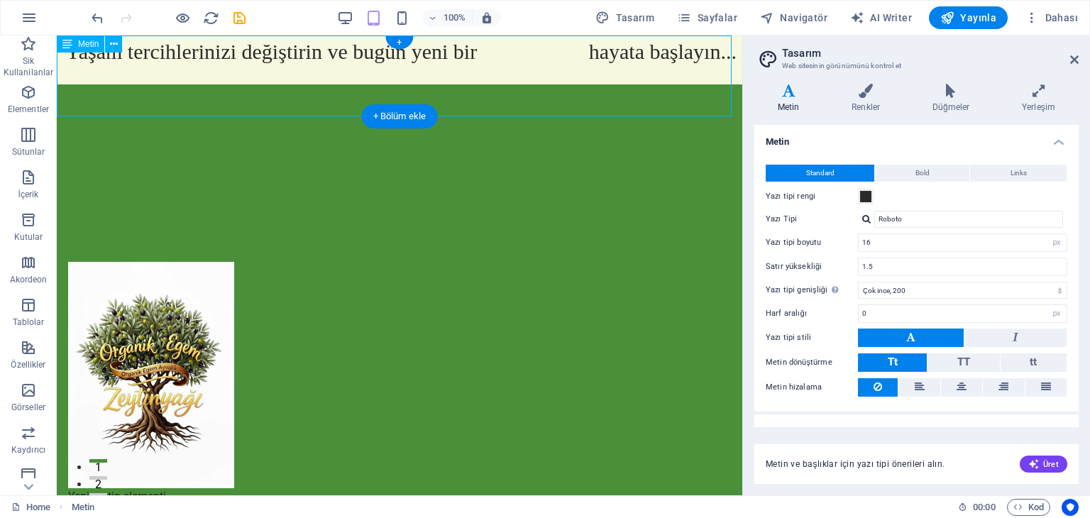
click at [488, 53] on div "Yaşam tercihlerinizi değiştirin ve bugün yeni bir hayata başlayın..." at bounding box center [400, 59] width 686 height 49
click at [466, 55] on div "Yaşam tercihlerinizi değiştirin ve bugün yeni bir hayata başlayın..." at bounding box center [400, 59] width 686 height 49
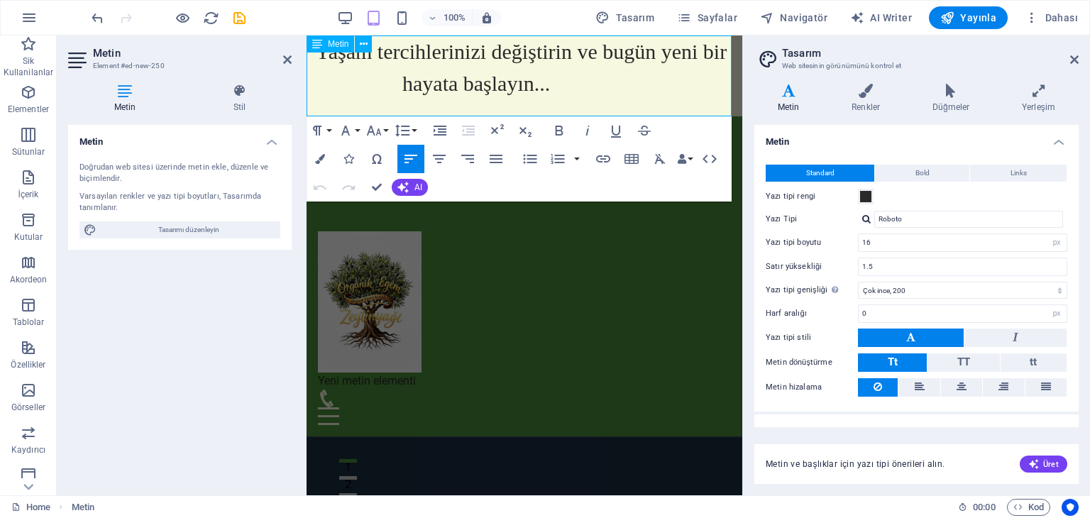
click at [466, 55] on span "Yaşam tercihlerinizi değiştirin ve bugün yeni bir hayata başlayın..." at bounding box center [522, 67] width 431 height 55
click at [701, 49] on span "Yaşam tercihlerinizi değiştirin ve bugün yeni bir hayata başlayın..." at bounding box center [522, 67] width 431 height 55
click at [476, 79] on span "Yaşam tercihlerinizi değiştirin ve bugün yeni bir hayata başlayın..." at bounding box center [520, 67] width 426 height 55
click at [330, 86] on span "Yaşam tercihlerinizi değiştirin ve bugün yeni bir hayata başlayın..." at bounding box center [524, 67] width 434 height 55
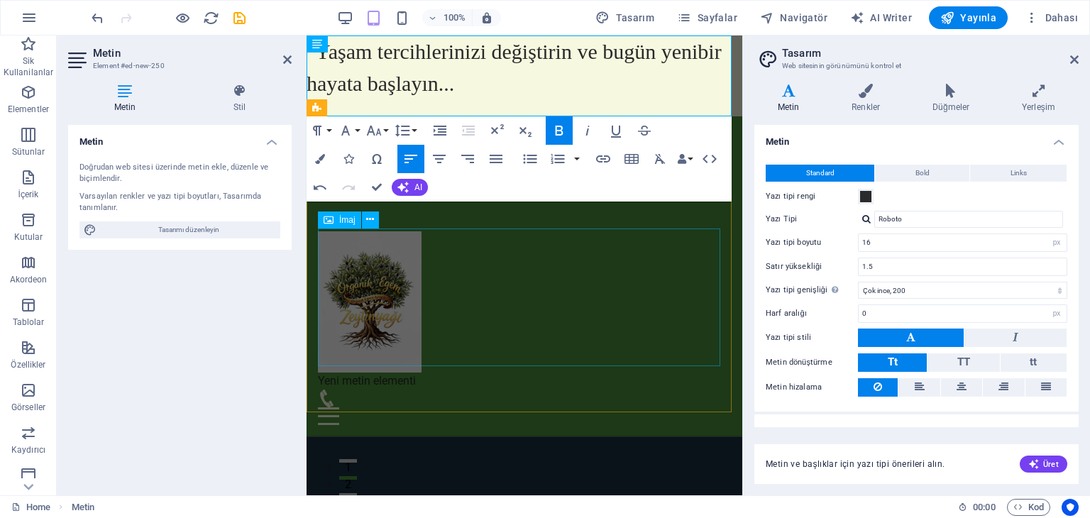
drag, startPoint x: 512, startPoint y: 280, endPoint x: 763, endPoint y: 280, distance: 251.3
click at [743, 280] on div "Yeni metin elementi Ana Sayfa Hakkımızda Hizmetler Referanslar İletişim" at bounding box center [525, 276] width 436 height 320
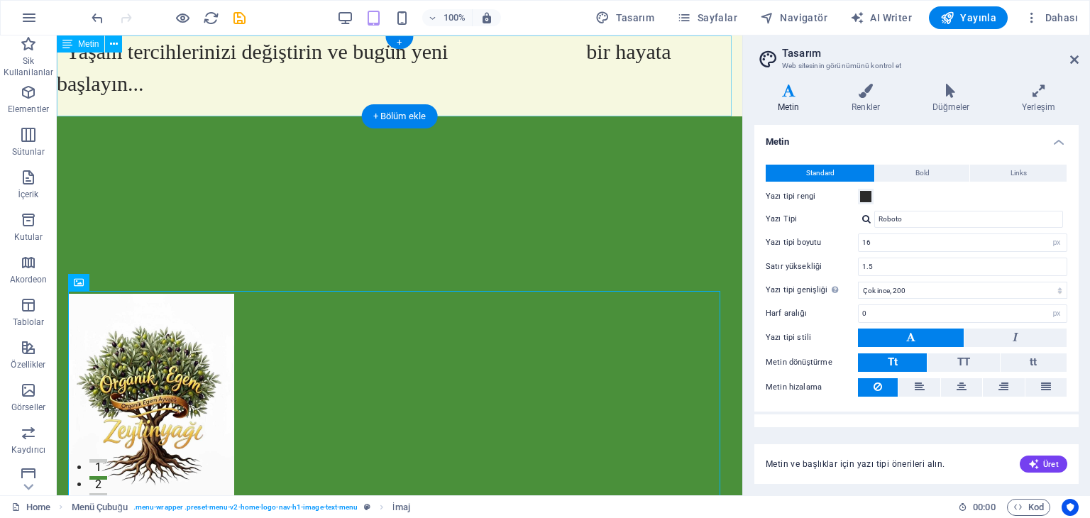
click at [277, 92] on div "Yaşam tercihlerinizi değiştirin ve bugün yeni bir hayata başlayın..." at bounding box center [400, 75] width 686 height 81
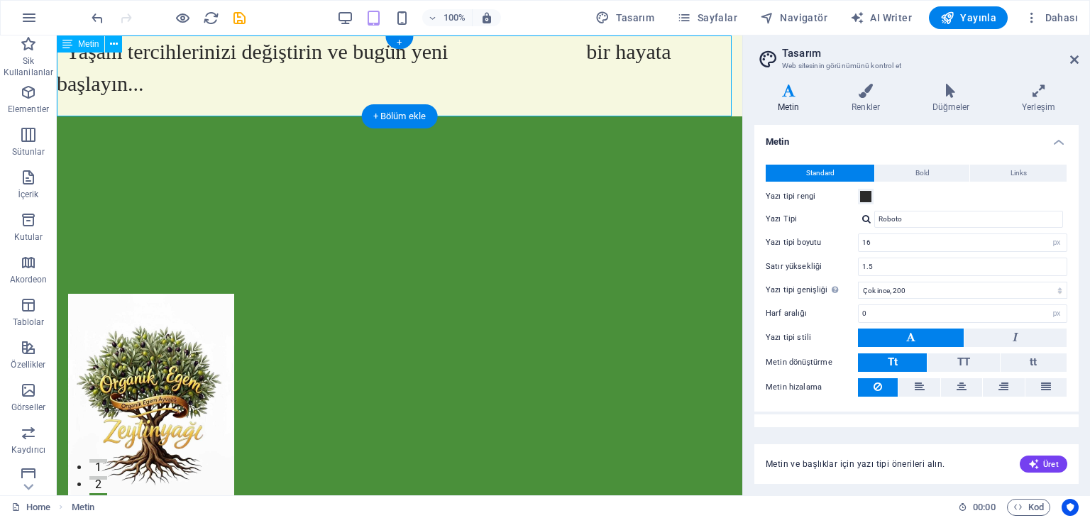
click at [277, 92] on div "Yaşam tercihlerinizi değiştirin ve bugün yeni bir hayata başlayın..." at bounding box center [400, 75] width 686 height 81
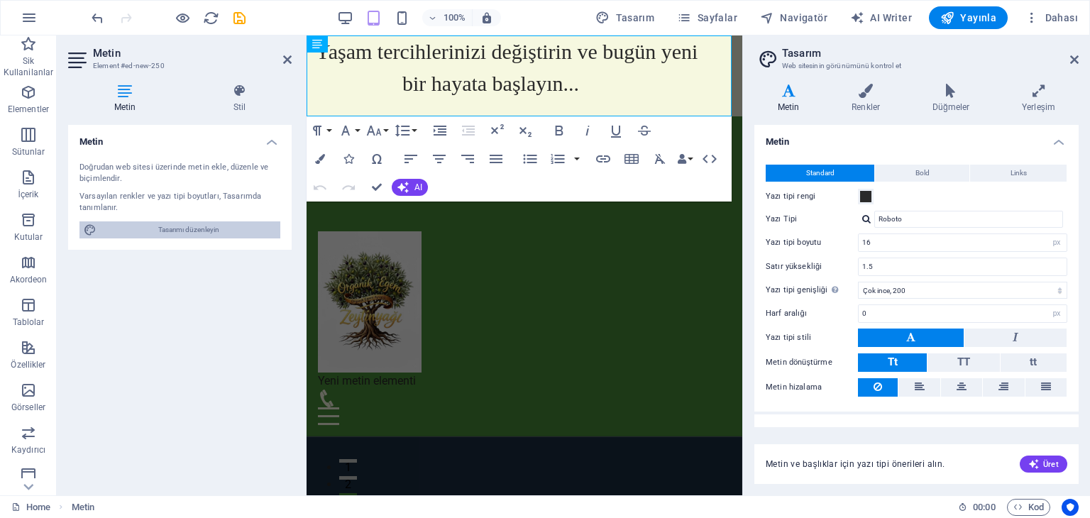
click at [232, 228] on span "Tasarımı düzenleyin" at bounding box center [188, 229] width 175 height 17
click at [528, 268] on figure at bounding box center [524, 301] width 413 height 141
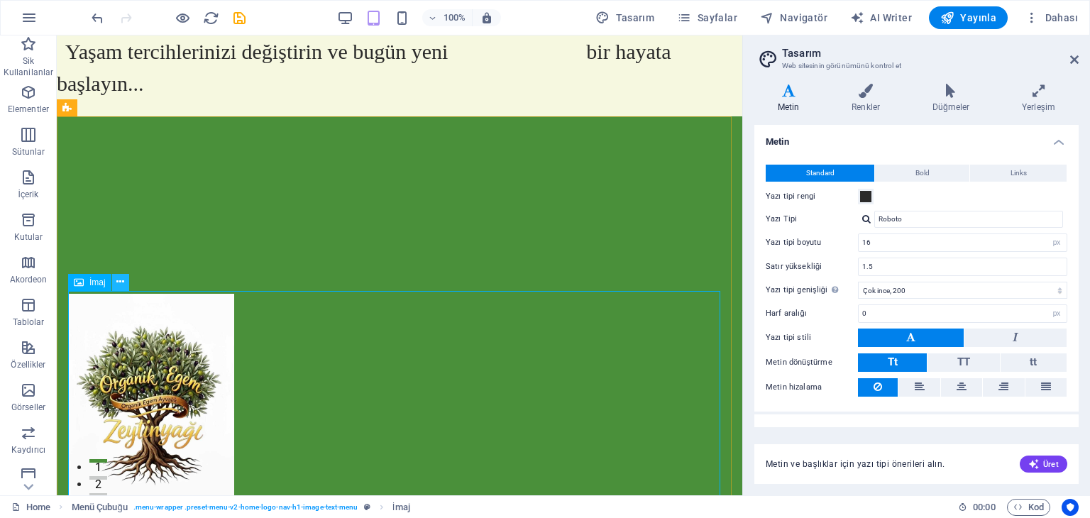
click at [122, 276] on icon at bounding box center [120, 282] width 8 height 15
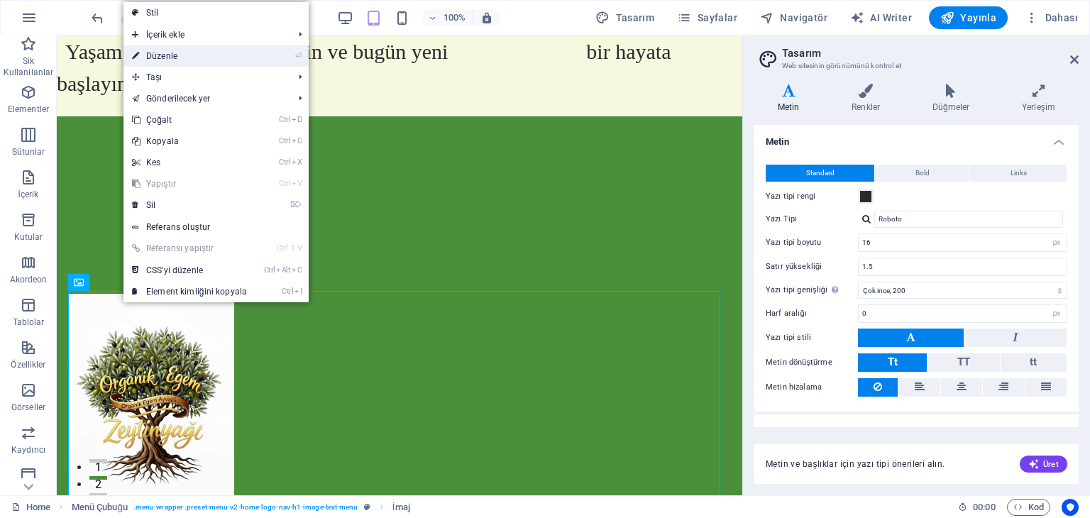
click at [185, 53] on link "⏎ Düzenle" at bounding box center [190, 55] width 132 height 21
select select "px"
select select "%"
select select "px"
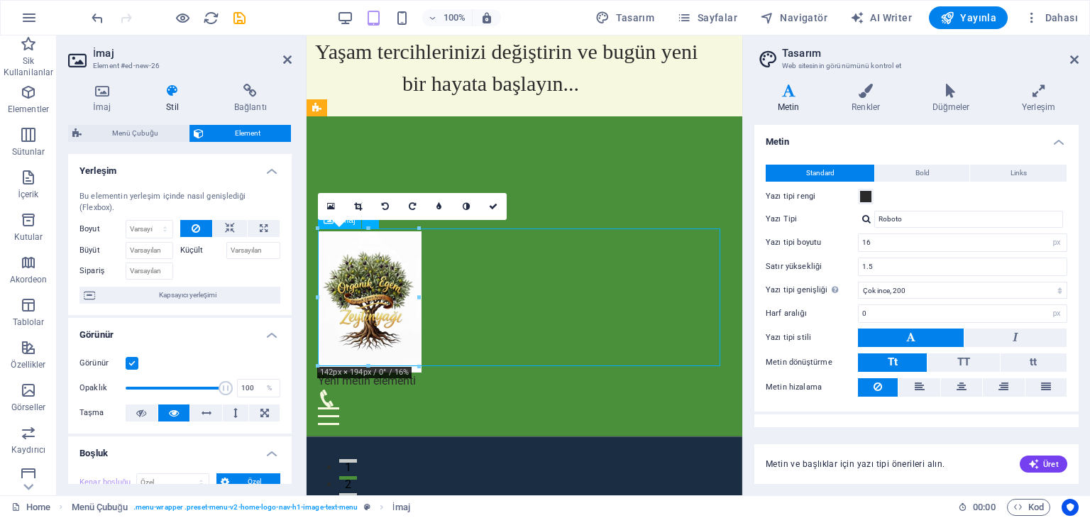
drag, startPoint x: 718, startPoint y: 263, endPoint x: 697, endPoint y: 265, distance: 20.7
click at [697, 265] on figure at bounding box center [524, 301] width 413 height 141
click at [635, 281] on figure at bounding box center [524, 301] width 413 height 141
click at [567, 228] on div "Yeni metin elementi Ana Sayfa Hakkımızda Hizmetler Referanslar İletişim" at bounding box center [525, 276] width 436 height 320
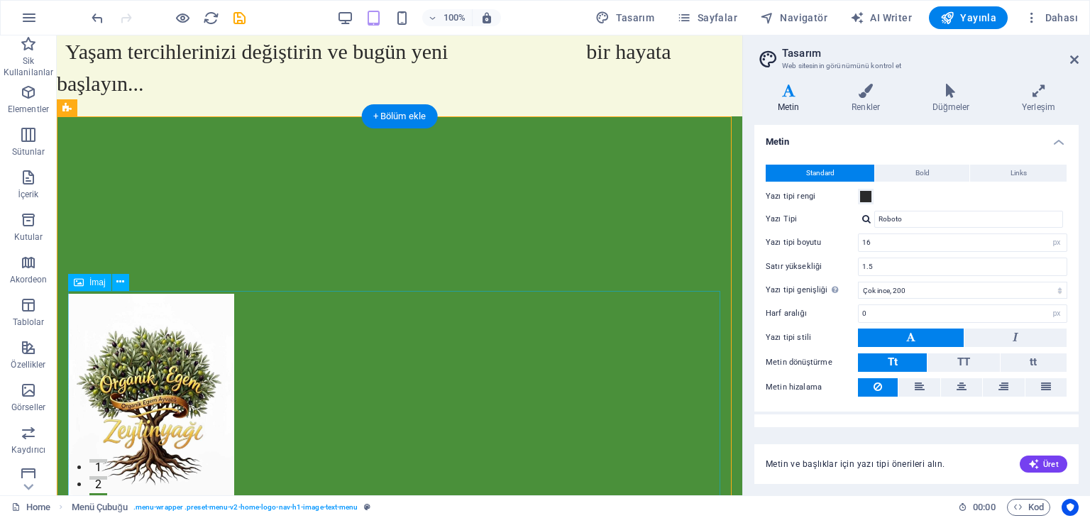
click at [150, 380] on figure at bounding box center [399, 407] width 663 height 227
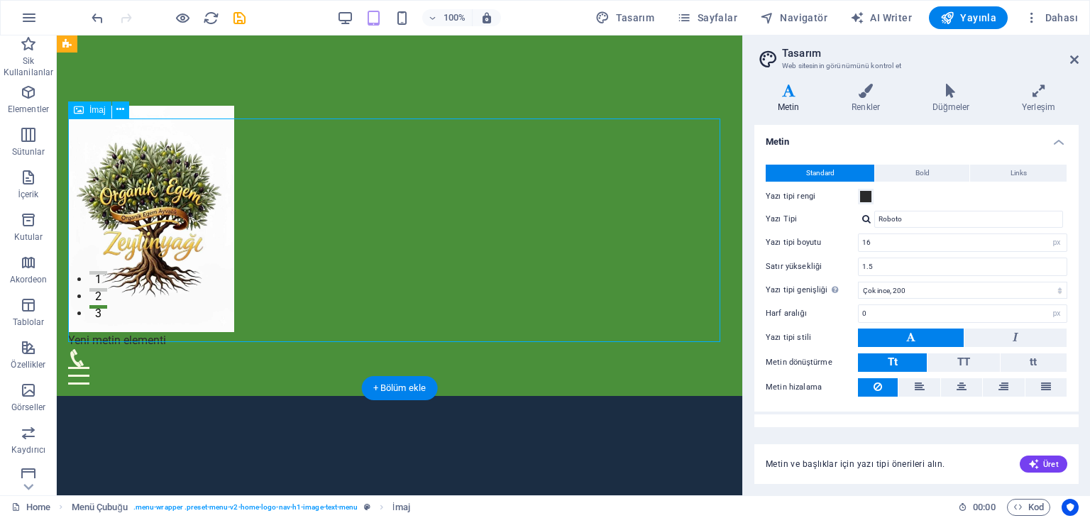
scroll to position [284, 0]
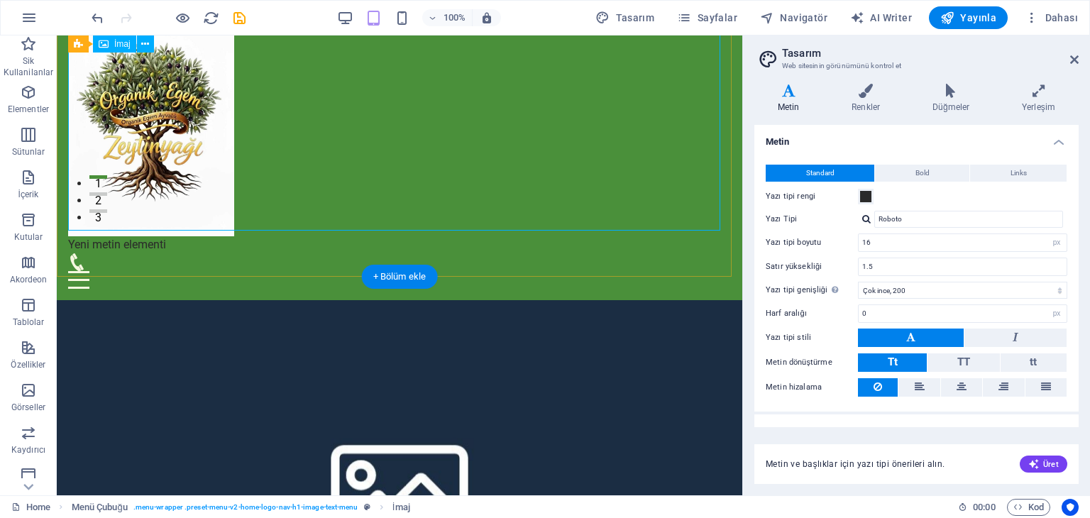
click at [428, 137] on figure at bounding box center [399, 123] width 663 height 227
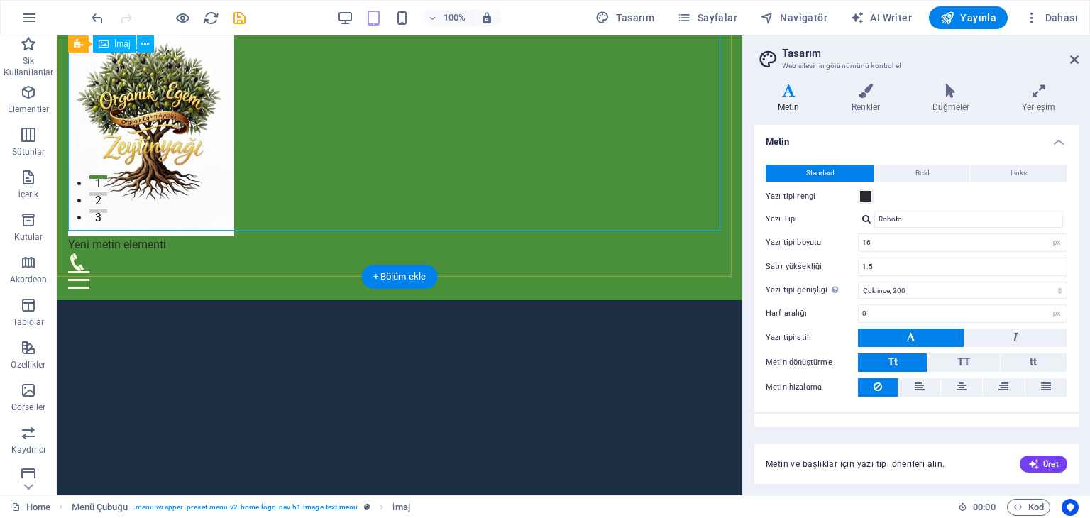
scroll to position [221, 0]
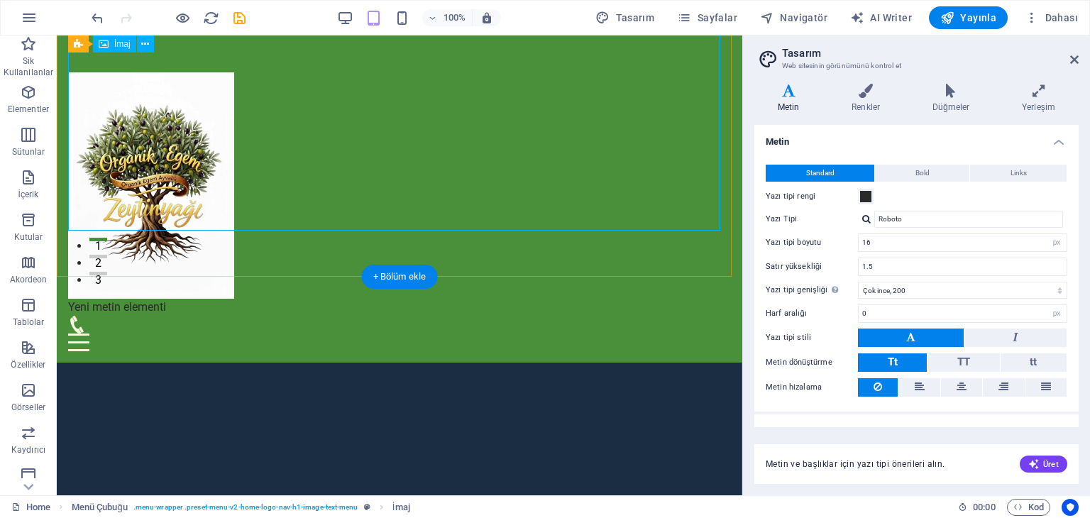
select select "px"
select select "%"
select select "px"
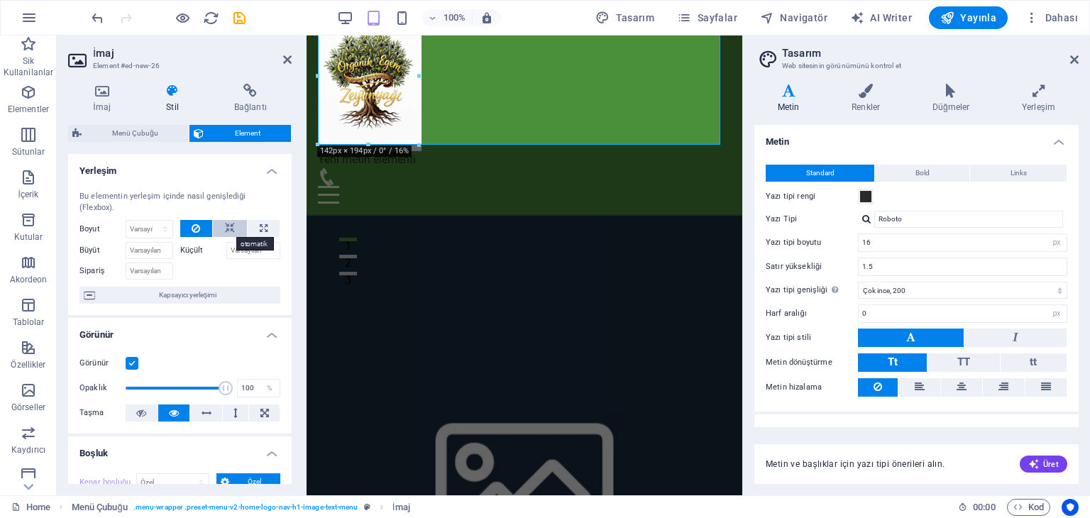
click at [225, 225] on icon at bounding box center [230, 228] width 10 height 17
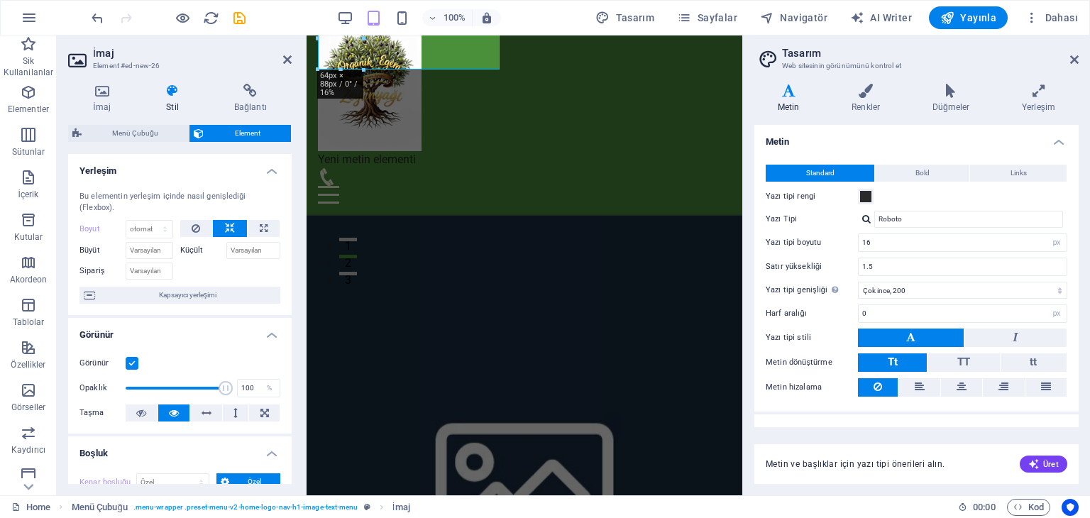
click at [225, 225] on icon at bounding box center [230, 228] width 10 height 17
click at [263, 230] on icon at bounding box center [264, 228] width 8 height 17
type input "100"
select select "%"
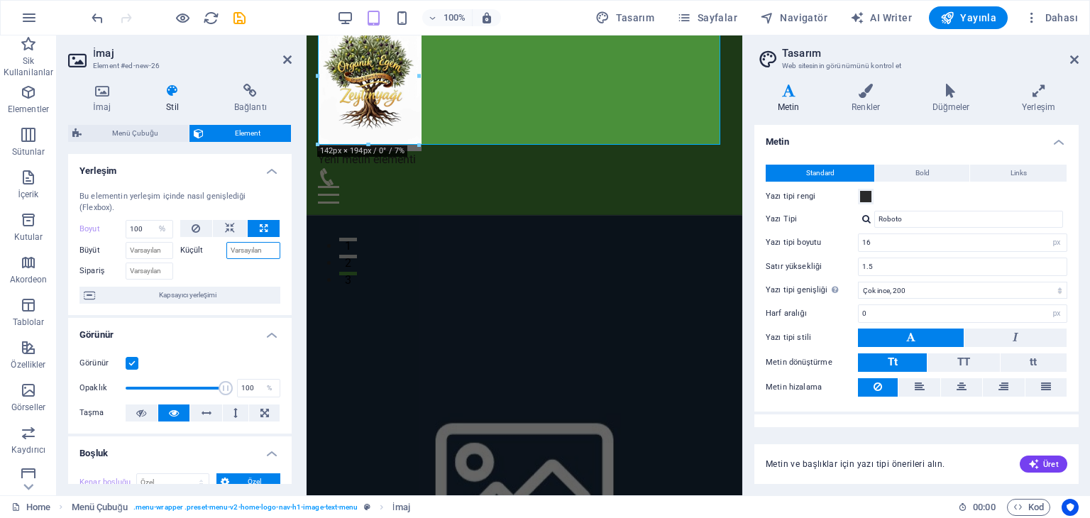
click at [264, 251] on input "Küçült" at bounding box center [253, 250] width 55 height 17
click at [265, 254] on input "Küçült" at bounding box center [253, 250] width 55 height 17
click at [212, 296] on span "Kapsayıcı yerleşimi" at bounding box center [187, 295] width 177 height 17
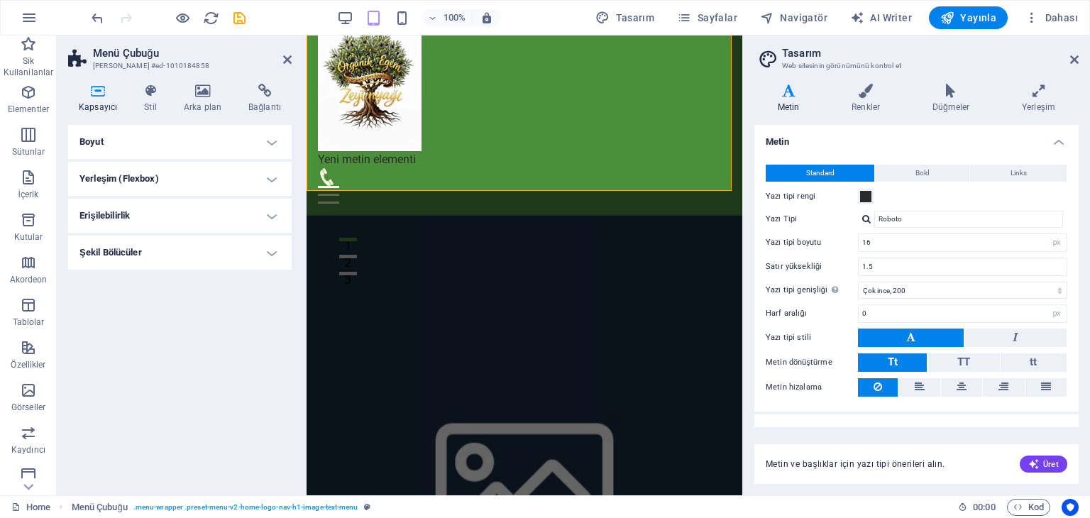
click at [266, 146] on h4 "Boyut" at bounding box center [180, 142] width 224 height 34
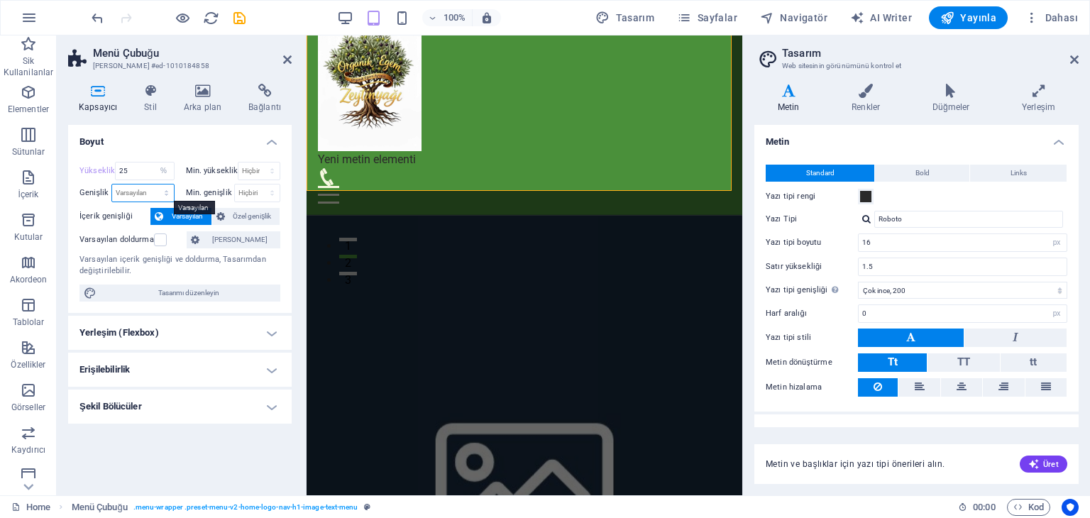
click at [148, 190] on select "Varsayılan px rem % em vh vw" at bounding box center [143, 193] width 62 height 17
select select "%"
click at [153, 185] on select "Varsayılan px rem % em vh vw" at bounding box center [143, 193] width 62 height 17
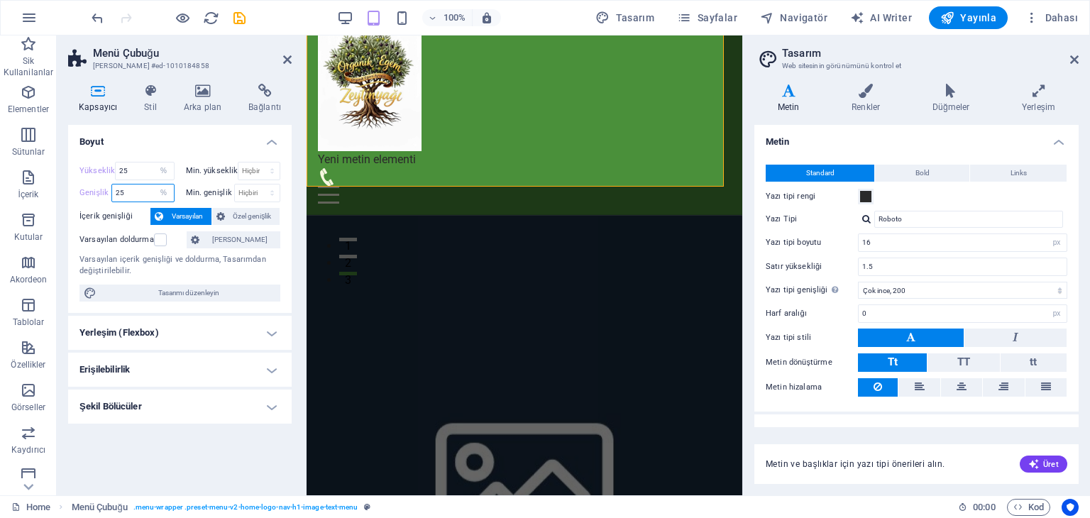
type input "25"
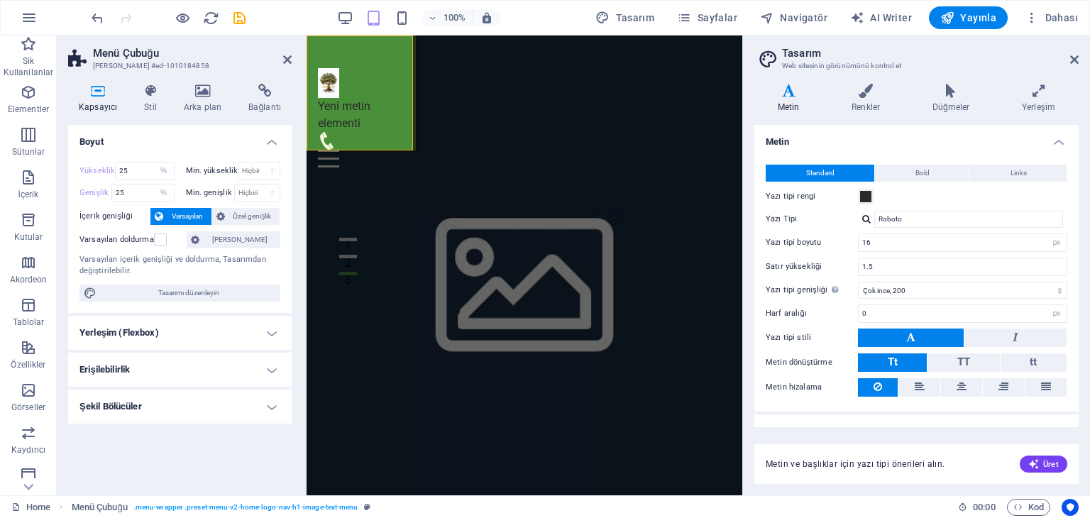
click at [679, 89] on figure at bounding box center [525, 277] width 436 height 534
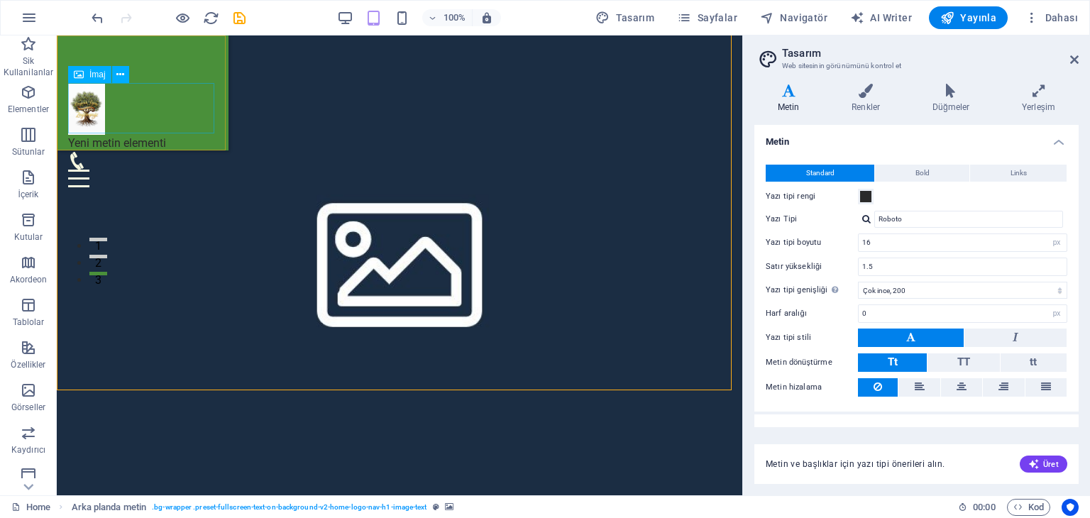
click at [93, 104] on figure at bounding box center [142, 109] width 149 height 51
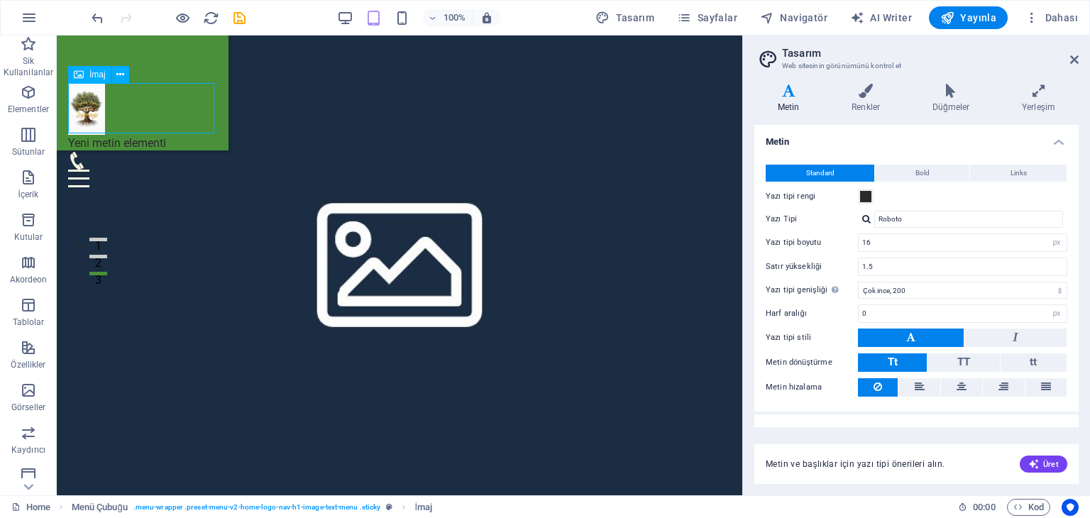
drag, startPoint x: 93, startPoint y: 104, endPoint x: 119, endPoint y: 109, distance: 26.6
click at [119, 109] on figure at bounding box center [142, 109] width 149 height 51
click at [124, 109] on figure at bounding box center [142, 109] width 149 height 51
click at [99, 109] on figure at bounding box center [142, 109] width 149 height 51
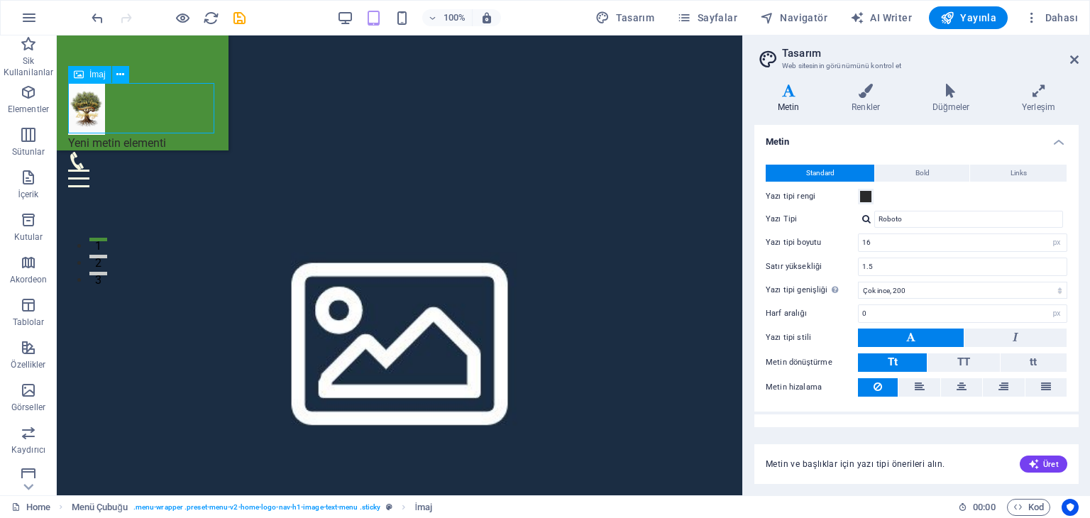
select select "%"
select select "px"
select select "%"
select select "px"
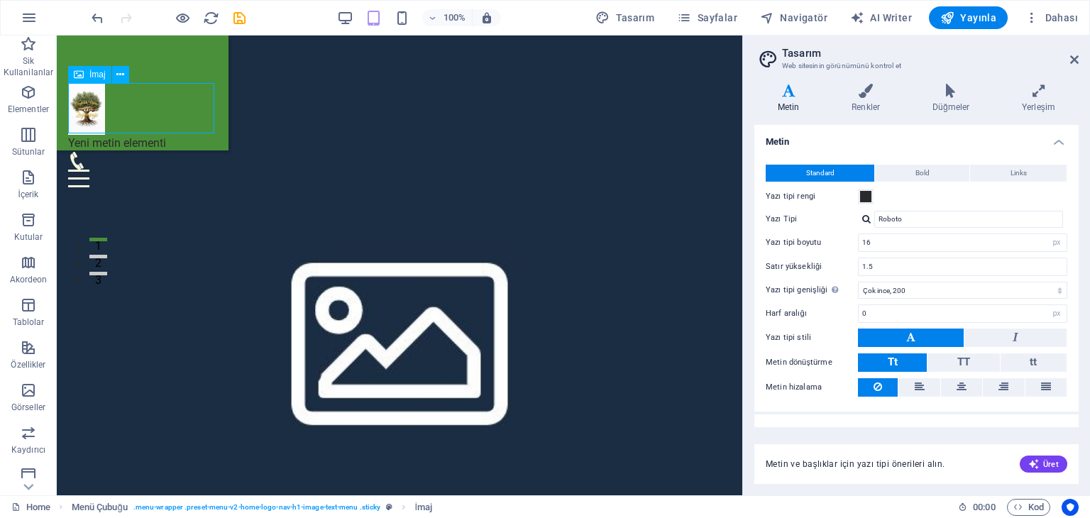
select select "px"
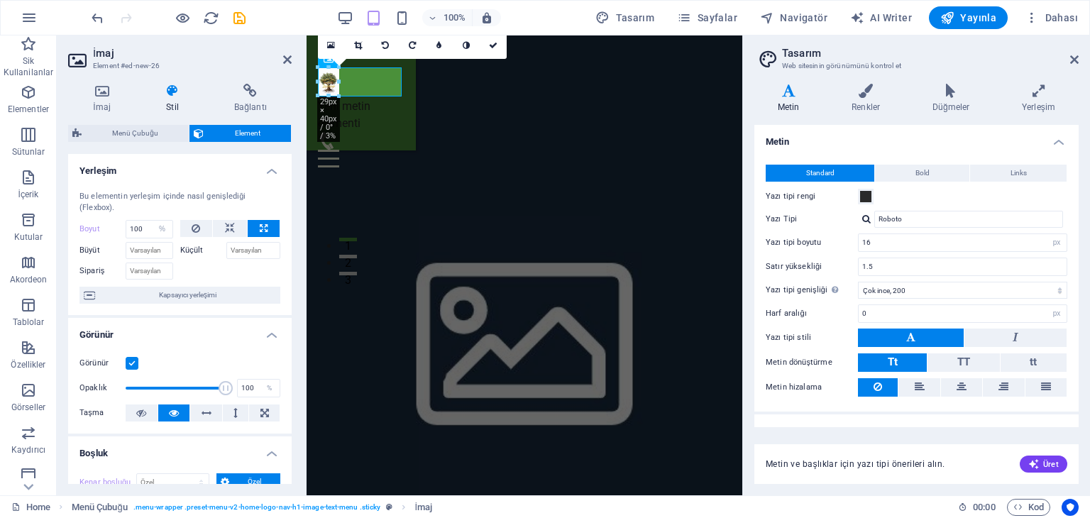
click at [99, 109] on h4 "İmaj" at bounding box center [104, 99] width 73 height 30
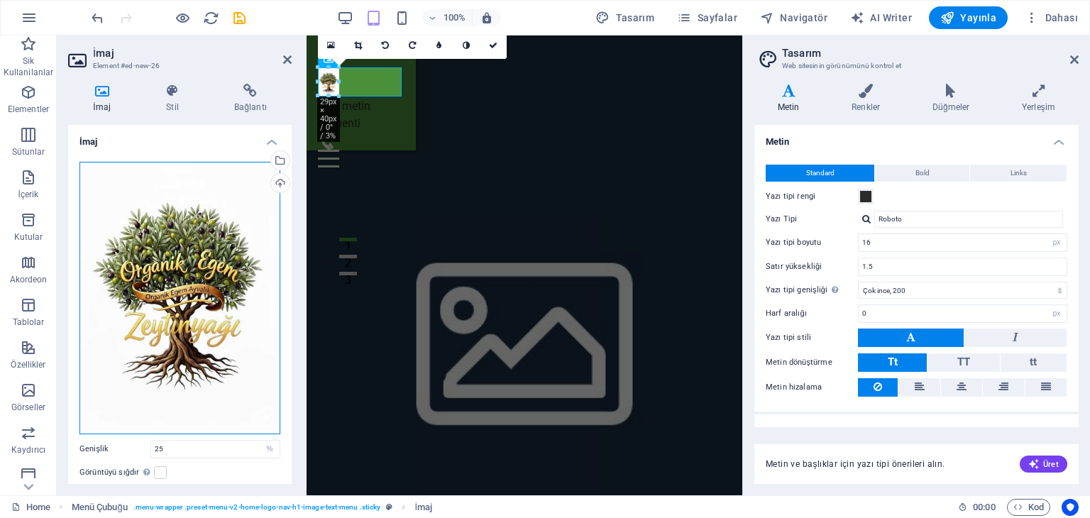
click at [230, 233] on div "Dosyaları buraya sürükleyin, dosyaları seçmek için tıklayın veya Dosyalardan ya…" at bounding box center [180, 298] width 201 height 273
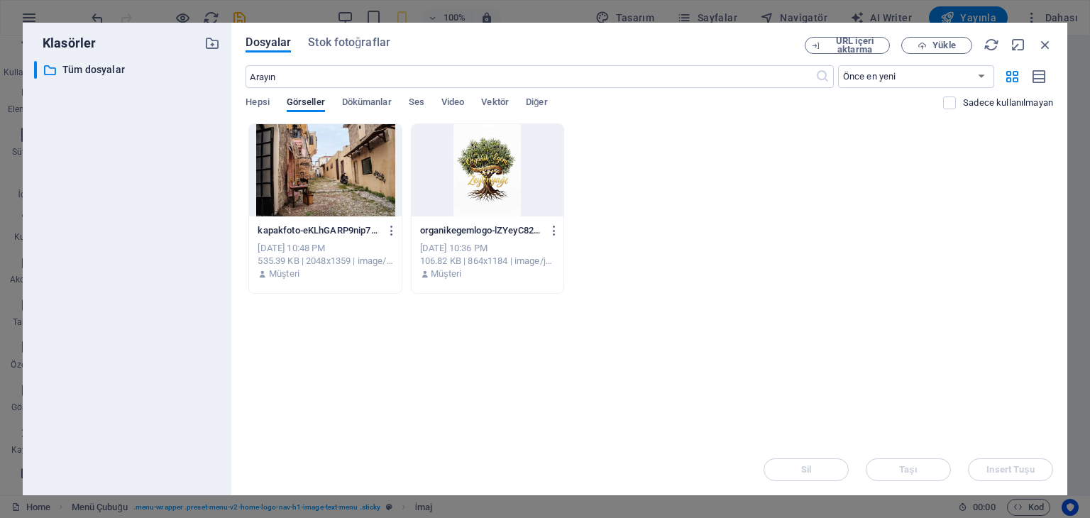
click at [471, 155] on div at bounding box center [488, 170] width 152 height 92
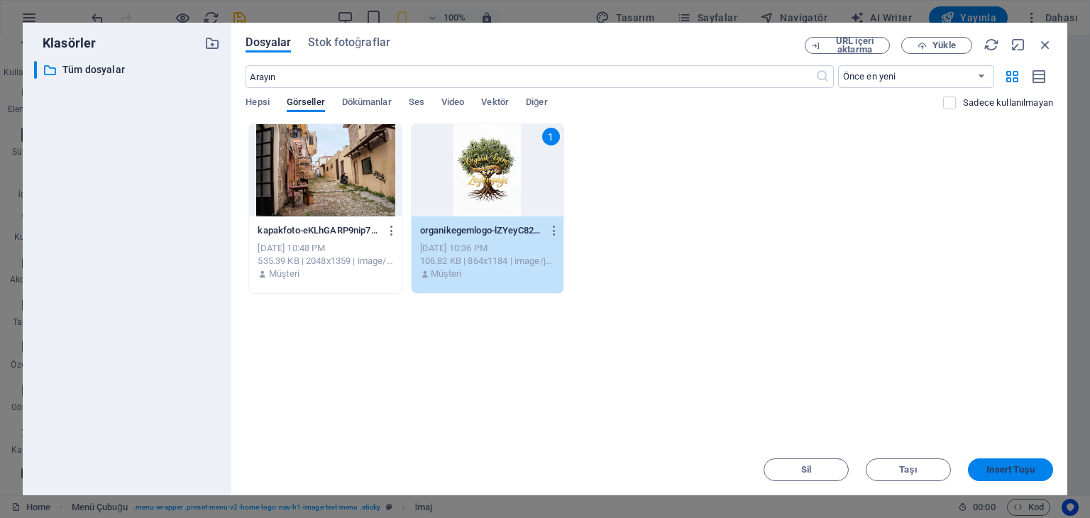
click at [1004, 468] on span "Insert Tuşu" at bounding box center [1011, 470] width 48 height 9
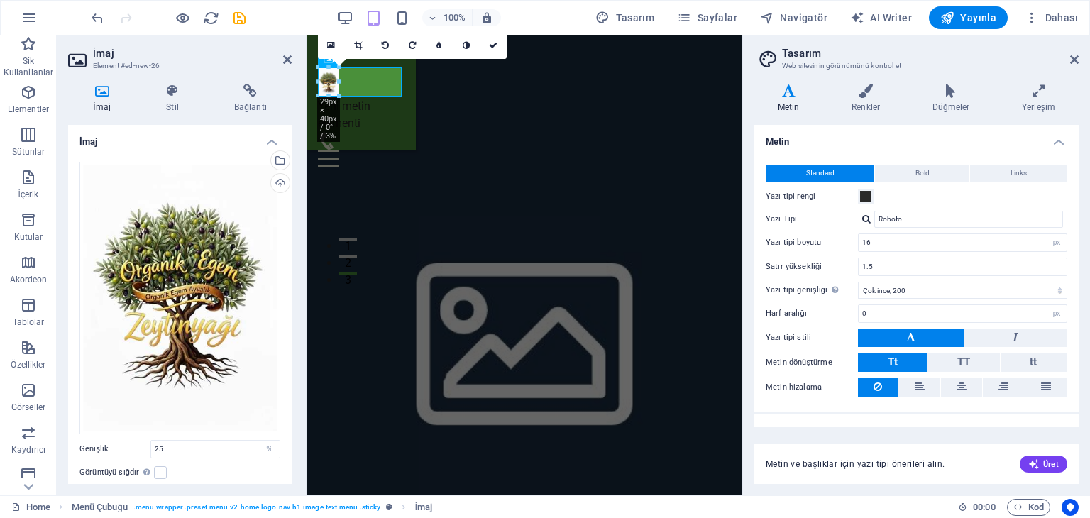
click at [591, 146] on figure at bounding box center [525, 334] width 436 height 649
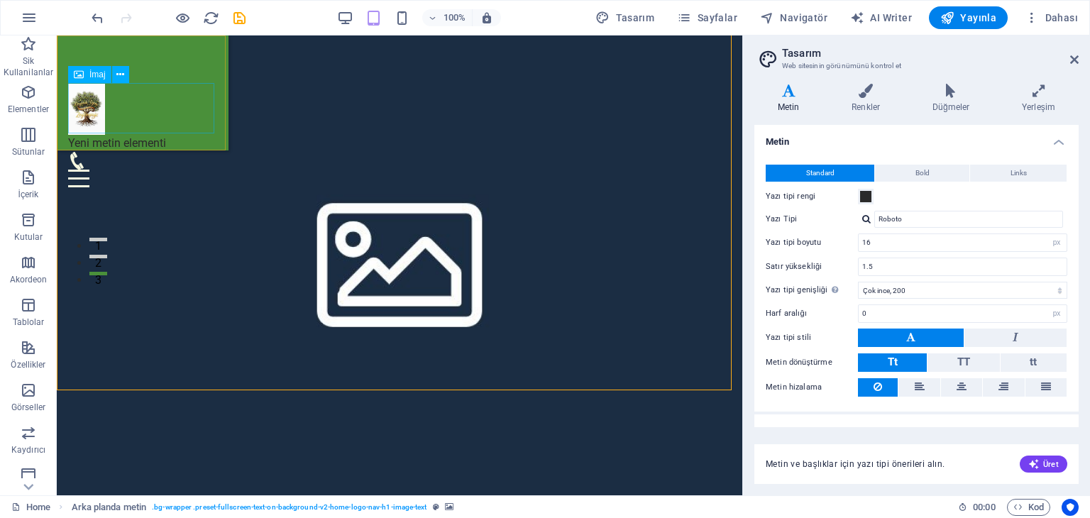
click at [89, 114] on figure at bounding box center [142, 109] width 149 height 51
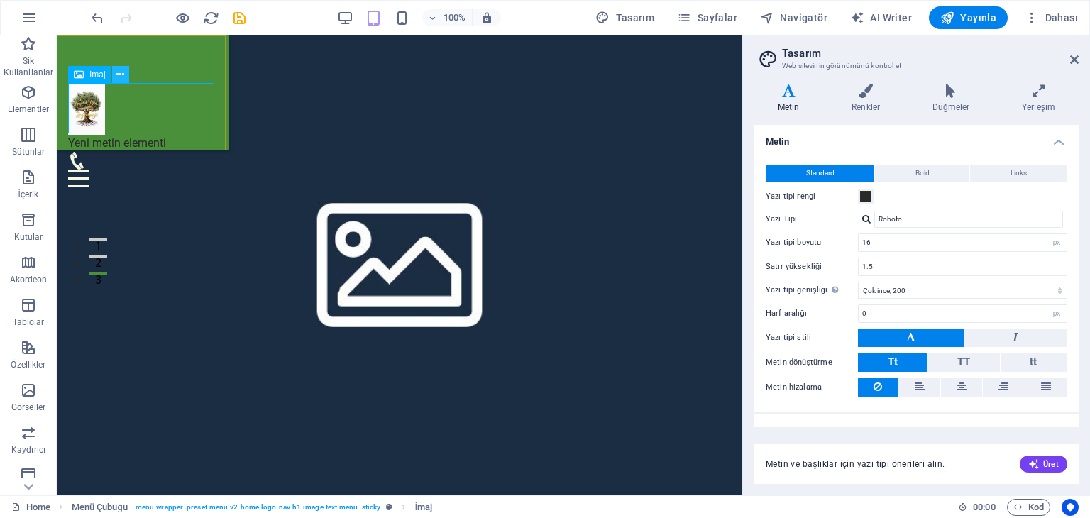
click at [119, 72] on icon at bounding box center [120, 74] width 8 height 15
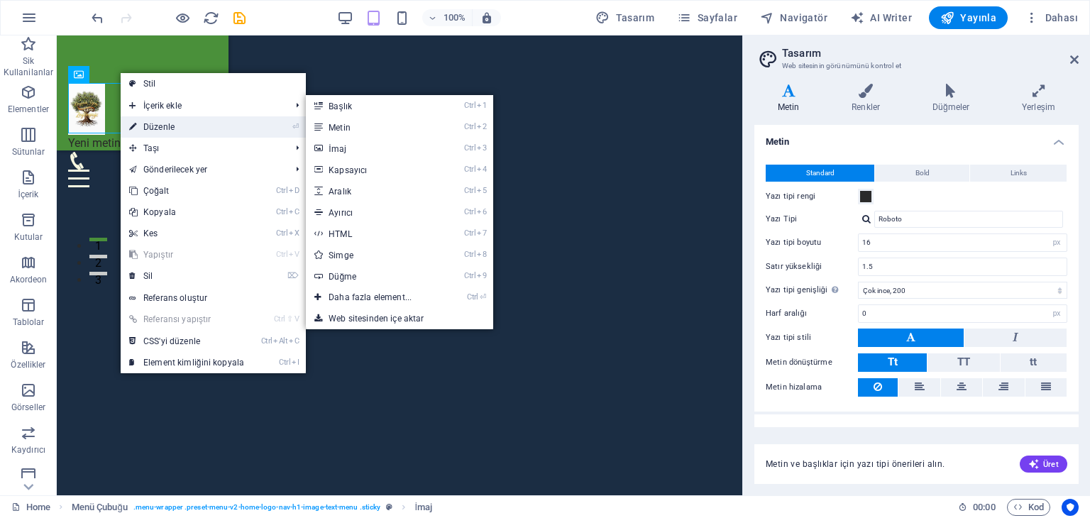
click at [165, 124] on link "⏎ Düzenle" at bounding box center [187, 126] width 132 height 21
select select "%"
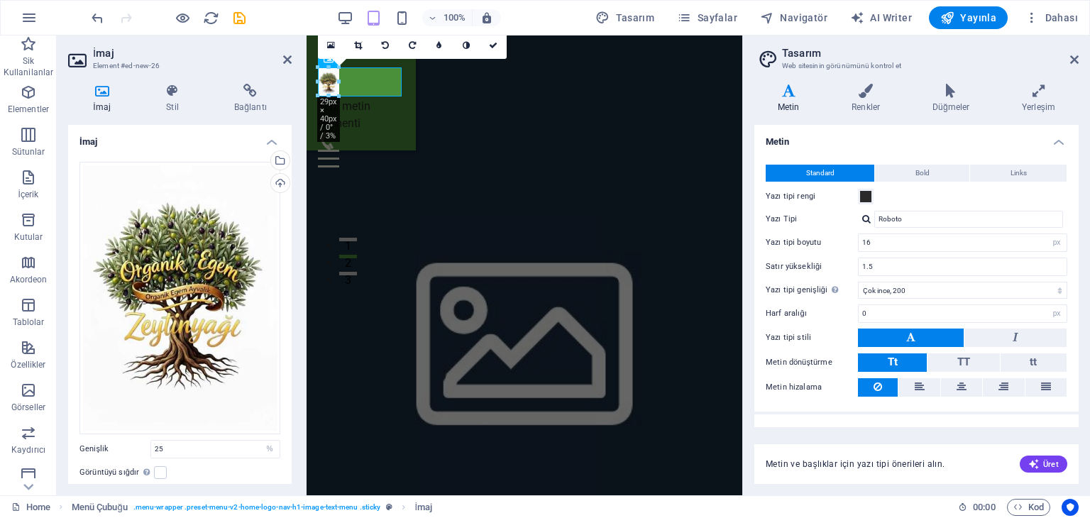
click at [102, 89] on icon at bounding box center [101, 91] width 67 height 14
click at [172, 90] on icon at bounding box center [172, 91] width 62 height 14
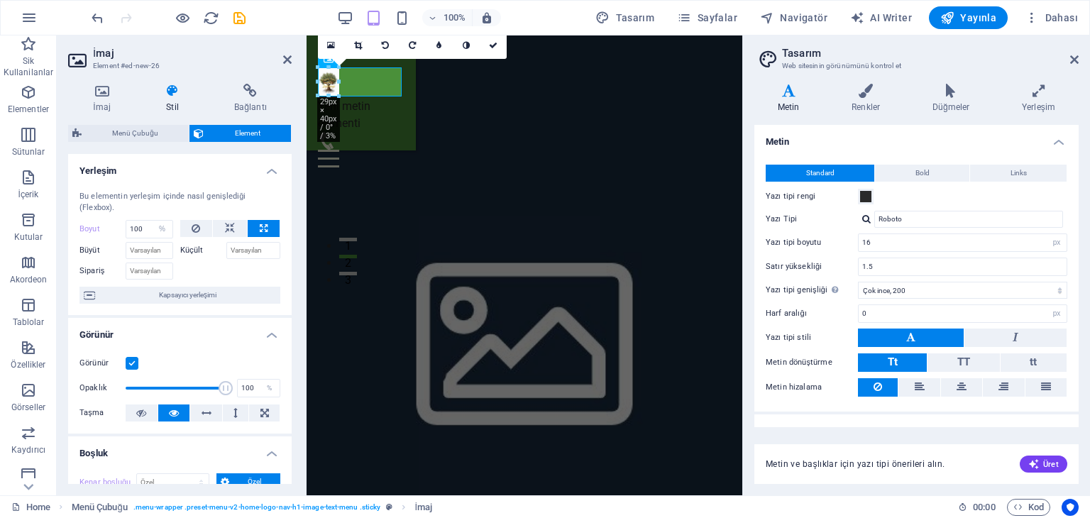
click at [172, 90] on icon at bounding box center [172, 91] width 62 height 14
click at [153, 228] on select "Varsayılan otomatik px % 1/1 1/2 1/3 1/4 1/5 1/6 1/7 1/8 1/9 1/10" at bounding box center [163, 229] width 20 height 17
select select "1/1"
click at [153, 221] on select "Varsayılan otomatik px % 1/1 1/2 1/3 1/4 1/5 1/6 1/7 1/8 1/9 1/10" at bounding box center [163, 229] width 20 height 17
select select "DISABLED_OPTION_VALUE"
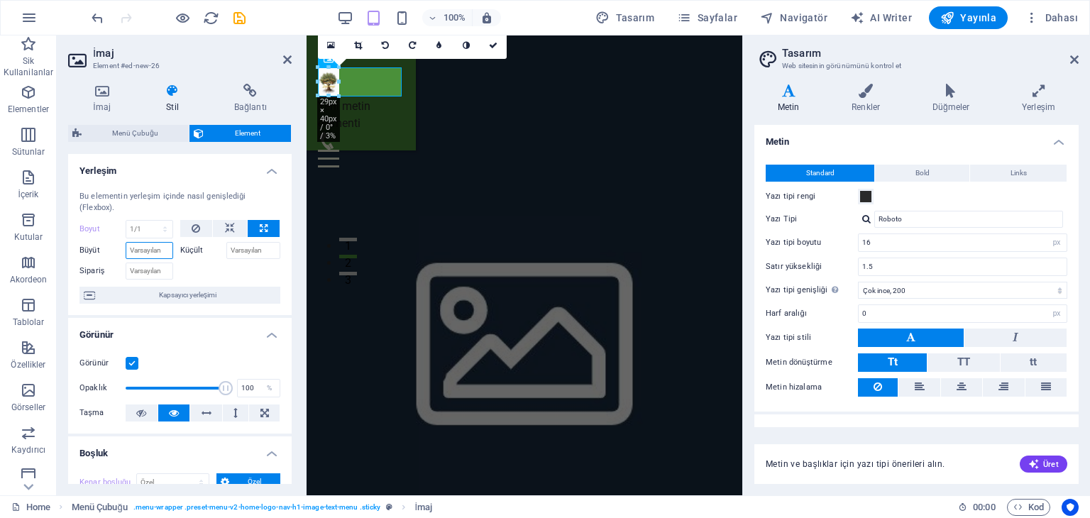
click at [145, 246] on input "Büyüt" at bounding box center [150, 250] width 48 height 17
click at [155, 253] on input "Büyüt" at bounding box center [150, 250] width 48 height 17
click at [155, 268] on input "Sipariş" at bounding box center [150, 271] width 48 height 17
click at [156, 252] on input "Büyüt" at bounding box center [150, 250] width 48 height 17
click at [226, 226] on icon at bounding box center [230, 228] width 10 height 17
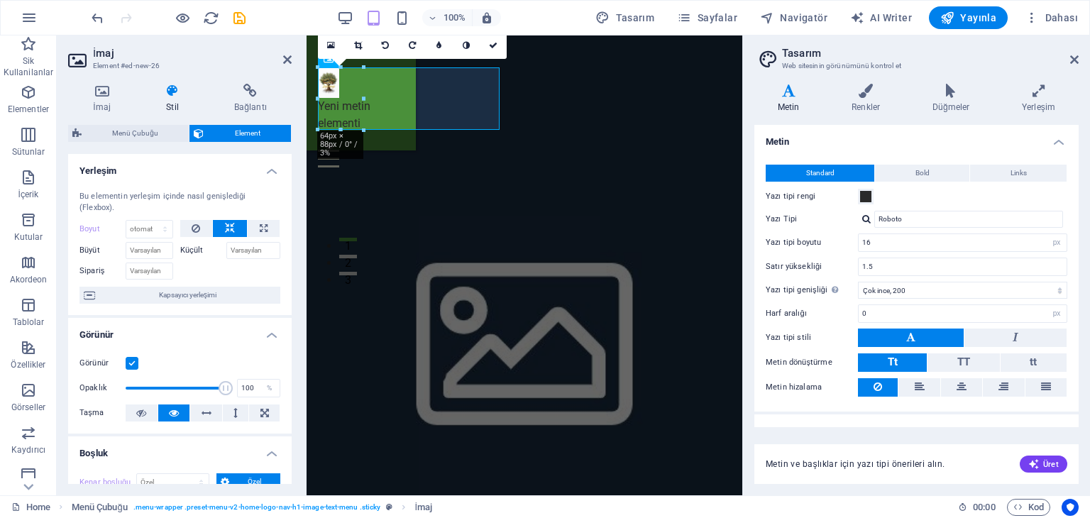
click at [283, 229] on div "Bu elementin yerleşim içinde nasıl genişlediği (Flexbox). Boyut Varsayılan otom…" at bounding box center [180, 248] width 224 height 136
click at [645, 184] on figure at bounding box center [525, 334] width 436 height 649
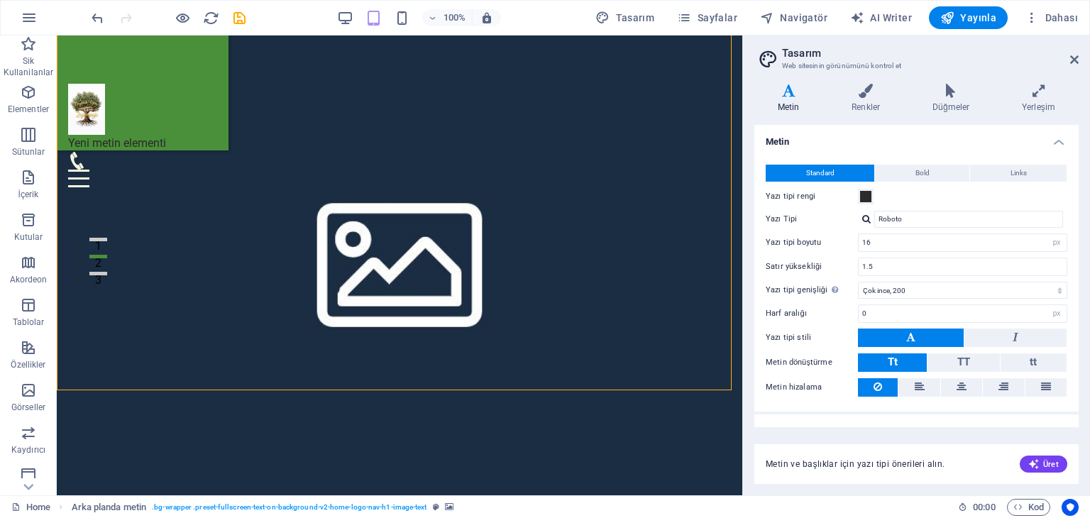
click at [522, 207] on figure at bounding box center [400, 257] width 686 height 495
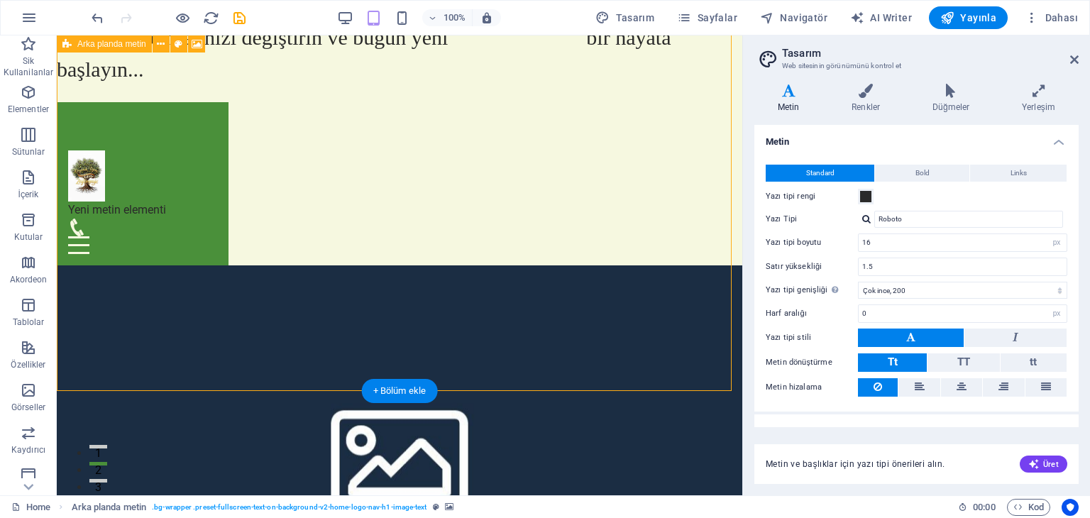
scroll to position [0, 0]
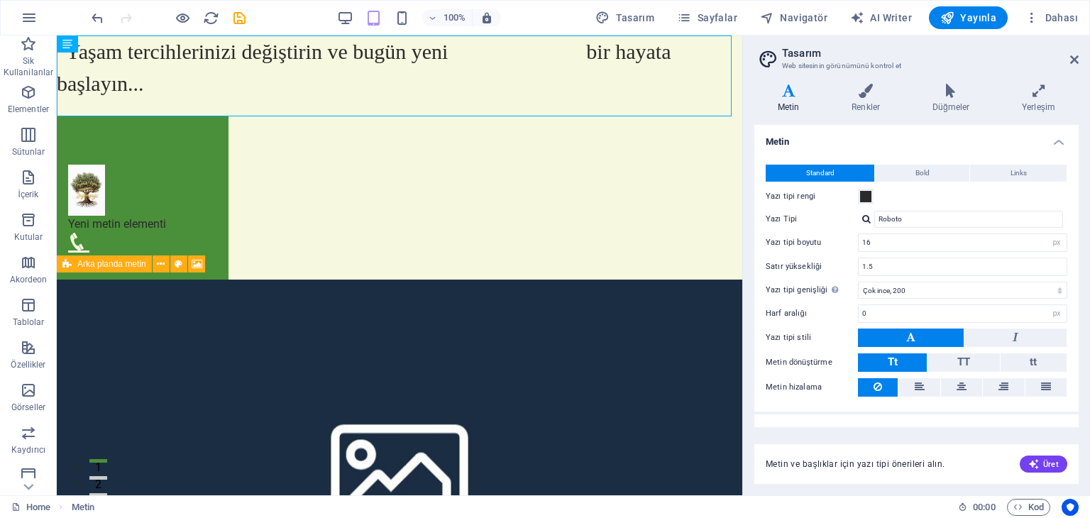
drag, startPoint x: 349, startPoint y: 46, endPoint x: 477, endPoint y: 168, distance: 176.8
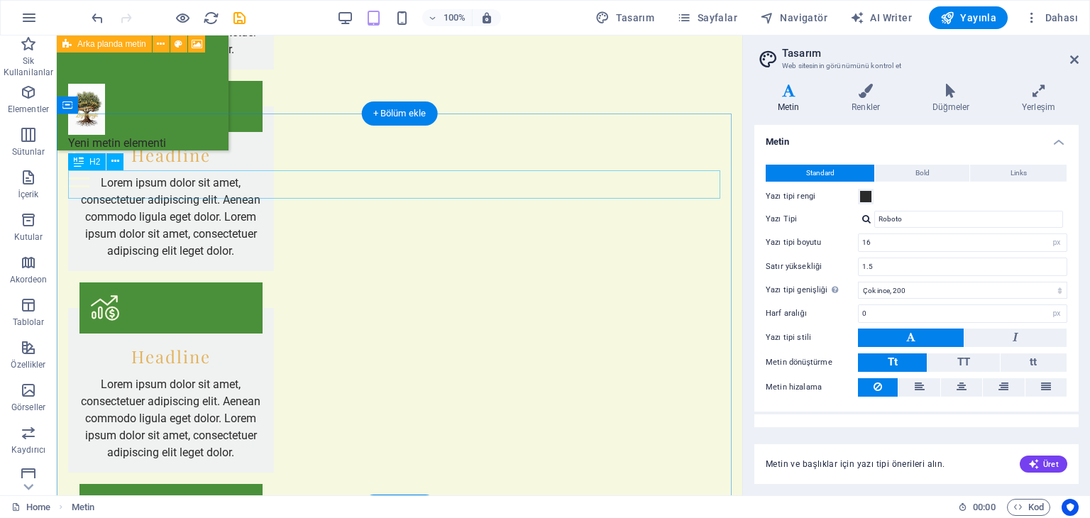
scroll to position [1684, 0]
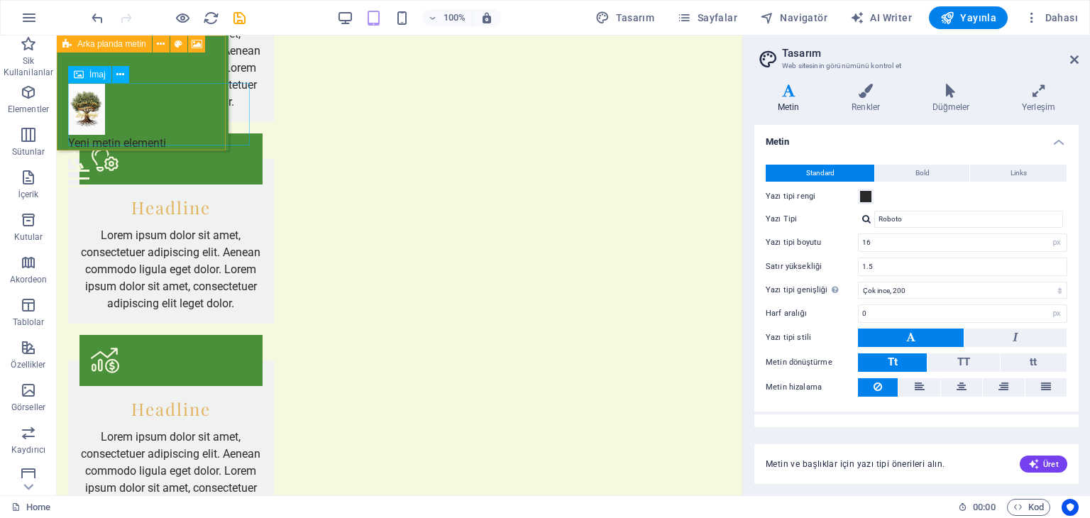
click at [161, 103] on figure at bounding box center [142, 109] width 149 height 51
select select "px"
select select "%"
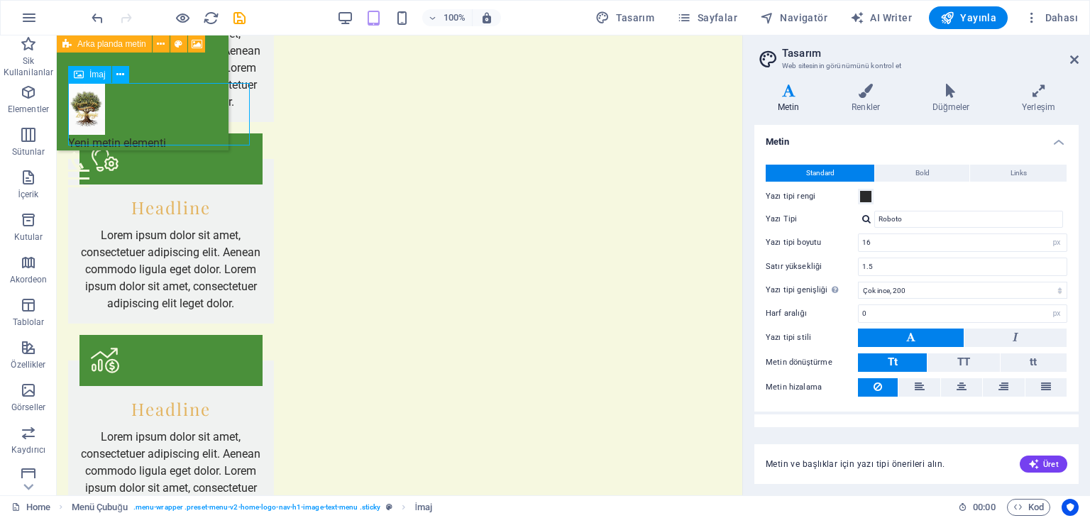
select select "px"
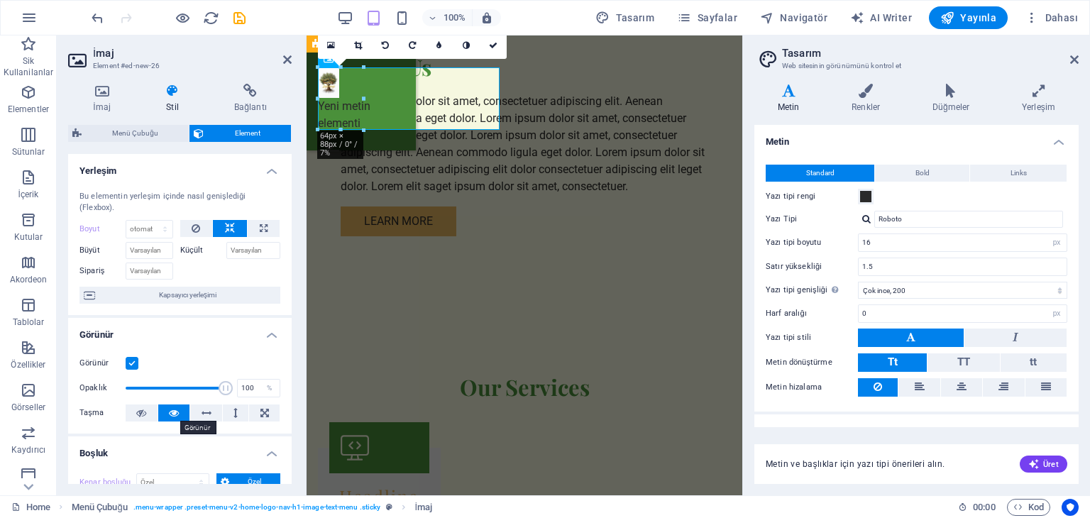
click at [175, 408] on icon at bounding box center [174, 413] width 10 height 17
click at [206, 410] on icon at bounding box center [207, 413] width 10 height 17
click at [264, 414] on icon at bounding box center [265, 413] width 9 height 17
click at [264, 413] on icon at bounding box center [265, 413] width 9 height 17
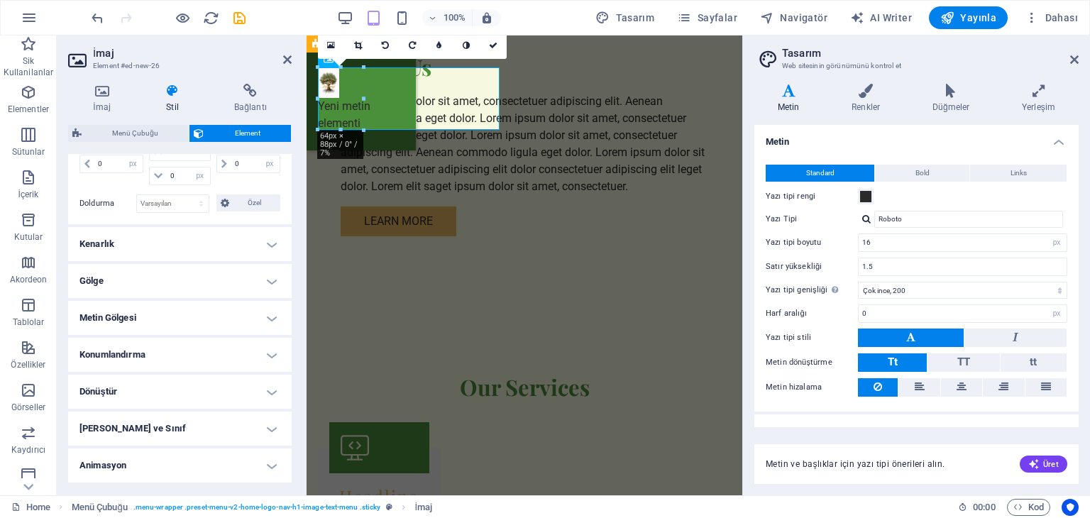
scroll to position [213, 0]
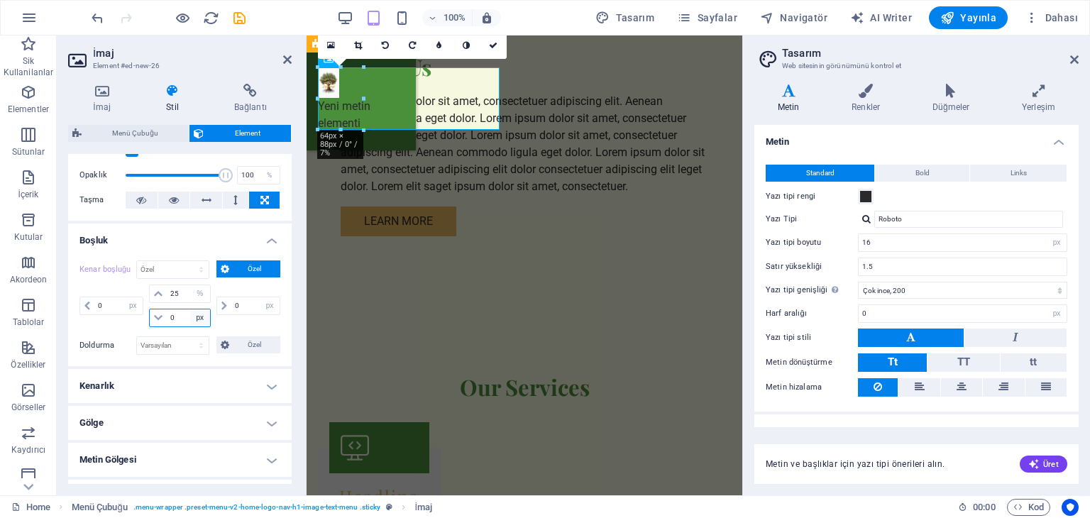
click at [190, 316] on select "otomatik px % rem vw vh" at bounding box center [200, 318] width 20 height 17
select select "%"
click at [190, 310] on select "otomatik px % rem vw vh" at bounding box center [200, 318] width 20 height 17
type input "25"
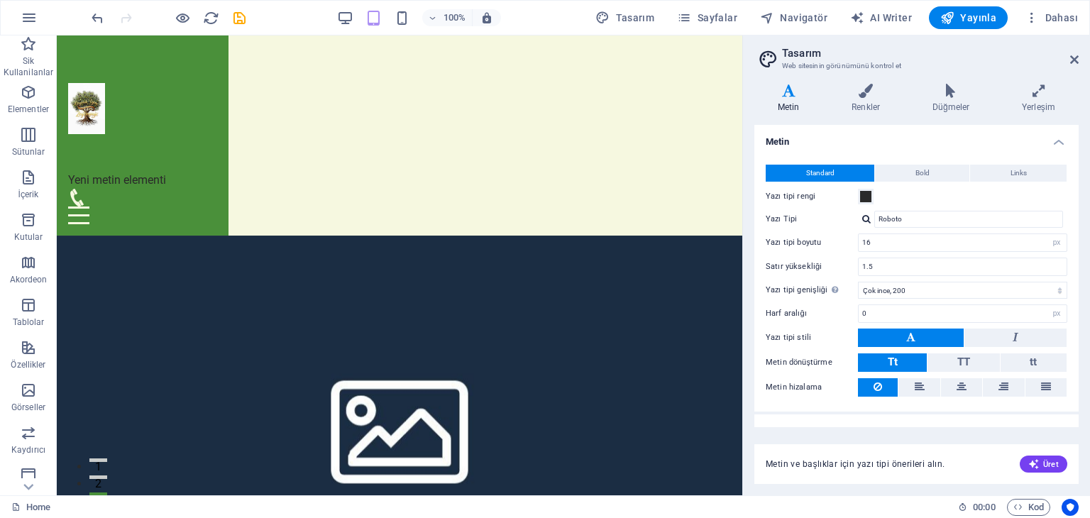
scroll to position [0, 0]
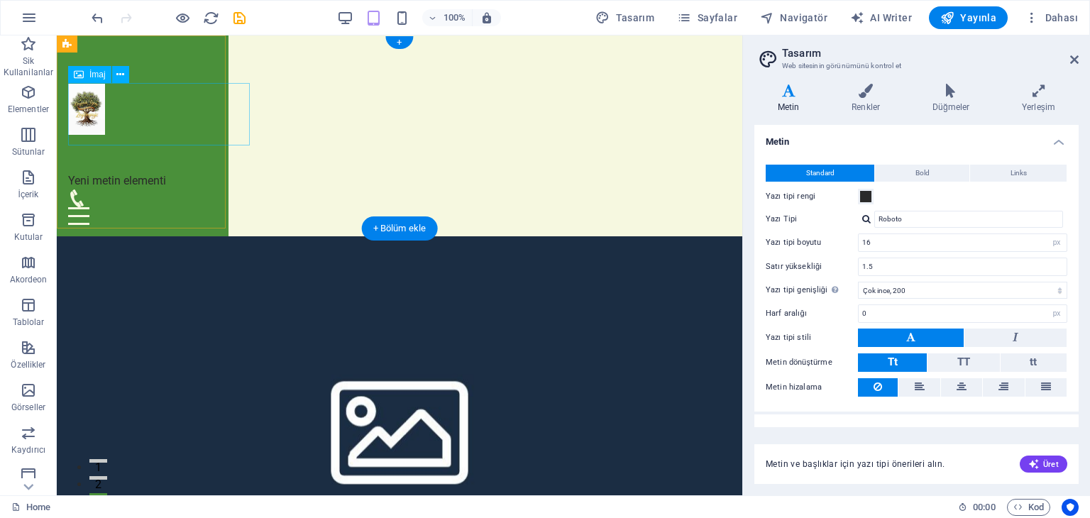
click at [95, 126] on figure at bounding box center [142, 109] width 149 height 51
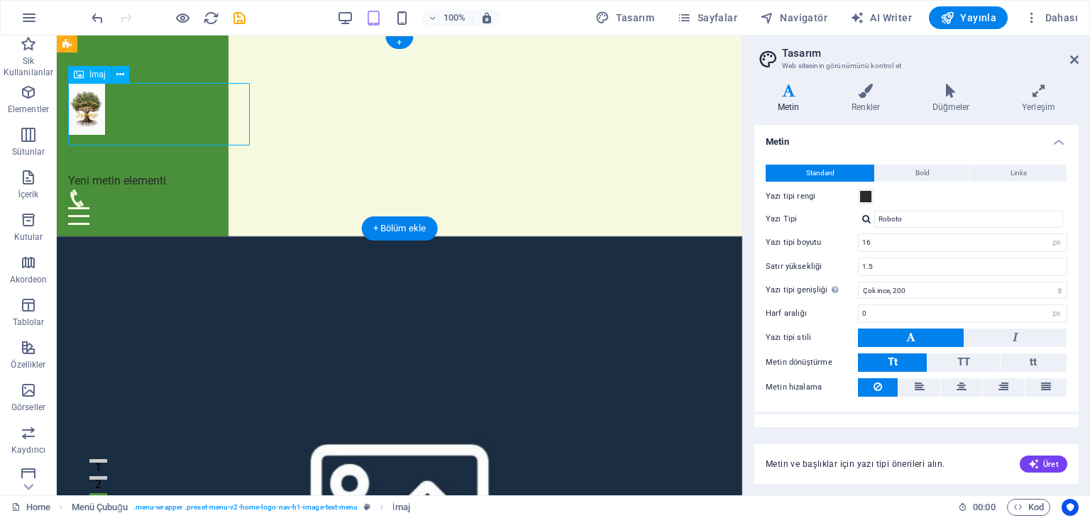
select select "px"
select select "%"
select select "px"
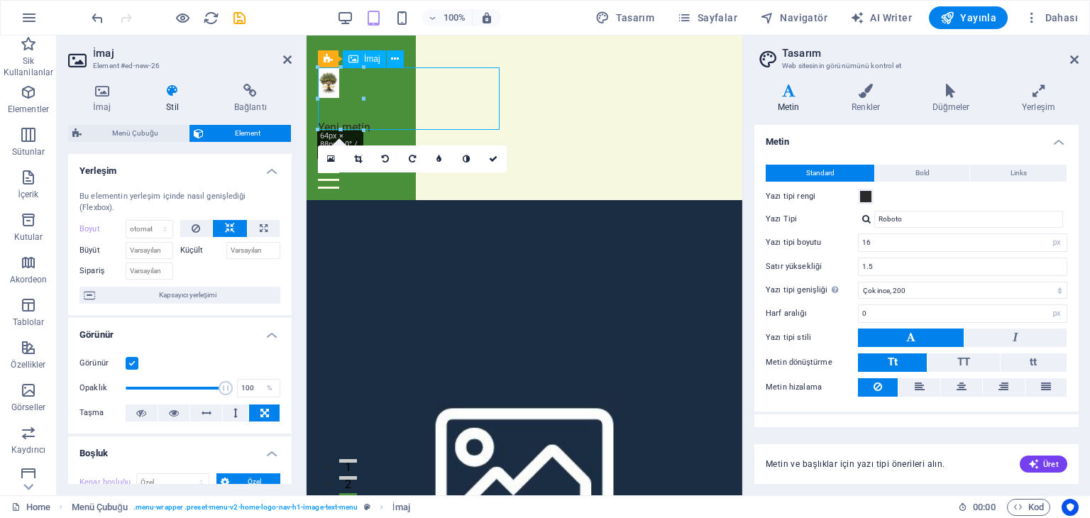
drag, startPoint x: 498, startPoint y: 78, endPoint x: 438, endPoint y: 91, distance: 61.7
click at [405, 91] on figure at bounding box center [361, 83] width 87 height 30
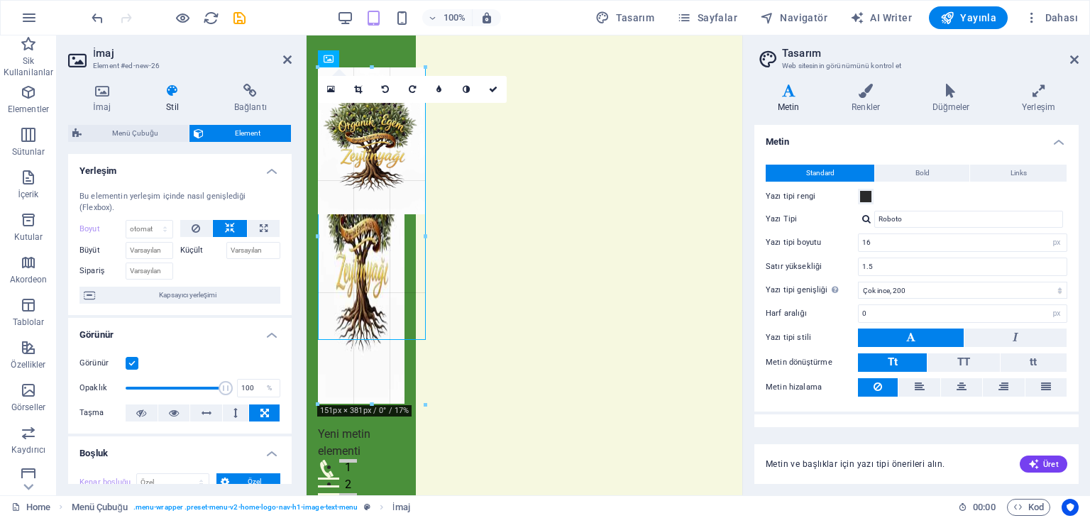
drag, startPoint x: 364, startPoint y: 89, endPoint x: 451, endPoint y: 327, distance: 253.8
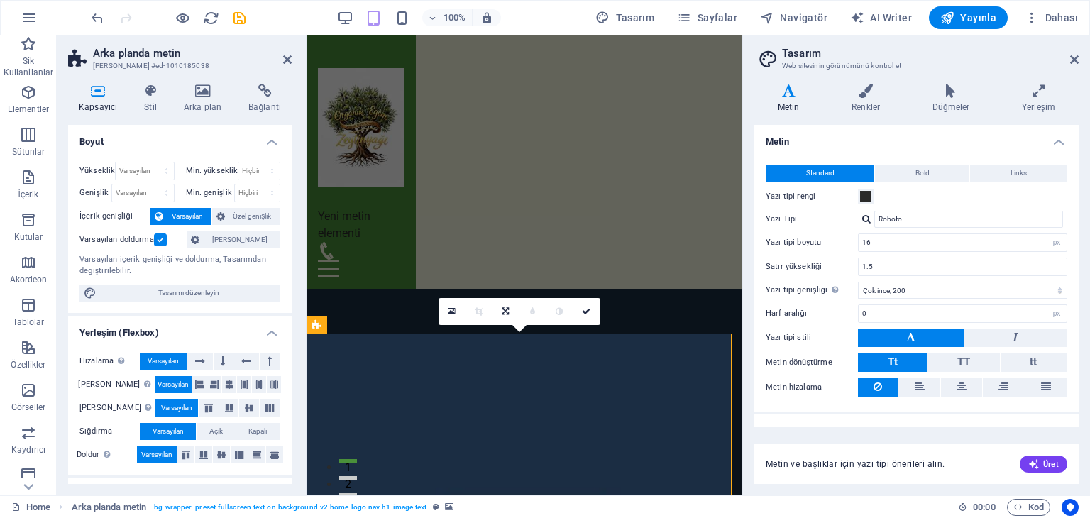
click at [1075, 55] on icon at bounding box center [1074, 59] width 9 height 11
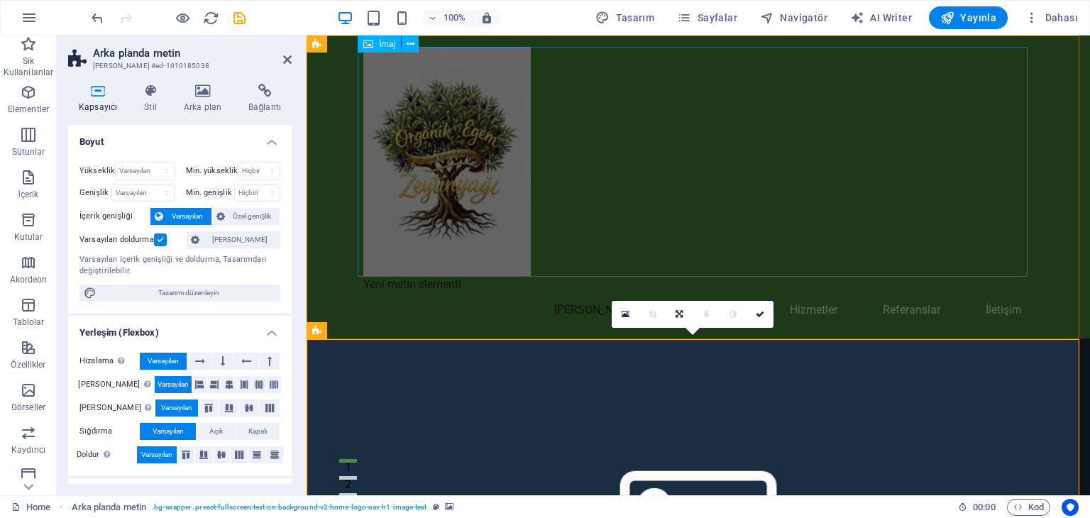
click at [599, 230] on figure at bounding box center [698, 161] width 670 height 229
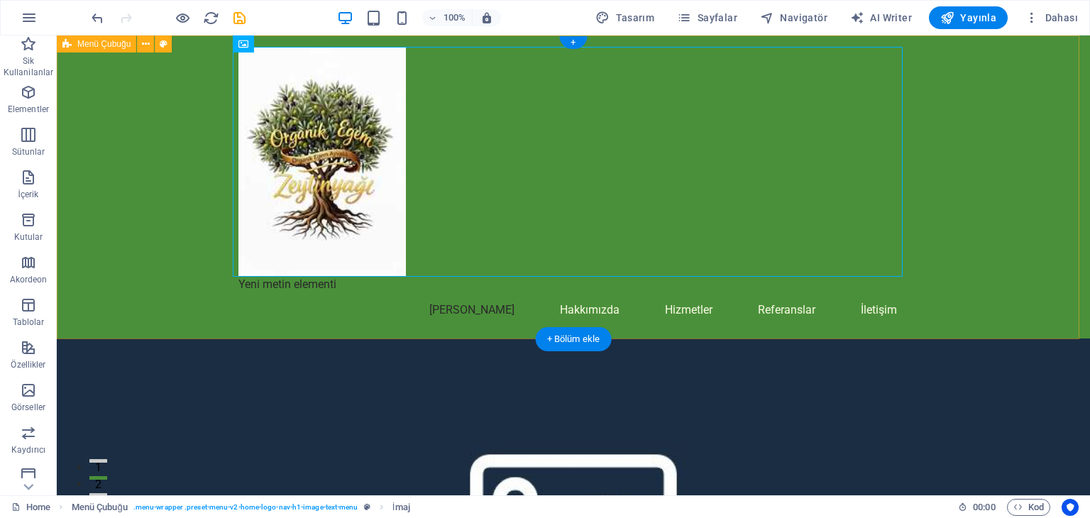
click at [954, 89] on div "Yeni metin elementi Ana Sayfa Hakkımızda Hizmetler Referanslar İletişim" at bounding box center [574, 186] width 1034 height 303
click at [612, 168] on figure at bounding box center [574, 161] width 670 height 229
drag, startPoint x: 902, startPoint y: 131, endPoint x: 875, endPoint y: 156, distance: 36.7
click at [875, 156] on figure at bounding box center [574, 161] width 670 height 229
click at [566, 336] on div "+ Bölüm ekle" at bounding box center [574, 339] width 76 height 24
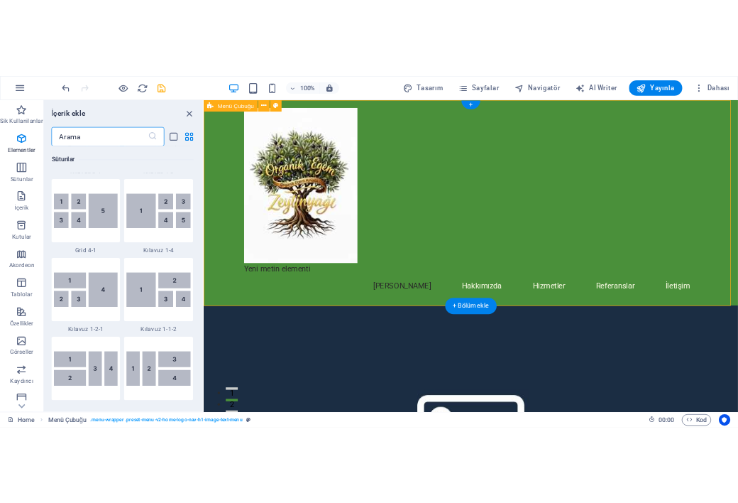
scroll to position [2484, 0]
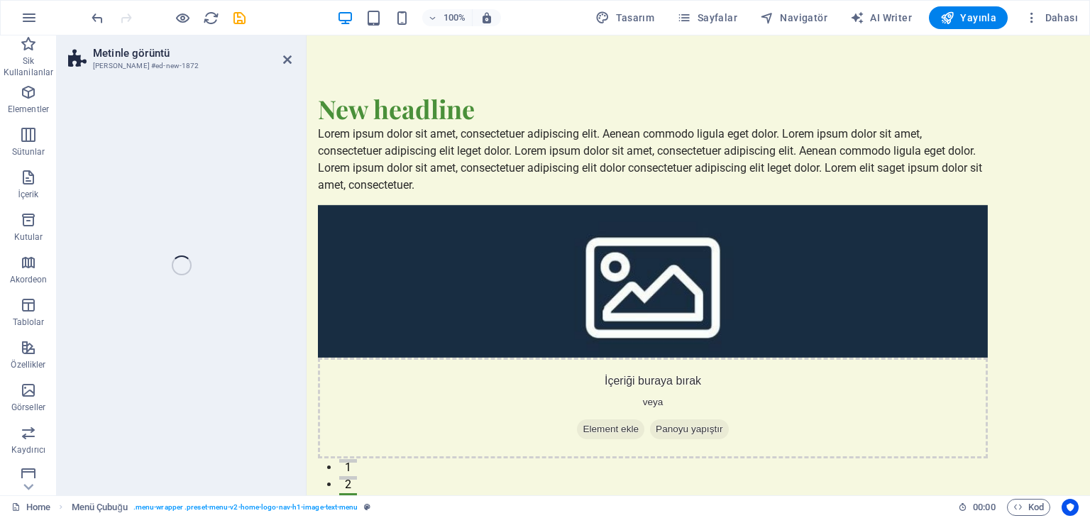
select select "rem"
select select "px"
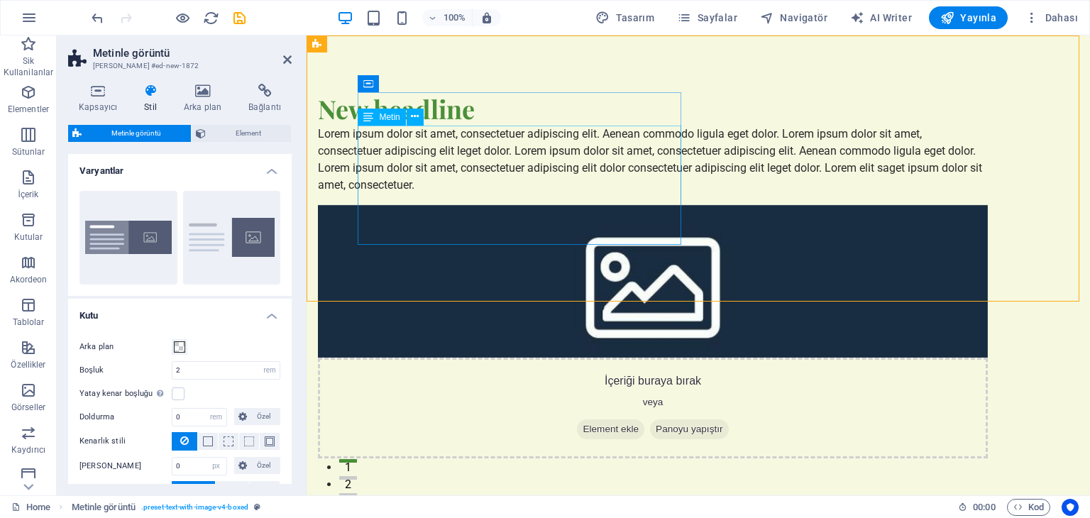
click at [517, 168] on div "Lorem ipsum dolor sit amet, consectetuer adipiscing elit. Aenean commodo ligula…" at bounding box center [653, 160] width 670 height 68
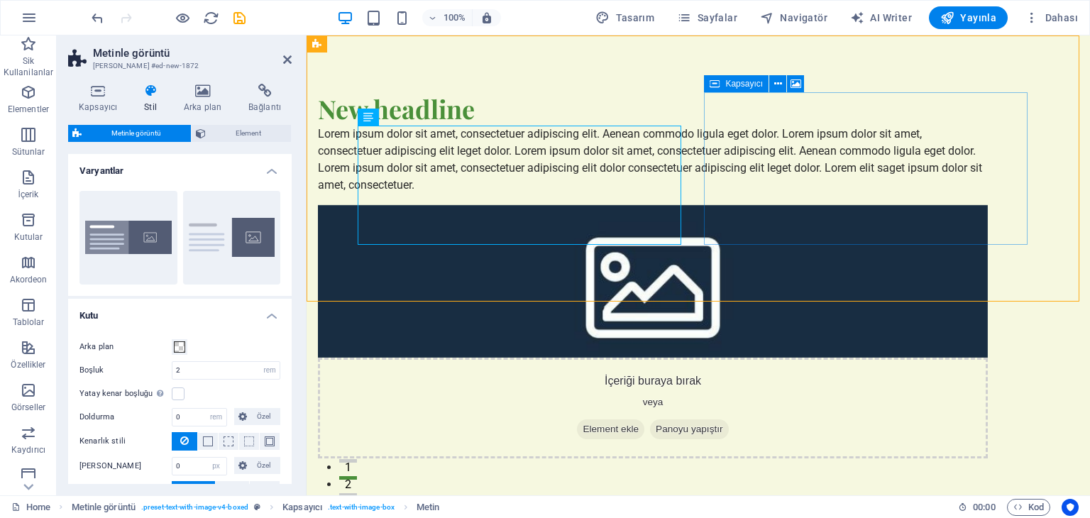
click at [948, 358] on div "İçeriği buraya bırak veya Element ekle Panoyu yapıştır" at bounding box center [653, 408] width 670 height 101
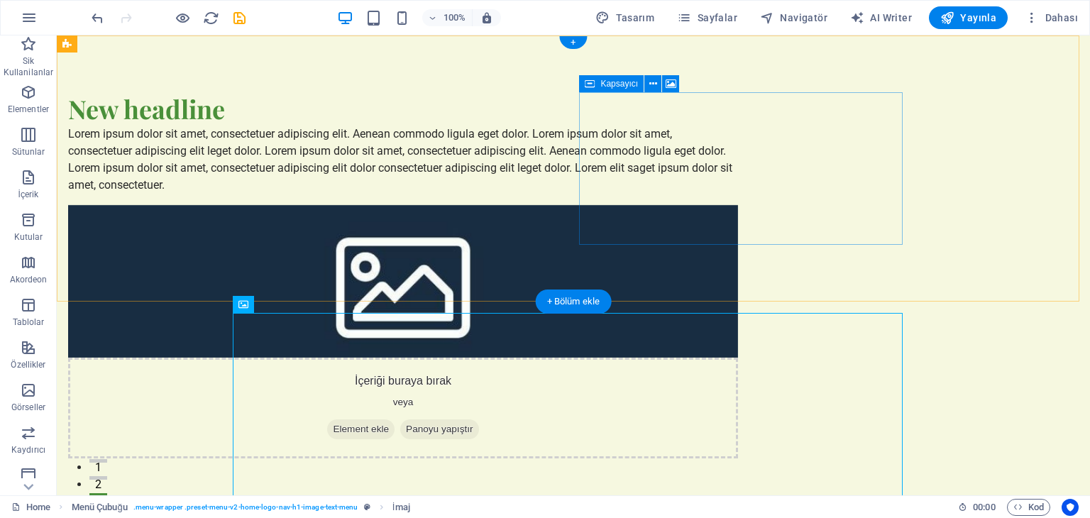
click at [738, 358] on div "İçeriği buraya bırak veya Element ekle Panoyu yapıştır" at bounding box center [403, 408] width 670 height 101
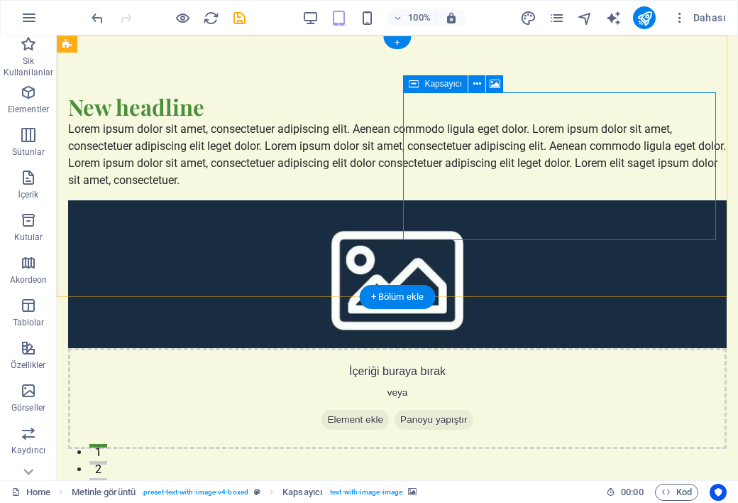
click at [389, 410] on span "Element ekle" at bounding box center [355, 420] width 67 height 20
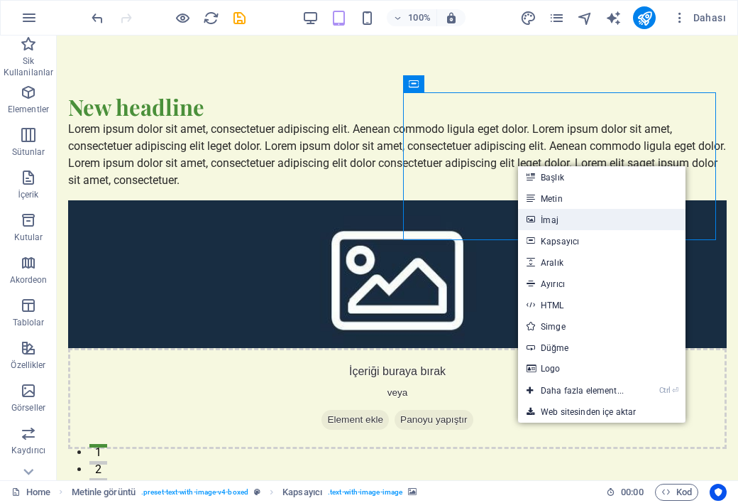
click at [551, 218] on link "İmaj" at bounding box center [602, 219] width 168 height 21
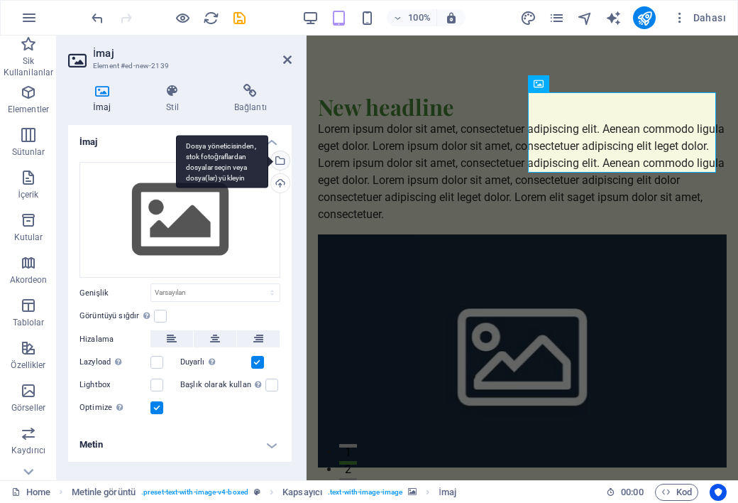
click at [283, 159] on div "Dosya yöneticisinden, stok fotoğraflardan dosyalar seçin veya dosya(lar) yükley…" at bounding box center [278, 161] width 21 height 21
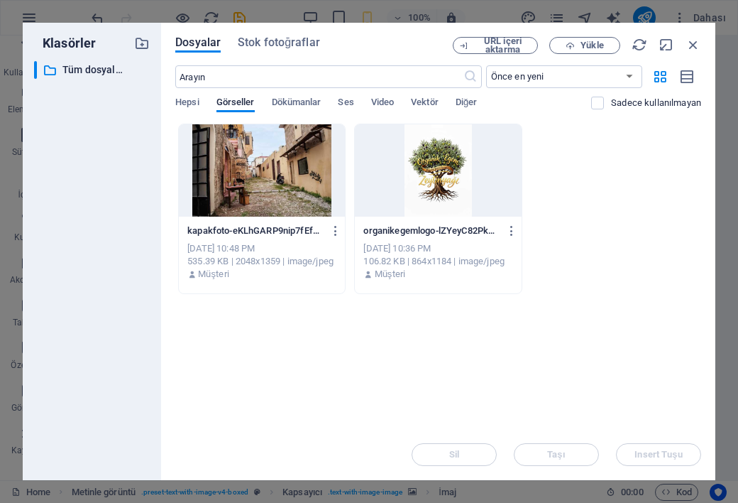
click at [452, 180] on div at bounding box center [438, 170] width 166 height 92
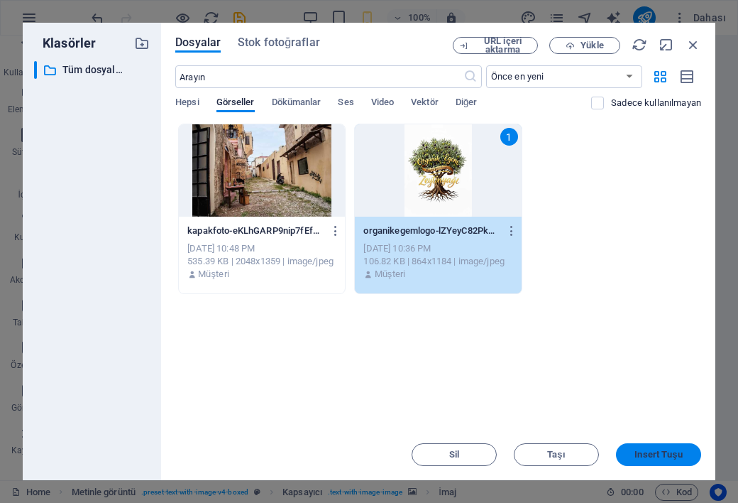
click at [657, 459] on span "Insert Tuşu" at bounding box center [659, 454] width 48 height 9
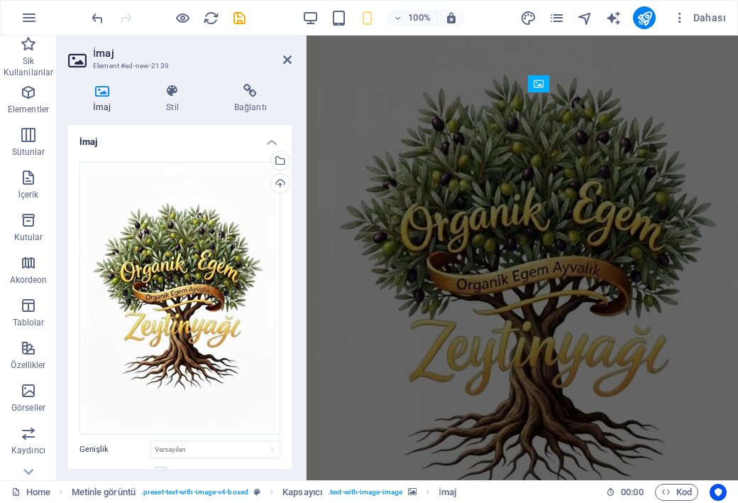
scroll to position [0, 0]
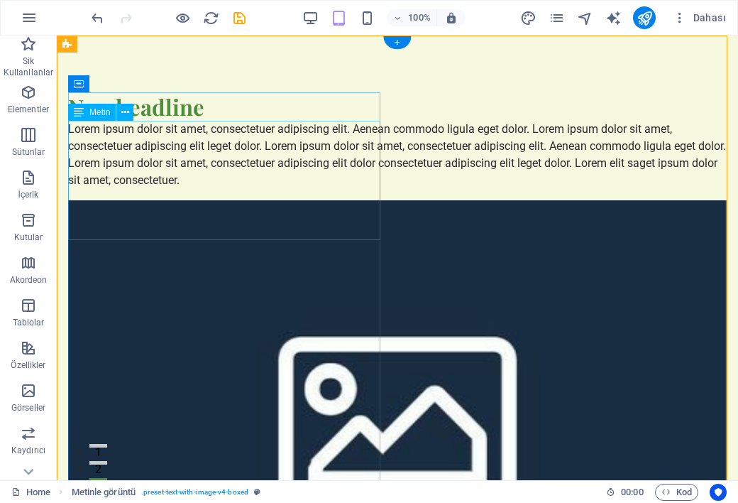
click at [196, 175] on div "Lorem ipsum dolor sit amet, consectetuer adipiscing elit. Aenean commodo ligula…" at bounding box center [397, 155] width 659 height 68
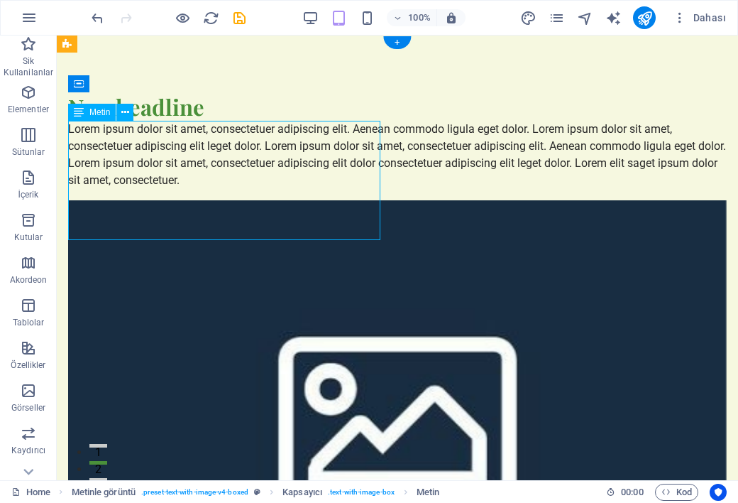
click at [150, 173] on div "Lorem ipsum dolor sit amet, consectetuer adipiscing elit. Aenean commodo ligula…" at bounding box center [397, 155] width 659 height 68
click at [131, 113] on button at bounding box center [124, 112] width 17 height 17
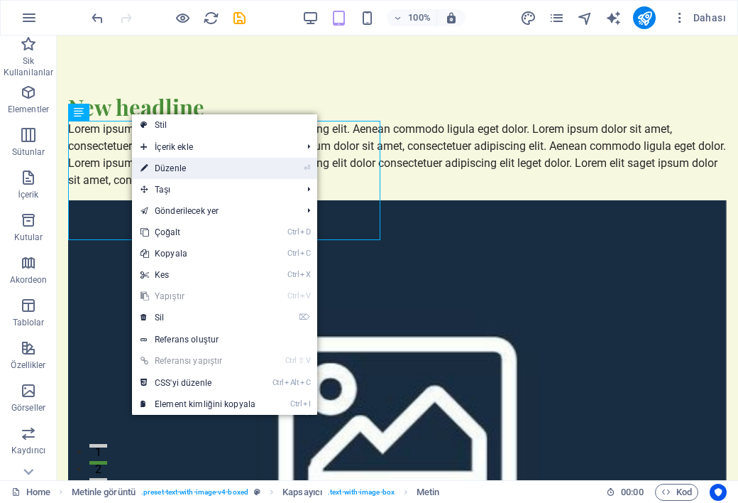
click at [177, 165] on link "⏎ Düzenle" at bounding box center [198, 168] width 132 height 21
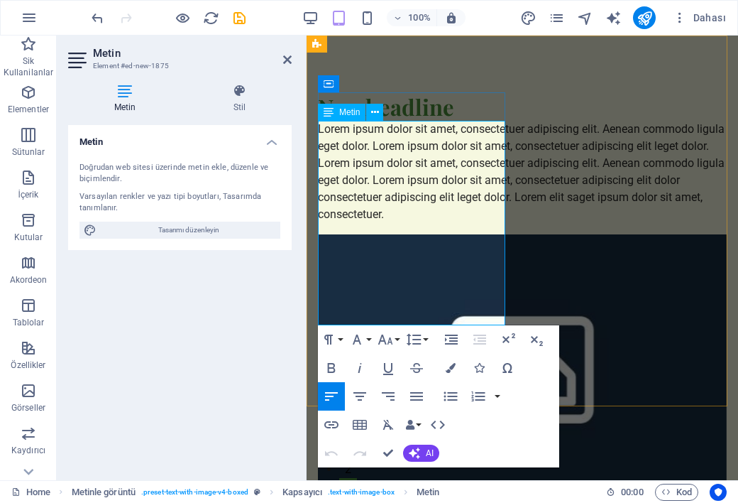
click at [467, 223] on p "Lorem ipsum dolor sit amet, consectetuer adipiscing elit. Aenean commodo ligula…" at bounding box center [522, 172] width 409 height 102
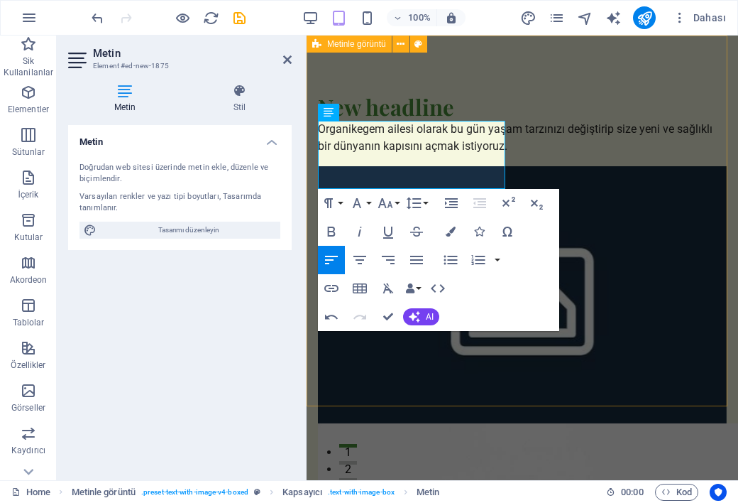
drag, startPoint x: 372, startPoint y: 185, endPoint x: 312, endPoint y: 119, distance: 88.4
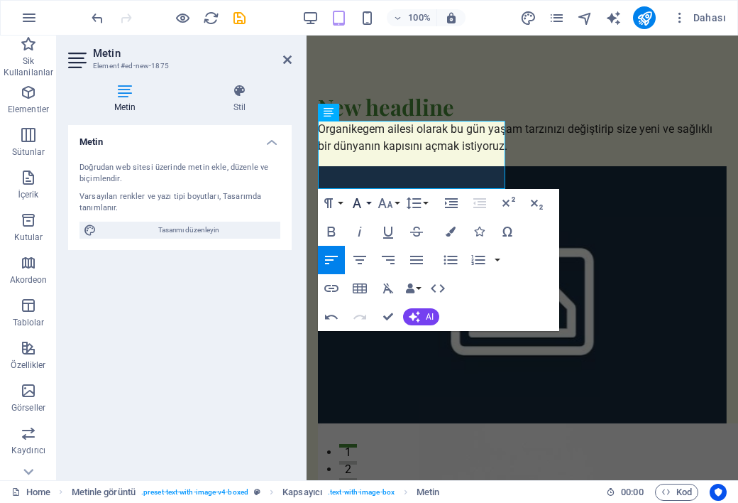
click at [368, 200] on button "Font Family" at bounding box center [359, 203] width 27 height 28
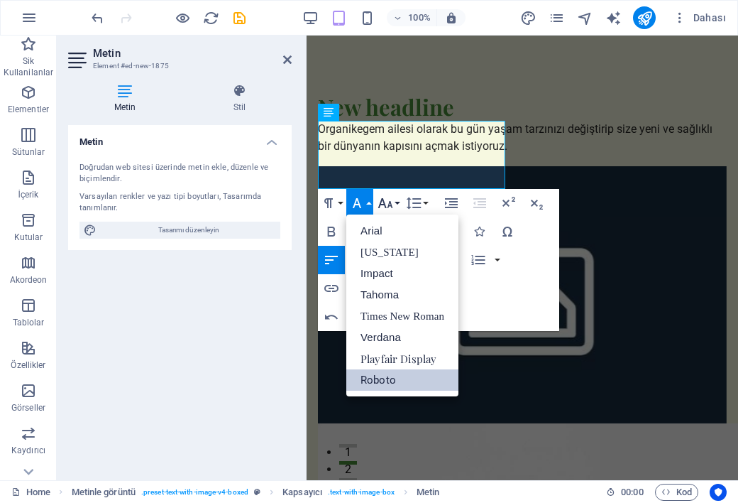
click at [389, 198] on icon "button" at bounding box center [385, 203] width 17 height 17
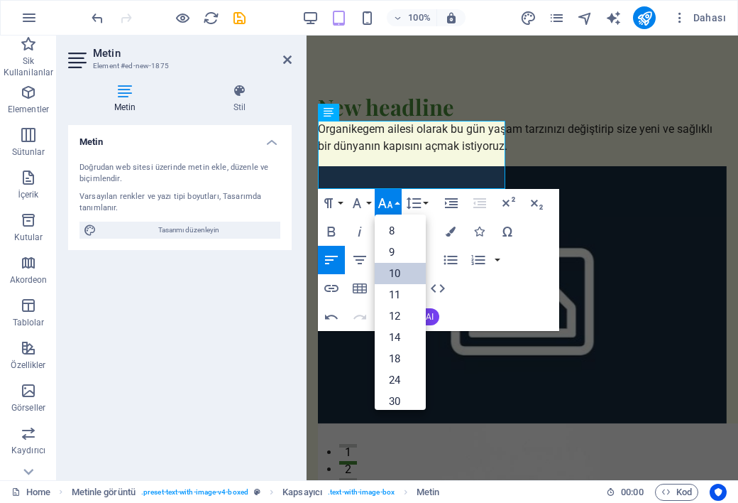
click at [398, 265] on link "10" at bounding box center [400, 273] width 51 height 21
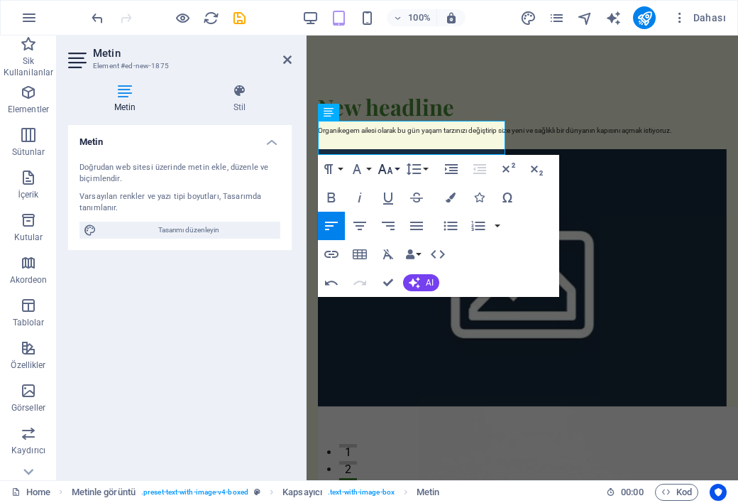
click at [393, 169] on icon "button" at bounding box center [385, 168] width 17 height 17
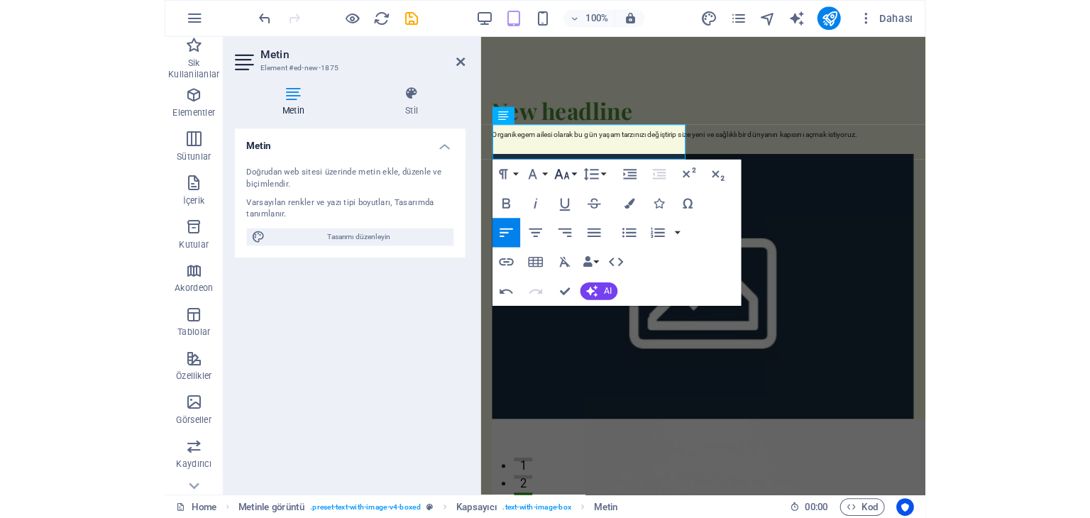
scroll to position [59, 0]
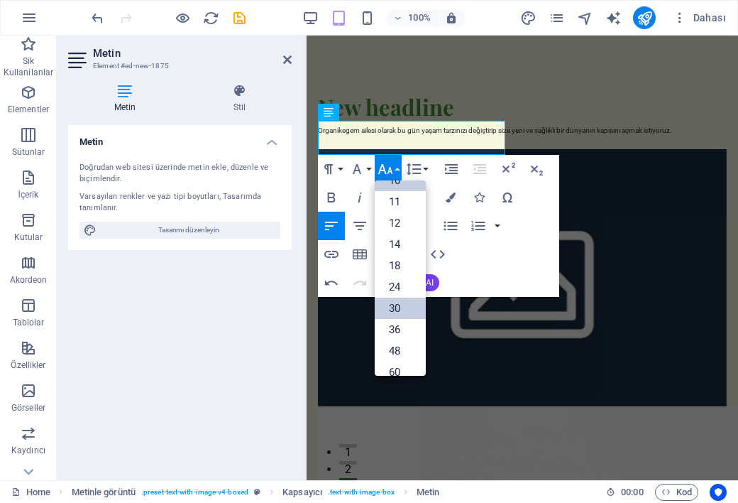
click at [403, 307] on link "30" at bounding box center [400, 307] width 51 height 21
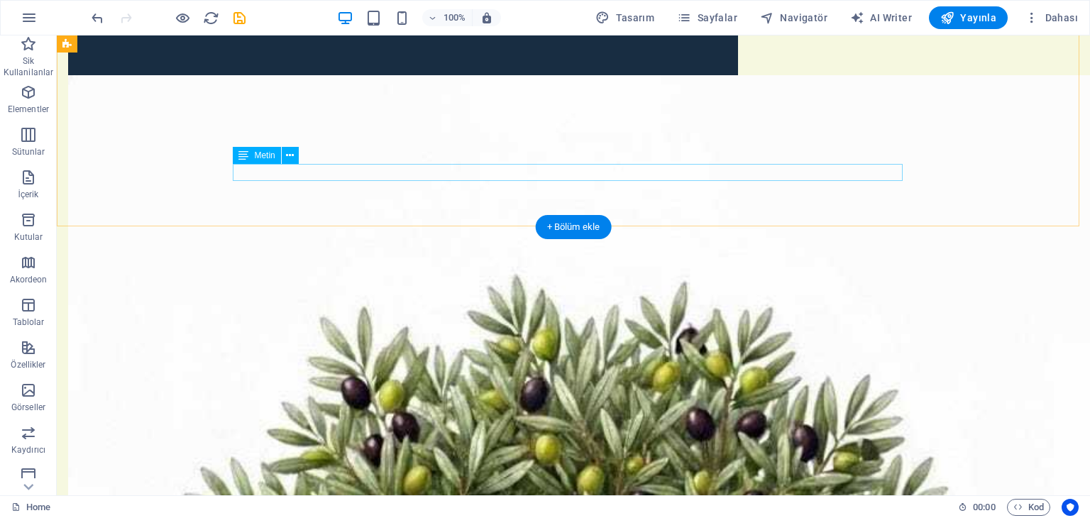
scroll to position [568, 0]
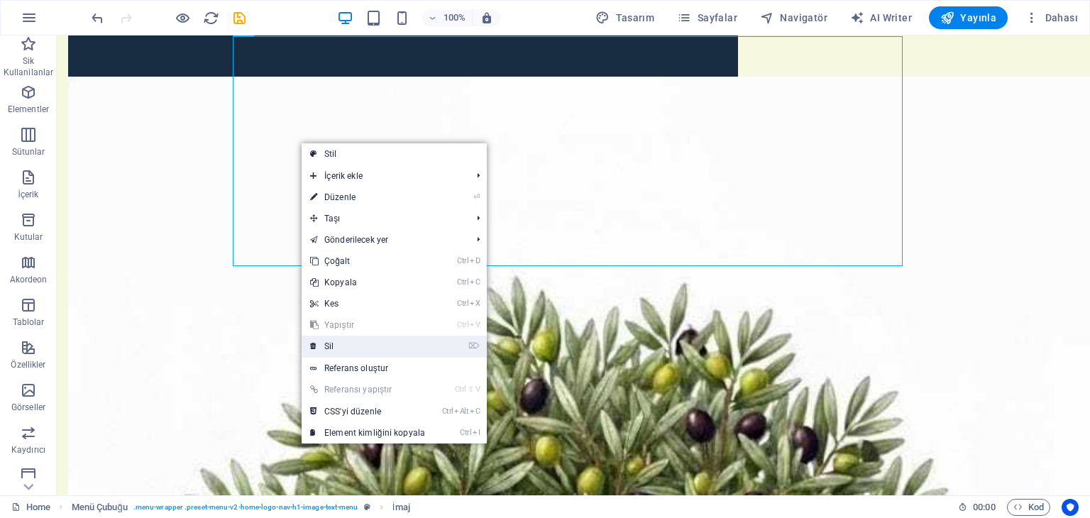
click at [339, 337] on link "⌦ Sil" at bounding box center [368, 346] width 132 height 21
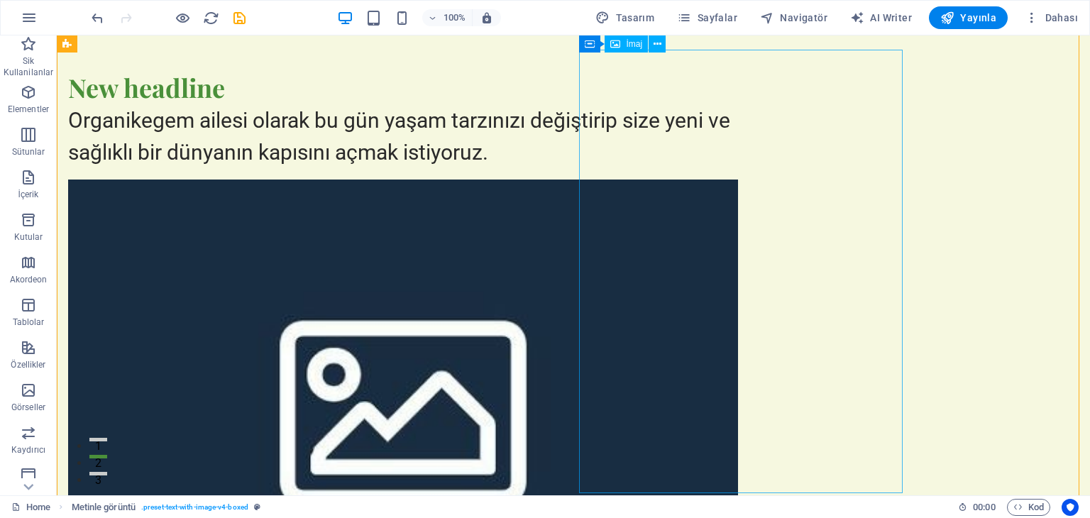
scroll to position [0, 0]
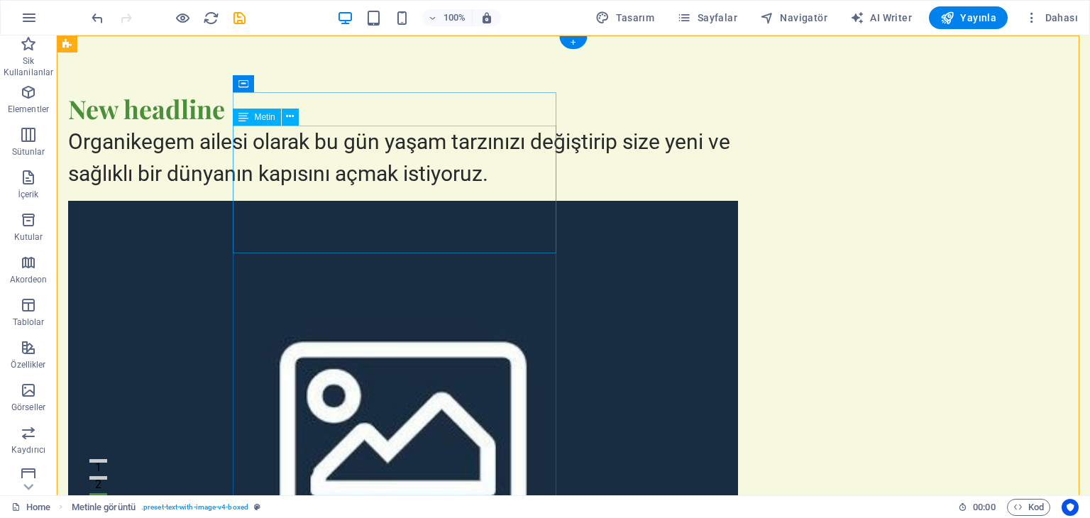
click at [310, 173] on div "Organikegem ailesi olarak bu gün yaşam tarzınızı değiştirip size yeni ve sağlık…" at bounding box center [403, 158] width 670 height 64
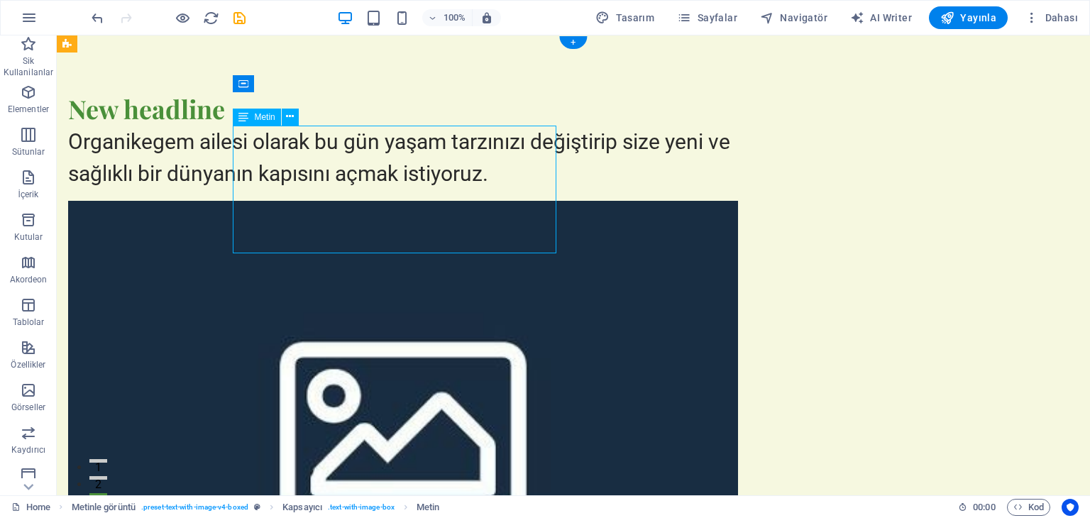
click at [310, 173] on div "Organikegem ailesi olarak bu gün yaşam tarzınızı değiştirip size yeni ve sağlık…" at bounding box center [403, 158] width 670 height 64
click at [290, 111] on icon at bounding box center [290, 116] width 8 height 15
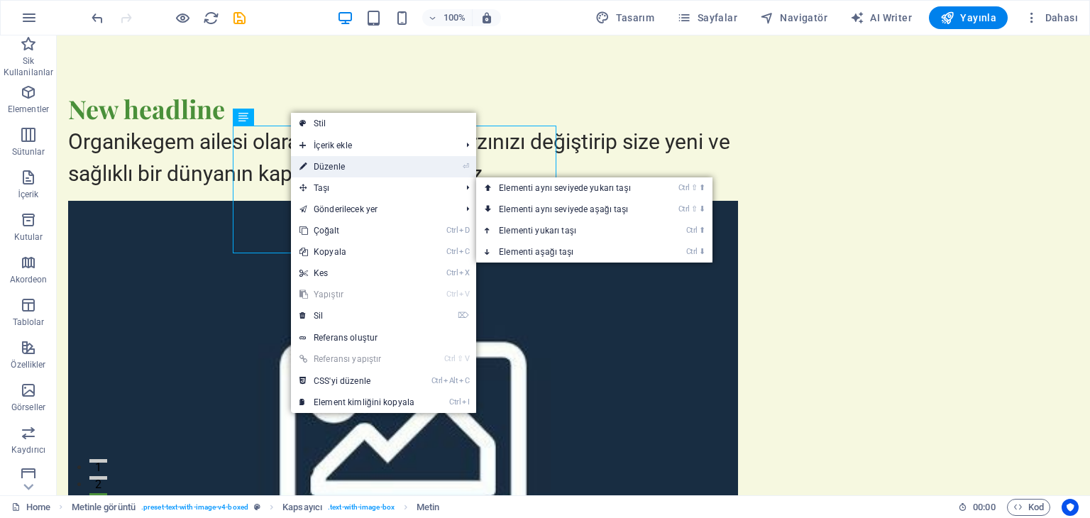
click at [329, 165] on link "⏎ Düzenle" at bounding box center [357, 166] width 132 height 21
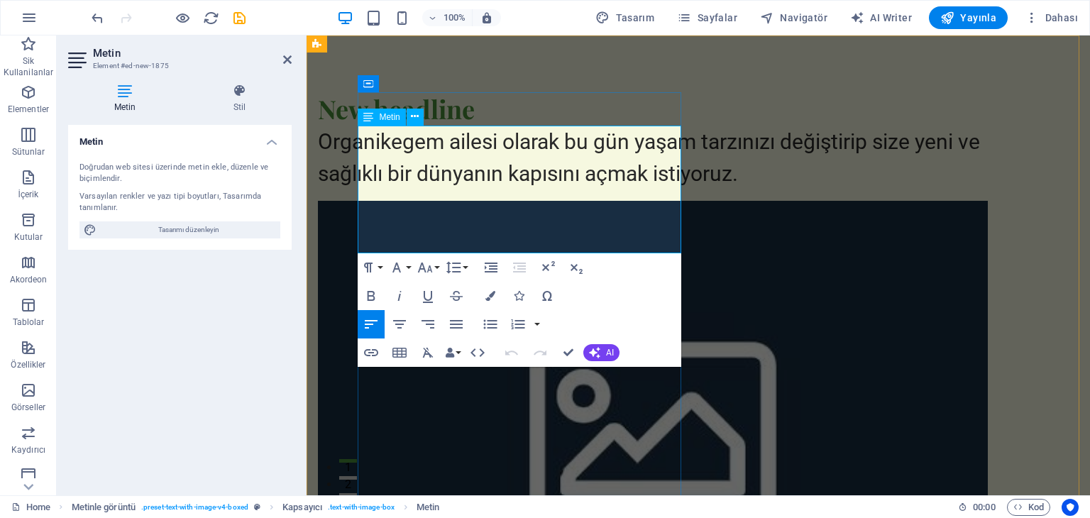
drag, startPoint x: 522, startPoint y: 242, endPoint x: 366, endPoint y: 150, distance: 181.7
click at [366, 150] on p "Organikegem ailesi olarak bu gün yaşam tarzınızı değiştirip size yeni ve sağlık…" at bounding box center [653, 158] width 670 height 64
click at [377, 142] on span "Organikegem ailesi olarak bu gün yaşam tarzınızı değiştirip size yeni ve sağlık…" at bounding box center [649, 157] width 662 height 57
drag, startPoint x: 516, startPoint y: 233, endPoint x: 363, endPoint y: 135, distance: 181.4
click at [363, 135] on span "Organikegem ailesi olarak bu gün yaşam tarzınızı değiştirip size yeni ve sağlık…" at bounding box center [649, 157] width 662 height 57
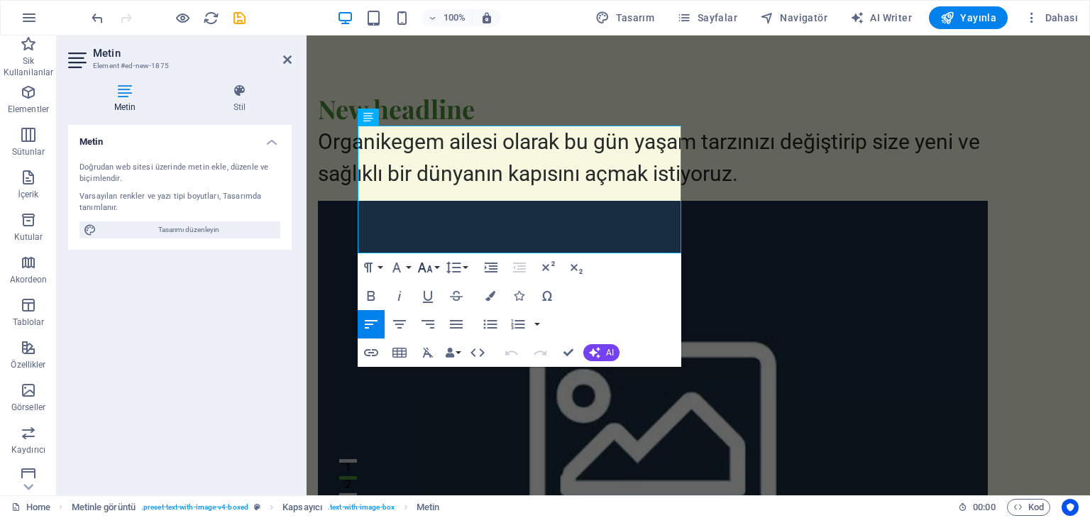
click at [437, 268] on button "Font Size" at bounding box center [428, 267] width 27 height 28
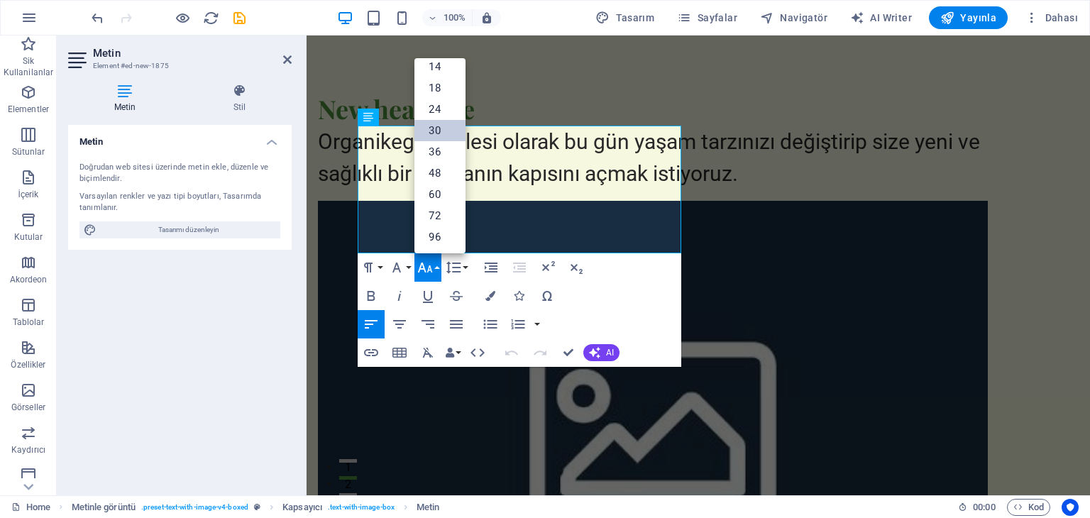
scroll to position [114, 0]
click at [434, 165] on link "48" at bounding box center [440, 173] width 51 height 21
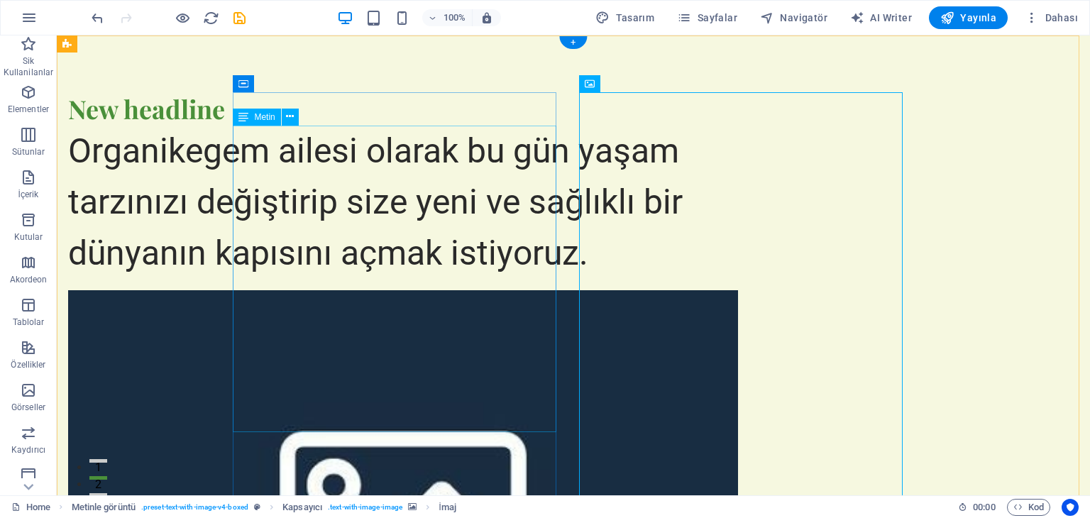
click at [278, 279] on div "Organikegem ailesi olarak bu gün yaşam tarzınızı değiştirip size yeni ve sağlık…" at bounding box center [403, 202] width 670 height 153
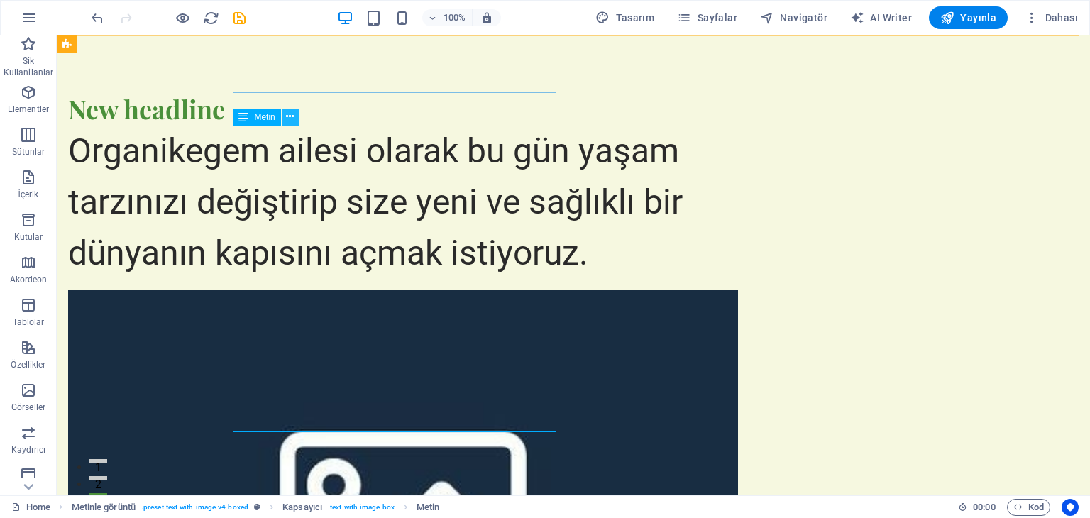
click at [295, 117] on button at bounding box center [290, 117] width 17 height 17
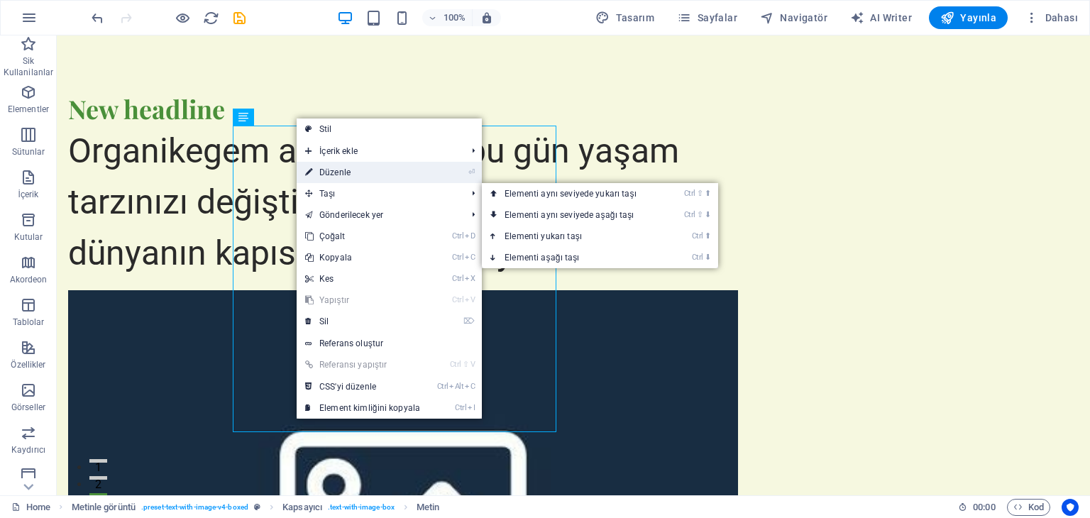
click at [343, 175] on link "⏎ Düzenle" at bounding box center [363, 172] width 132 height 21
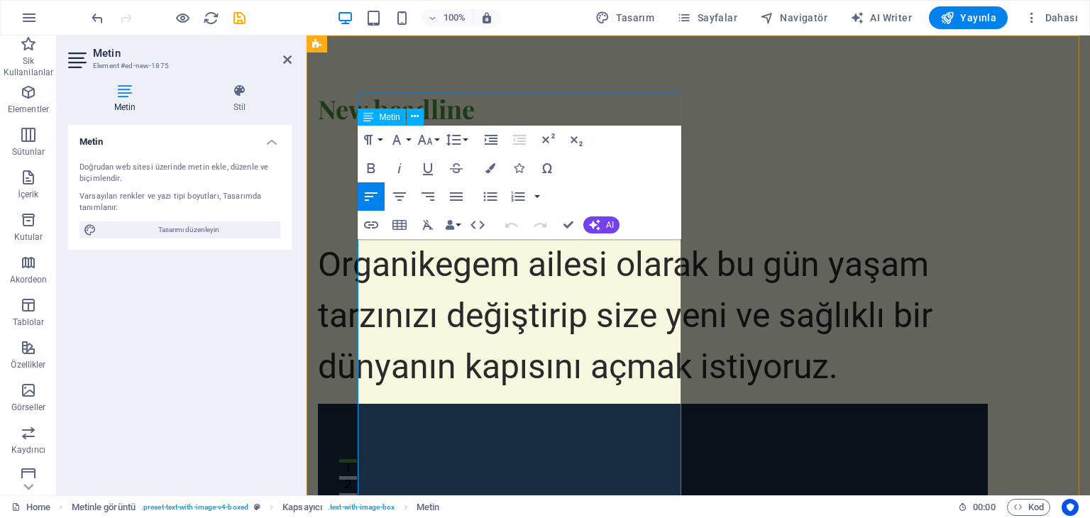
click at [423, 387] on span "Organikegem ailesi olarak bu gün yaşam tarzınızı değiştirip size yeni ve sağlık…" at bounding box center [625, 315] width 615 height 143
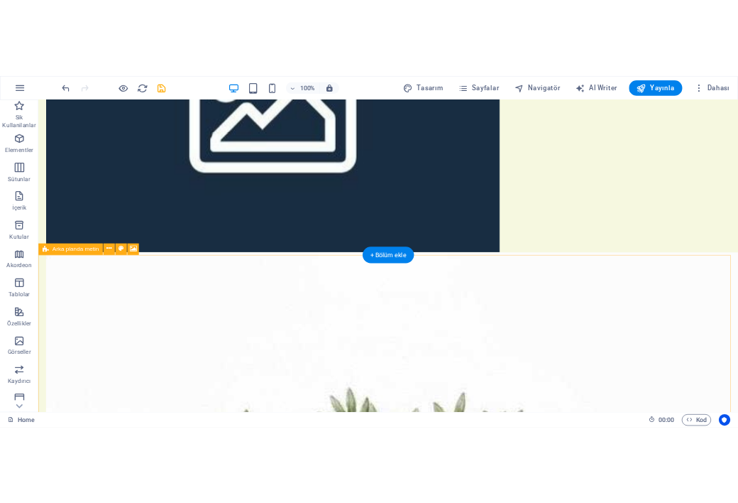
scroll to position [497, 0]
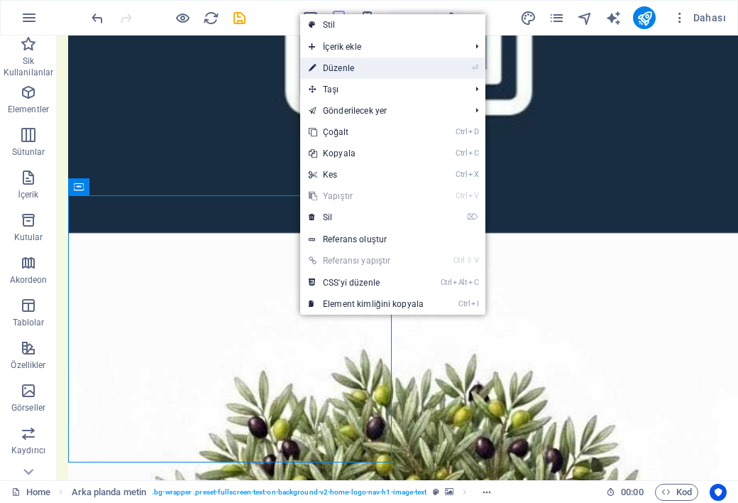
click at [329, 72] on link "⏎ Düzenle" at bounding box center [366, 68] width 132 height 21
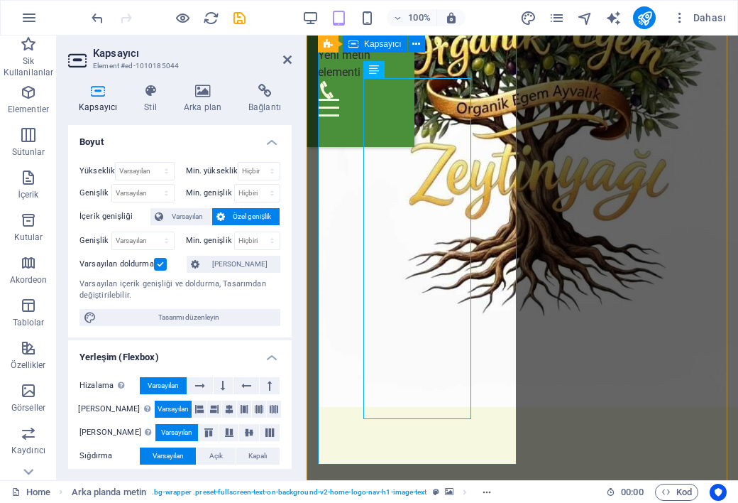
scroll to position [852, 0]
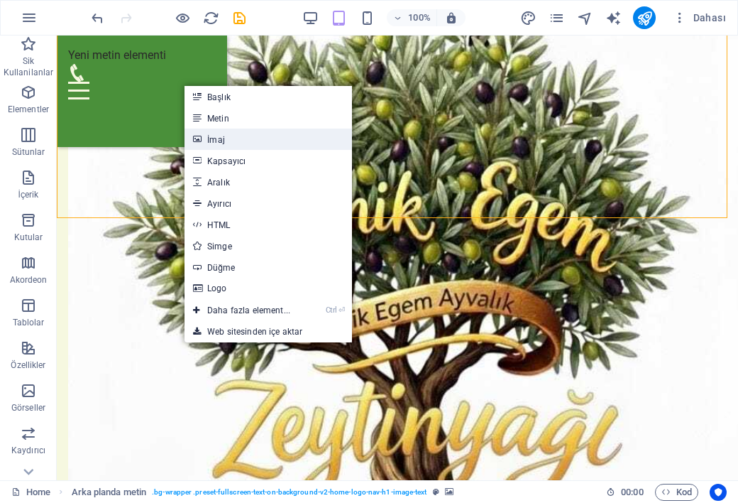
click at [217, 141] on link "İmaj" at bounding box center [269, 138] width 168 height 21
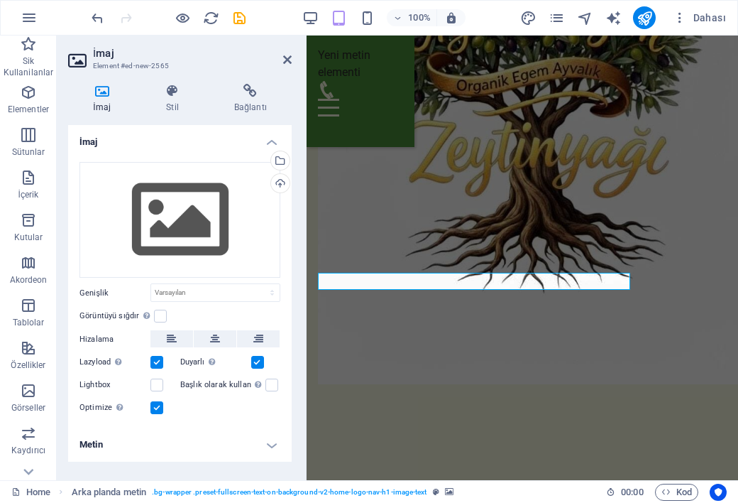
scroll to position [1249, 0]
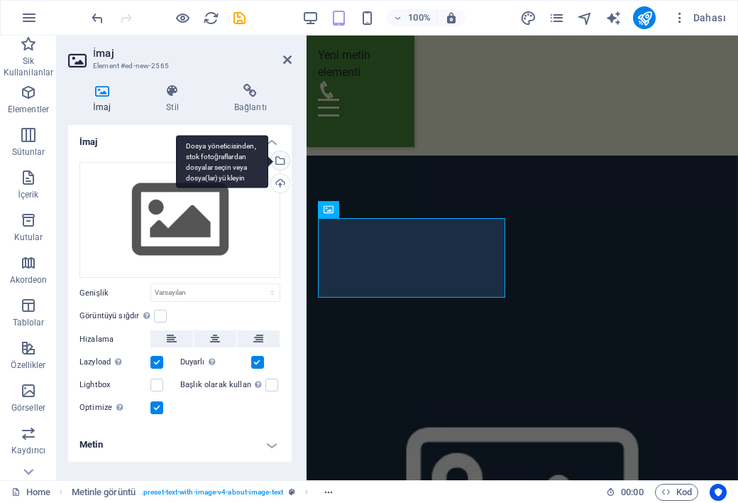
click at [284, 160] on div "Dosya yöneticisinden, stok fotoğraflardan dosyalar seçin veya dosya(lar) yükley…" at bounding box center [278, 161] width 21 height 21
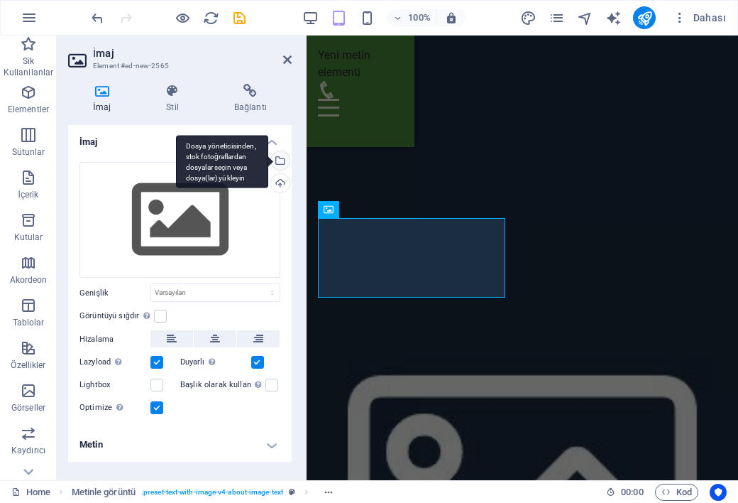
scroll to position [2042, 0]
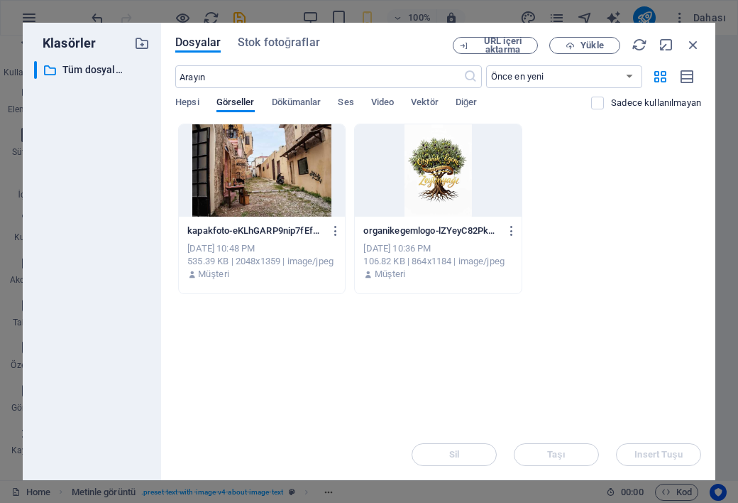
click at [89, 83] on div "​ Tüm dosyalar Tüm dosyalar" at bounding box center [92, 264] width 116 height 407
click at [89, 75] on p "Tüm dosyalar" at bounding box center [92, 70] width 61 height 16
click at [270, 43] on span "Stok fotoğraflar" at bounding box center [279, 42] width 82 height 17
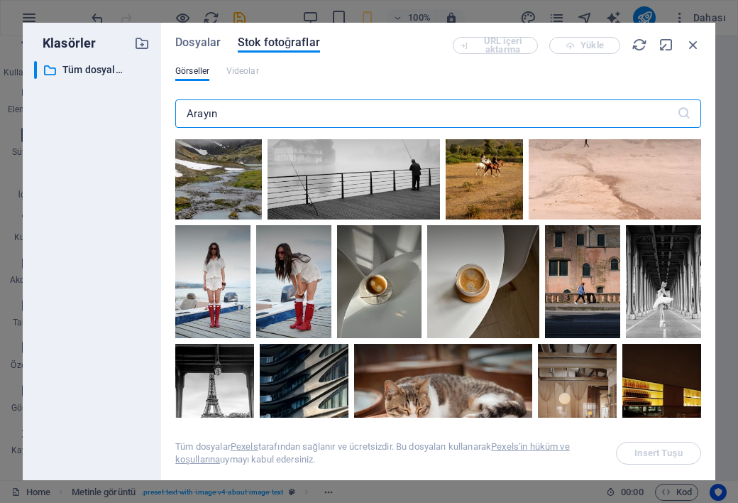
scroll to position [1846, 0]
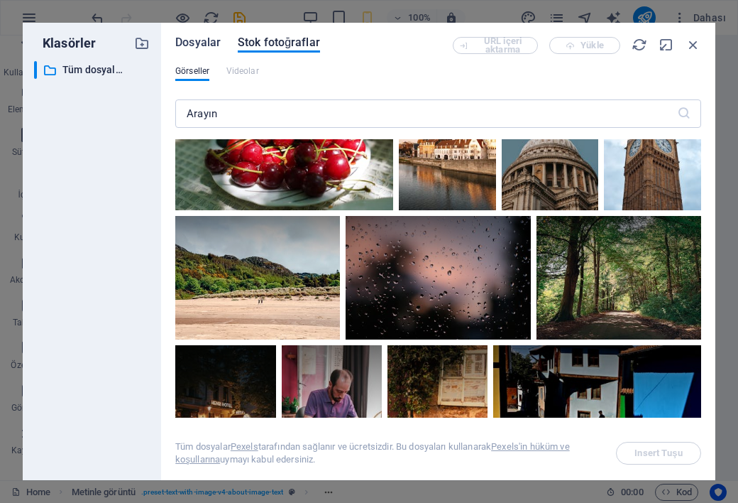
click at [199, 48] on span "Dosyalar" at bounding box center [197, 42] width 45 height 17
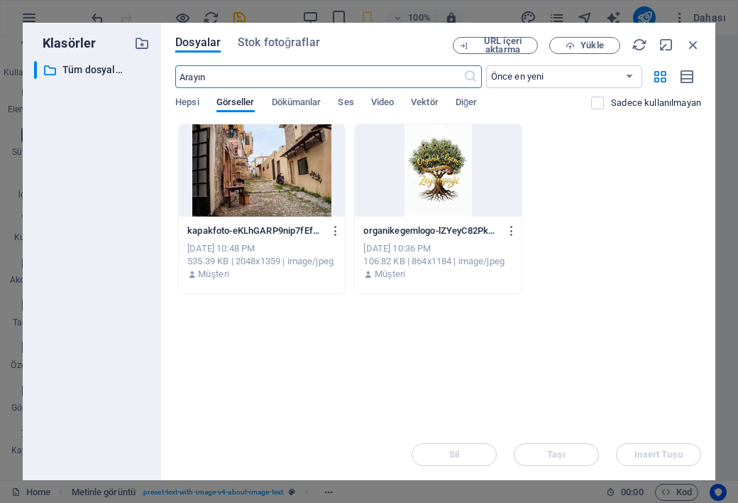
click at [324, 79] on input "text" at bounding box center [319, 76] width 288 height 23
click at [600, 49] on span "Yükle" at bounding box center [592, 45] width 23 height 9
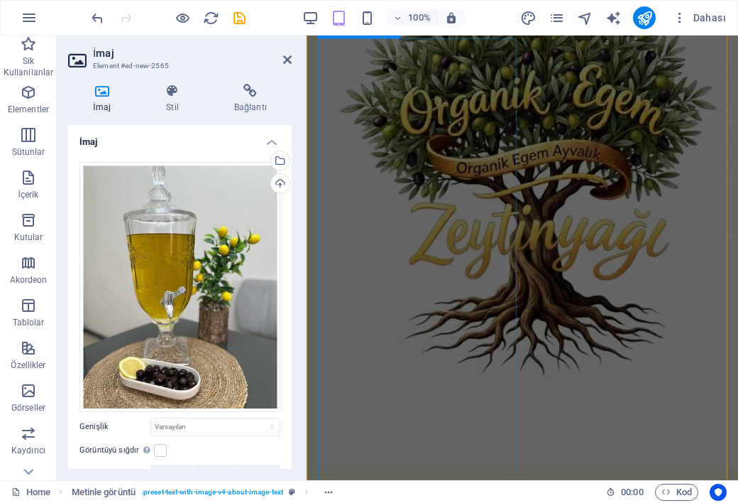
scroll to position [820, 0]
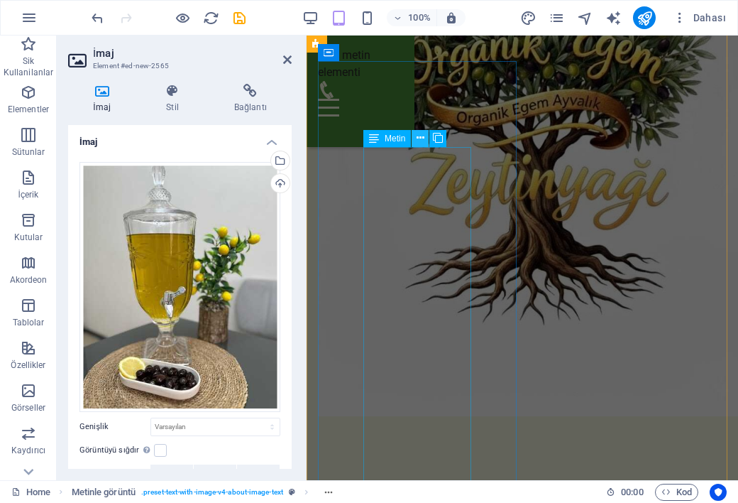
click at [417, 136] on icon at bounding box center [421, 138] width 8 height 15
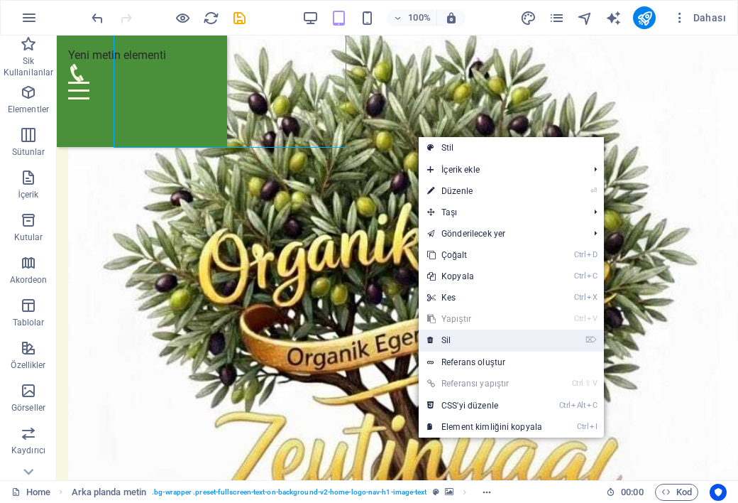
click at [451, 331] on link "⌦ Sil" at bounding box center [485, 339] width 132 height 21
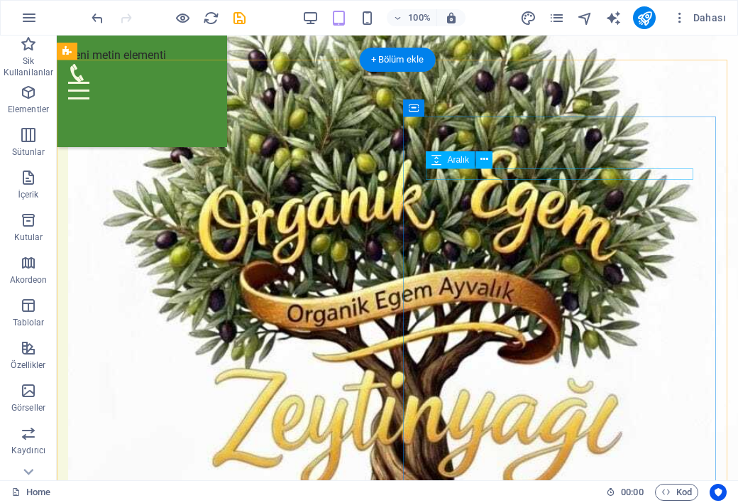
scroll to position [891, 0]
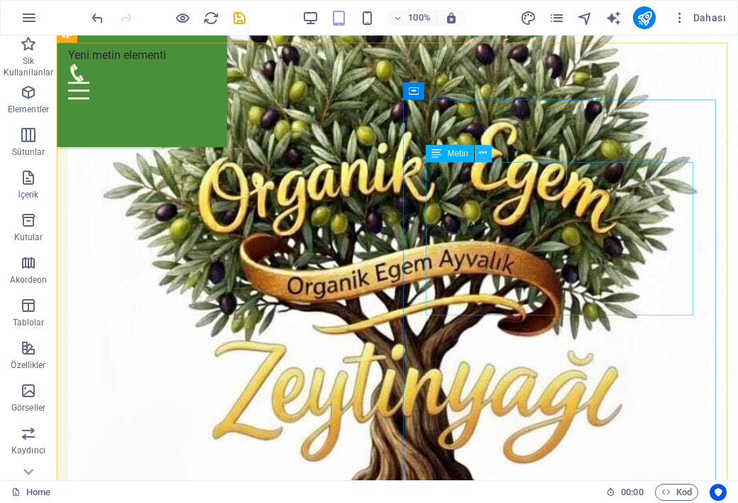
click at [484, 153] on icon at bounding box center [483, 153] width 8 height 15
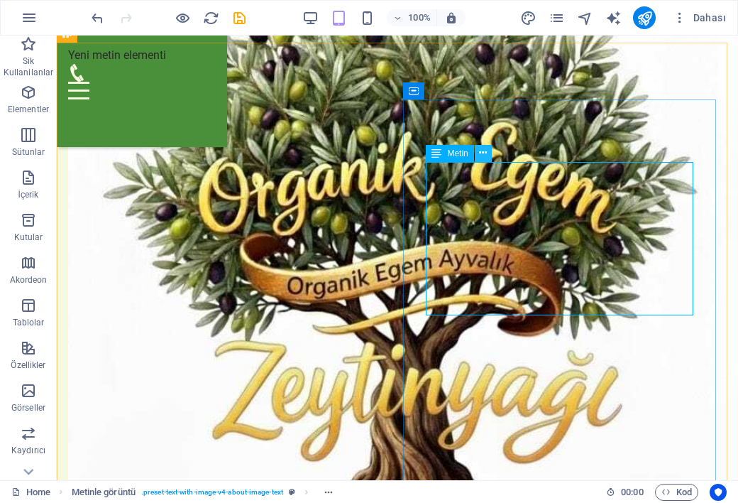
click at [486, 154] on icon at bounding box center [483, 153] width 8 height 15
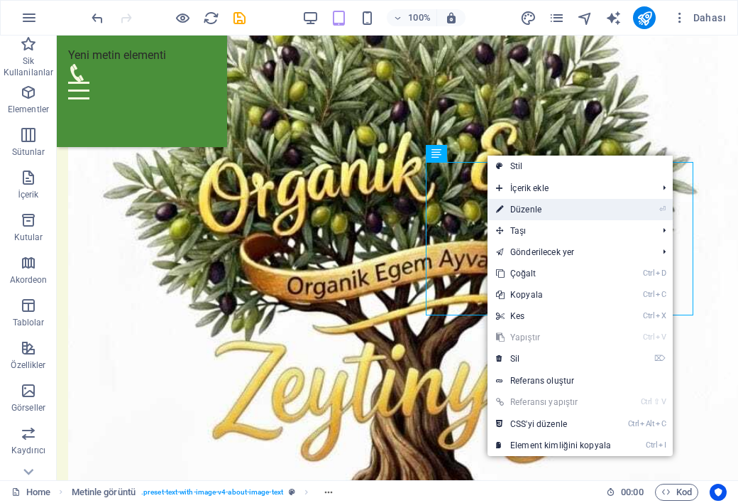
click at [530, 204] on link "⏎ Düzenle" at bounding box center [554, 209] width 132 height 21
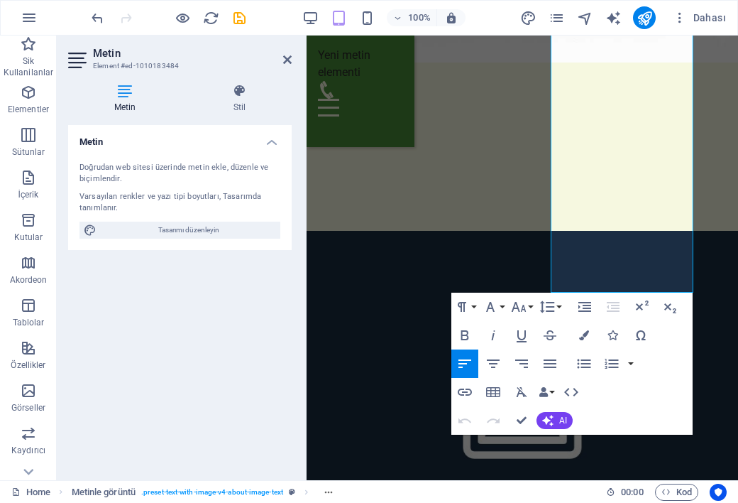
scroll to position [1175, 0]
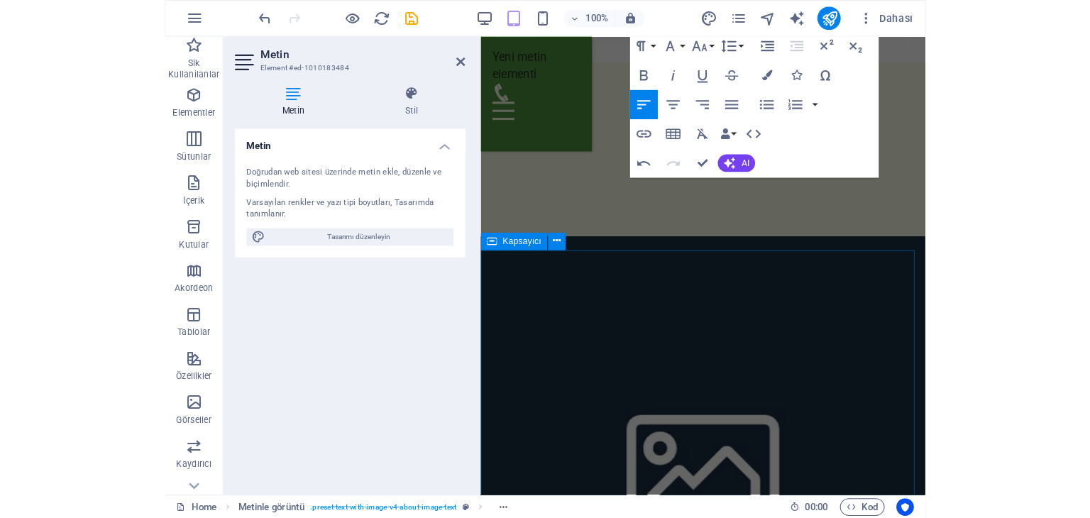
scroll to position [1154, 0]
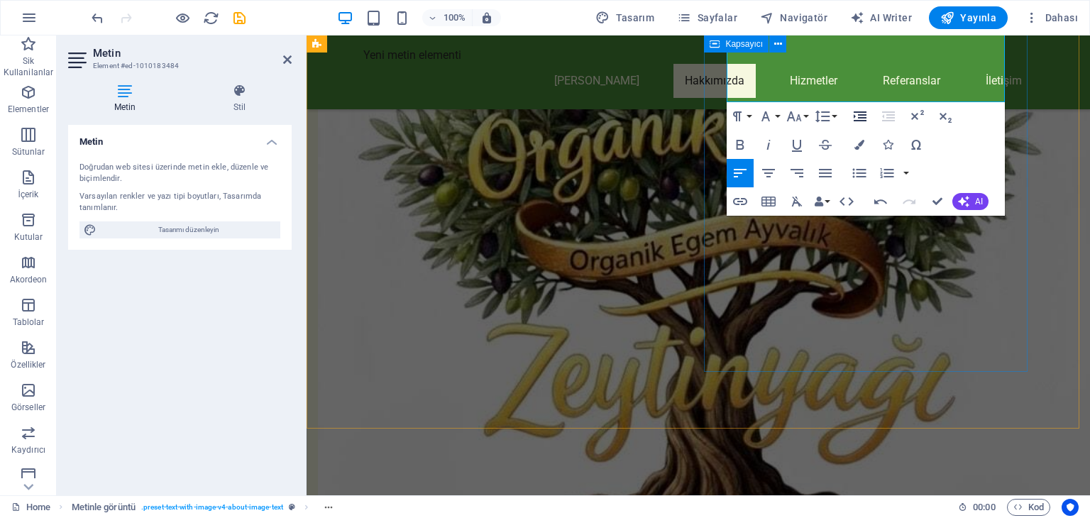
scroll to position [721, 0]
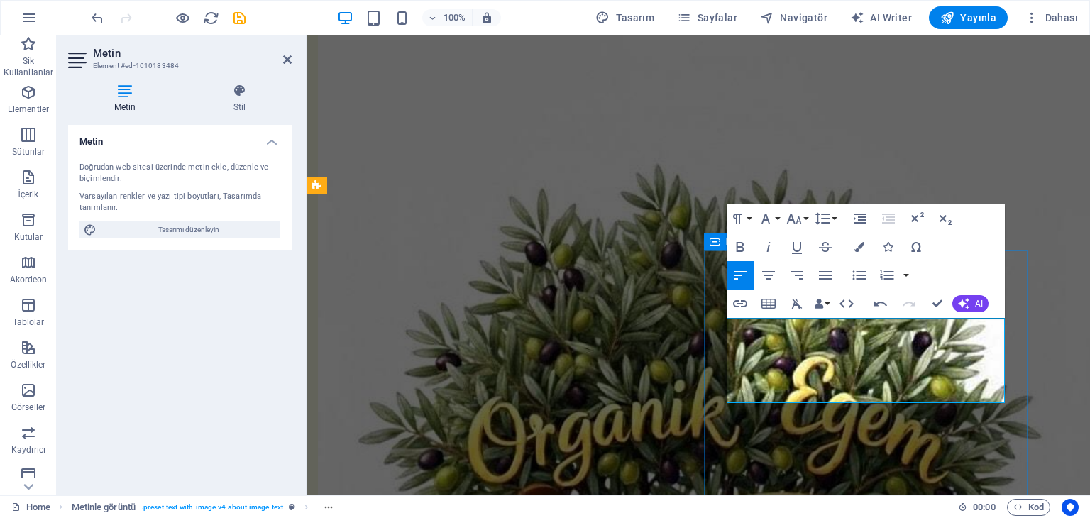
drag, startPoint x: 869, startPoint y: 393, endPoint x: 726, endPoint y: 324, distance: 158.1
click at [804, 217] on button "Font Size" at bounding box center [797, 218] width 27 height 28
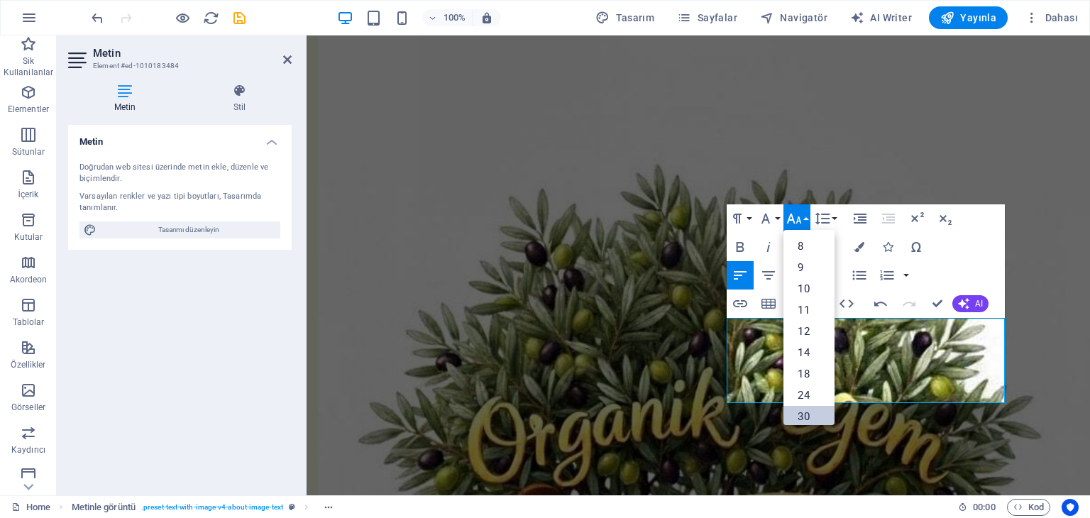
click at [808, 411] on link "30" at bounding box center [809, 416] width 51 height 21
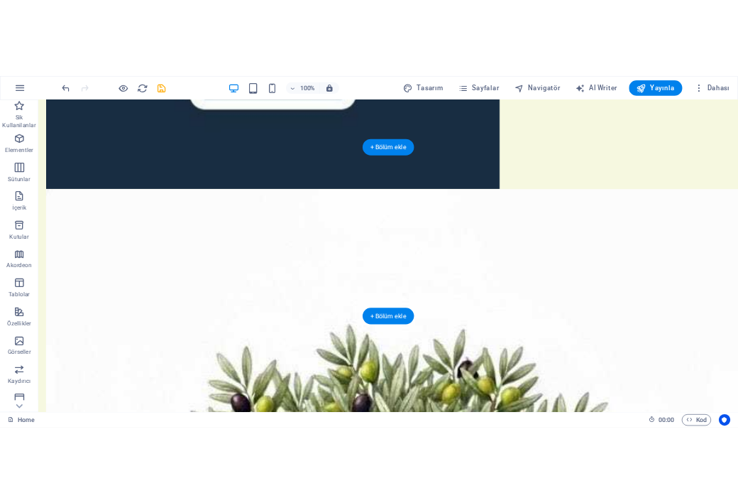
scroll to position [568, 0]
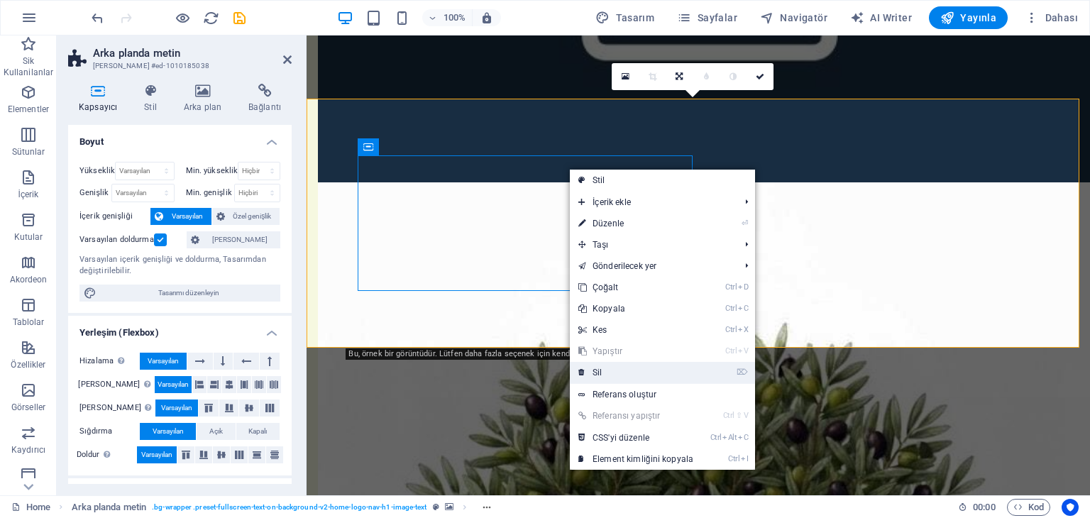
click at [607, 369] on link "⌦ Sil" at bounding box center [636, 372] width 132 height 21
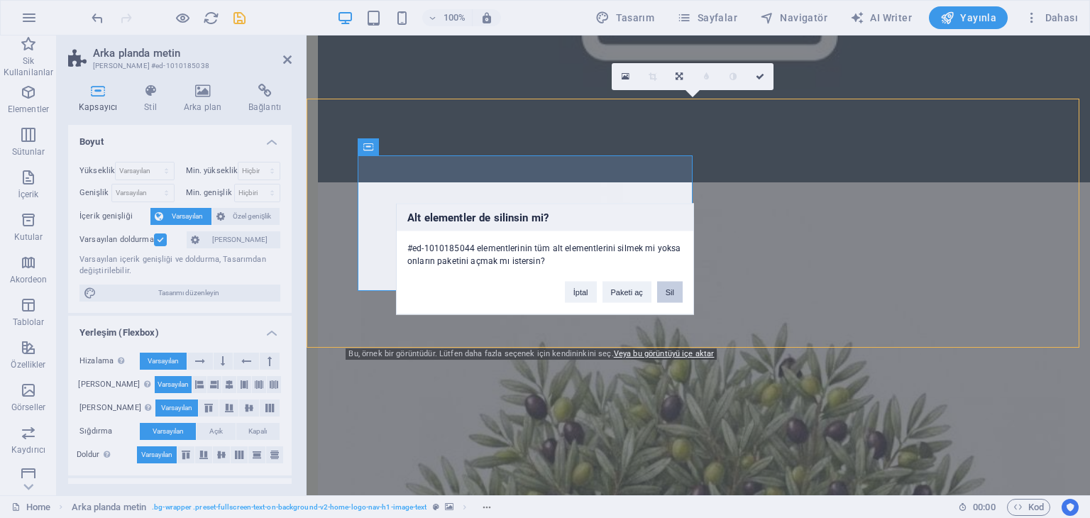
click at [672, 291] on button "Sil" at bounding box center [670, 292] width 26 height 21
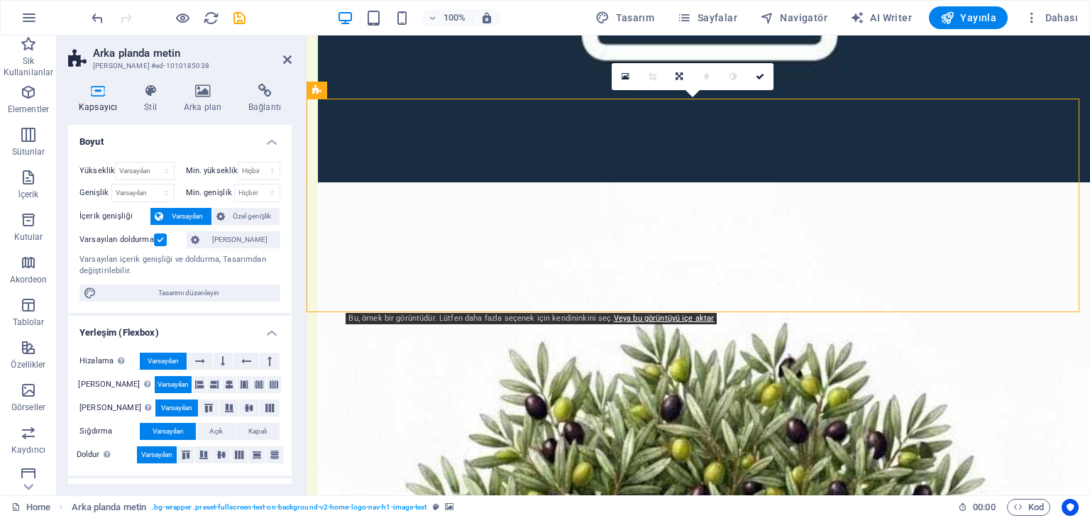
click at [201, 92] on icon at bounding box center [202, 91] width 59 height 14
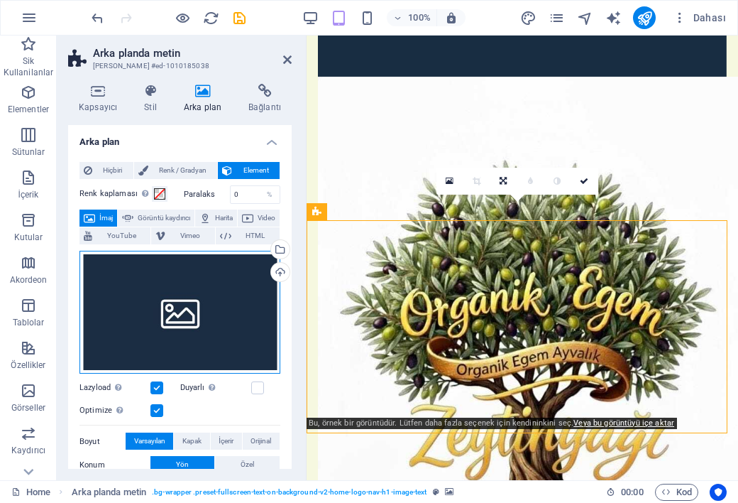
click at [146, 312] on div "Dosyaları buraya sürükleyin, dosyaları seçmek için tıklayın veya Dosyalardan ya…" at bounding box center [180, 313] width 201 height 124
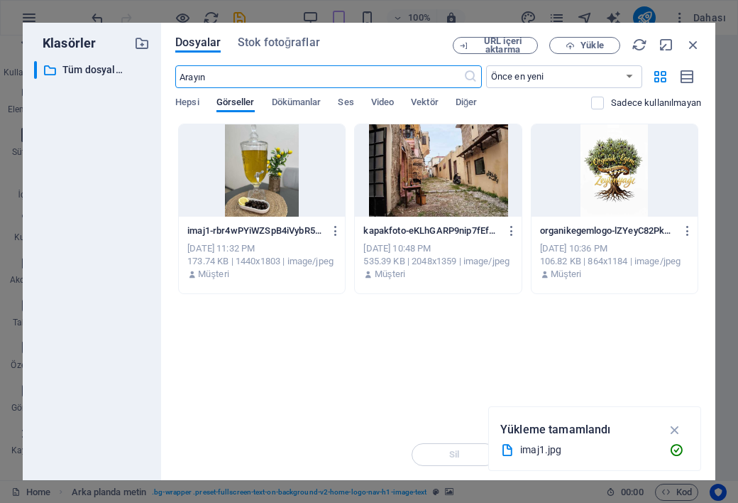
scroll to position [1146, 0]
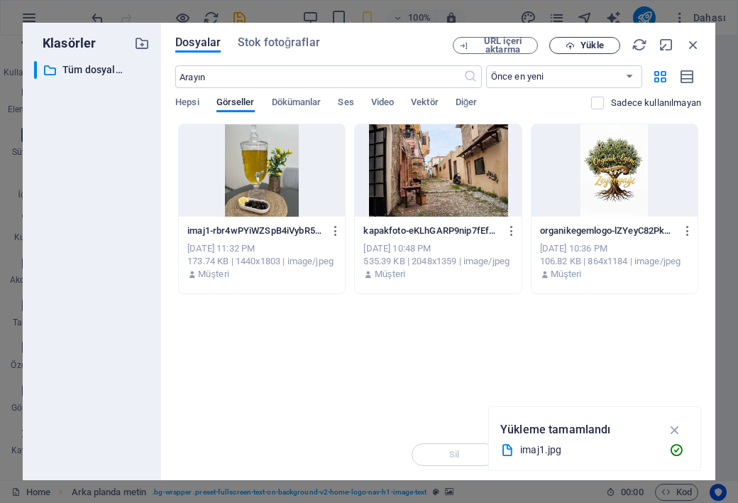
click at [571, 43] on icon "button" at bounding box center [570, 45] width 9 height 9
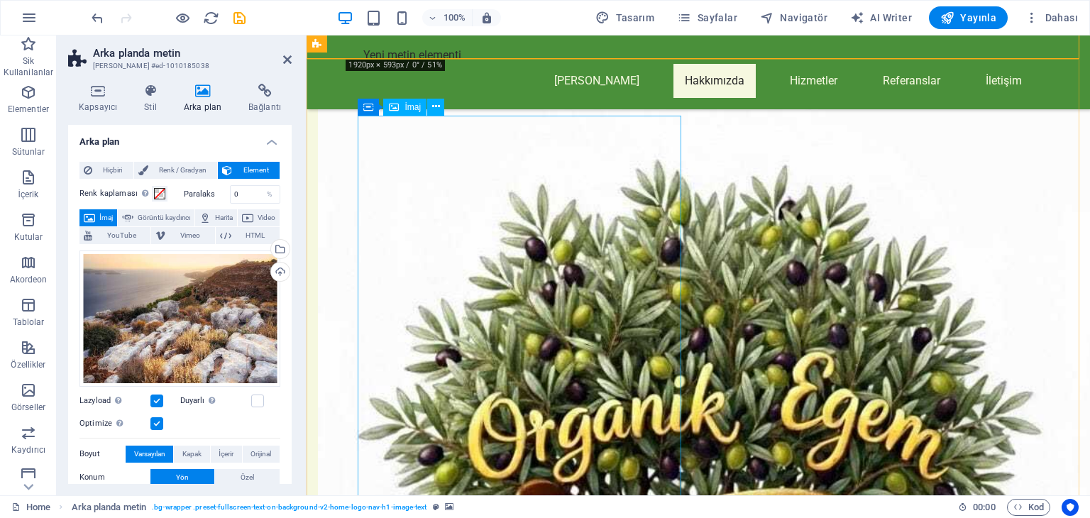
scroll to position [710, 0]
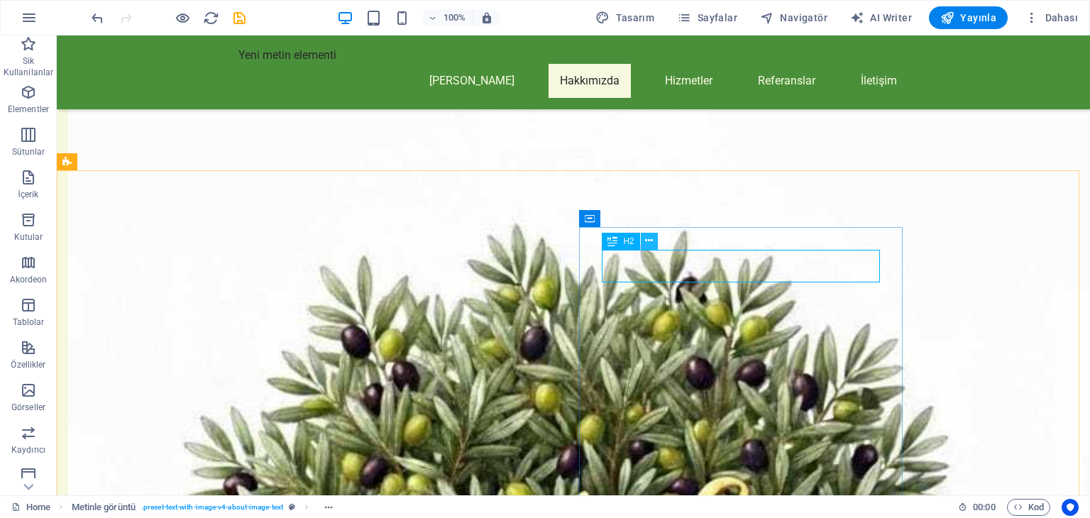
click at [650, 241] on icon at bounding box center [649, 241] width 8 height 15
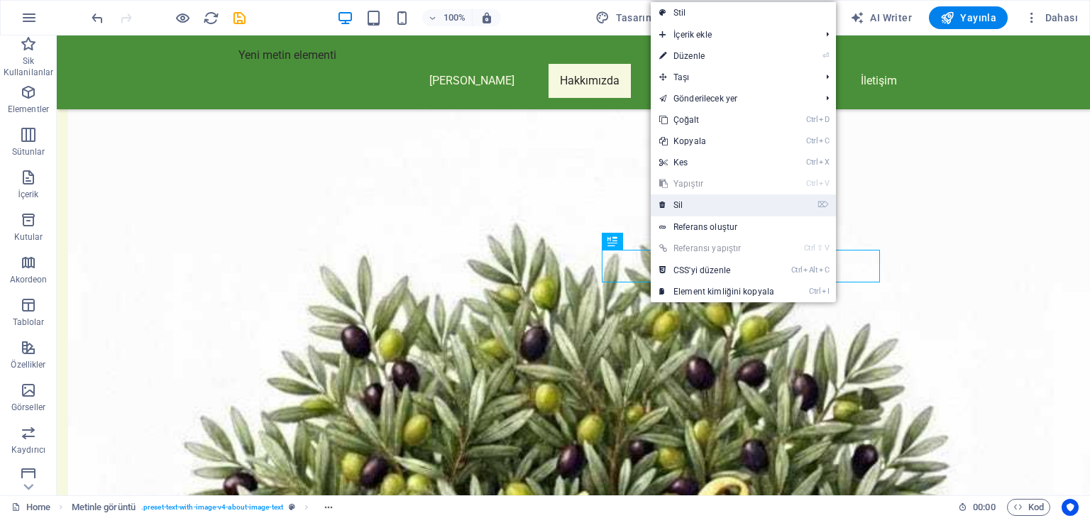
click at [681, 204] on link "⌦ Sil" at bounding box center [717, 205] width 132 height 21
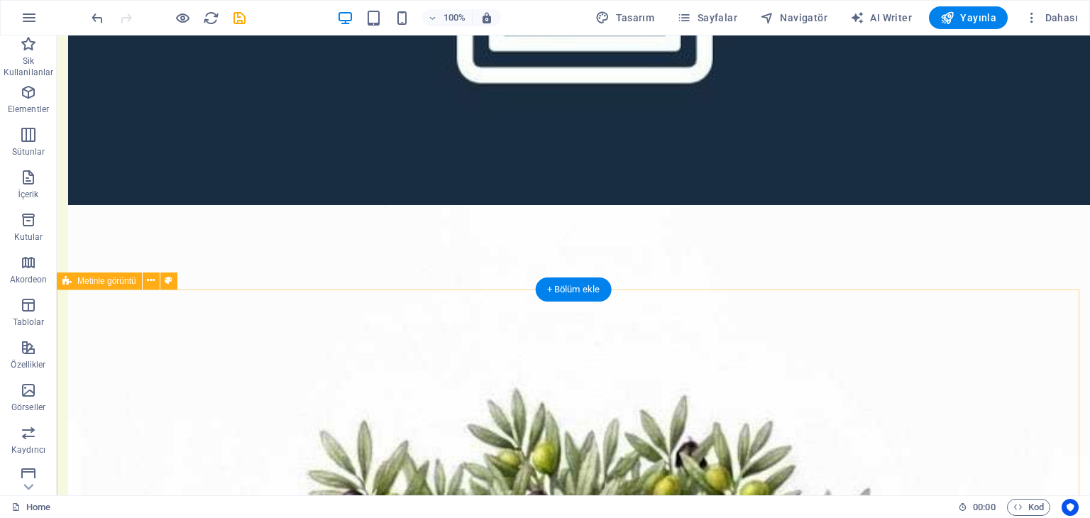
scroll to position [524, 0]
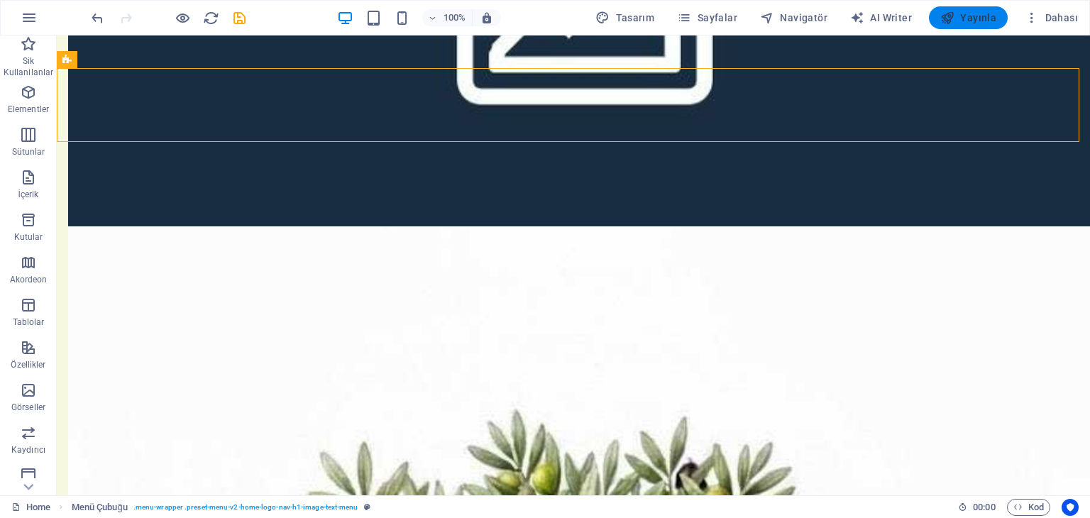
click at [978, 15] on span "Yayınla" at bounding box center [969, 18] width 56 height 14
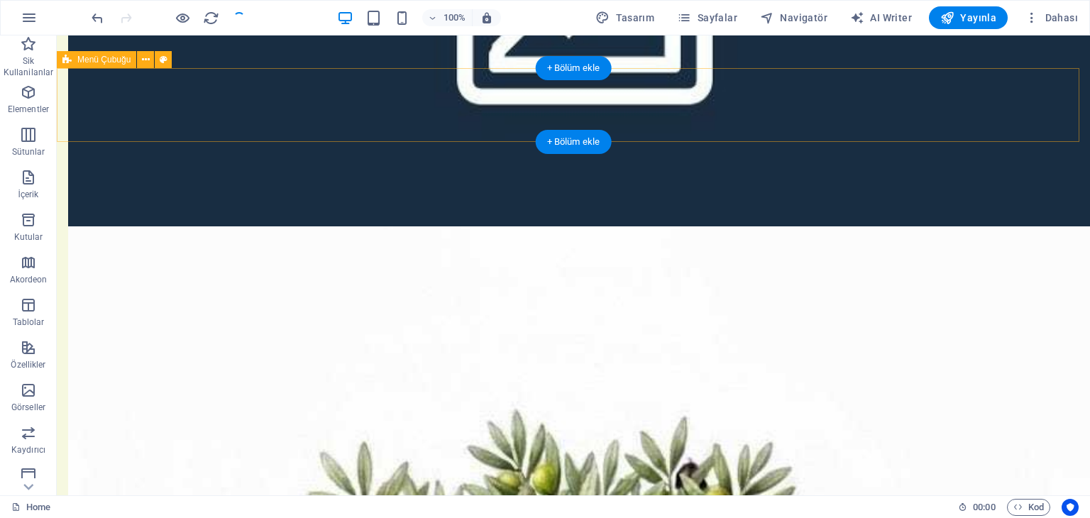
checkbox input "false"
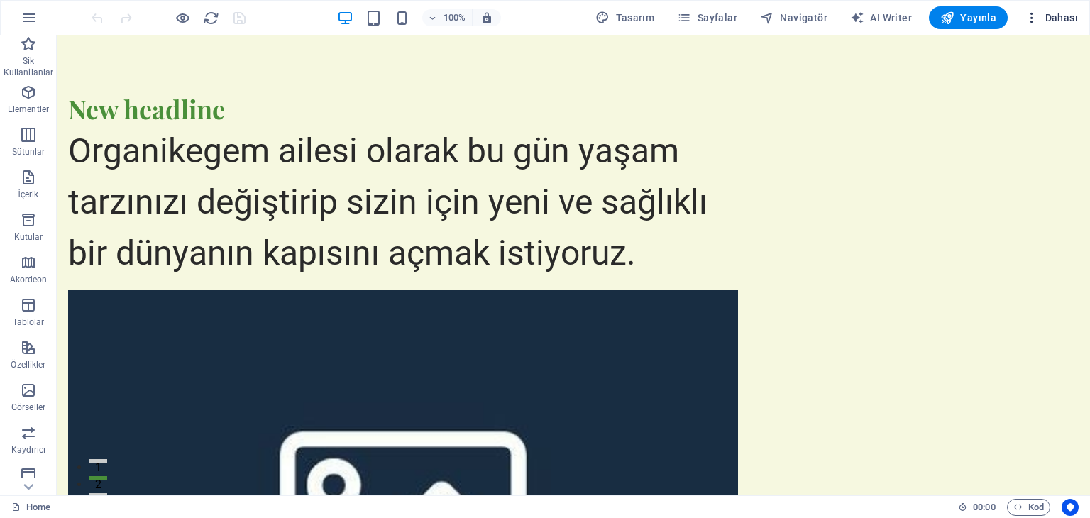
click at [1068, 20] on span "Dahası" at bounding box center [1051, 18] width 53 height 14
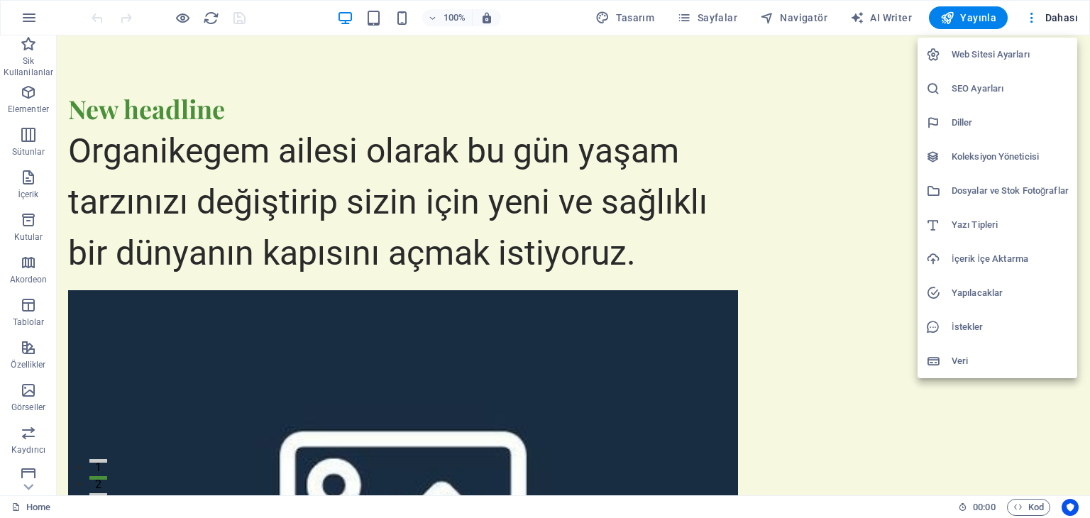
click at [498, 74] on div at bounding box center [545, 259] width 1090 height 518
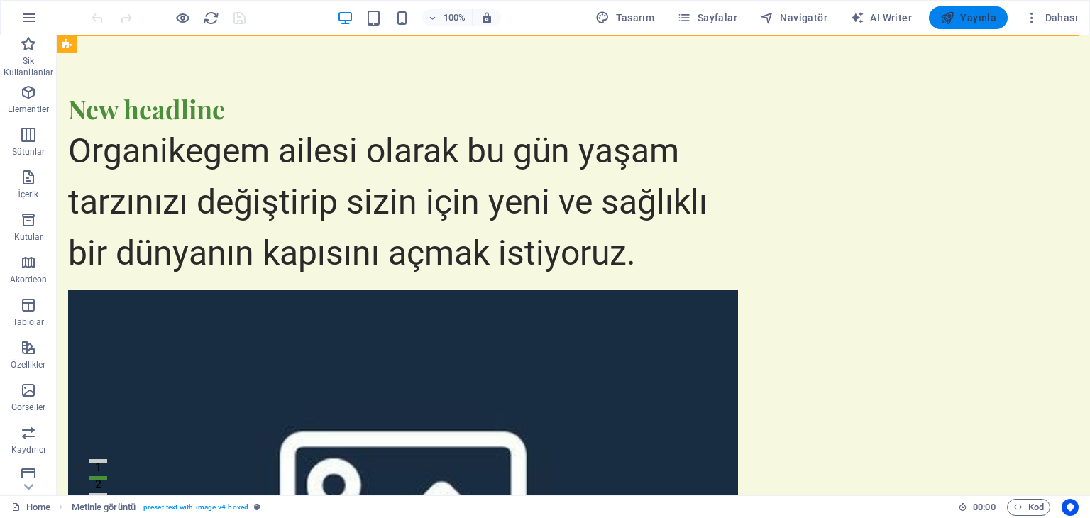
click at [965, 18] on span "Yayınla" at bounding box center [969, 18] width 56 height 14
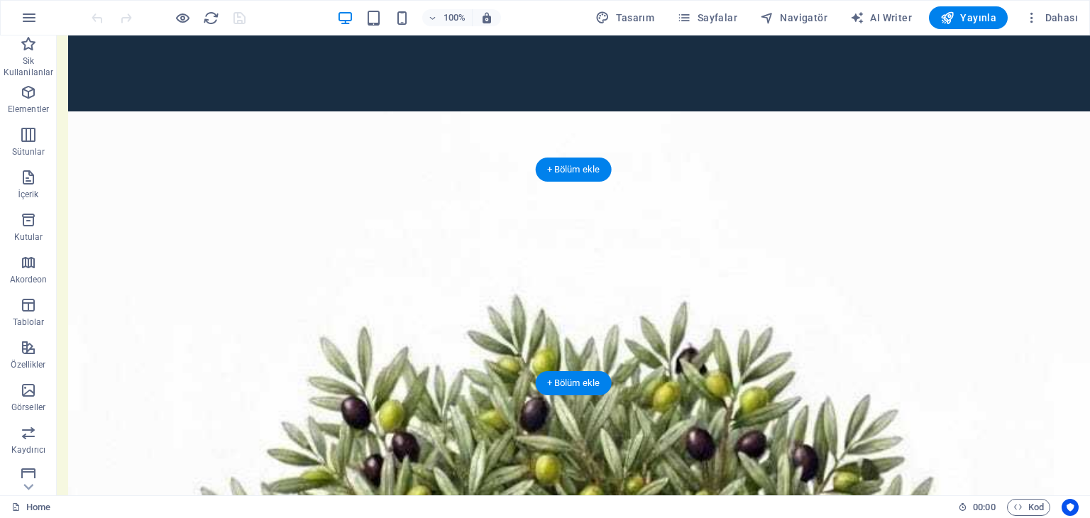
scroll to position [284, 0]
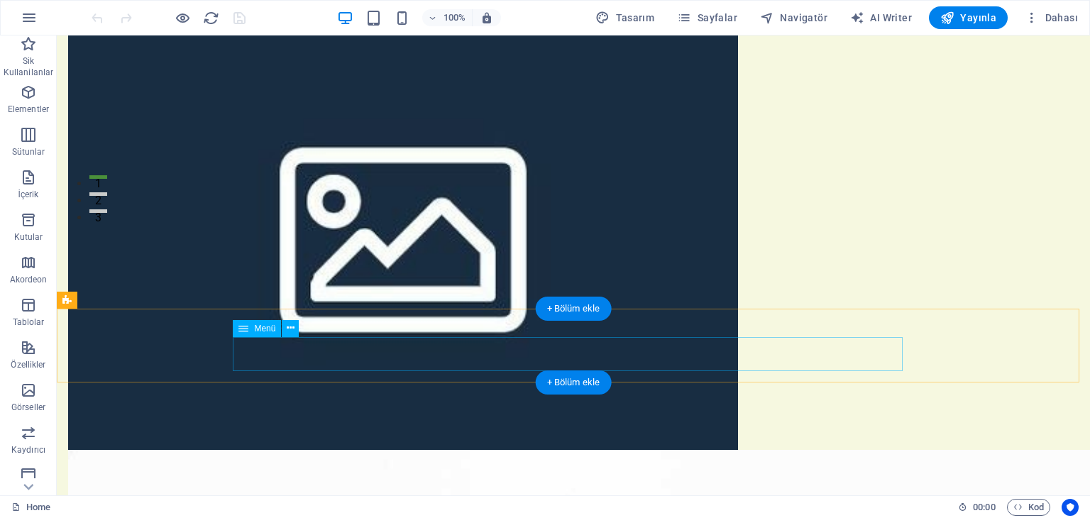
drag, startPoint x: 777, startPoint y: 358, endPoint x: 796, endPoint y: 344, distance: 23.4
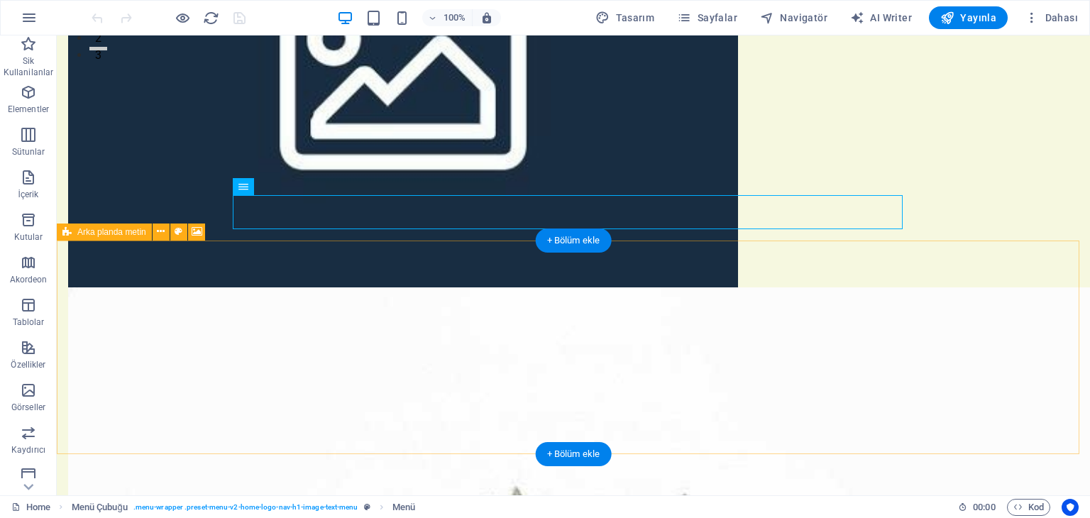
scroll to position [426, 0]
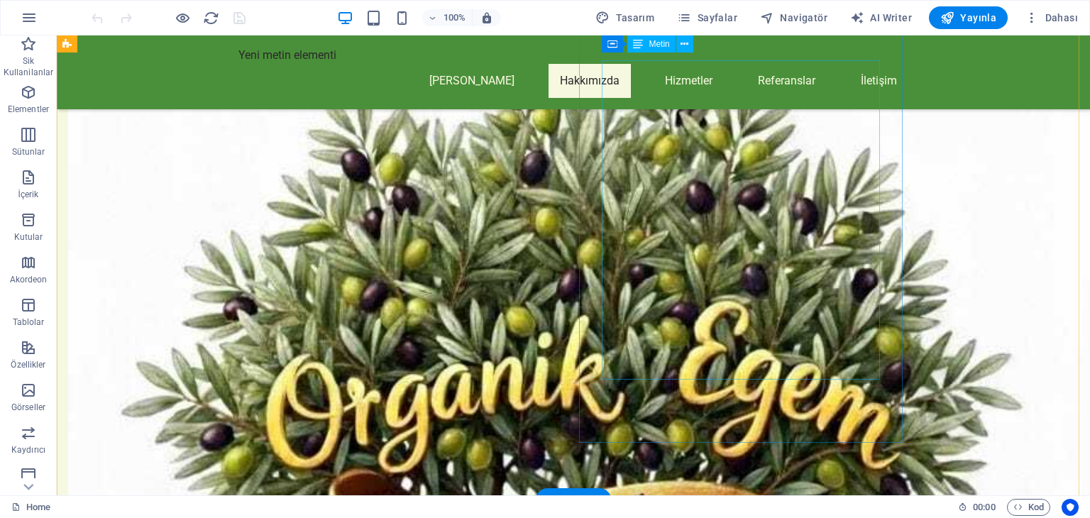
scroll to position [852, 0]
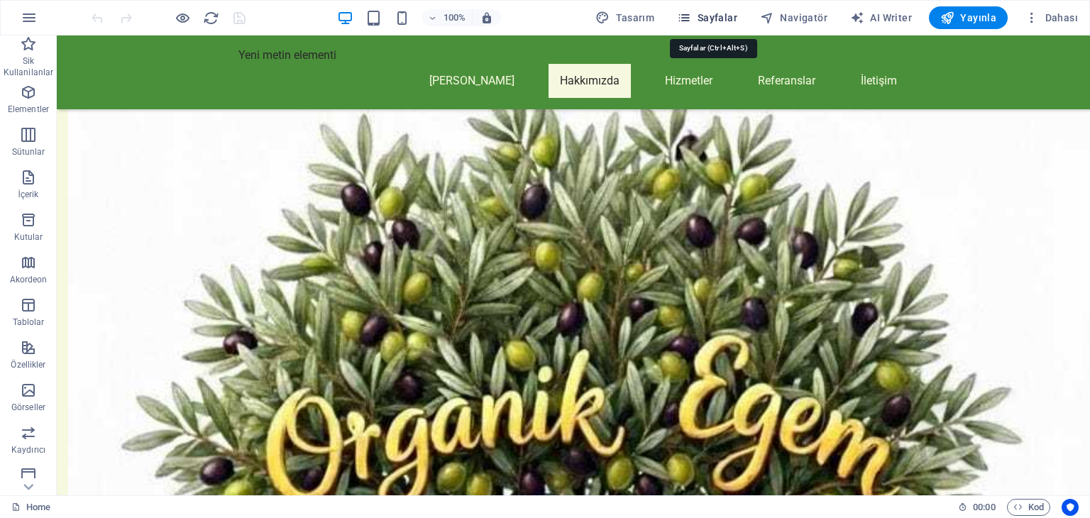
click at [721, 16] on span "Sayfalar" at bounding box center [707, 18] width 60 height 14
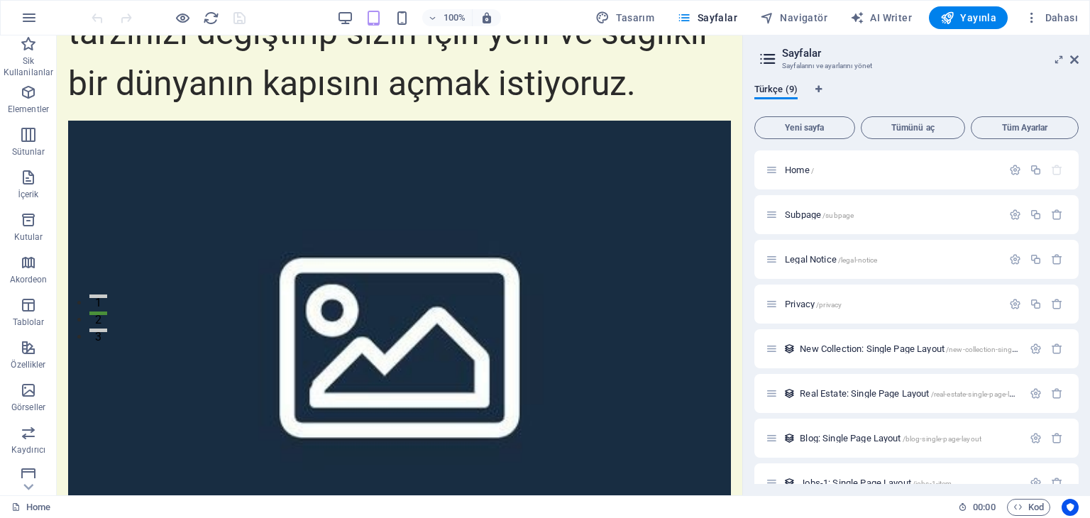
scroll to position [0, 0]
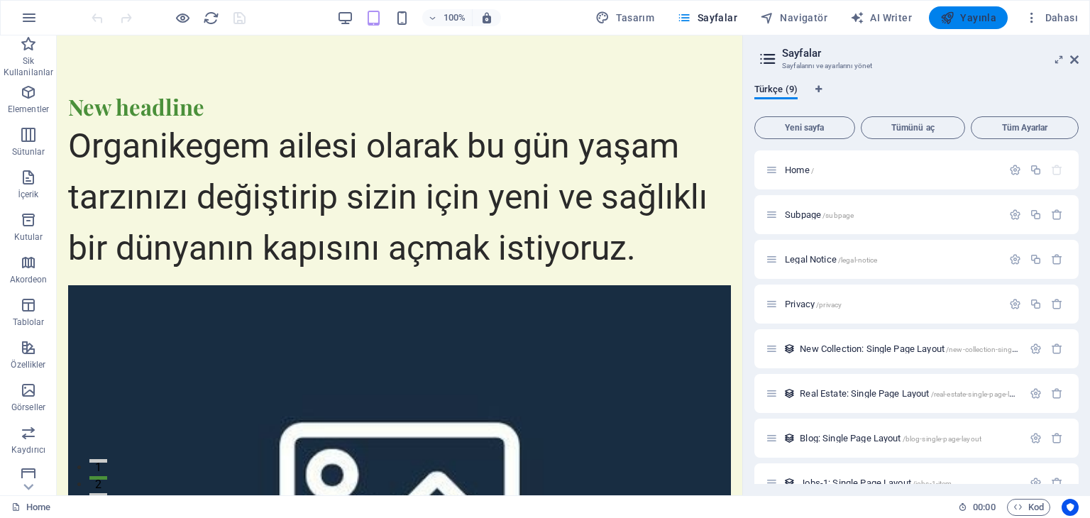
click at [968, 20] on span "Yayınla" at bounding box center [969, 18] width 56 height 14
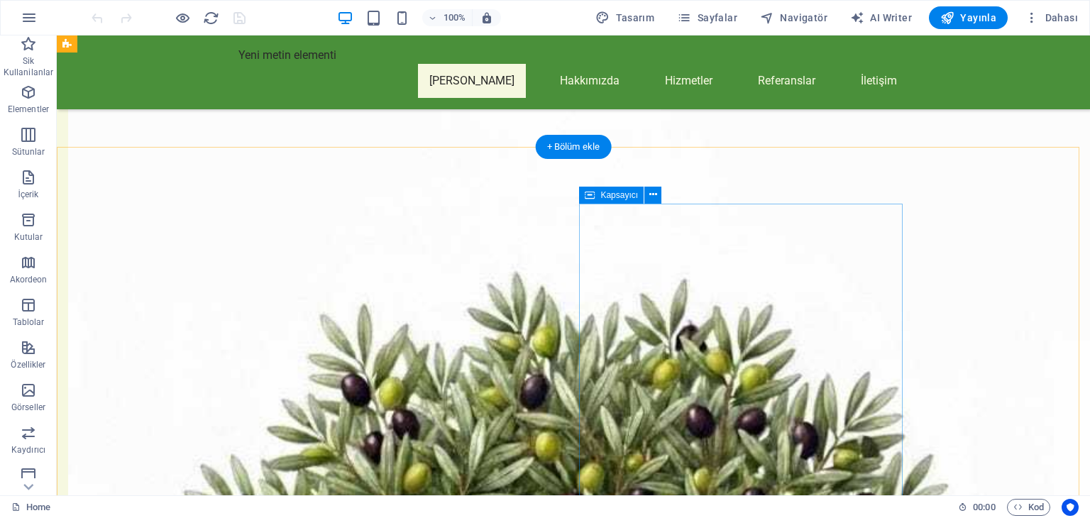
scroll to position [355, 0]
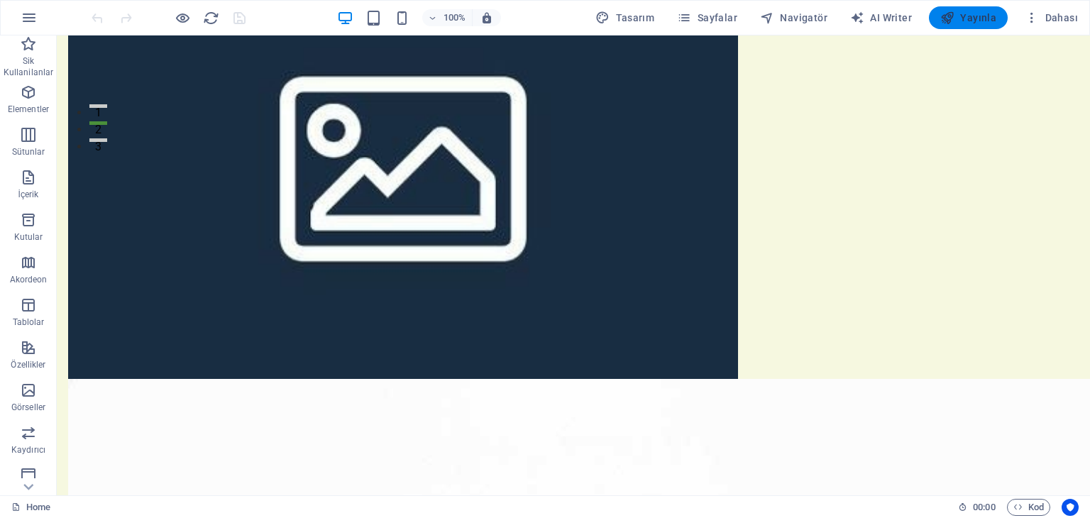
click at [969, 23] on span "Yayınla" at bounding box center [969, 18] width 56 height 14
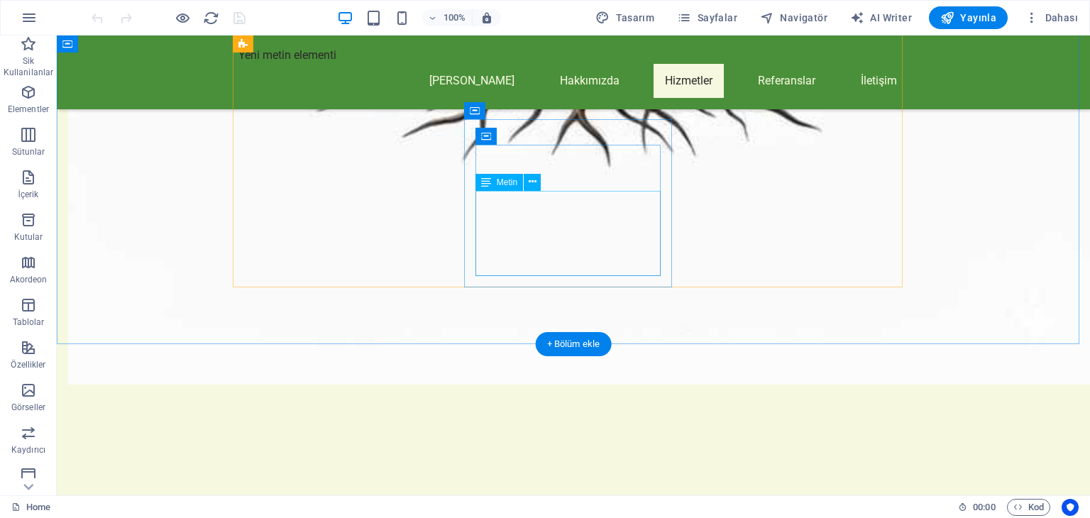
scroll to position [1633, 0]
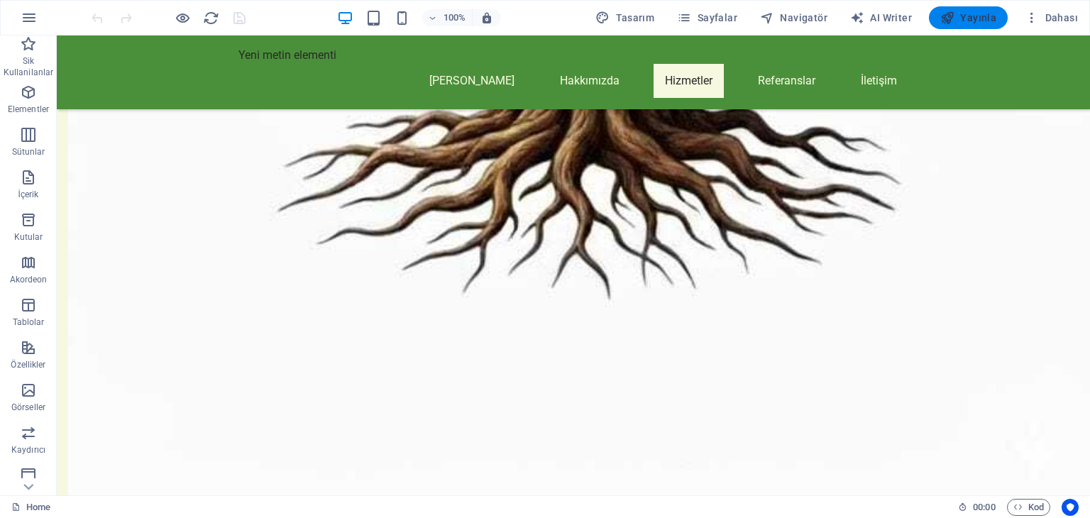
click at [969, 13] on span "Yayınla" at bounding box center [969, 18] width 56 height 14
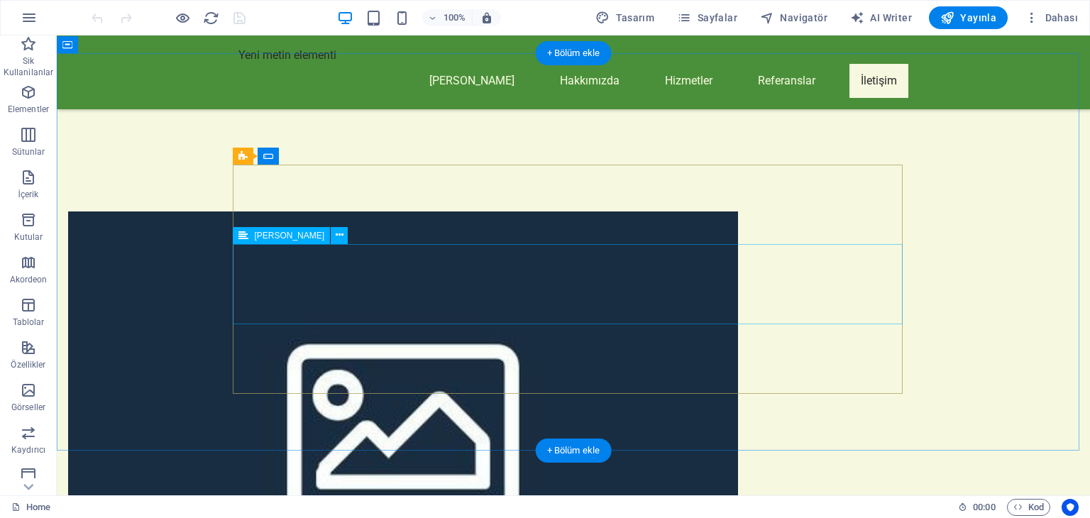
scroll to position [2583, 0]
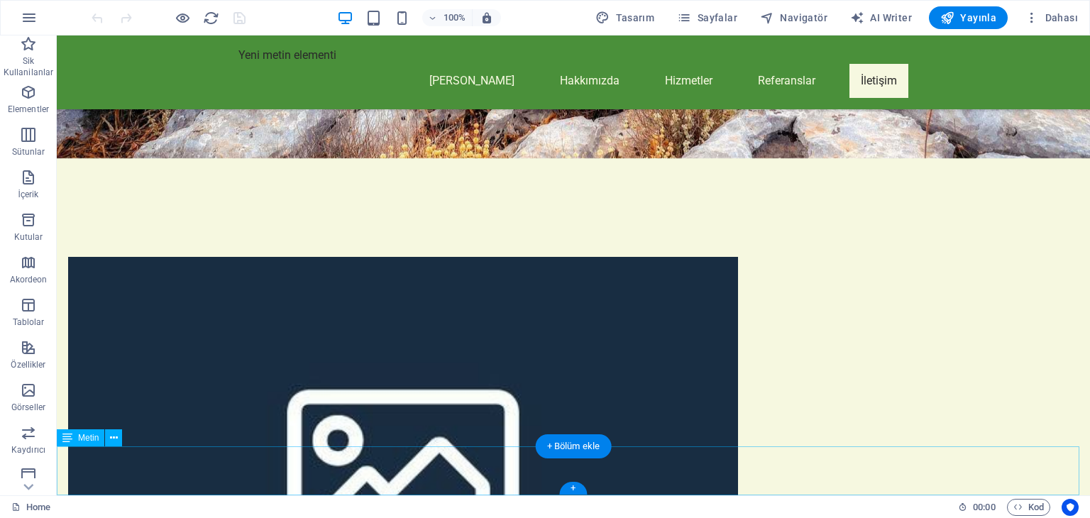
click at [117, 437] on icon at bounding box center [114, 438] width 8 height 15
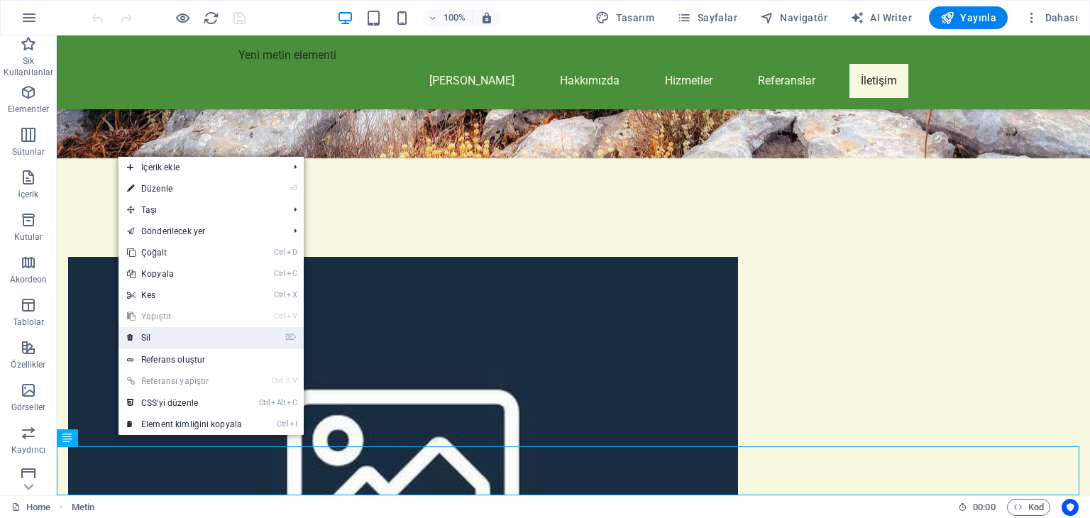
click at [153, 344] on link "⌦ Sil" at bounding box center [185, 337] width 132 height 21
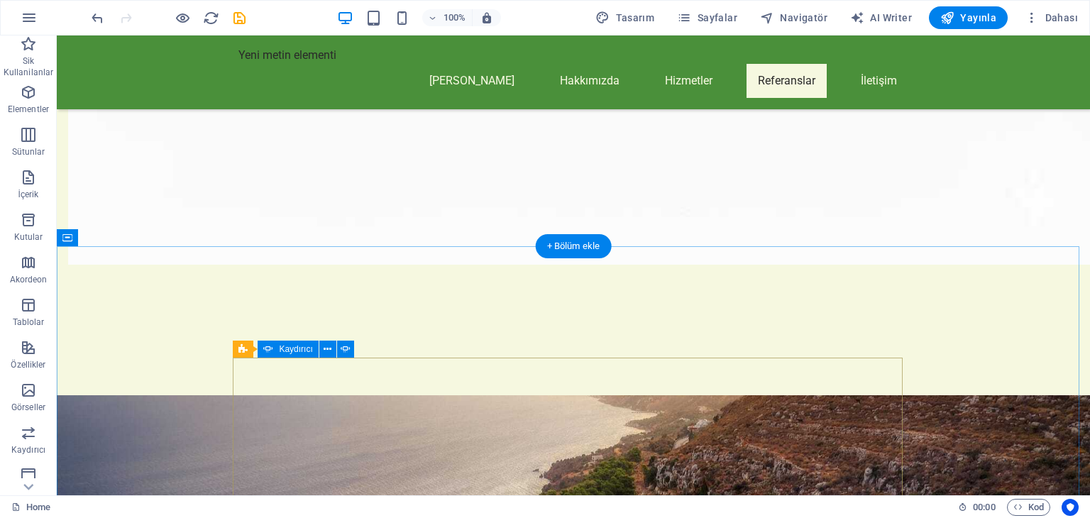
scroll to position [1895, 0]
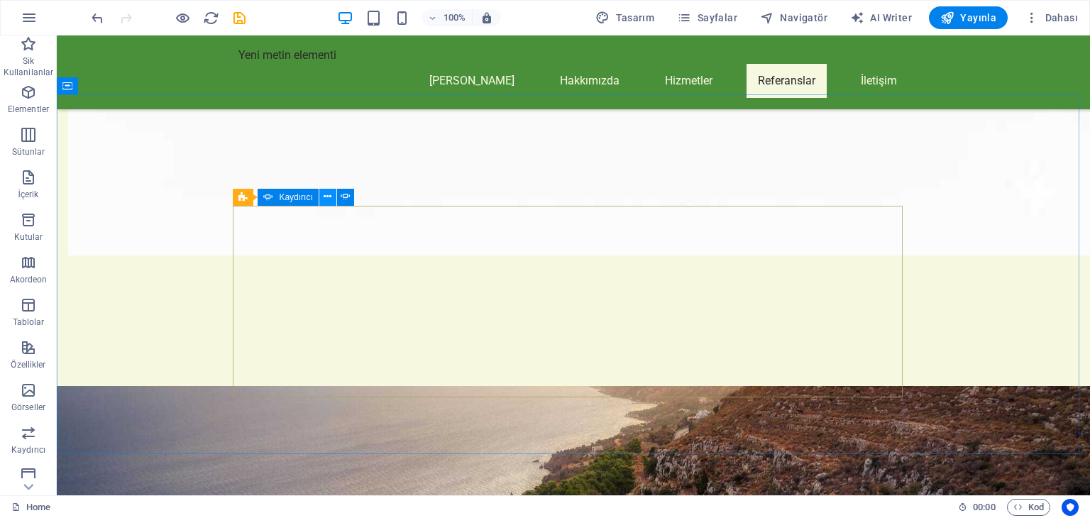
click at [332, 195] on button at bounding box center [327, 197] width 17 height 17
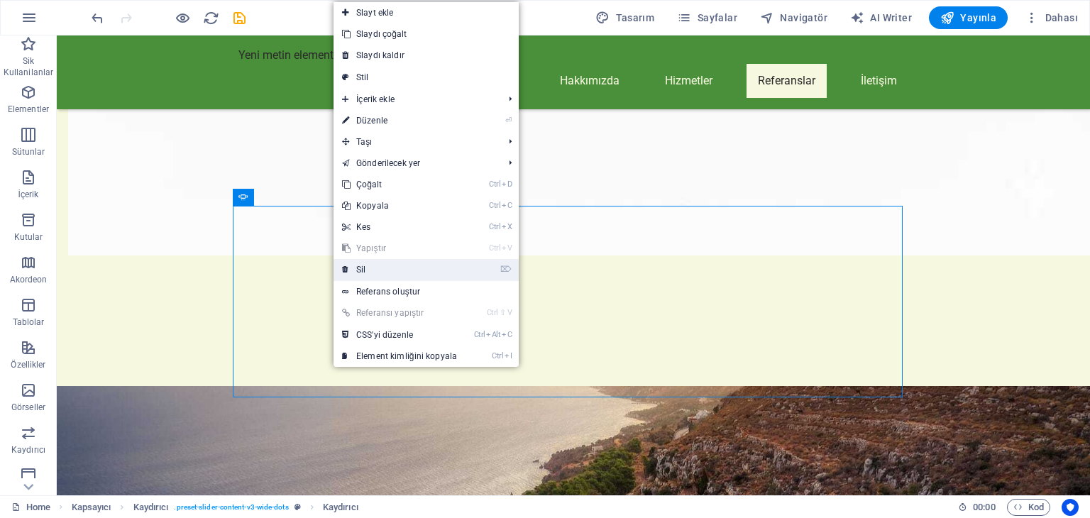
click at [369, 262] on link "⌦ Sil" at bounding box center [400, 269] width 132 height 21
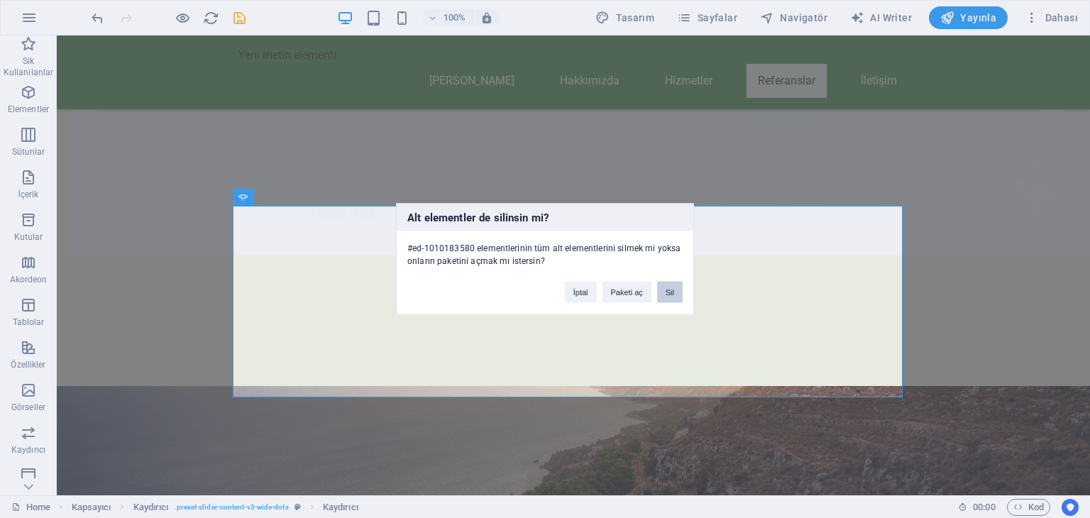
click at [666, 288] on button "Sil" at bounding box center [670, 292] width 26 height 21
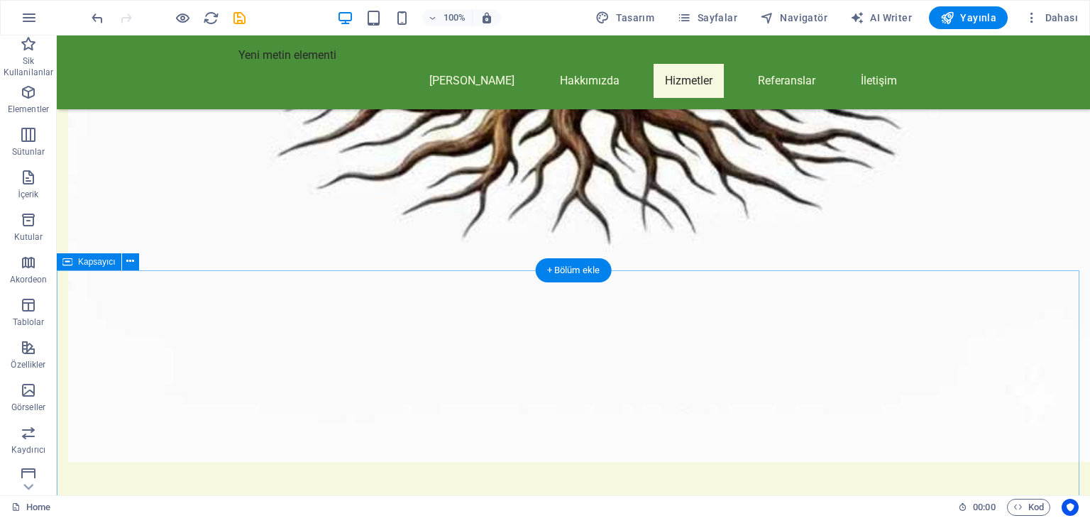
scroll to position [1682, 0]
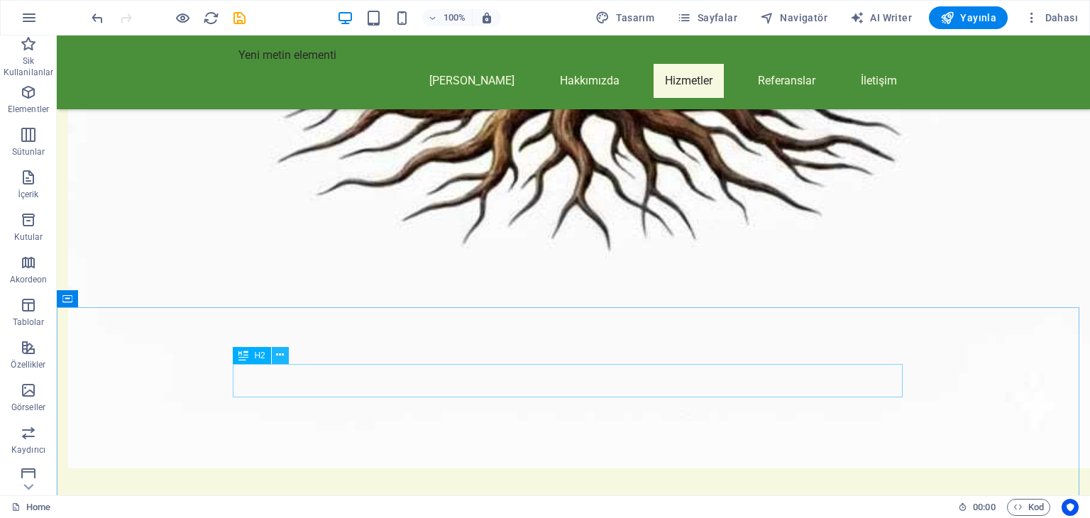
click at [285, 356] on button at bounding box center [280, 355] width 17 height 17
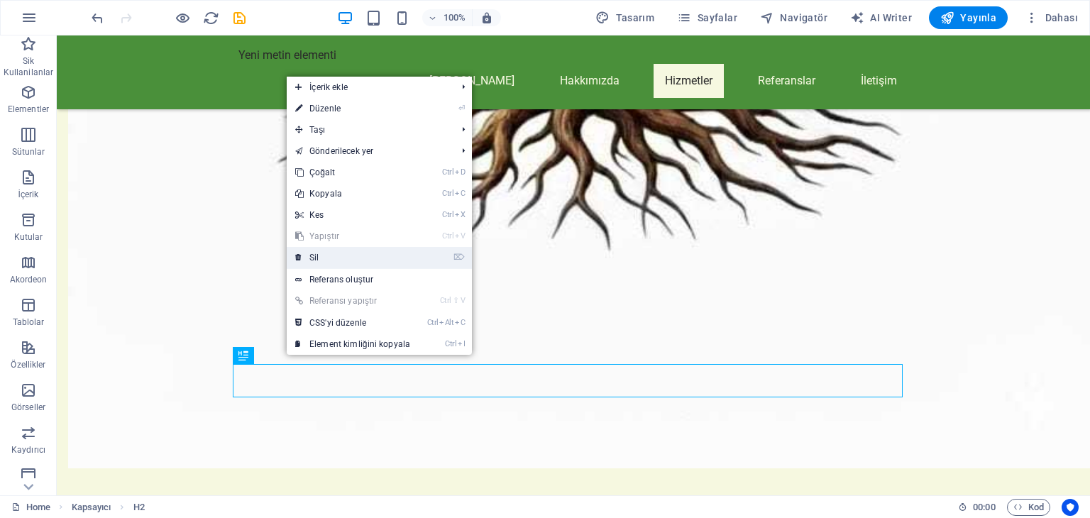
click at [327, 248] on link "⌦ Sil" at bounding box center [353, 257] width 132 height 21
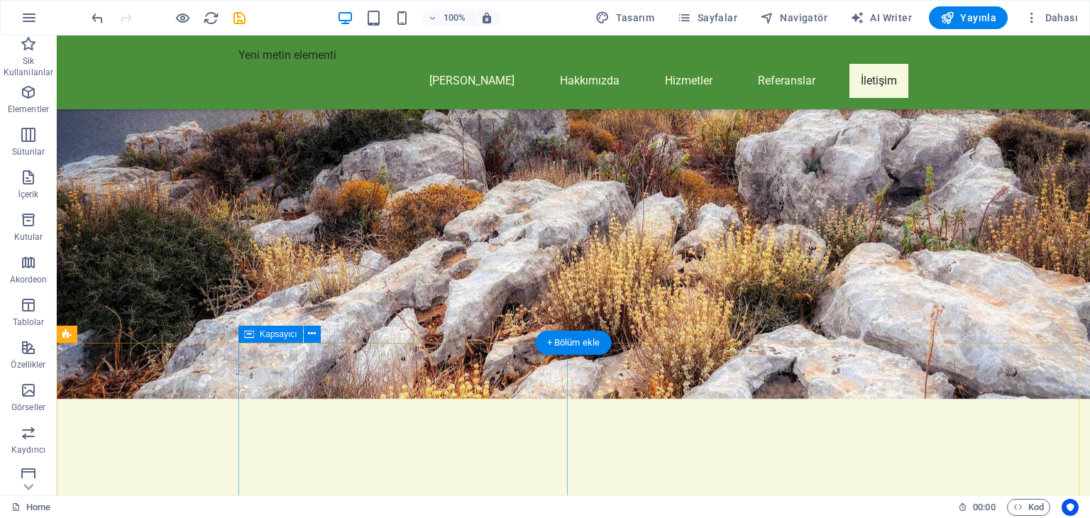
scroll to position [2408, 0]
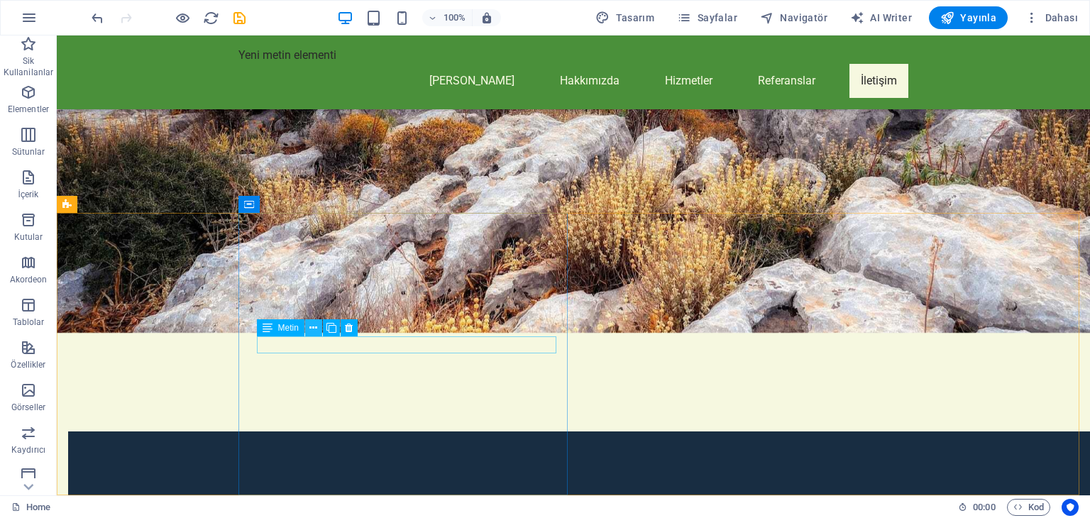
click at [314, 329] on icon at bounding box center [314, 328] width 8 height 15
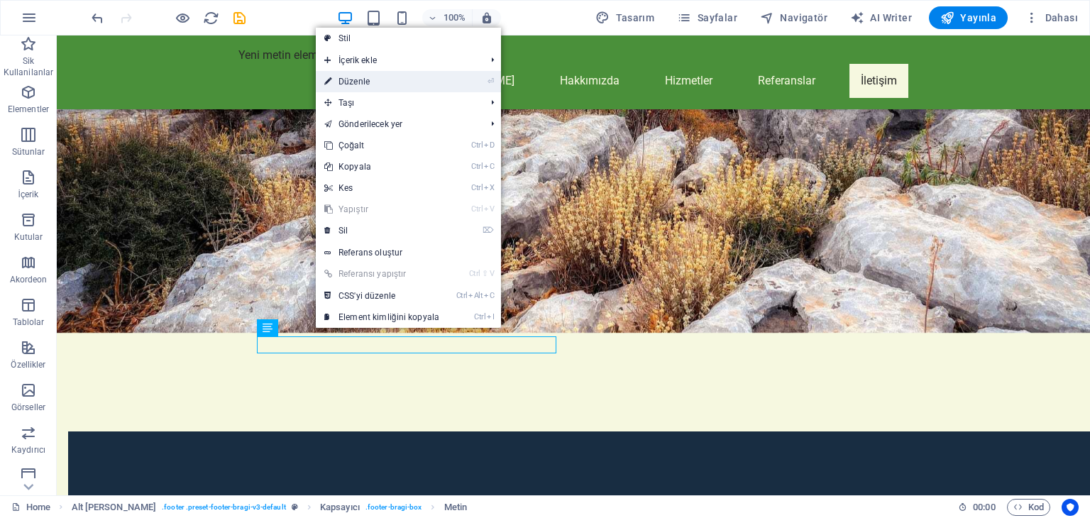
click at [363, 75] on link "⏎ Düzenle" at bounding box center [382, 81] width 132 height 21
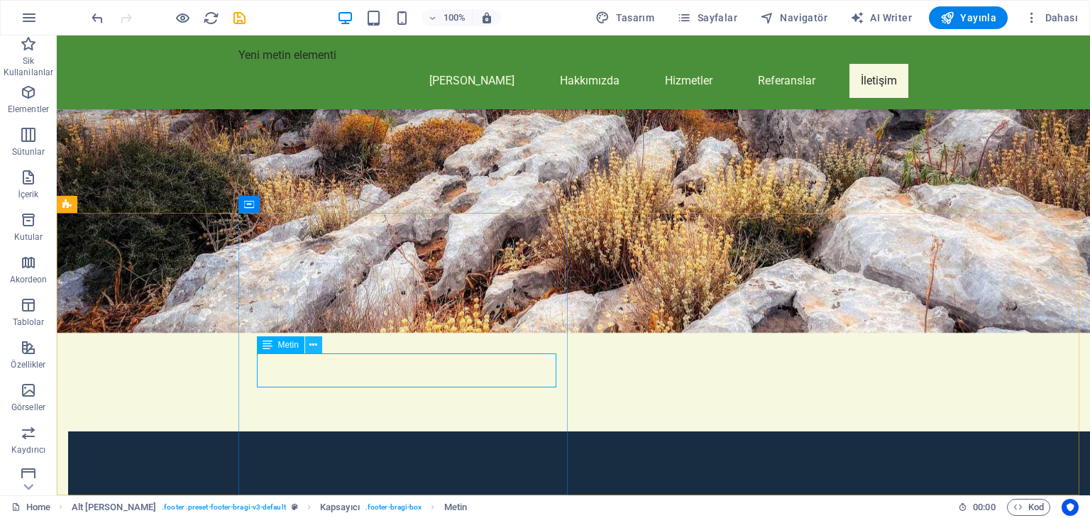
click at [316, 343] on icon at bounding box center [314, 345] width 8 height 15
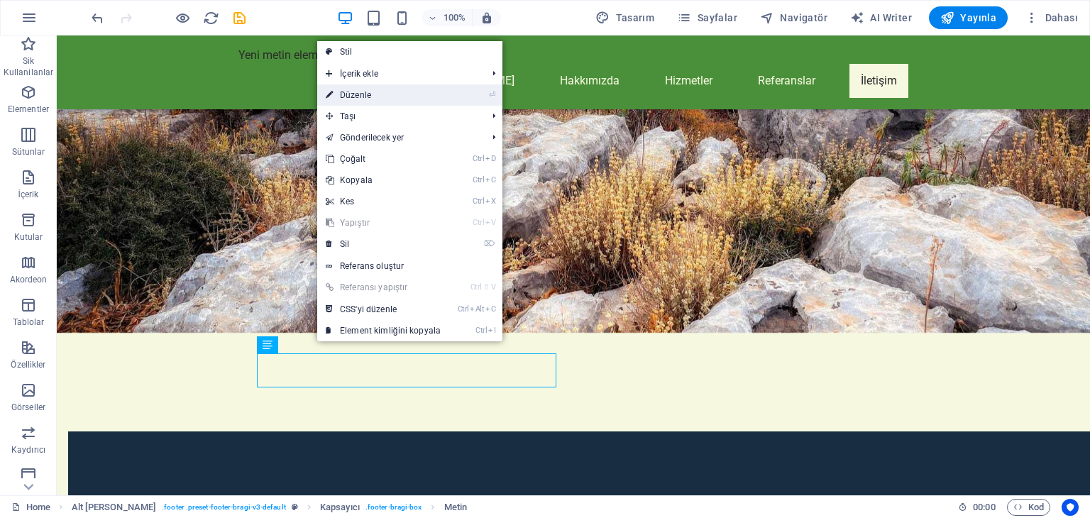
click at [349, 97] on link "⏎ Düzenle" at bounding box center [383, 94] width 132 height 21
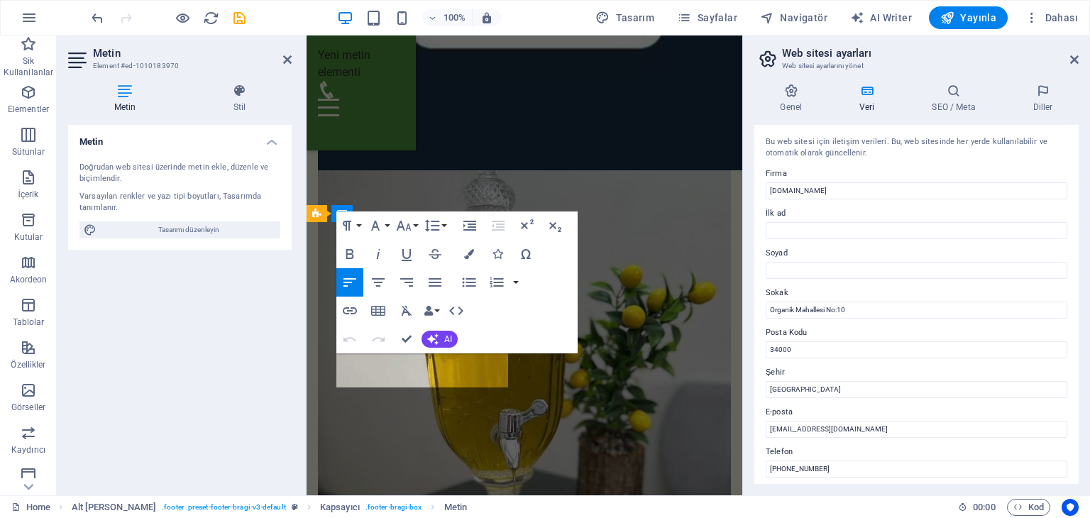
scroll to position [2964, 0]
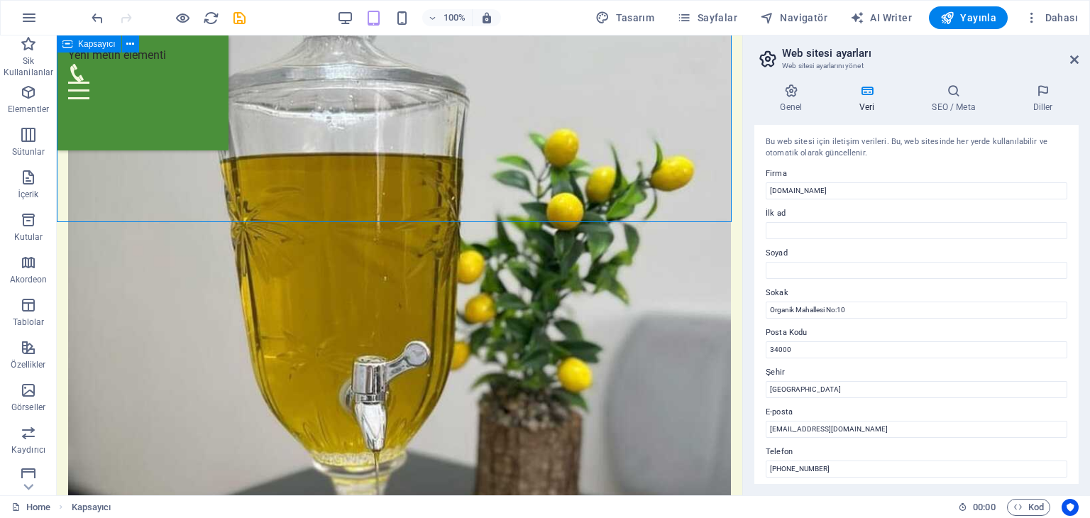
scroll to position [2477, 0]
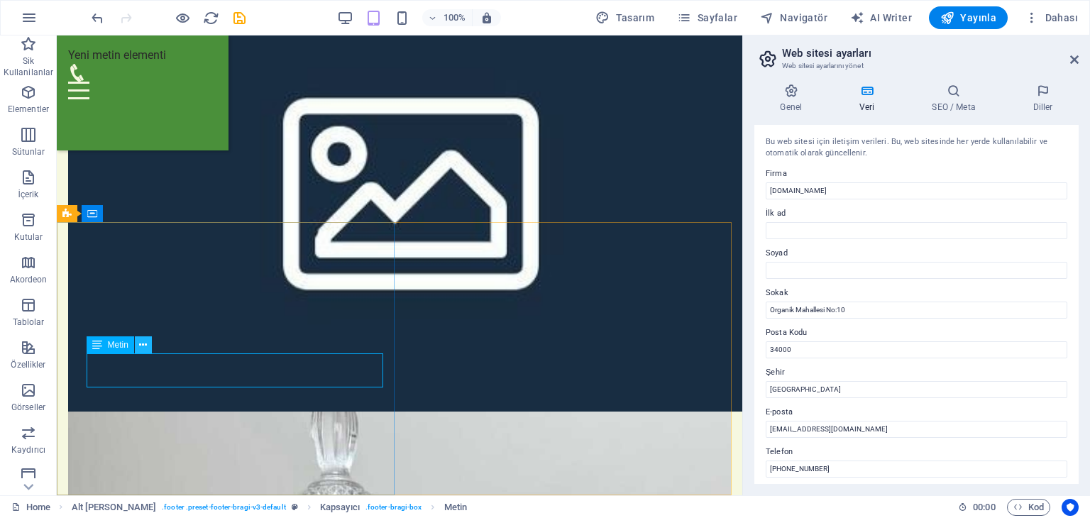
click at [143, 344] on icon at bounding box center [143, 345] width 8 height 15
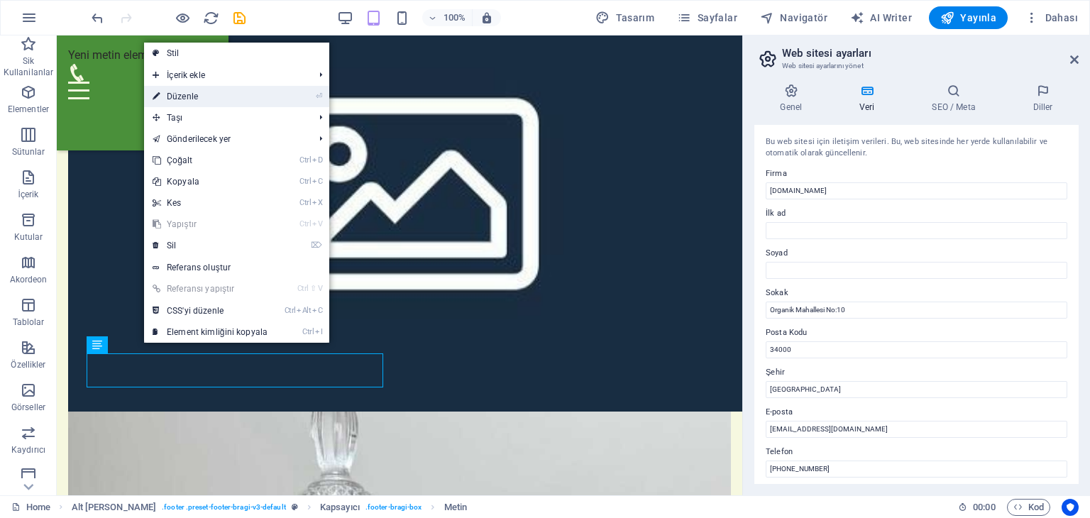
click at [183, 89] on link "⏎ Düzenle" at bounding box center [210, 96] width 132 height 21
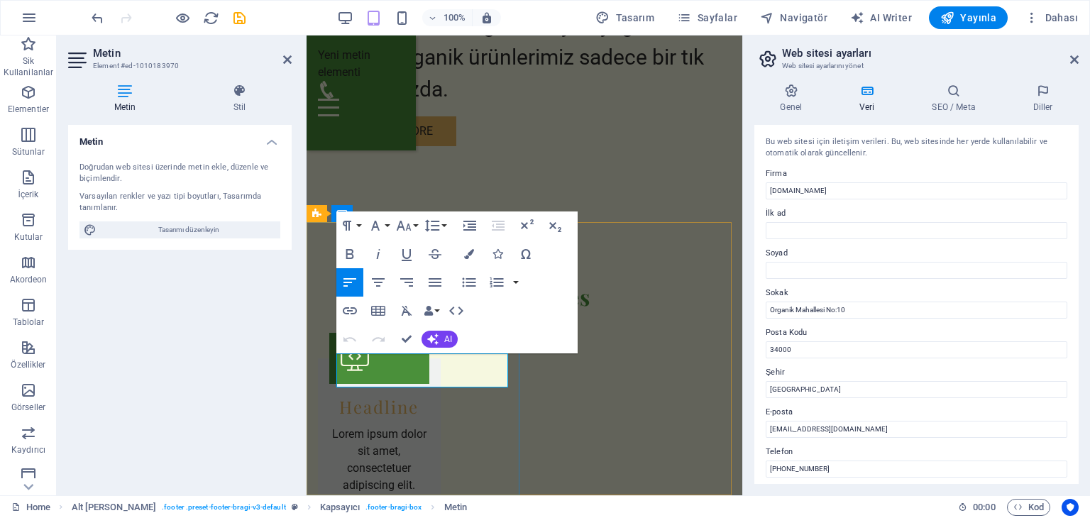
click at [391, 378] on icon at bounding box center [393, 378] width 8 height 15
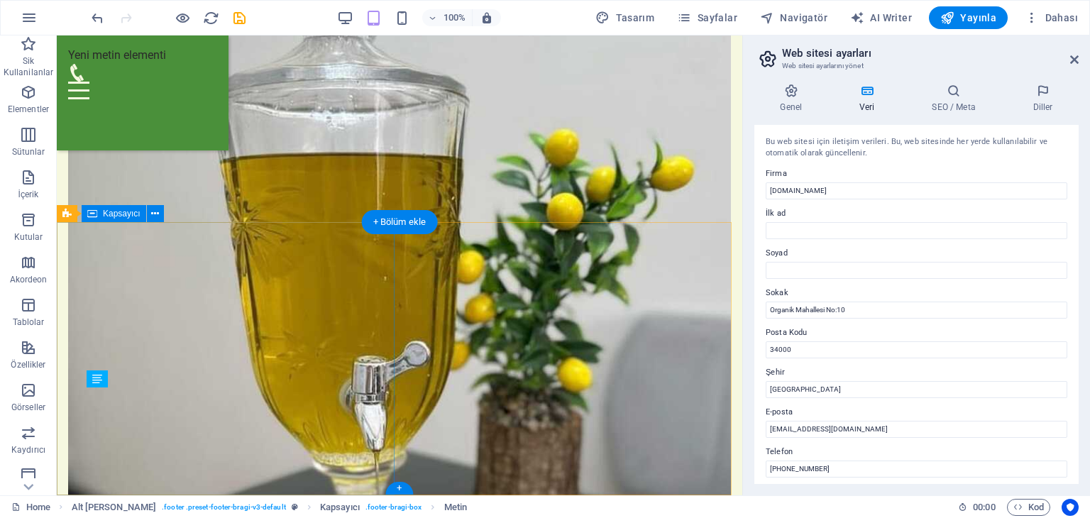
scroll to position [2477, 0]
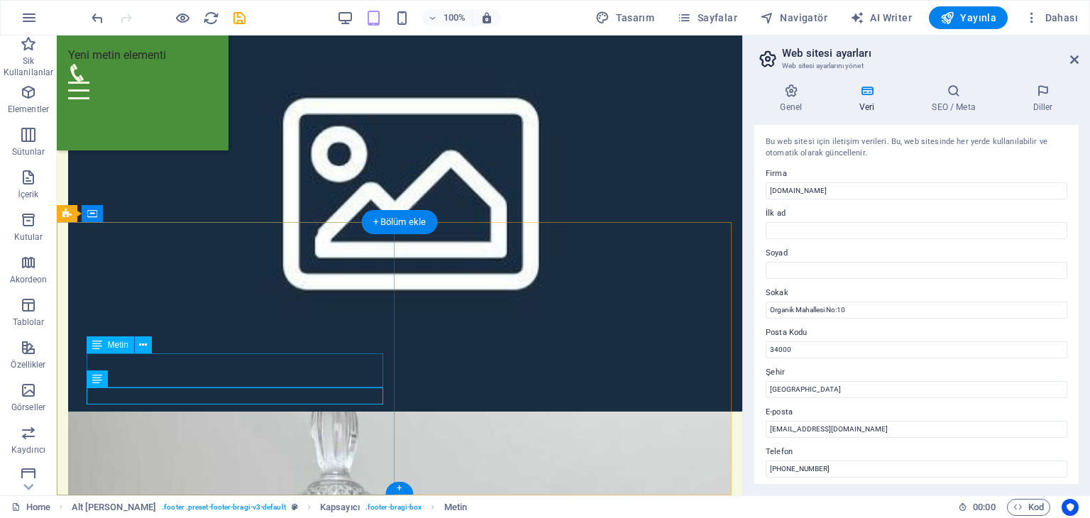
click at [139, 343] on icon at bounding box center [143, 345] width 8 height 15
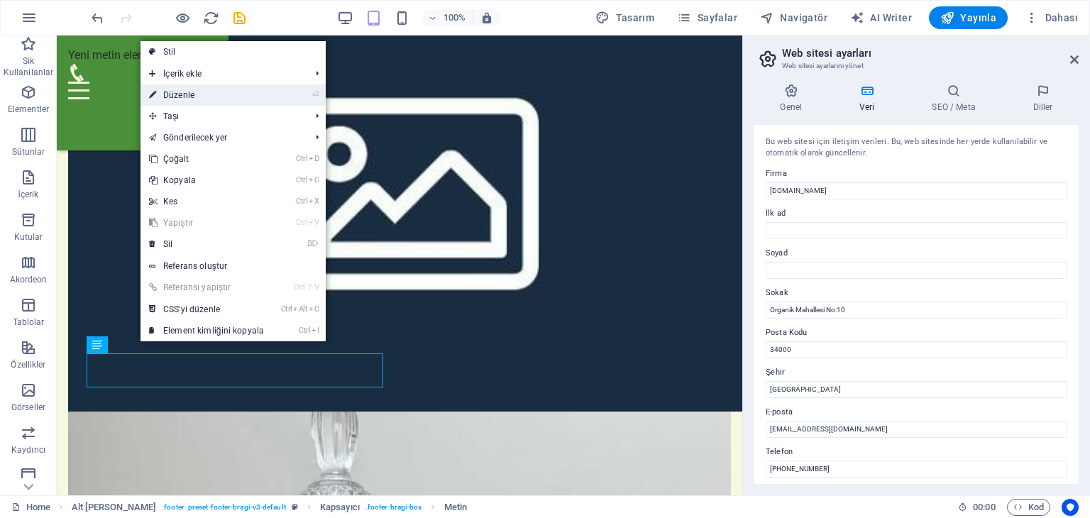
click at [185, 92] on link "⏎ Düzenle" at bounding box center [207, 94] width 132 height 21
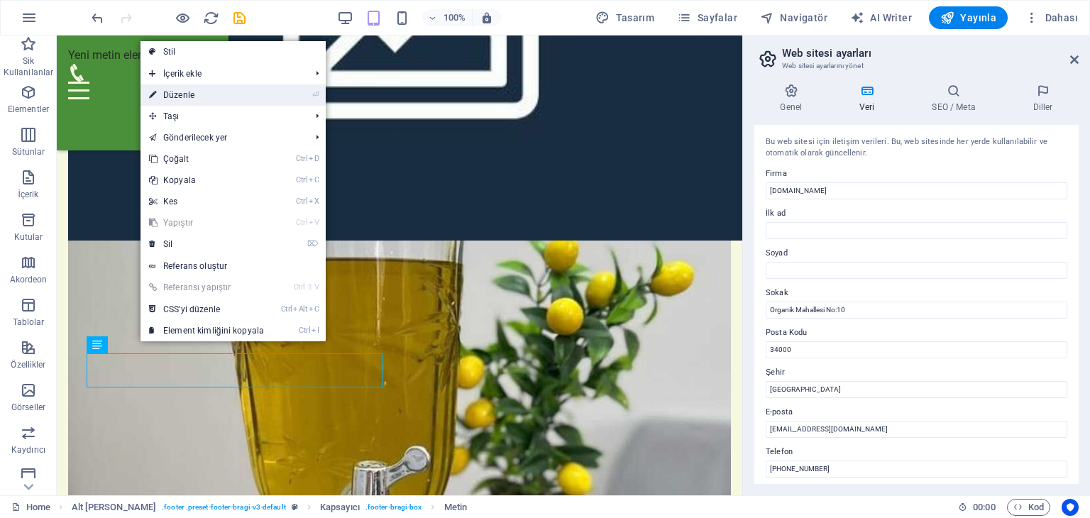
scroll to position [2964, 0]
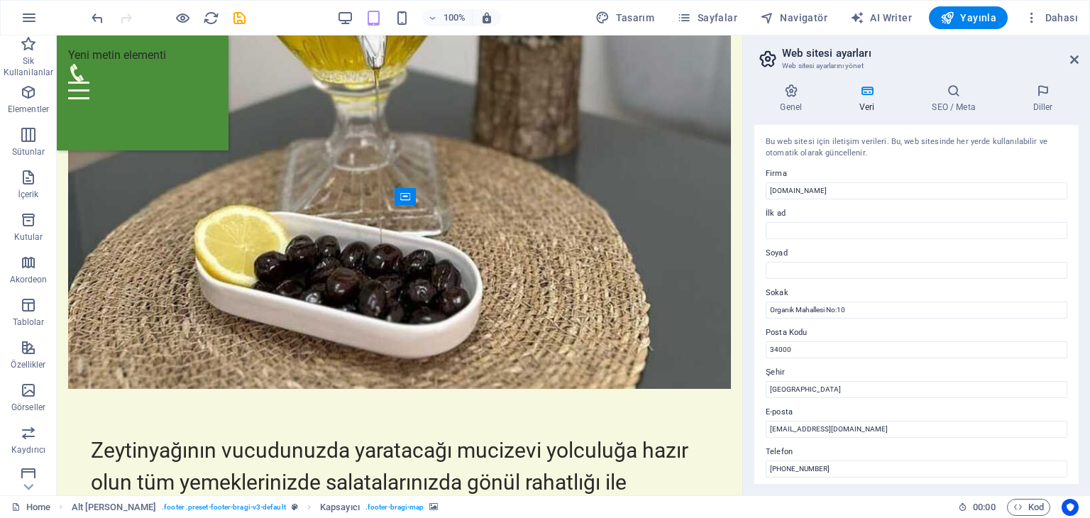
scroll to position [2494, 0]
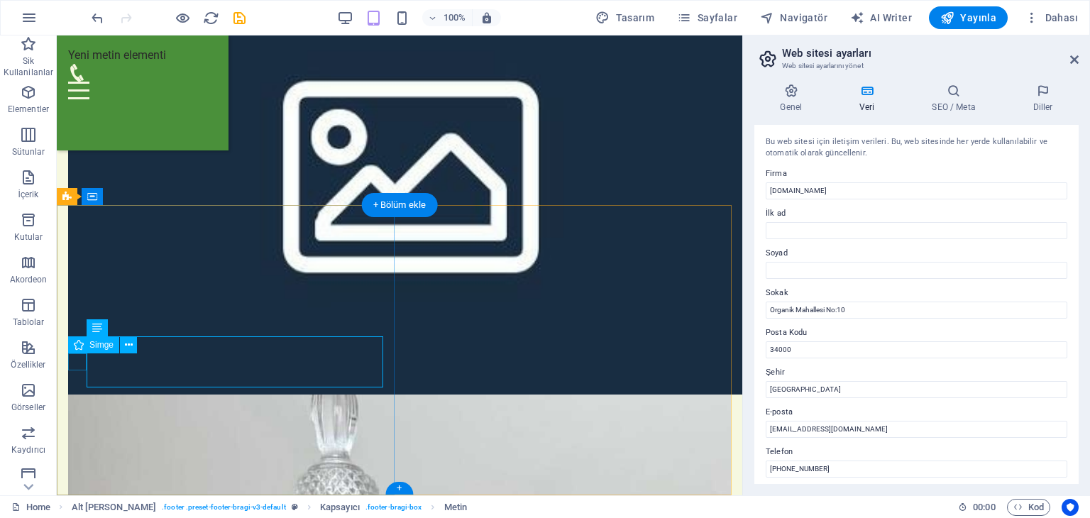
click at [146, 321] on icon at bounding box center [143, 328] width 8 height 15
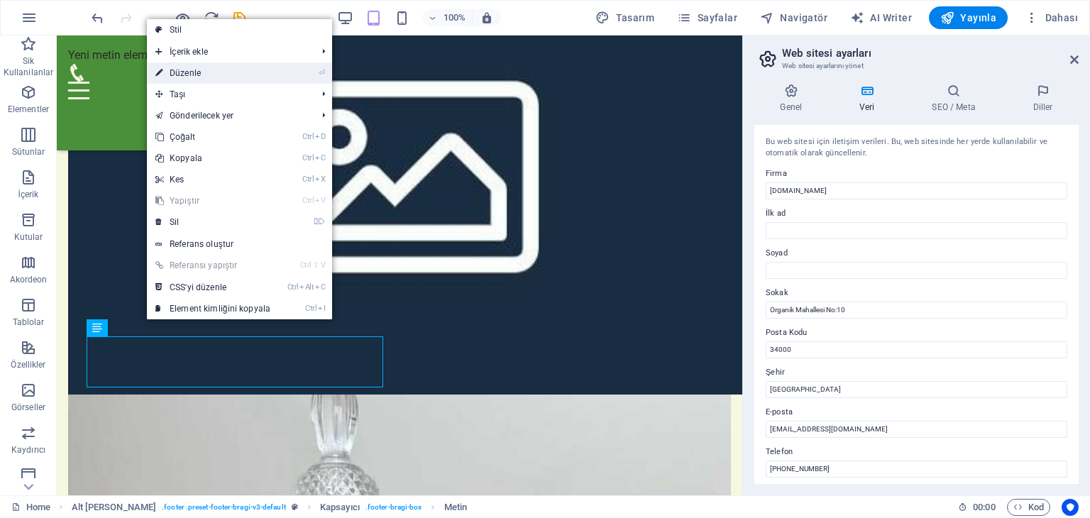
click at [192, 71] on link "⏎ Düzenle" at bounding box center [213, 72] width 132 height 21
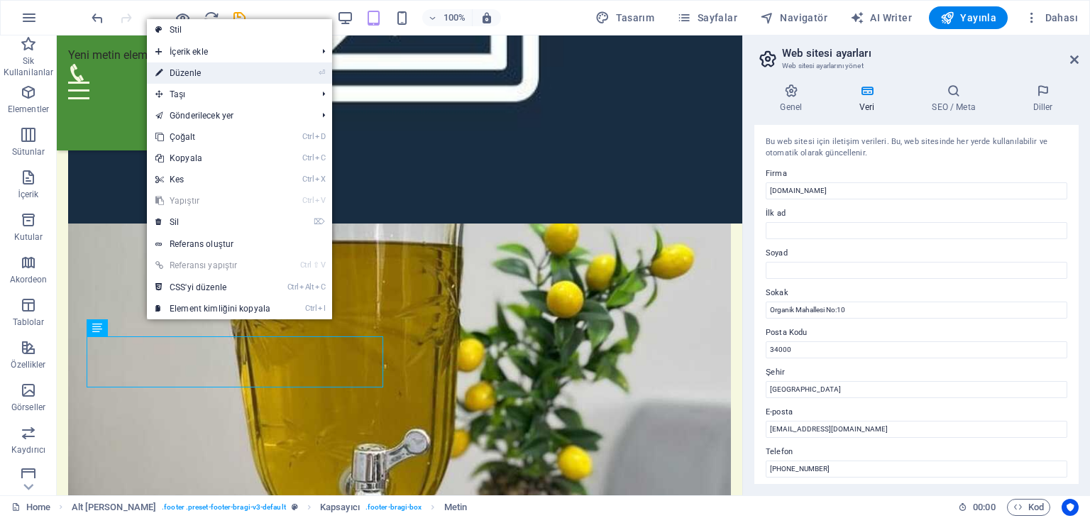
scroll to position [2964, 0]
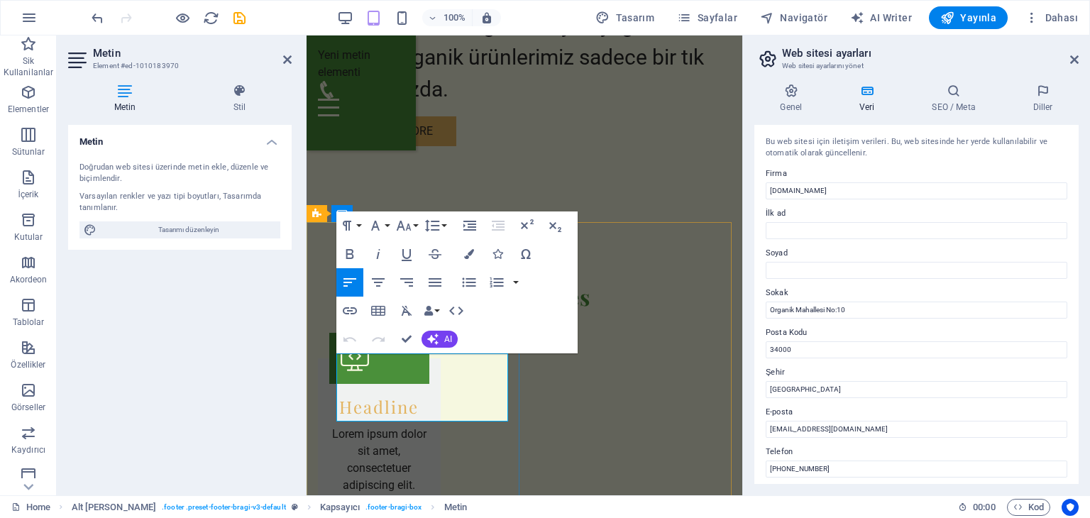
drag, startPoint x: 369, startPoint y: 380, endPoint x: 324, endPoint y: 355, distance: 52.1
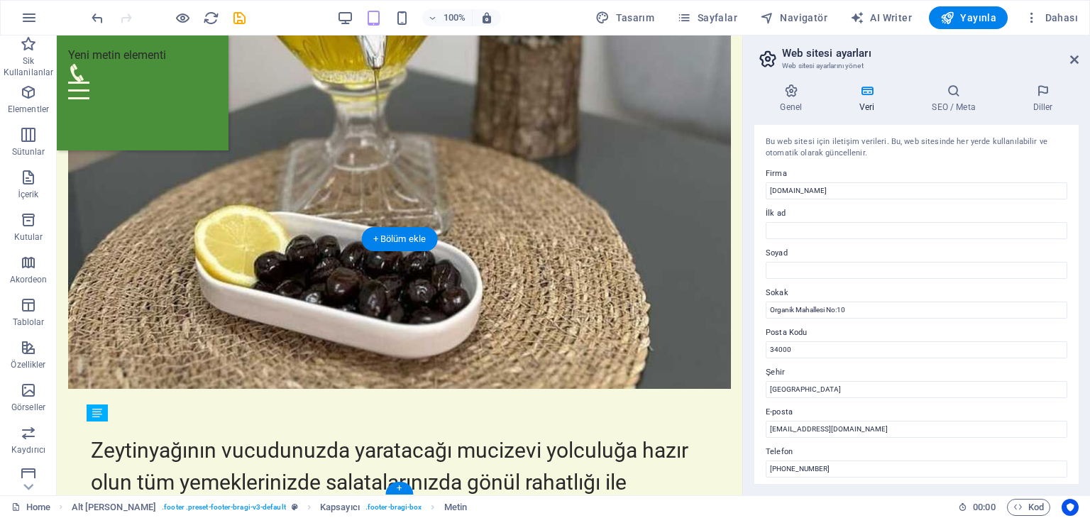
scroll to position [2460, 0]
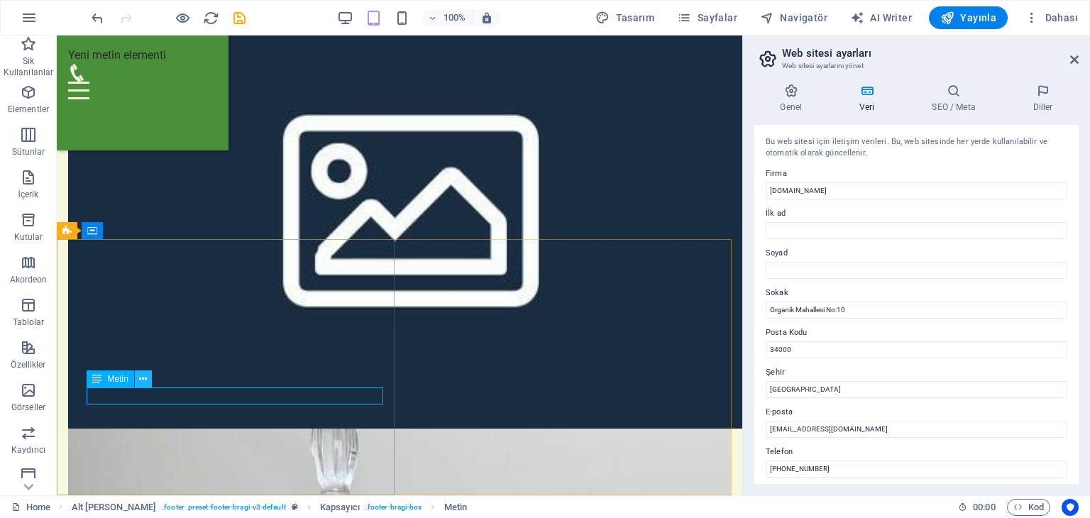
click at [148, 378] on button at bounding box center [143, 379] width 17 height 17
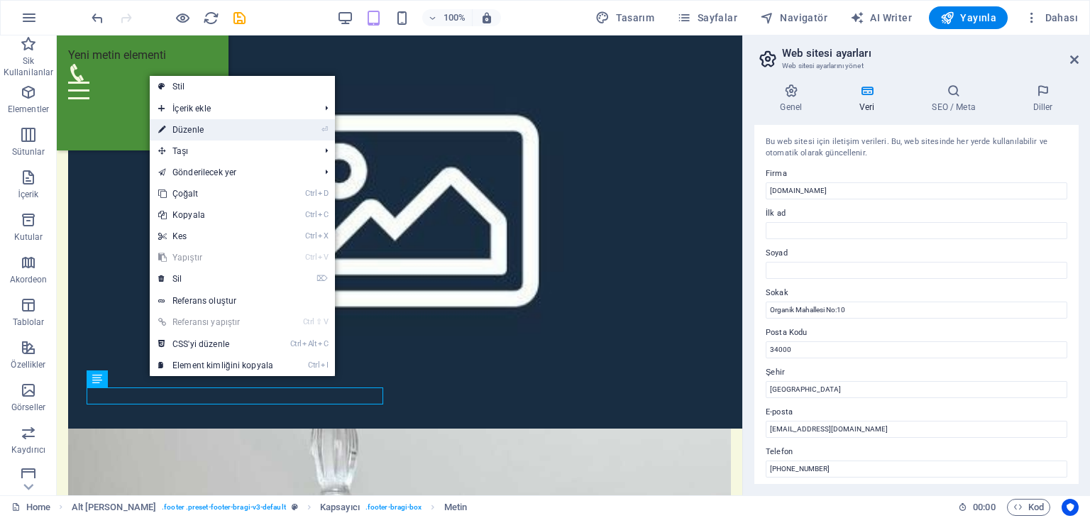
click at [198, 128] on link "⏎ Düzenle" at bounding box center [216, 129] width 132 height 21
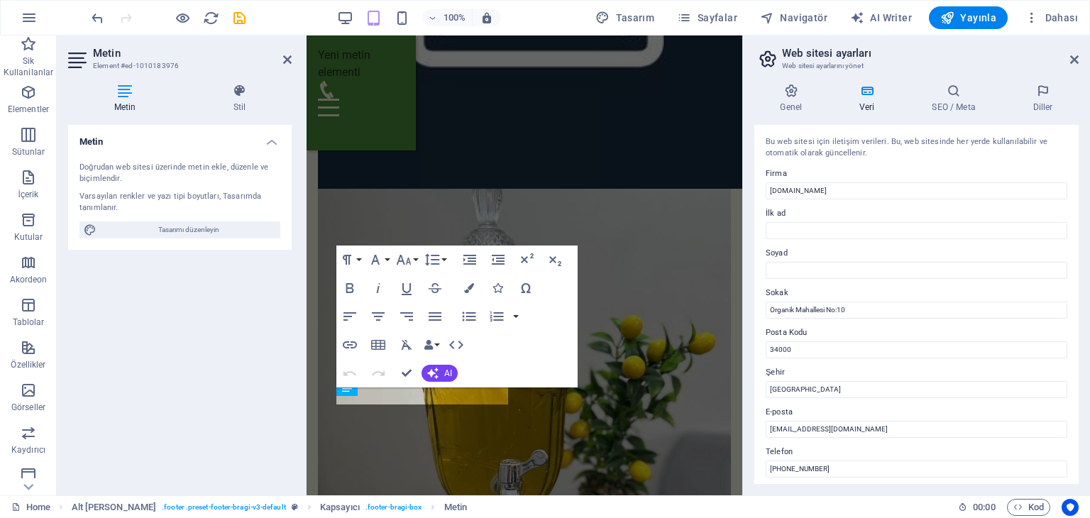
scroll to position [2964, 0]
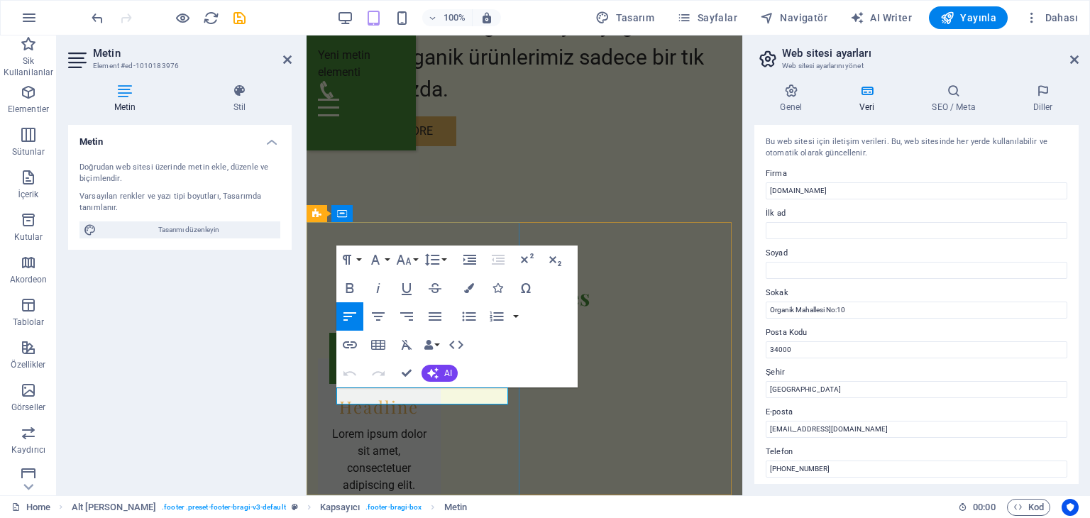
drag, startPoint x: 422, startPoint y: 392, endPoint x: 351, endPoint y: 378, distance: 72.3
drag, startPoint x: 415, startPoint y: 401, endPoint x: 378, endPoint y: 401, distance: 36.2
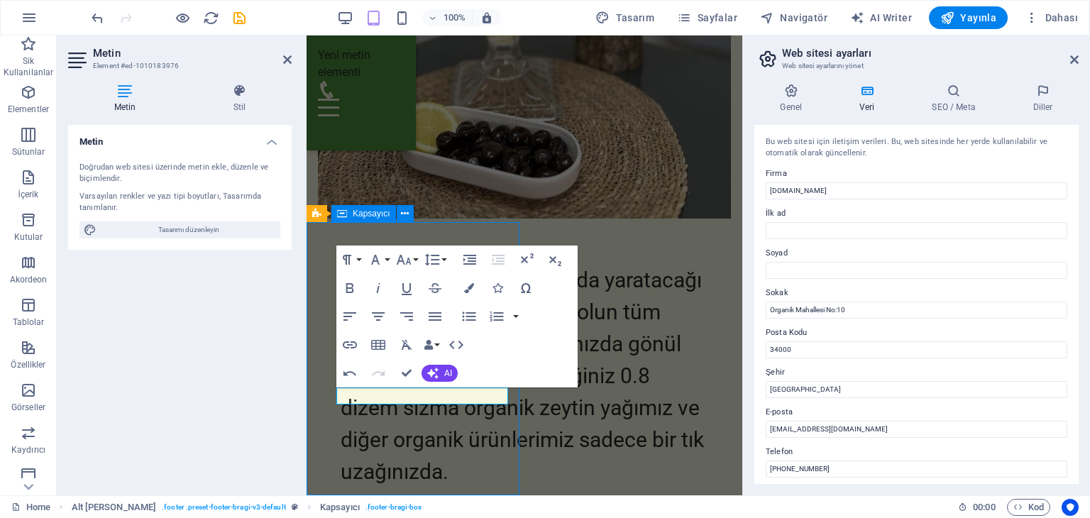
scroll to position [2460, 0]
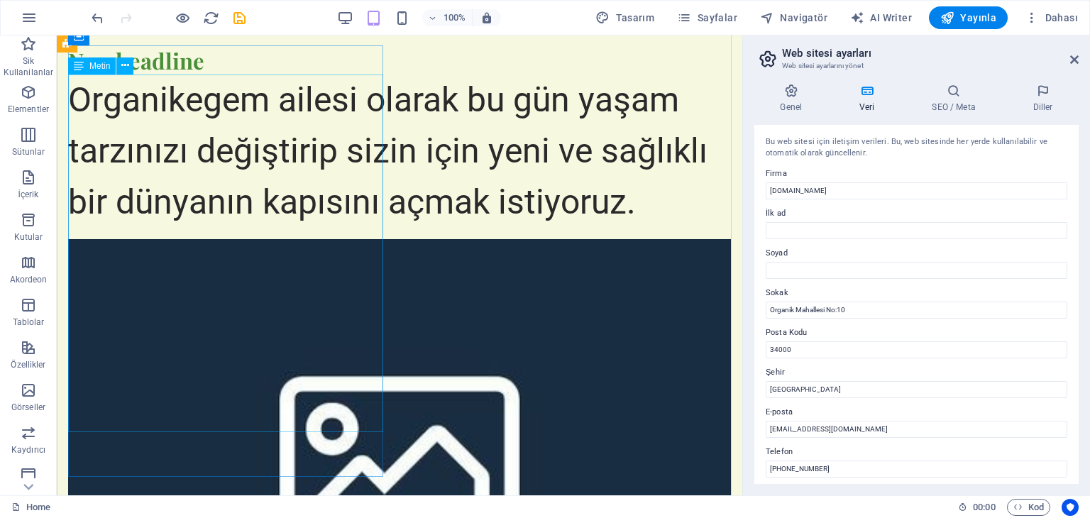
scroll to position [0, 0]
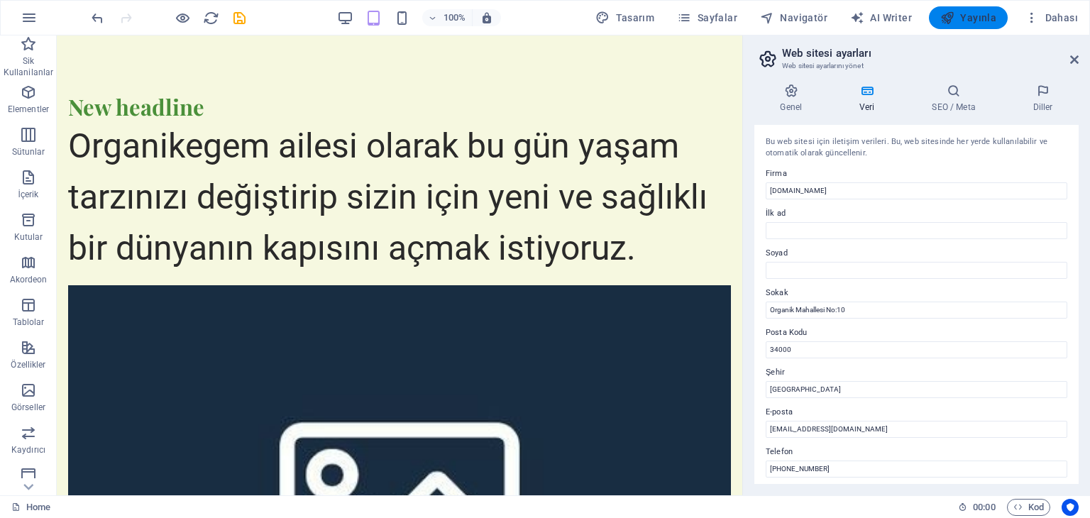
click at [987, 15] on span "Yayınla" at bounding box center [969, 18] width 56 height 14
checkbox input "false"
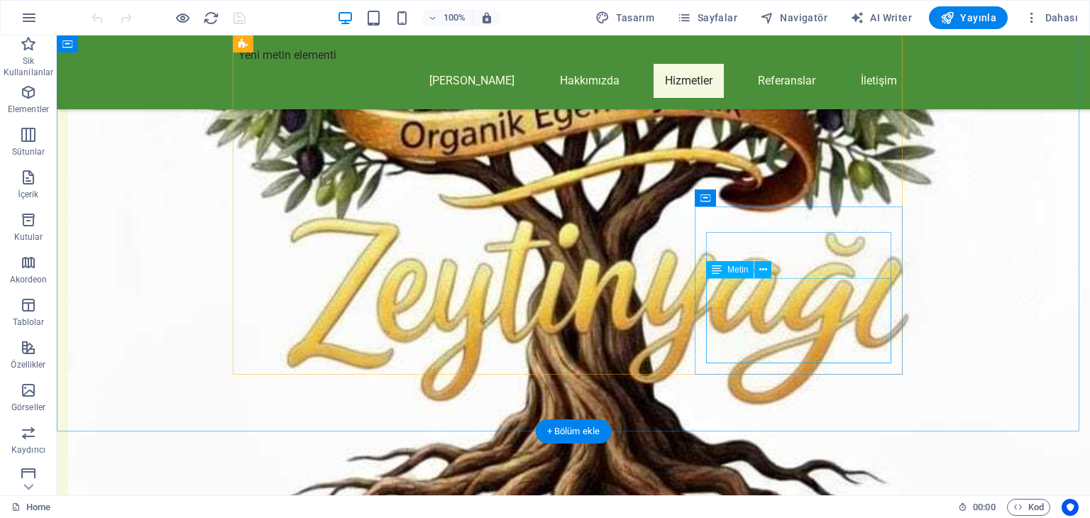
scroll to position [1278, 0]
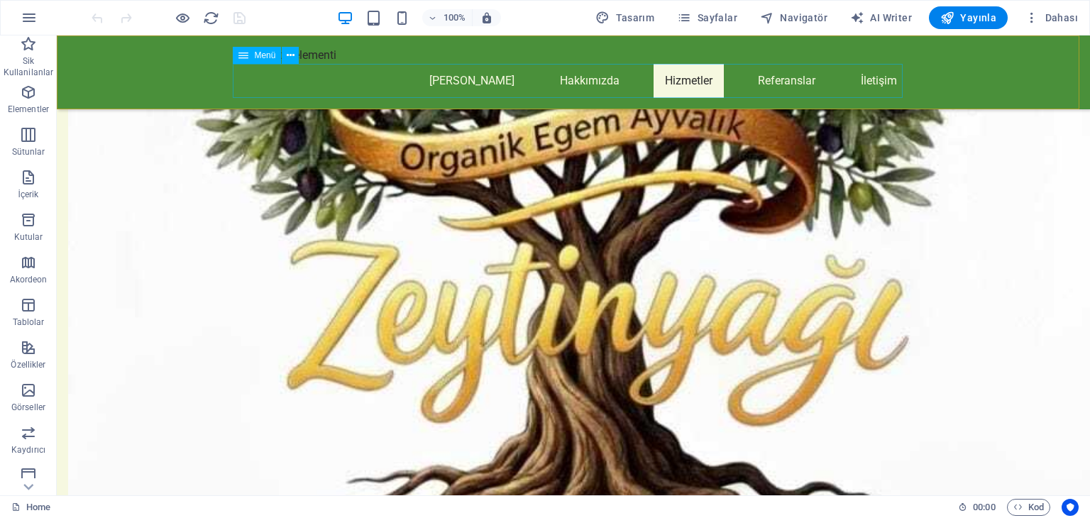
click at [575, 82] on nav "[PERSON_NAME] Hakkımızda Hizmetler Referanslar İletişim" at bounding box center [574, 81] width 670 height 34
click at [471, 82] on nav "[PERSON_NAME] Hakkımızda Hizmetler Referanslar İletişim" at bounding box center [574, 81] width 670 height 34
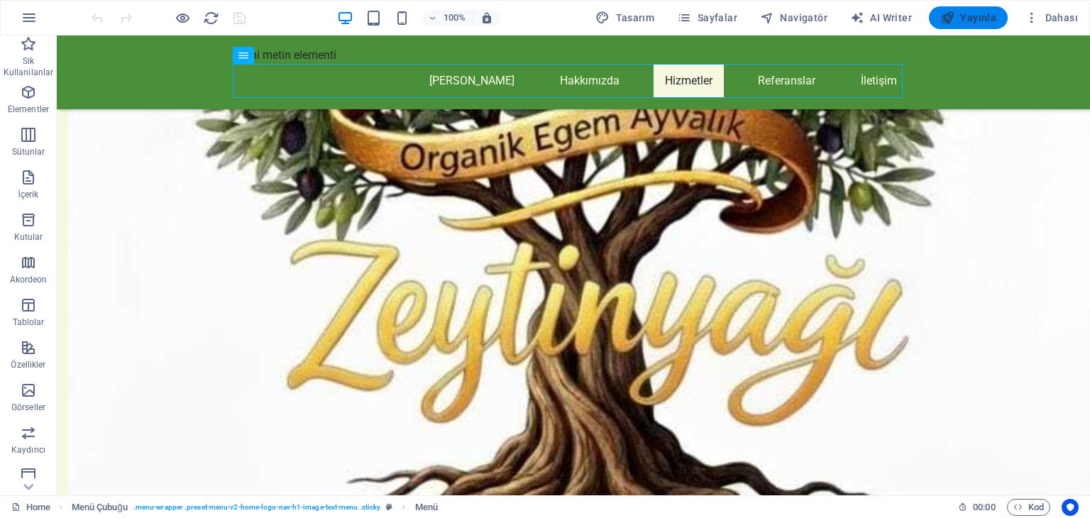
click at [986, 13] on span "Yayınla" at bounding box center [969, 18] width 56 height 14
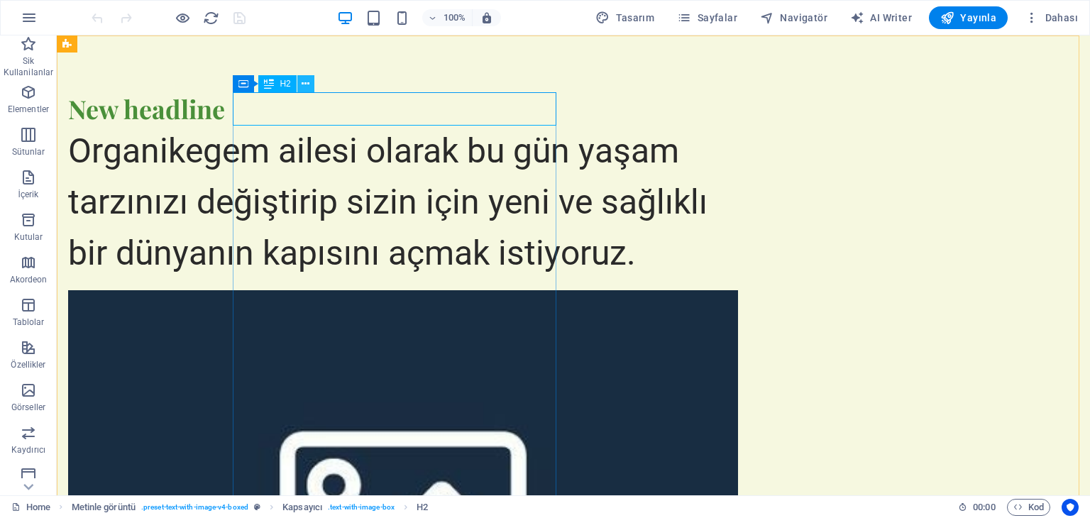
click at [304, 80] on icon at bounding box center [306, 84] width 8 height 15
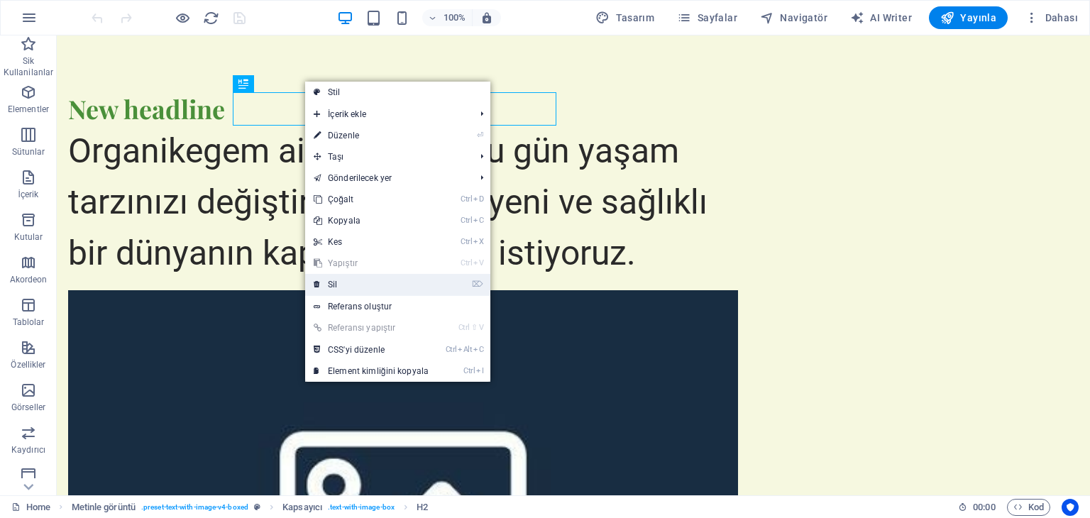
click at [354, 281] on link "⌦ Sil" at bounding box center [371, 284] width 132 height 21
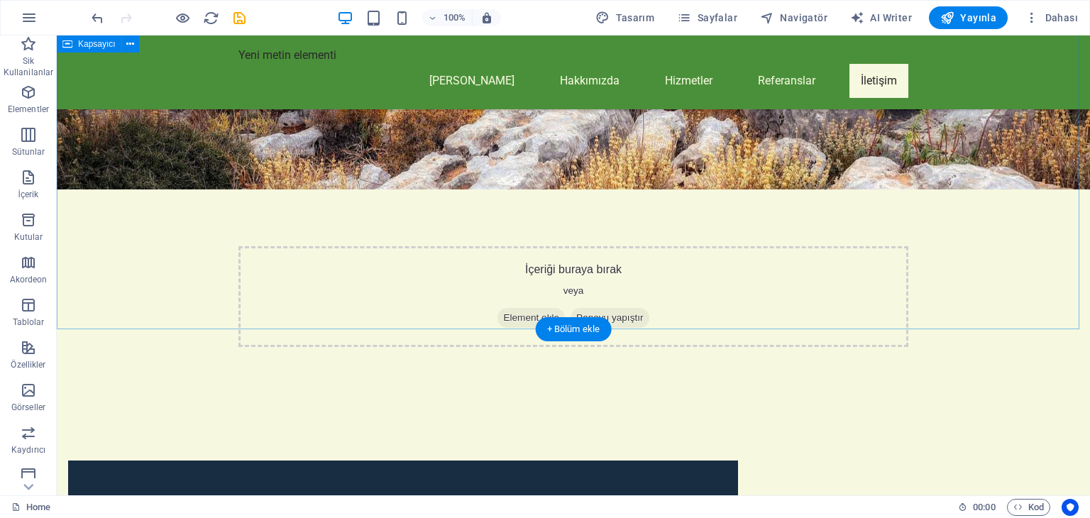
scroll to position [2391, 0]
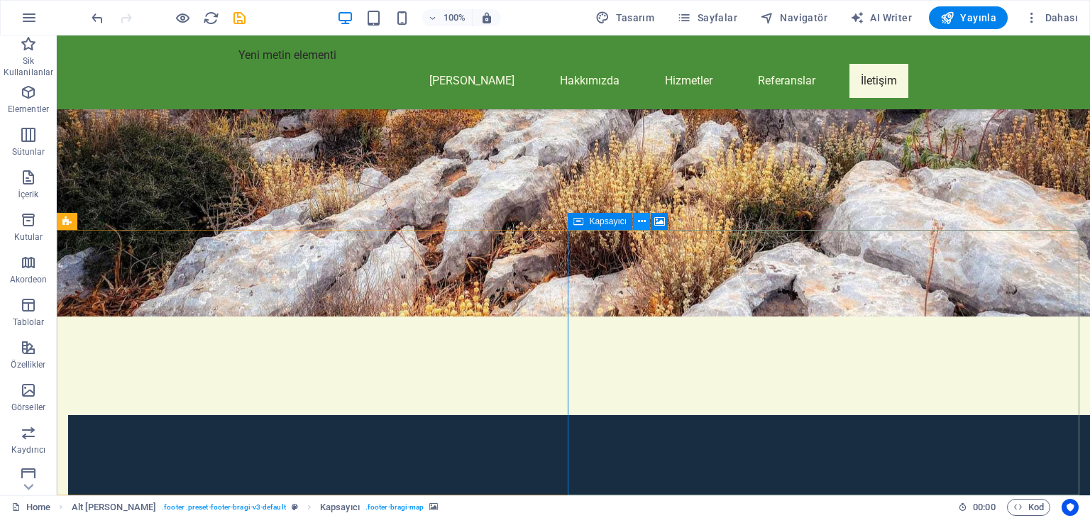
click at [641, 221] on icon at bounding box center [642, 221] width 8 height 15
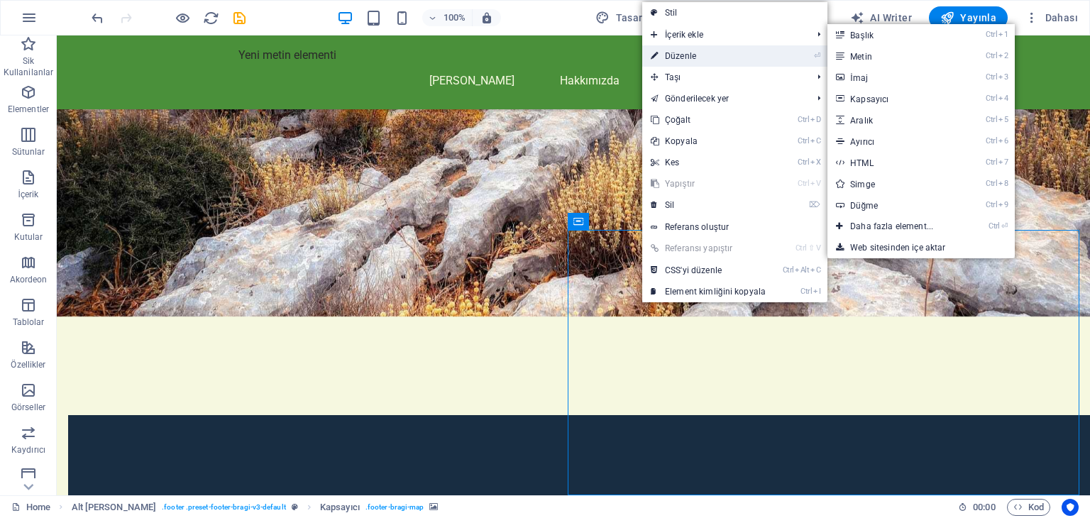
click at [681, 53] on link "⏎ Düzenle" at bounding box center [708, 55] width 132 height 21
select select "px"
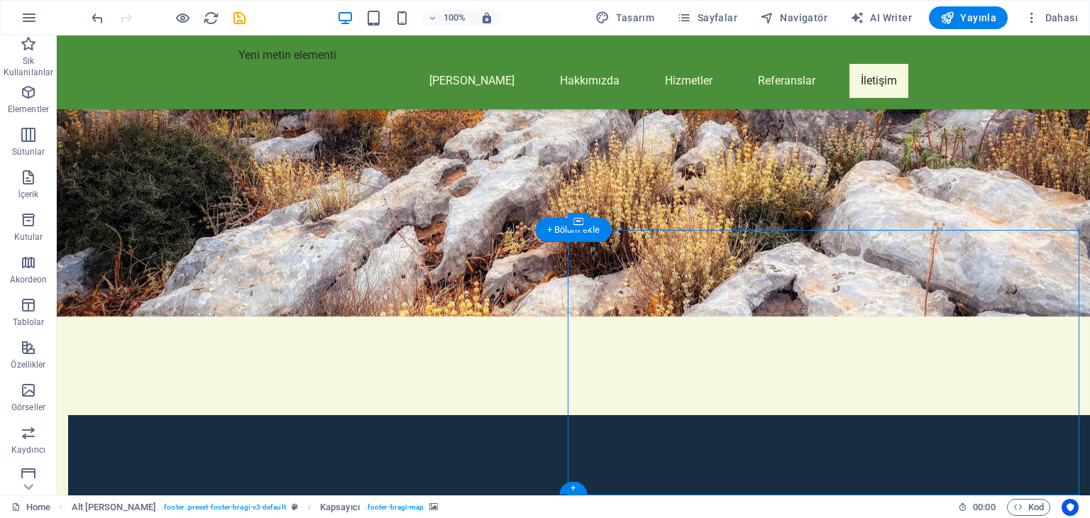
select select "px"
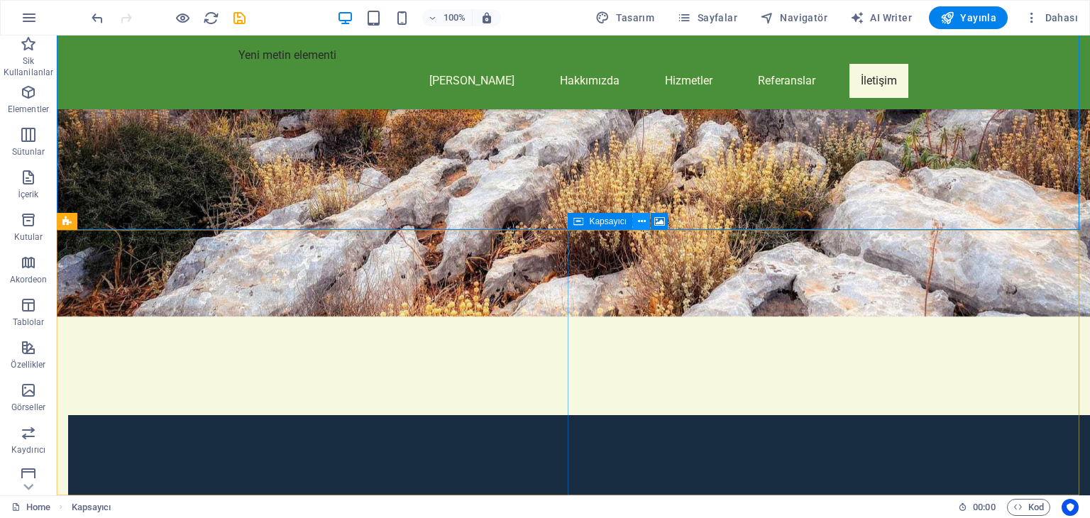
click at [645, 218] on icon at bounding box center [642, 221] width 8 height 15
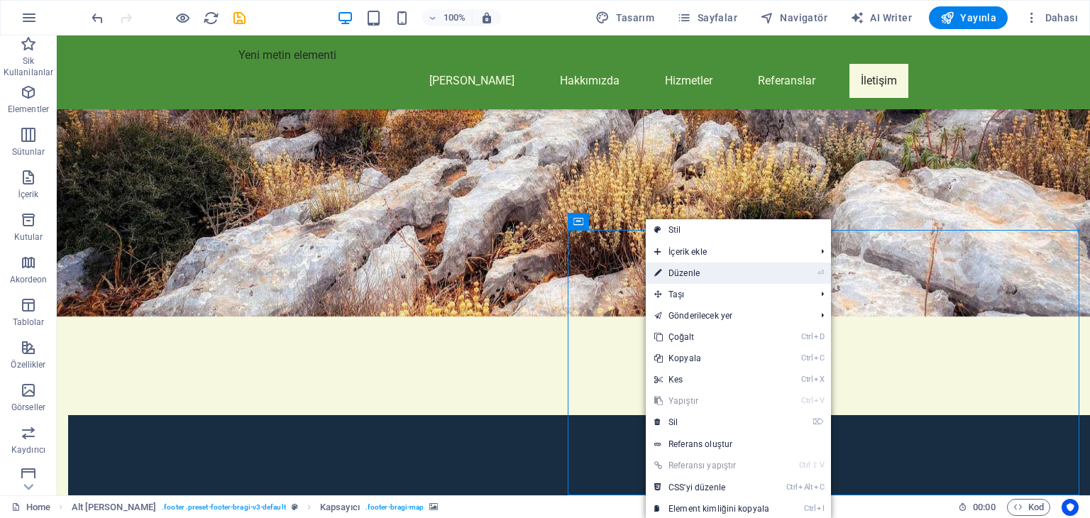
click at [688, 275] on link "⏎ Düzenle" at bounding box center [712, 273] width 132 height 21
select select "px"
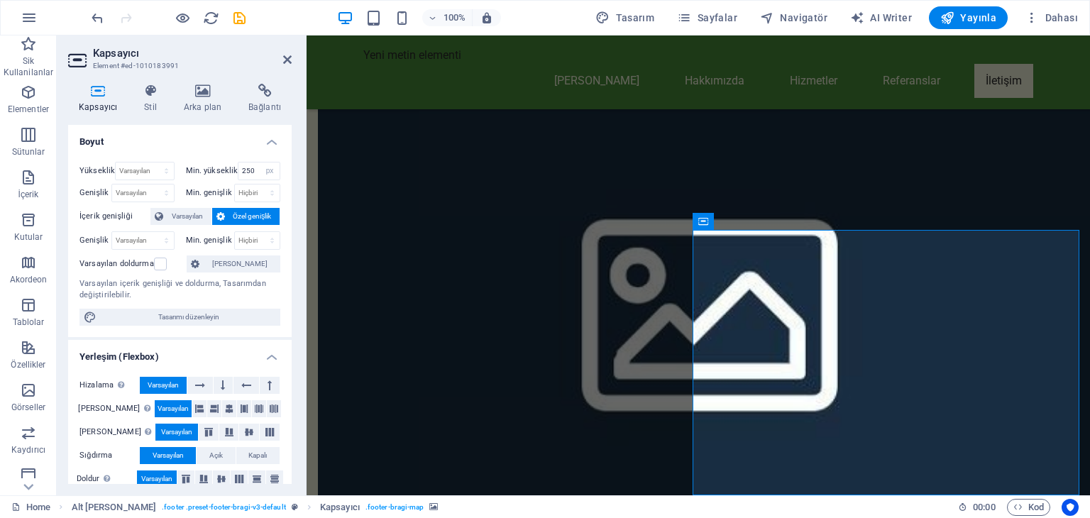
drag, startPoint x: 1058, startPoint y: 466, endPoint x: 1033, endPoint y: 458, distance: 26.3
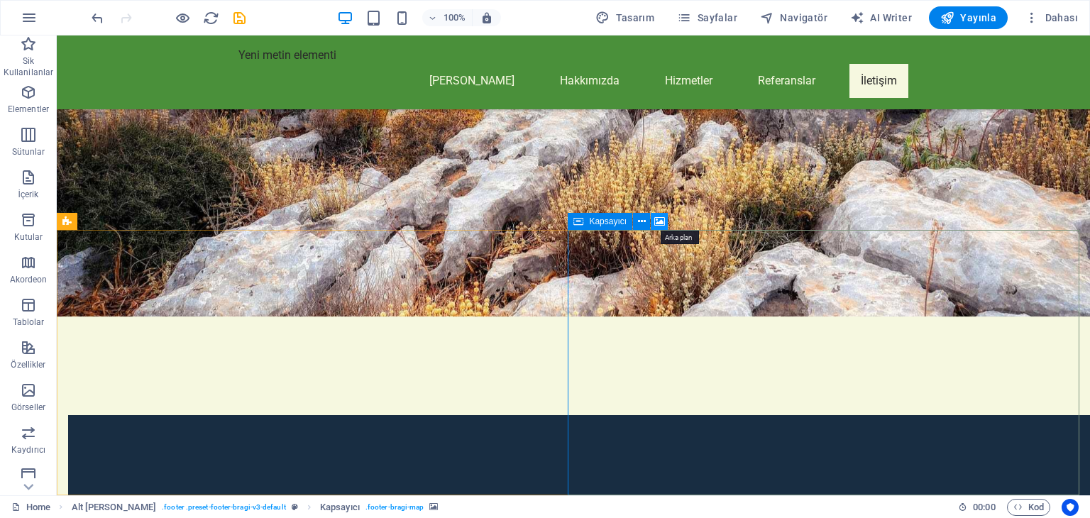
click at [661, 224] on icon at bounding box center [660, 221] width 11 height 15
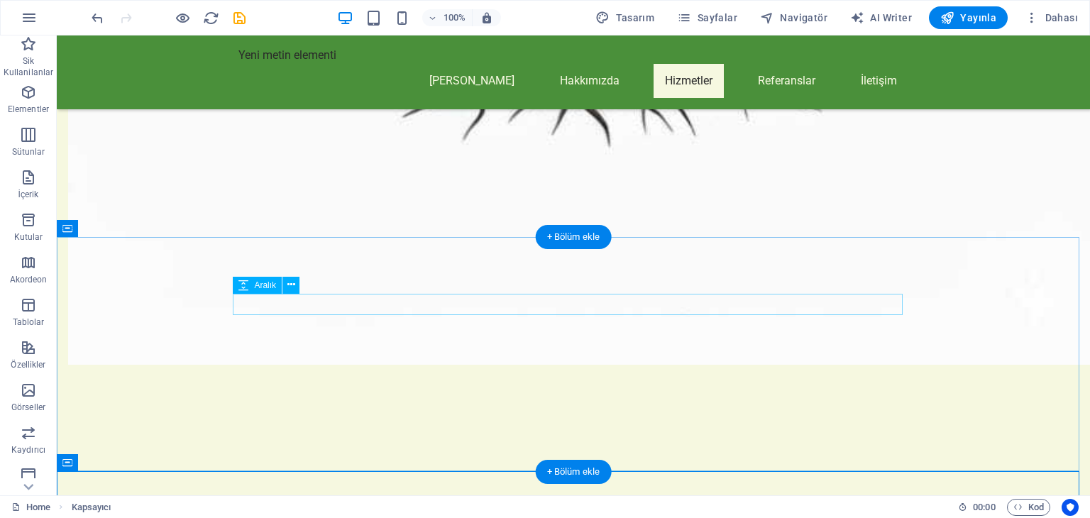
scroll to position [1681, 0]
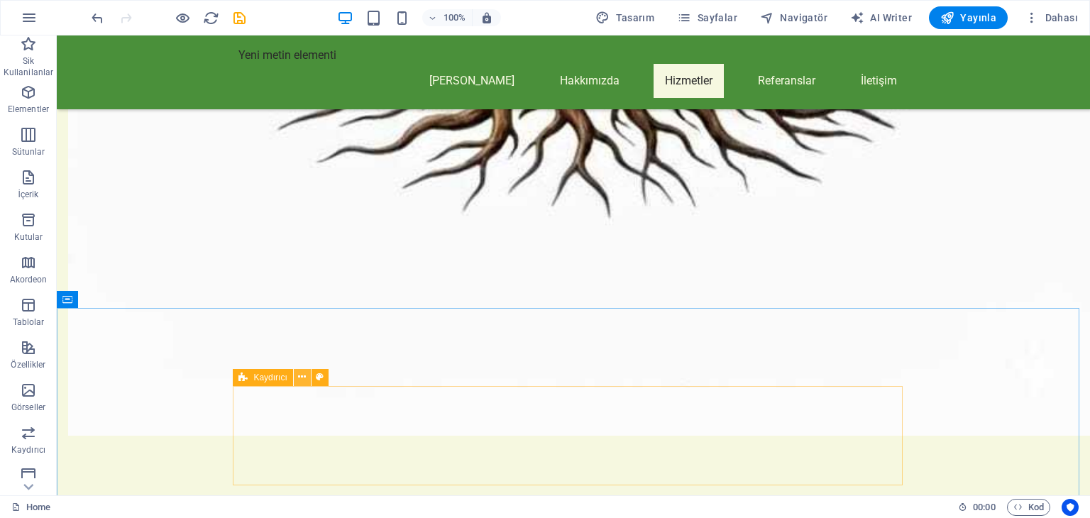
click at [300, 376] on icon at bounding box center [302, 377] width 8 height 15
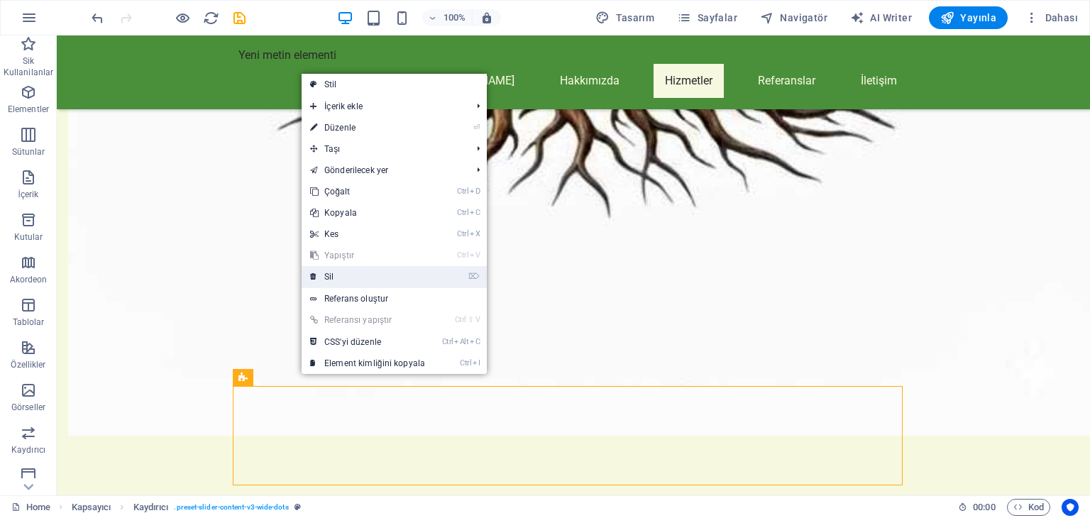
click at [341, 278] on link "⌦ Sil" at bounding box center [368, 276] width 132 height 21
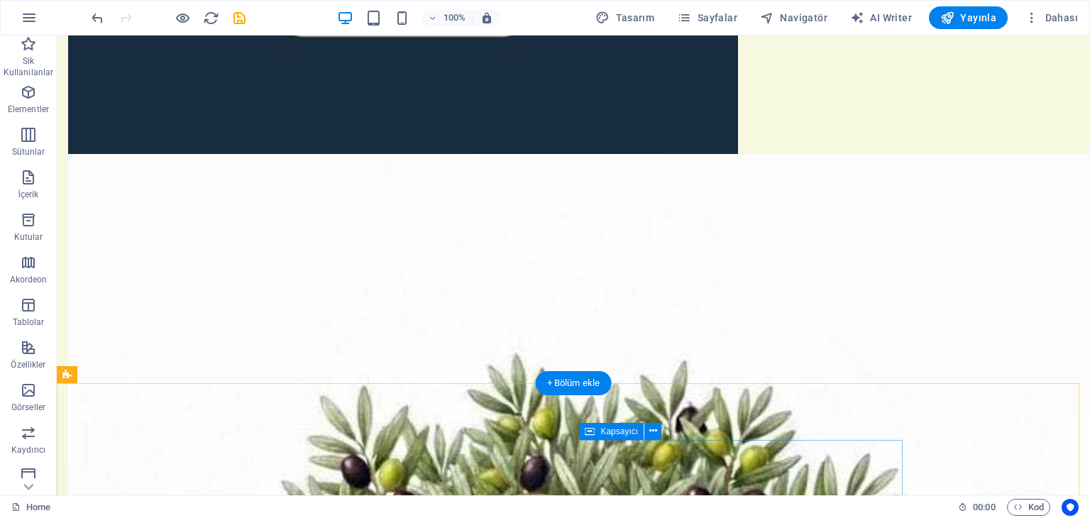
scroll to position [568, 0]
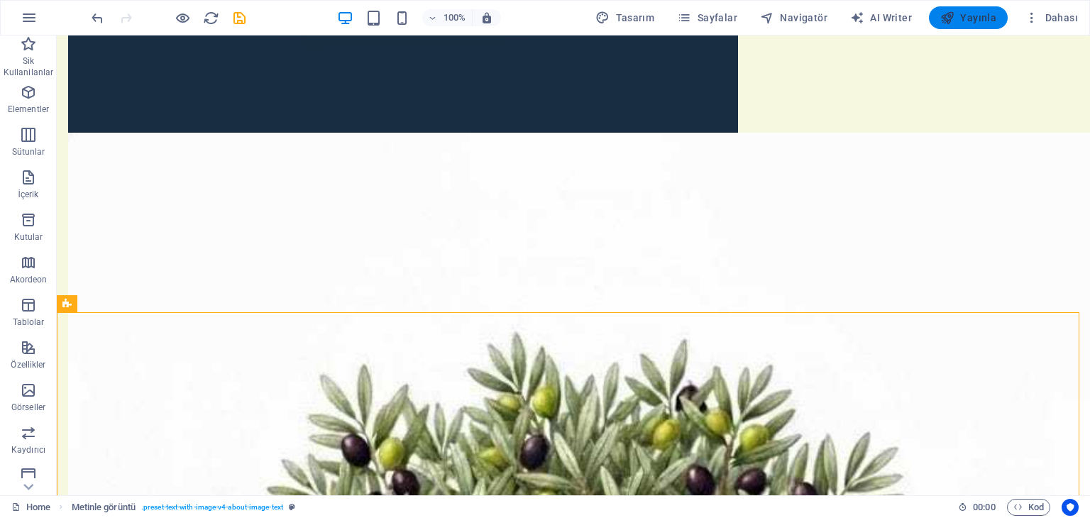
click at [982, 16] on span "Yayınla" at bounding box center [969, 18] width 56 height 14
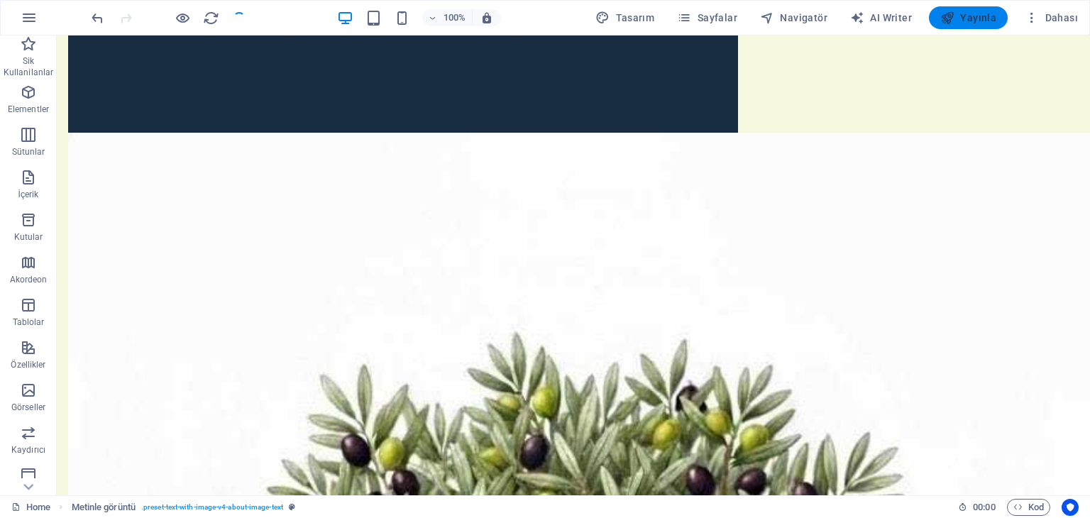
checkbox input "false"
